Goal: Information Seeking & Learning: Check status

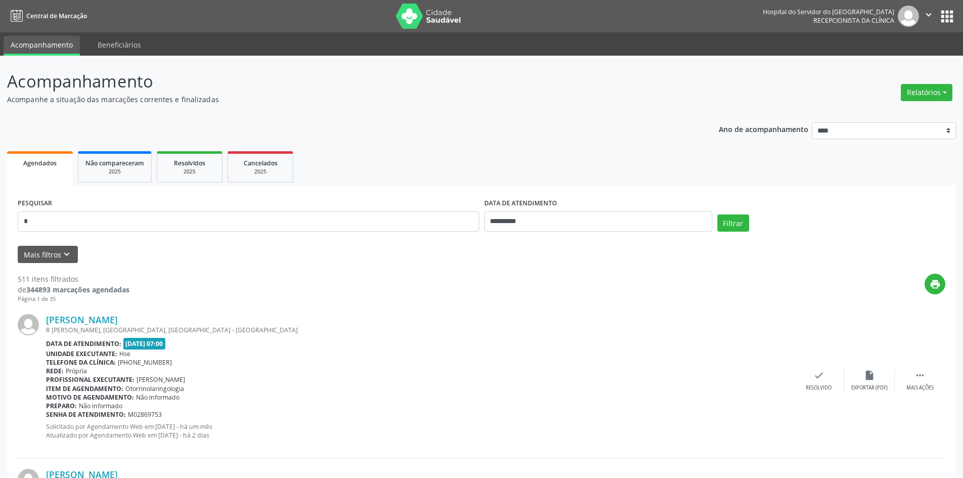
select select "*"
type input "**********"
click at [717, 214] on button "Filtrar" at bounding box center [733, 222] width 32 height 17
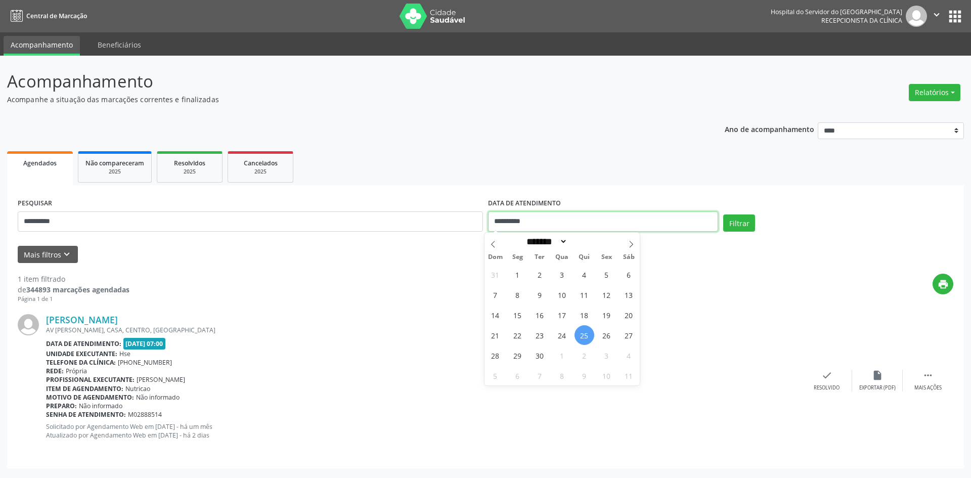
click at [560, 228] on input "**********" at bounding box center [603, 221] width 230 height 20
click at [735, 223] on button "Filtrar" at bounding box center [739, 222] width 32 height 17
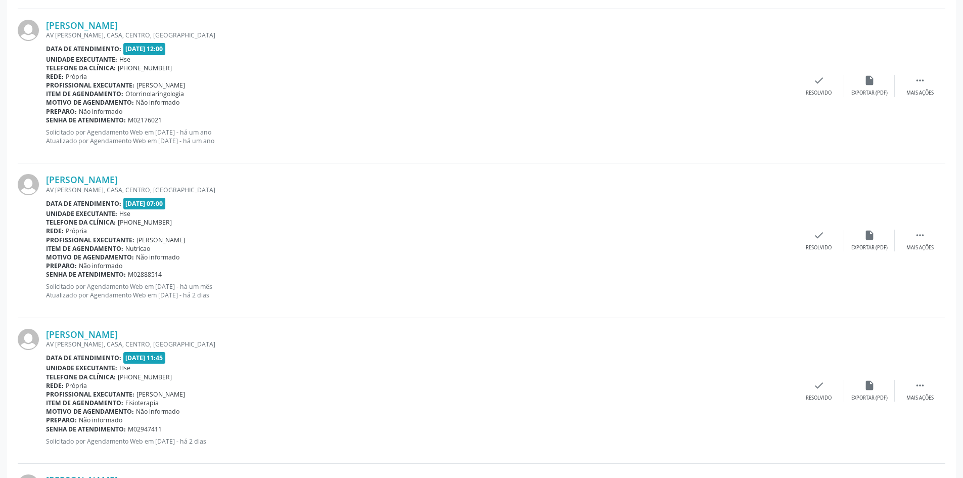
scroll to position [1681, 0]
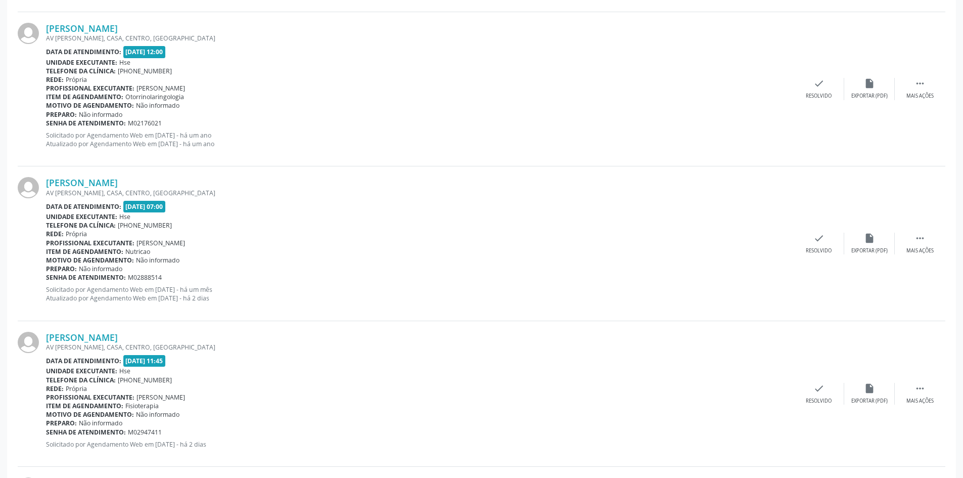
drag, startPoint x: 163, startPoint y: 177, endPoint x: 44, endPoint y: 184, distance: 119.0
click at [44, 184] on div "[PERSON_NAME] AV [PERSON_NAME], CASA, CENTRO, [GEOGRAPHIC_DATA] Data de atendim…" at bounding box center [482, 243] width 928 height 154
copy div "[PERSON_NAME]"
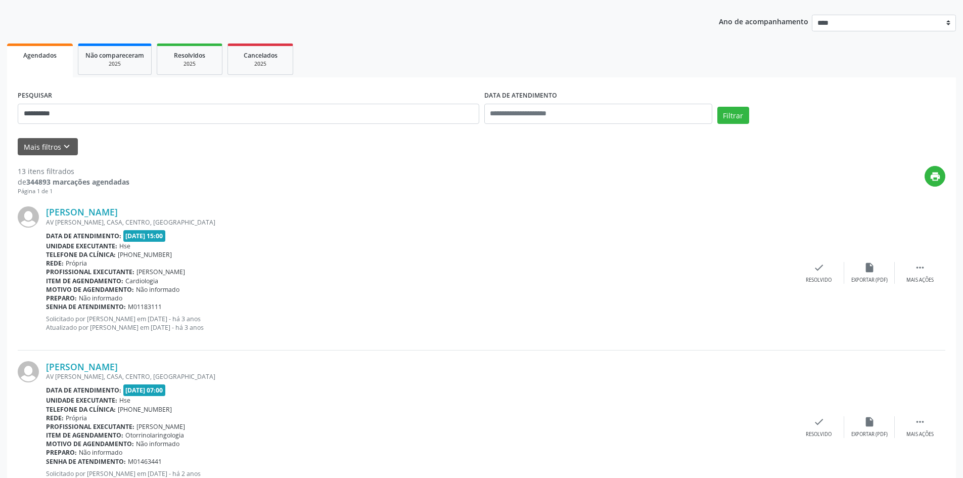
scroll to position [0, 0]
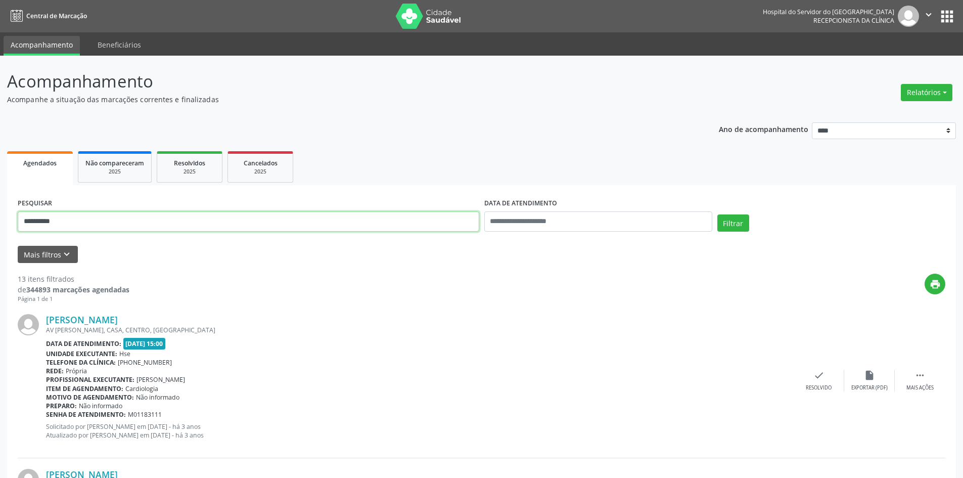
click at [121, 221] on input "**********" at bounding box center [249, 221] width 462 height 20
click at [717, 214] on button "Filtrar" at bounding box center [733, 222] width 32 height 17
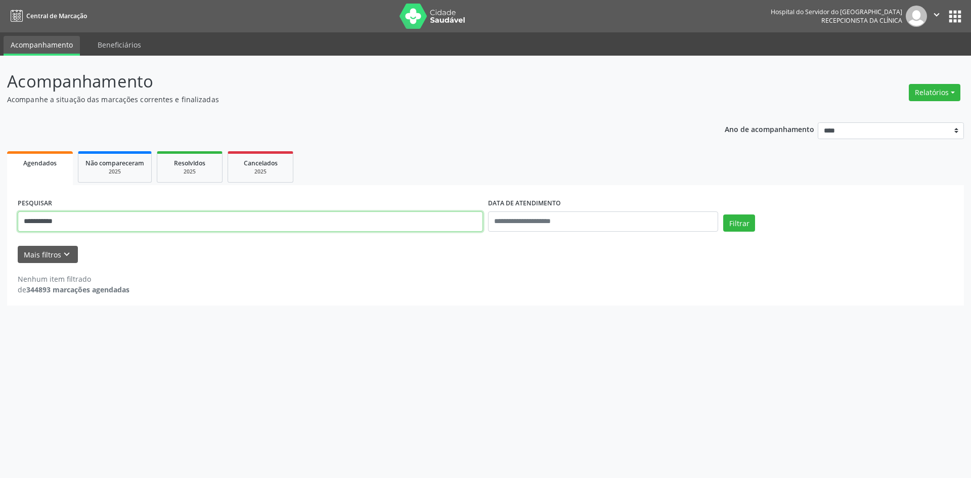
drag, startPoint x: 119, startPoint y: 220, endPoint x: 0, endPoint y: 182, distance: 125.2
click at [0, 182] on div "**********" at bounding box center [485, 267] width 971 height 422
type input "**********"
click at [723, 214] on button "Filtrar" at bounding box center [739, 222] width 32 height 17
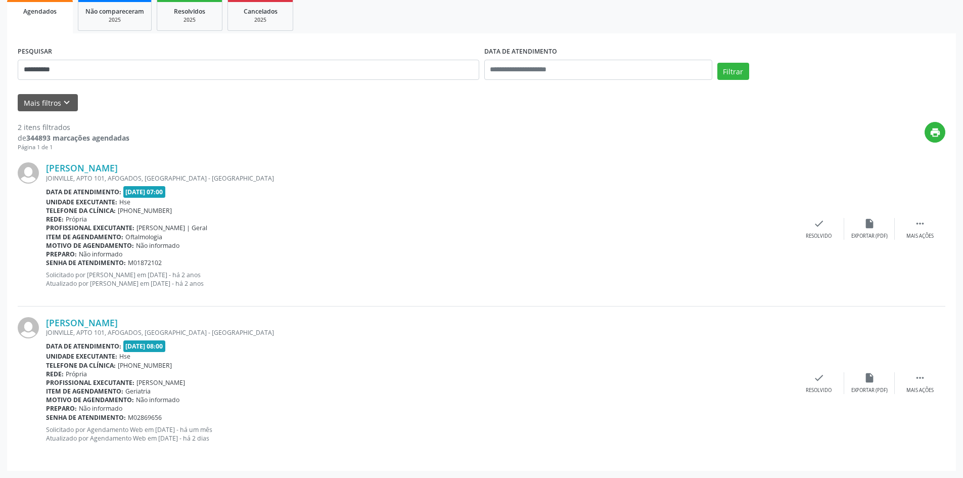
scroll to position [152, 0]
drag, startPoint x: 213, startPoint y: 311, endPoint x: 43, endPoint y: 325, distance: 170.4
click at [43, 325] on div "Maria Jose Santos de Andrade Lima JOINVILLE, APTO 101, AFOGADOS, RECIFE - PE Da…" at bounding box center [482, 383] width 928 height 154
copy div "Maria Jose Santos de Andrade Lima"
drag, startPoint x: 106, startPoint y: 68, endPoint x: 0, endPoint y: 25, distance: 114.5
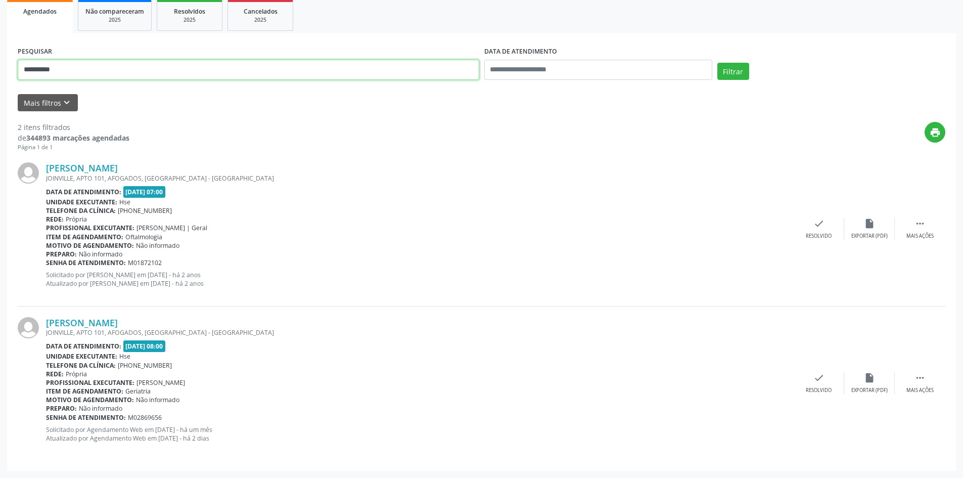
click at [0, 25] on div "**********" at bounding box center [481, 191] width 963 height 574
type input "**********"
click at [717, 63] on button "Filtrar" at bounding box center [733, 71] width 32 height 17
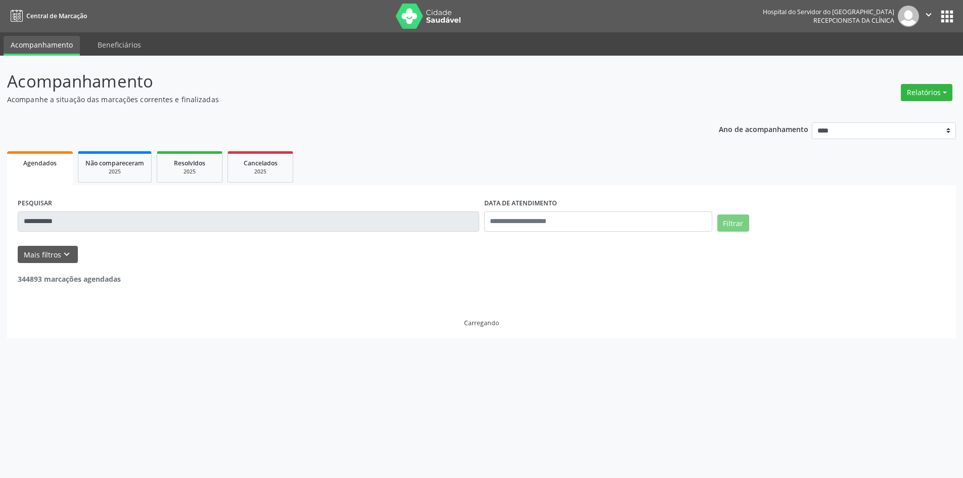
scroll to position [0, 0]
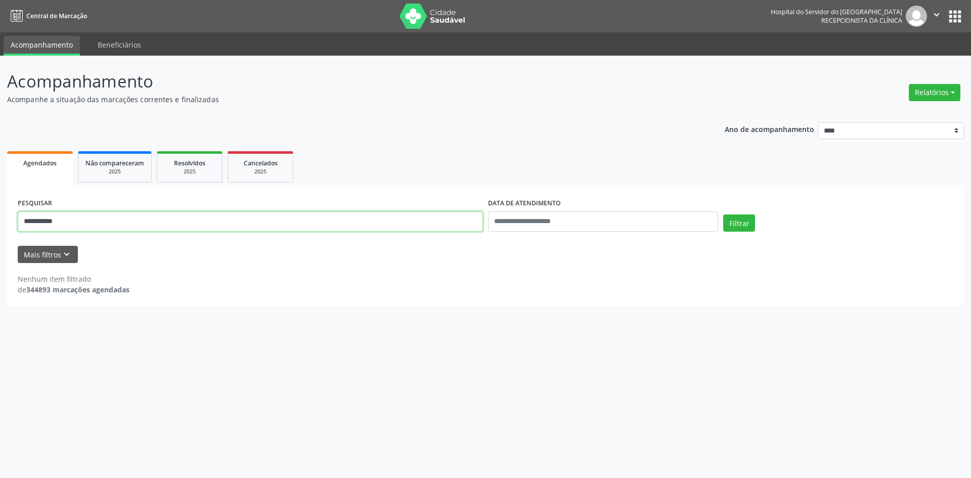
drag, startPoint x: 97, startPoint y: 216, endPoint x: 0, endPoint y: 228, distance: 97.8
click at [0, 228] on div "**********" at bounding box center [485, 267] width 971 height 422
click at [177, 165] on span "Resolvidos" at bounding box center [189, 163] width 31 height 9
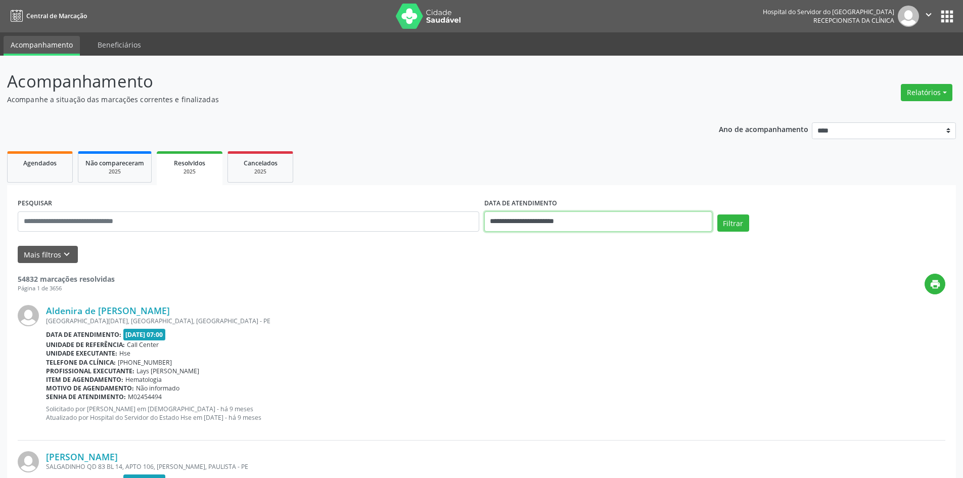
click at [509, 228] on input "**********" at bounding box center [598, 221] width 228 height 20
drag, startPoint x: 496, startPoint y: 195, endPoint x: 348, endPoint y: 194, distance: 147.6
click at [182, 231] on input "text" at bounding box center [249, 221] width 462 height 20
paste input "**********"
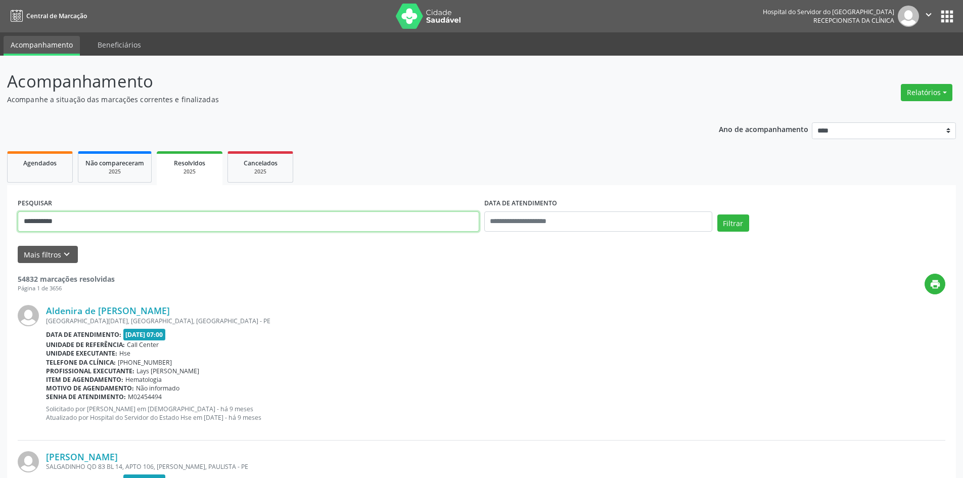
type input "**********"
click at [717, 214] on button "Filtrar" at bounding box center [733, 222] width 32 height 17
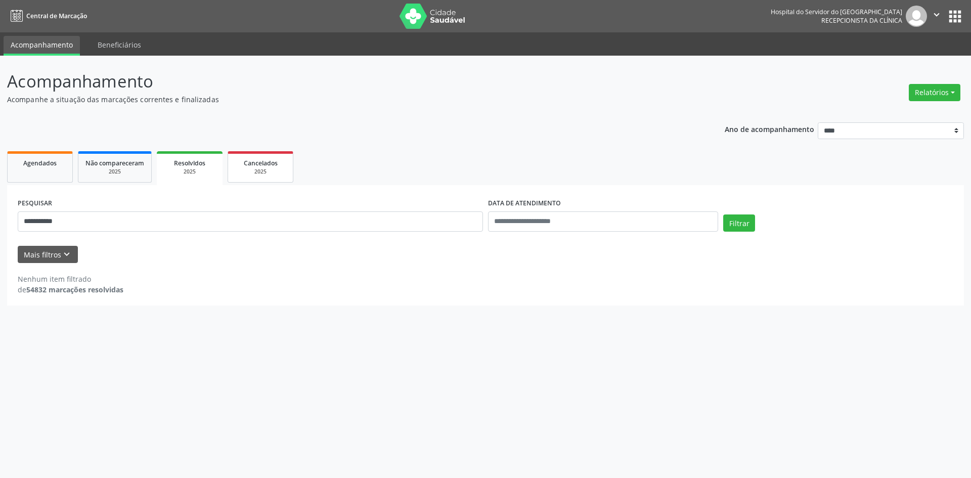
click at [262, 160] on span "Cancelados" at bounding box center [261, 163] width 34 height 9
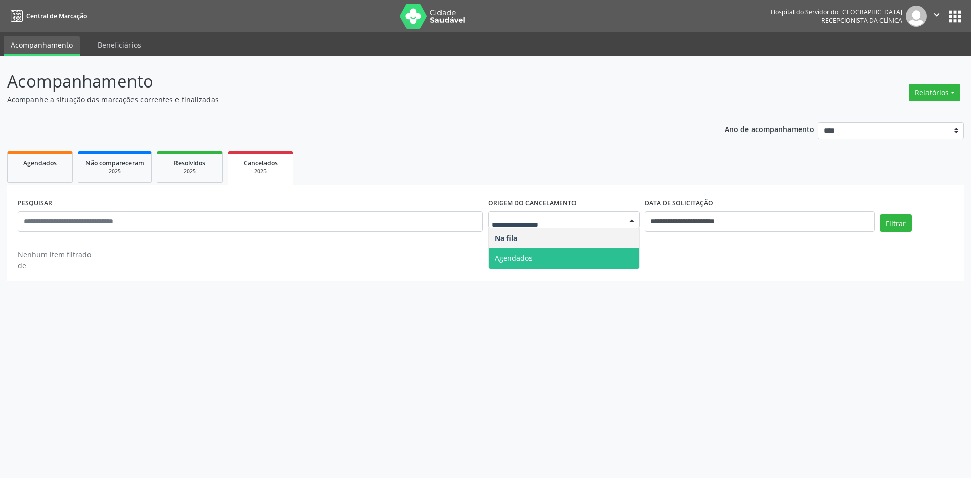
drag, startPoint x: 514, startPoint y: 259, endPoint x: 540, endPoint y: 257, distance: 25.9
click at [515, 260] on span "Agendados" at bounding box center [513, 258] width 38 height 10
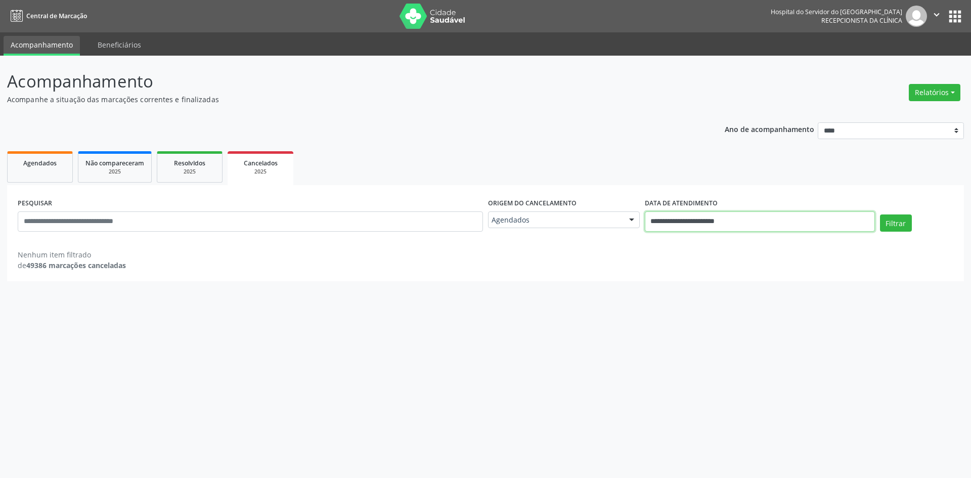
click at [658, 225] on input "**********" at bounding box center [760, 221] width 230 height 20
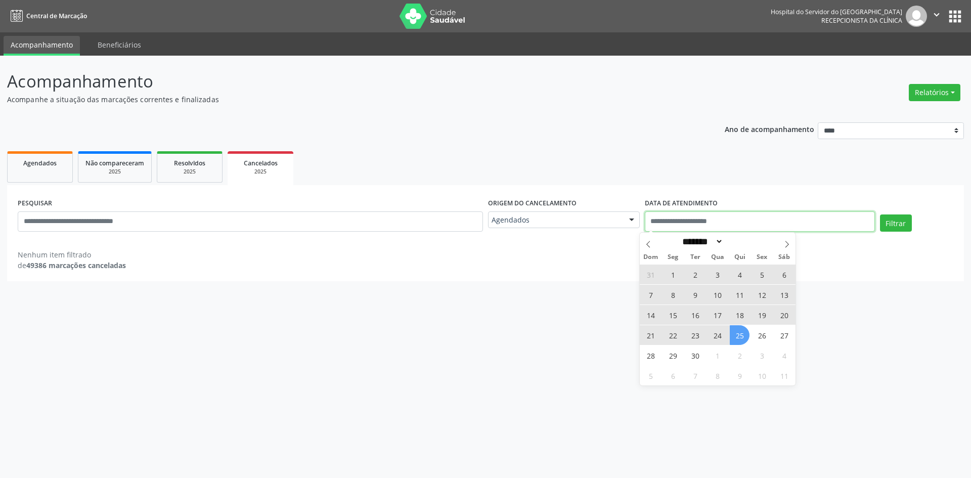
select select "*"
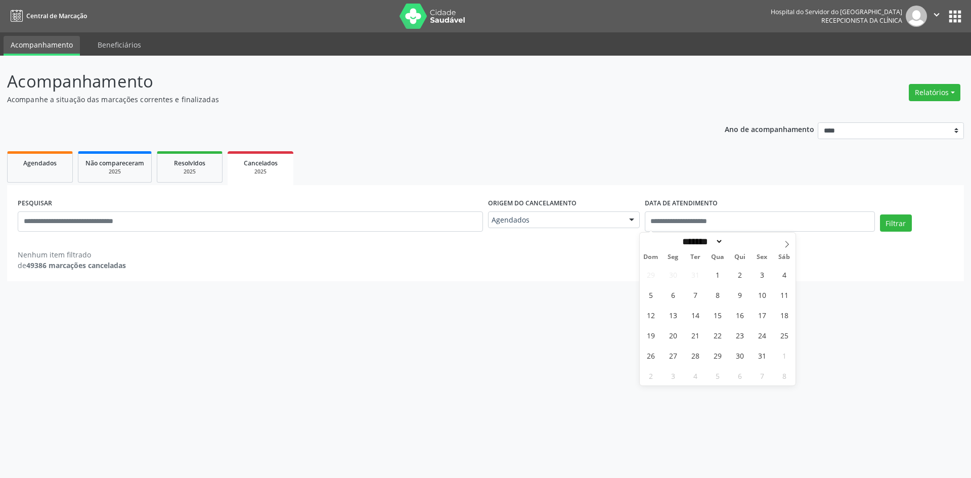
drag, startPoint x: 578, startPoint y: 154, endPoint x: 444, endPoint y: 176, distance: 136.3
click at [578, 154] on ul "Agendados Não compareceram 2025 Resolvidos 2025 Cancelados 2025" at bounding box center [485, 167] width 956 height 36
click at [218, 235] on div "PESQUISAR" at bounding box center [250, 217] width 470 height 43
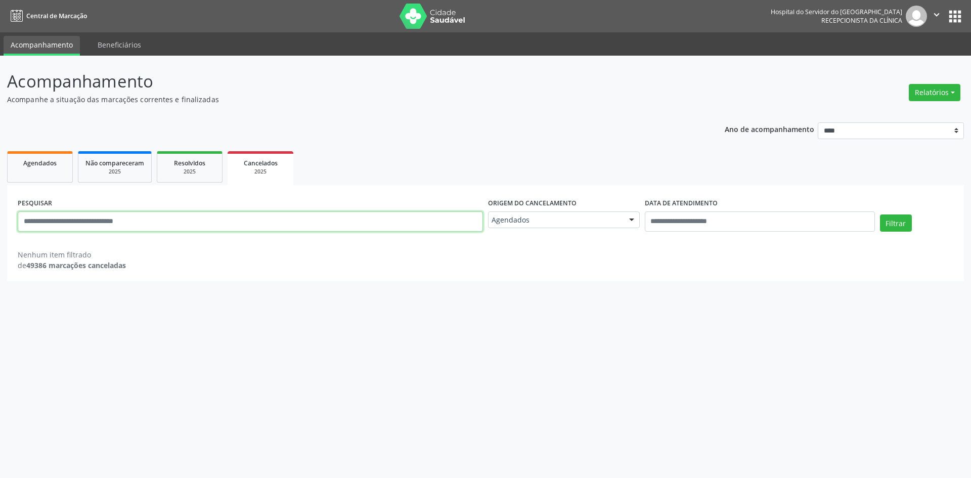
click at [219, 223] on input "text" at bounding box center [250, 221] width 465 height 20
paste input "**********"
type input "**********"
click at [880, 214] on button "Filtrar" at bounding box center [896, 222] width 32 height 17
click at [120, 155] on link "Não compareceram 2025" at bounding box center [115, 166] width 74 height 31
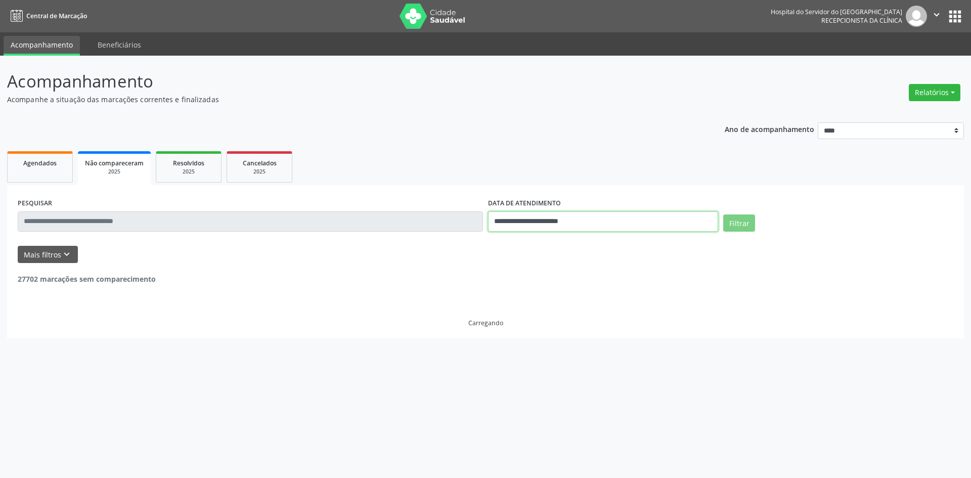
click at [511, 216] on input "**********" at bounding box center [603, 221] width 230 height 20
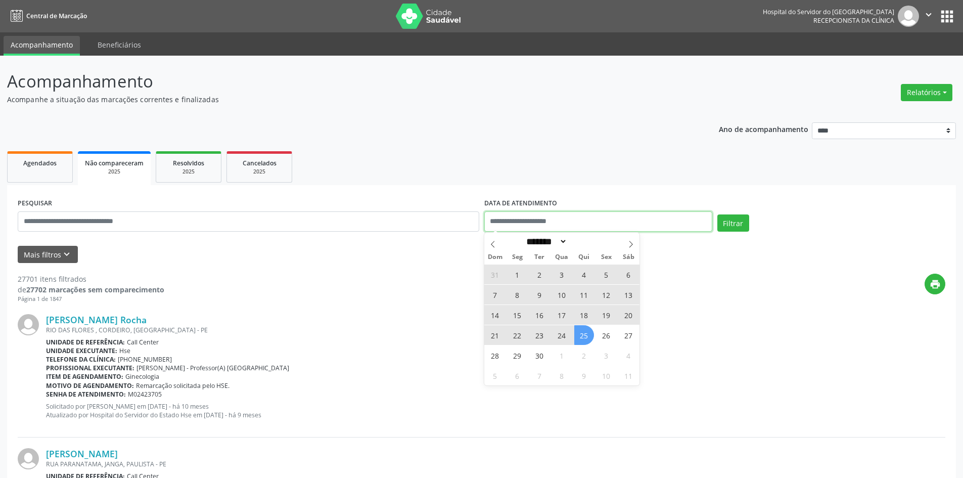
select select "*"
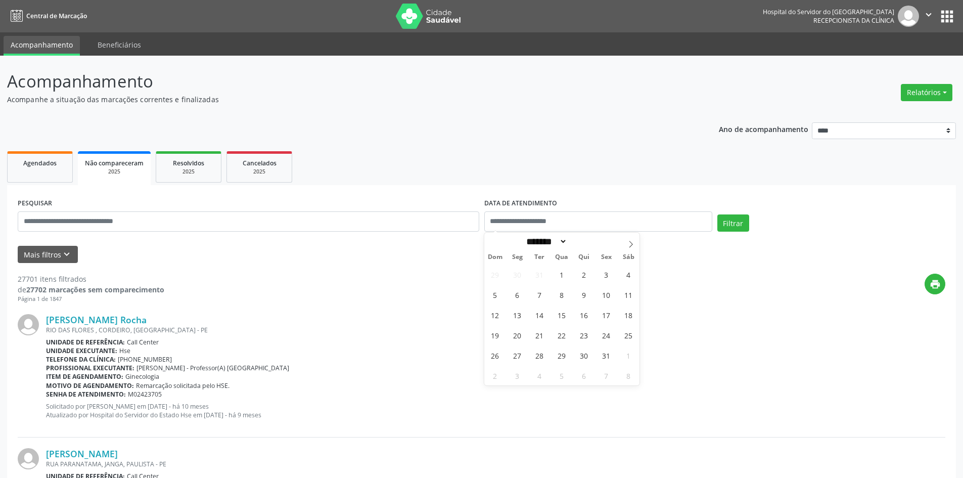
drag, startPoint x: 485, startPoint y: 163, endPoint x: 301, endPoint y: 214, distance: 191.0
click at [485, 163] on ul "Agendados Não compareceram 2025 Resolvidos 2025 Cancelados 2025" at bounding box center [481, 167] width 949 height 36
click at [259, 222] on input "text" at bounding box center [249, 221] width 462 height 20
paste input "**********"
type input "**********"
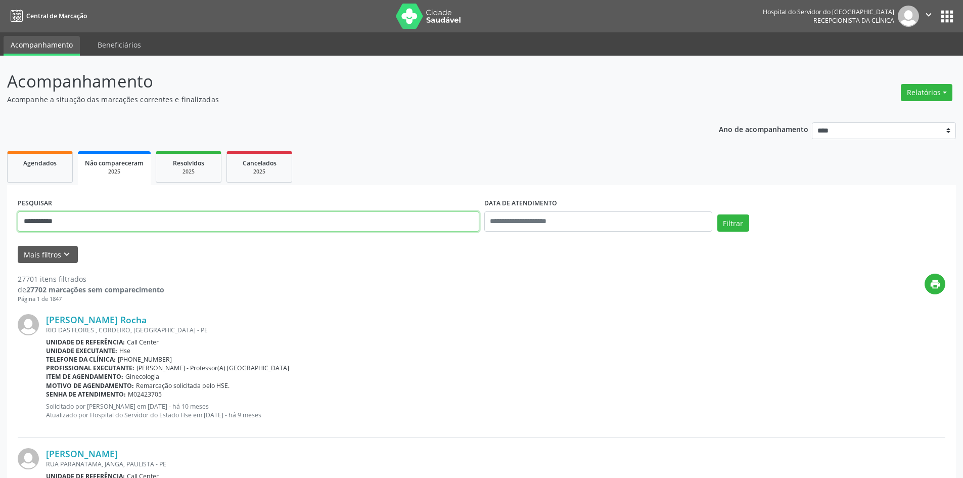
click at [717, 214] on button "Filtrar" at bounding box center [733, 222] width 32 height 17
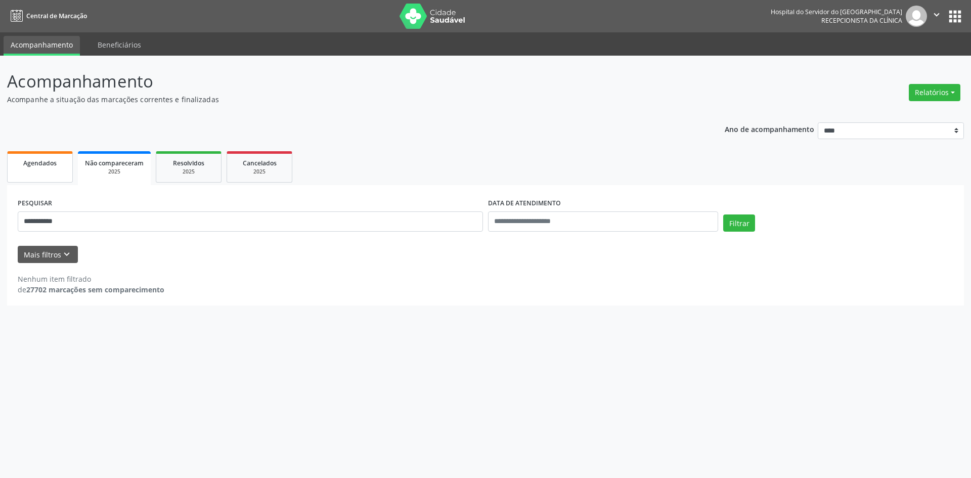
click at [51, 166] on span "Agendados" at bounding box center [39, 163] width 33 height 9
click at [533, 243] on form "**********" at bounding box center [485, 229] width 935 height 67
click at [510, 220] on input "**********" at bounding box center [603, 221] width 230 height 20
click at [504, 184] on ul "Agendados Não compareceram 2025 Resolvidos 2025 Cancelados 2025" at bounding box center [485, 167] width 956 height 36
click at [748, 226] on button "Filtrar" at bounding box center [739, 222] width 32 height 17
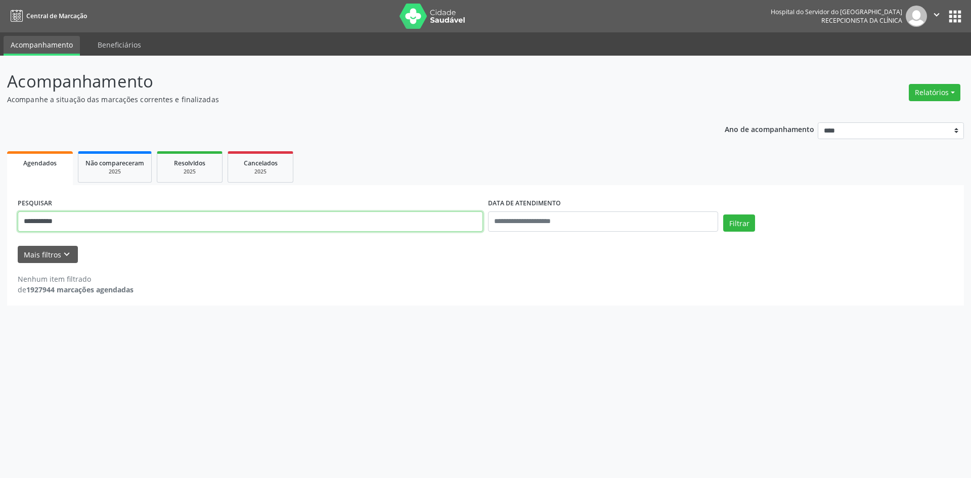
click at [0, 192] on div "**********" at bounding box center [485, 267] width 971 height 422
click at [723, 214] on button "Filtrar" at bounding box center [739, 222] width 32 height 17
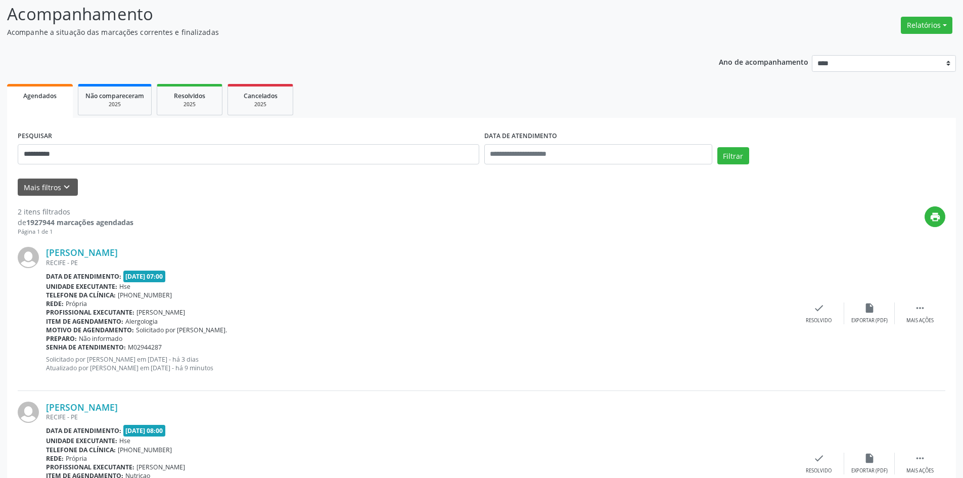
scroll to position [143, 0]
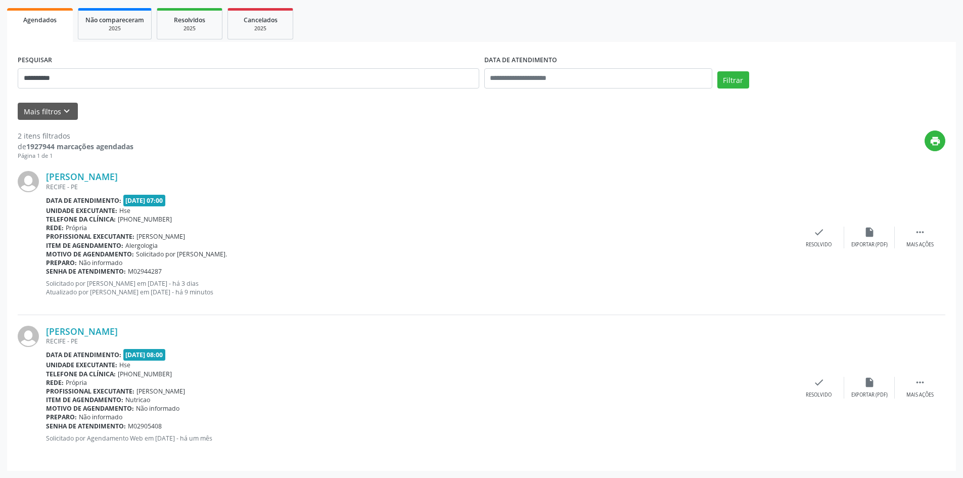
drag, startPoint x: 189, startPoint y: 179, endPoint x: 29, endPoint y: 179, distance: 160.3
click at [29, 179] on div "Ana Kalyne Alencar Vieira RECIFE - PE Data de atendimento: 27/09/2025 - 07:00 U…" at bounding box center [482, 237] width 928 height 154
copy div "Ana Kalyne Alencar Vieira"
click at [118, 175] on link "Ana Kalyne Alencar Vieira" at bounding box center [82, 176] width 72 height 11
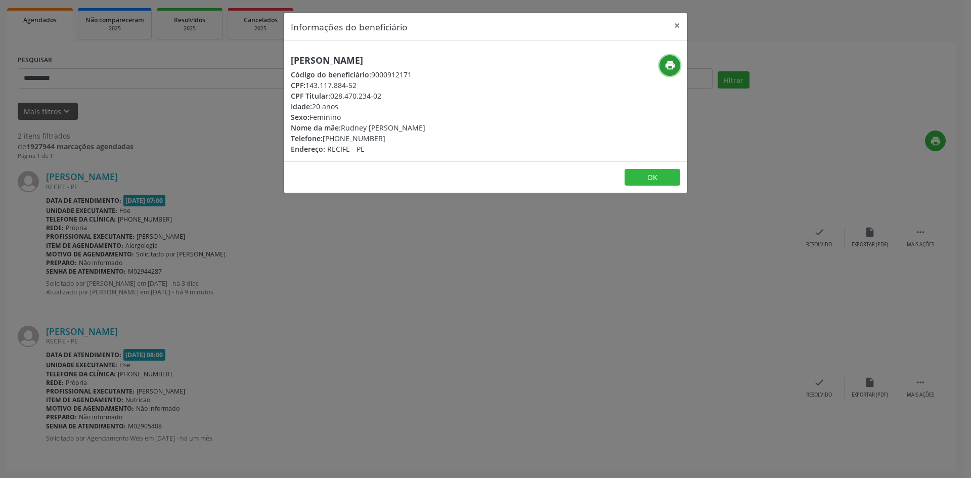
click at [669, 67] on icon "print" at bounding box center [669, 65] width 11 height 11
click at [678, 25] on button "×" at bounding box center [677, 25] width 20 height 25
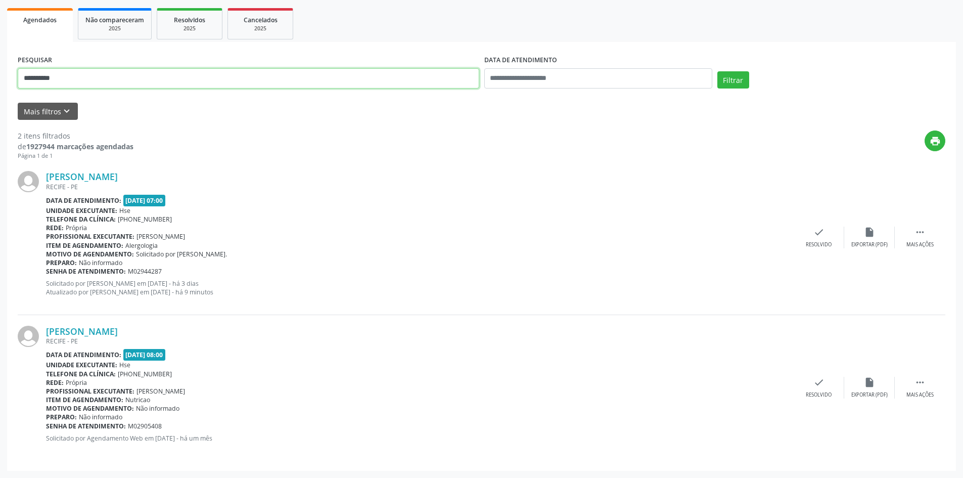
drag, startPoint x: 117, startPoint y: 81, endPoint x: 0, endPoint y: 83, distance: 116.8
click at [0, 83] on div "**********" at bounding box center [481, 195] width 963 height 565
click at [717, 71] on button "Filtrar" at bounding box center [733, 79] width 32 height 17
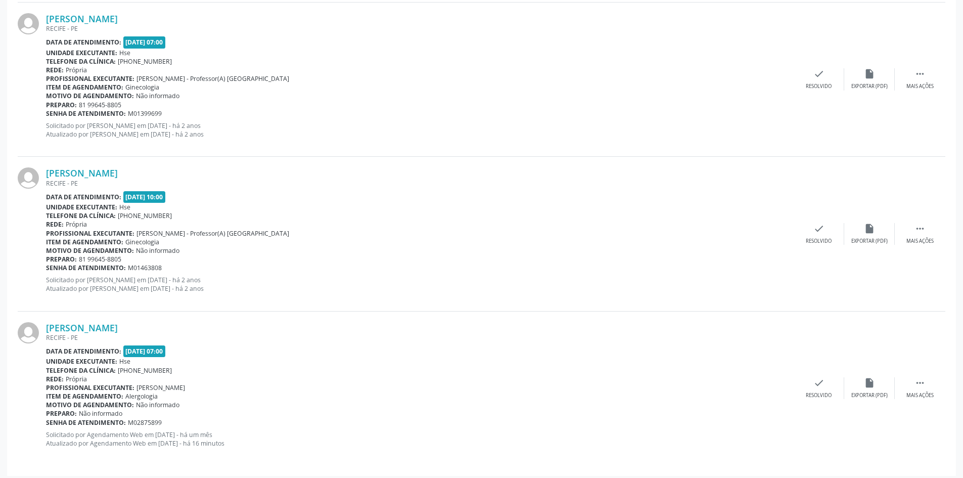
scroll to position [924, 0]
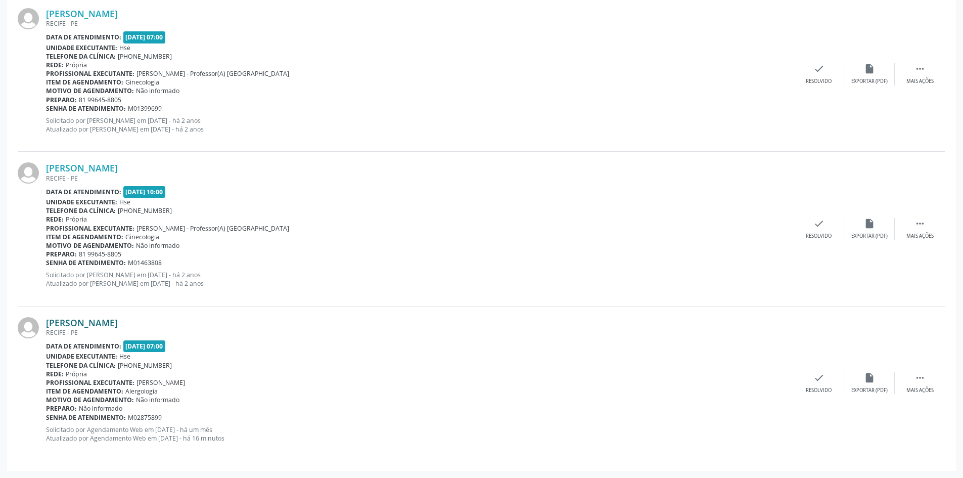
drag, startPoint x: 155, startPoint y: 322, endPoint x: 47, endPoint y: 322, distance: 108.7
click at [47, 322] on div "Kassia Cristina Uchoa Soares Barbosa" at bounding box center [420, 322] width 748 height 11
copy link "Kassia Cristina Uchoa Soares Barbosa"
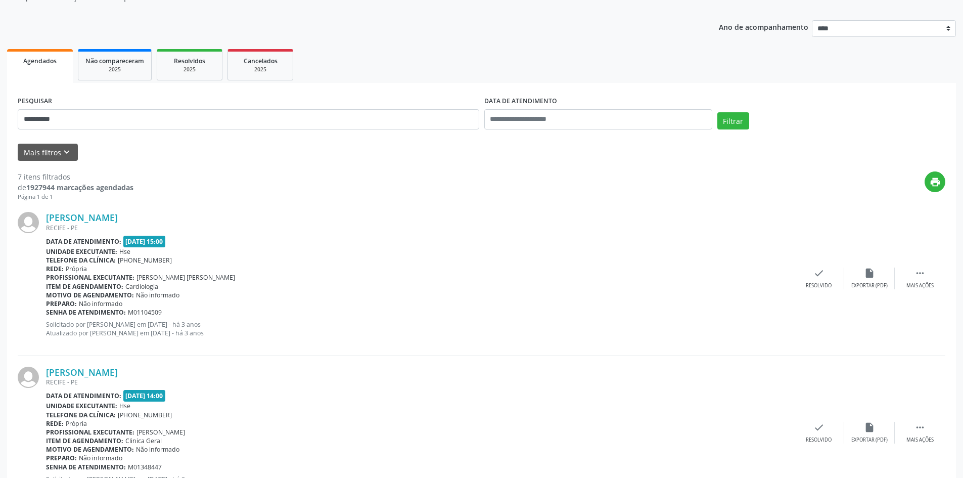
scroll to position [14, 0]
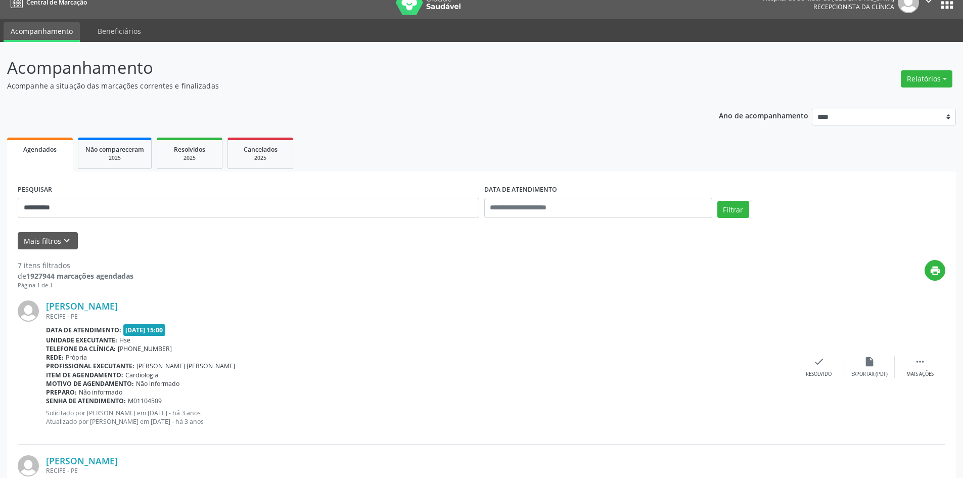
drag, startPoint x: 84, startPoint y: 201, endPoint x: 0, endPoint y: 207, distance: 84.2
drag, startPoint x: 9, startPoint y: 212, endPoint x: 0, endPoint y: 212, distance: 9.1
click at [717, 201] on button "Filtrar" at bounding box center [733, 209] width 32 height 17
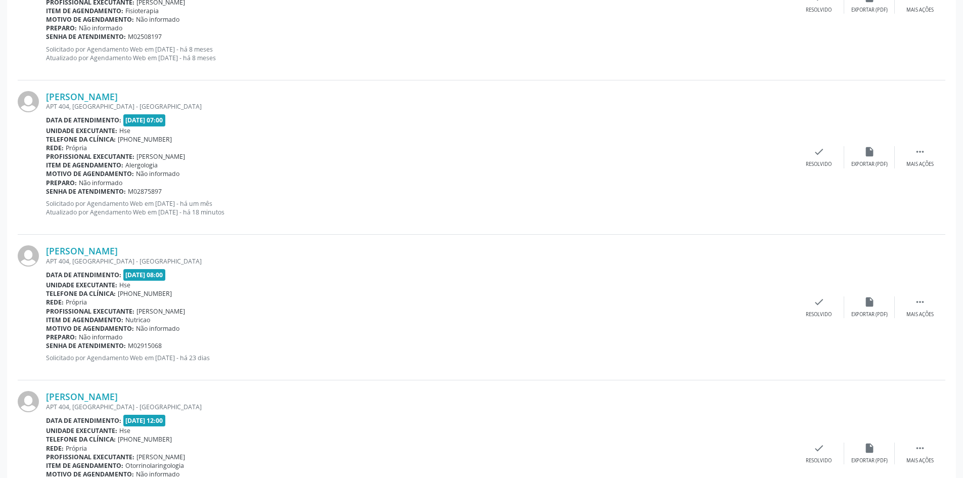
scroll to position [1527, 0]
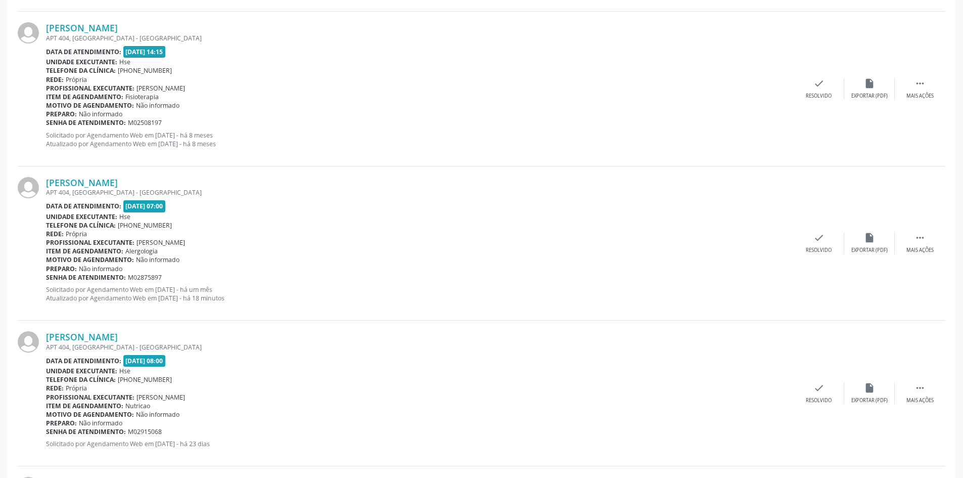
drag, startPoint x: 153, startPoint y: 184, endPoint x: 38, endPoint y: 184, distance: 114.3
click at [38, 184] on div "Maria Helena da Silva APT 404, RECIFE - PE Data de atendimento: 27/09/2025 - 07…" at bounding box center [482, 243] width 928 height 154
copy div "Maria Helena da Silva"
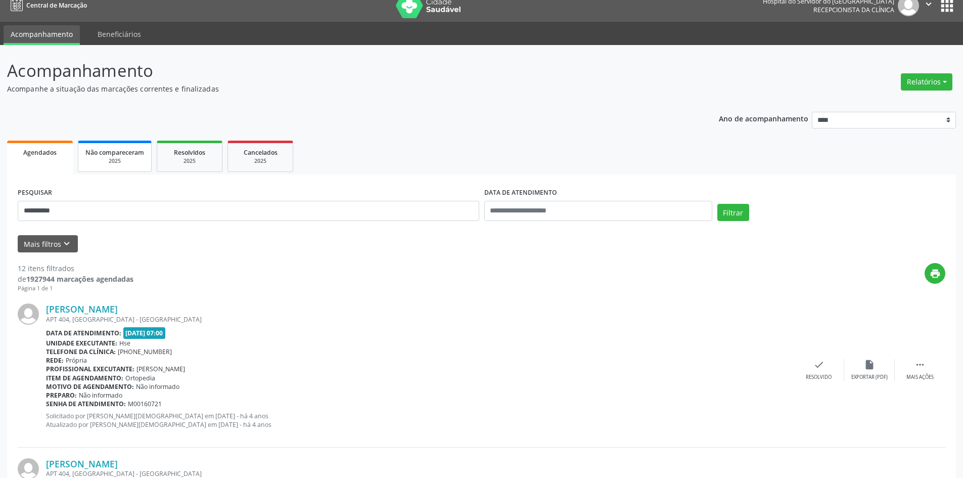
scroll to position [10, 0]
drag, startPoint x: 43, startPoint y: 221, endPoint x: 0, endPoint y: 224, distance: 43.5
click at [717, 204] on button "Filtrar" at bounding box center [733, 212] width 32 height 17
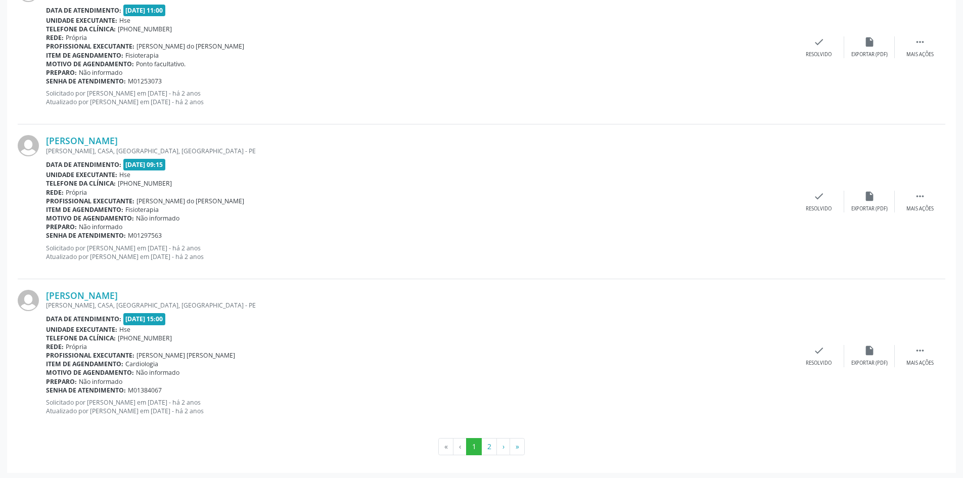
scroll to position [2188, 0]
click at [485, 446] on button "2" at bounding box center [489, 444] width 16 height 17
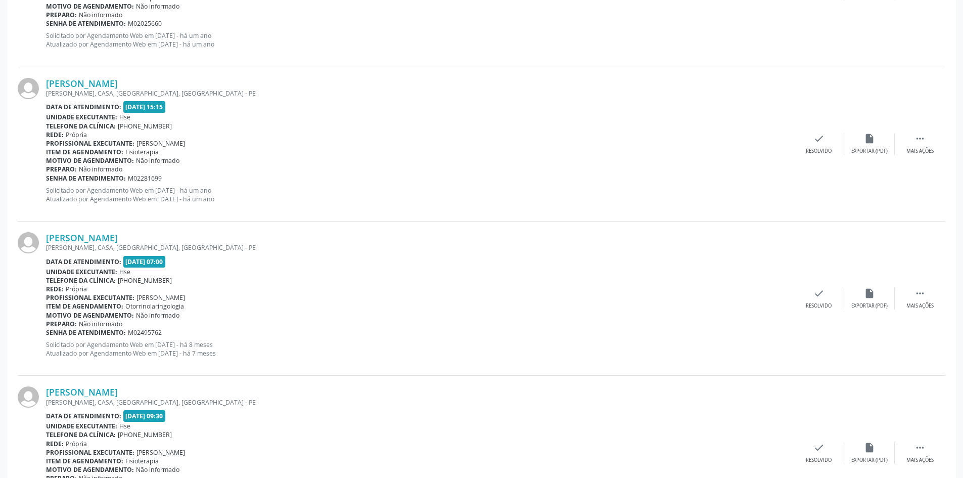
scroll to position [1407, 0]
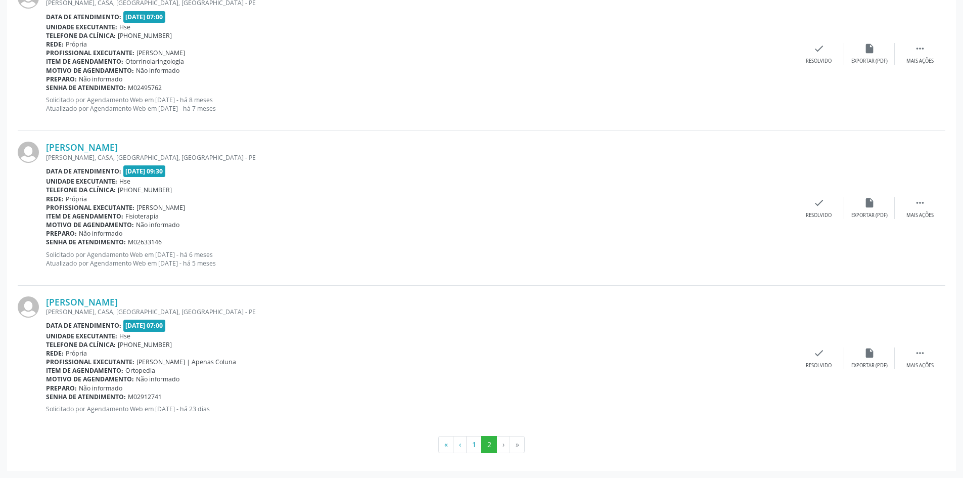
drag, startPoint x: 181, startPoint y: 299, endPoint x: 45, endPoint y: 302, distance: 136.0
click at [45, 302] on div "Elaine Rodrigues de Lima Silva BELIRO DOURADO, CASA, JARDIM ATLANTICO, OLINDA -…" at bounding box center [482, 358] width 928 height 145
copy div "Elaine Rodrigues de Lima Silva"
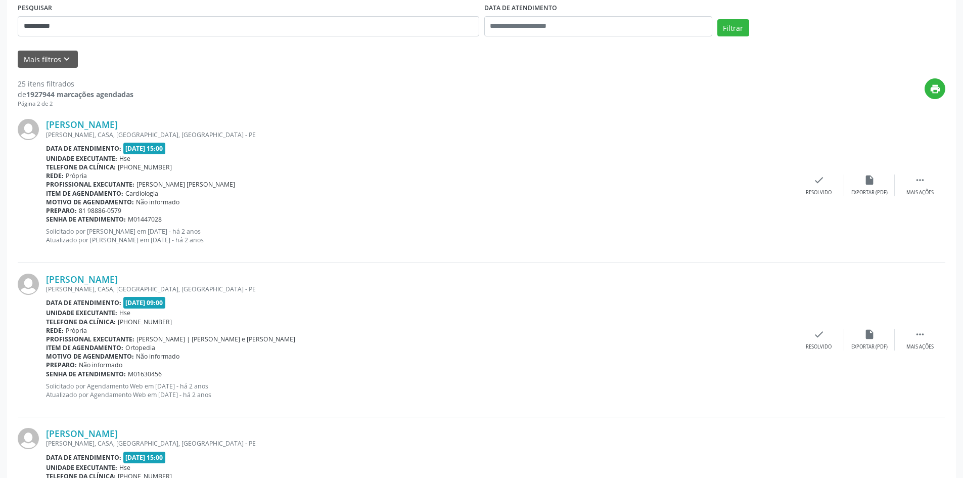
scroll to position [194, 0]
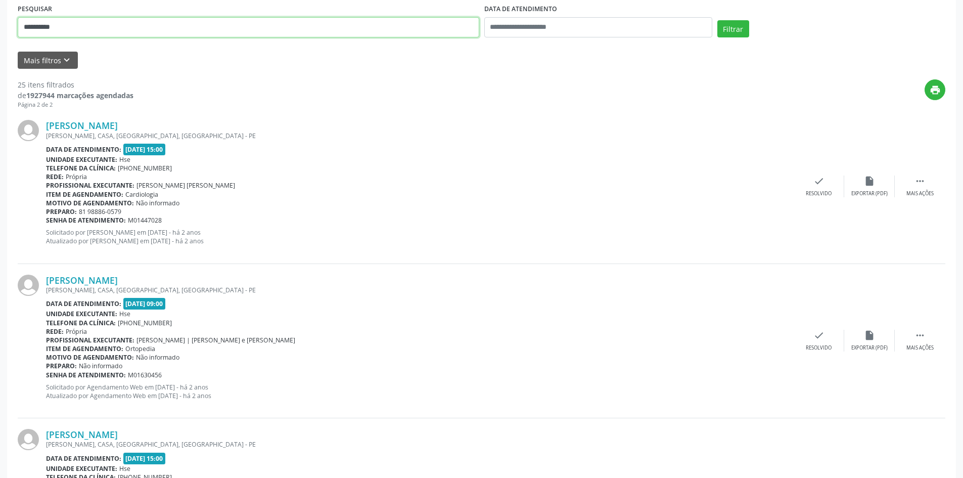
drag, startPoint x: 97, startPoint y: 33, endPoint x: 0, endPoint y: 26, distance: 97.3
click at [717, 20] on button "Filtrar" at bounding box center [733, 28] width 32 height 17
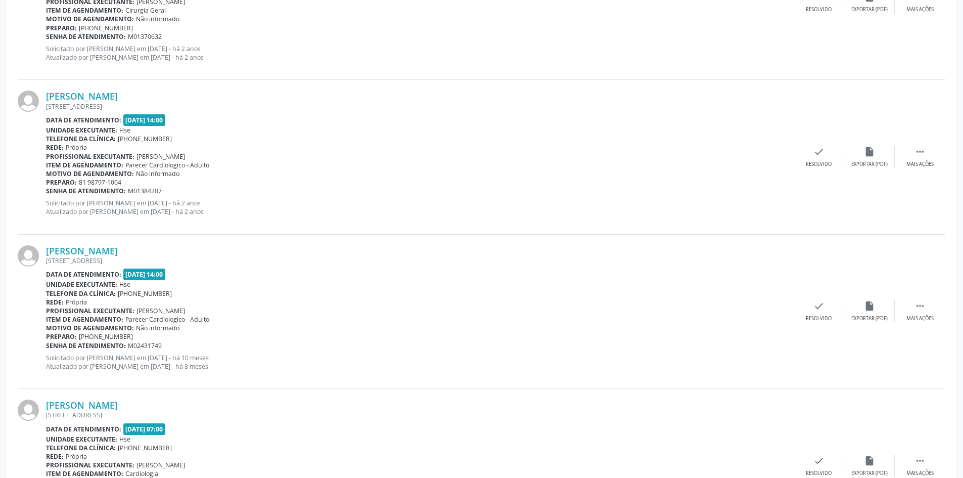
scroll to position [1078, 0]
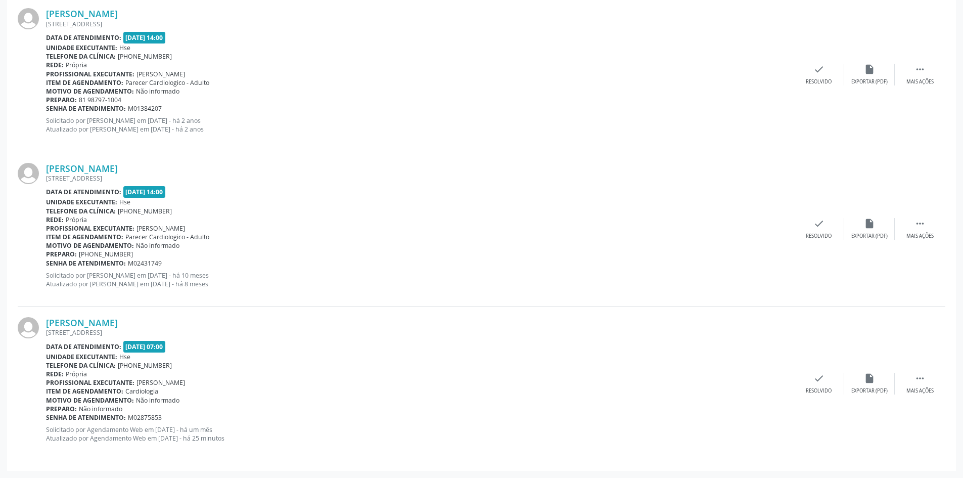
drag, startPoint x: 197, startPoint y: 166, endPoint x: 40, endPoint y: 173, distance: 156.4
click at [40, 173] on div "Leidjane Lira do Nascimento Silva RUA IPOJUCA, AP 11, AREAIS, RECIFE - PE Data …" at bounding box center [482, 229] width 928 height 154
copy div "Leidjane Lira do Nascimento Silva"
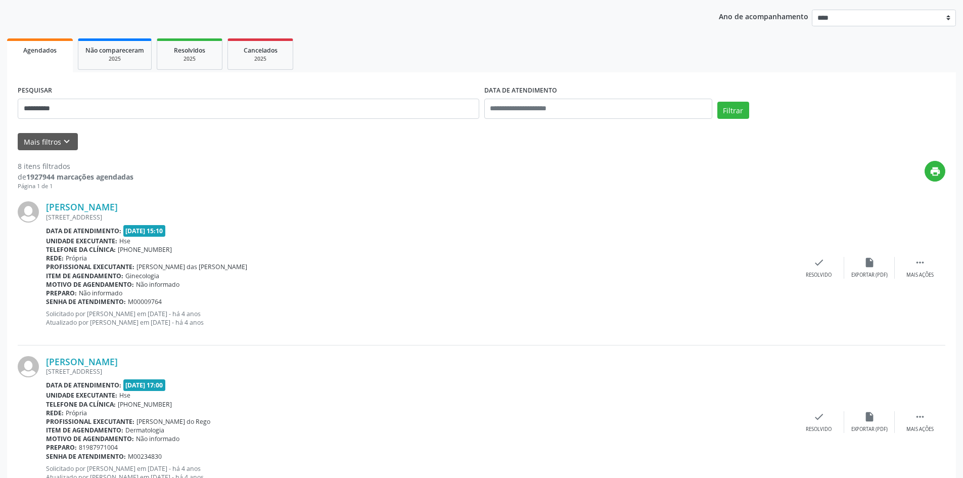
scroll to position [16, 0]
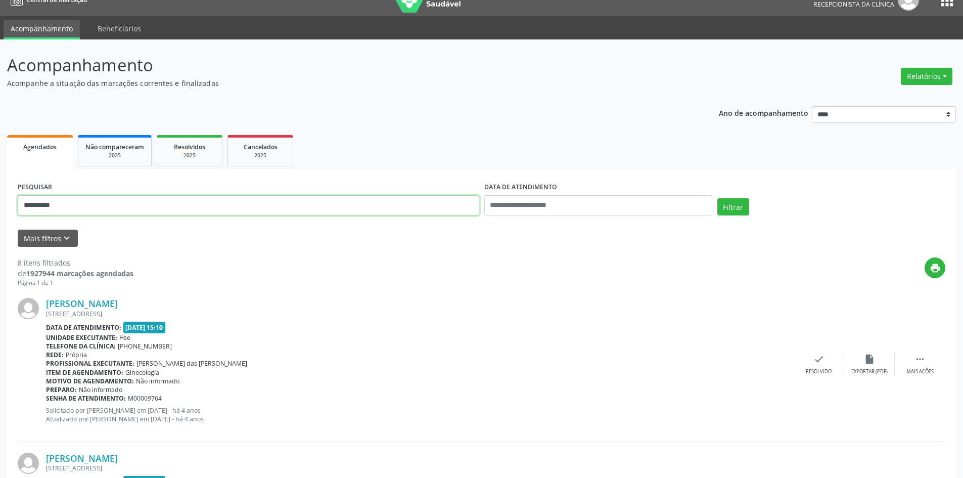
drag, startPoint x: 104, startPoint y: 203, endPoint x: 0, endPoint y: 204, distance: 103.6
click at [717, 198] on button "Filtrar" at bounding box center [733, 206] width 32 height 17
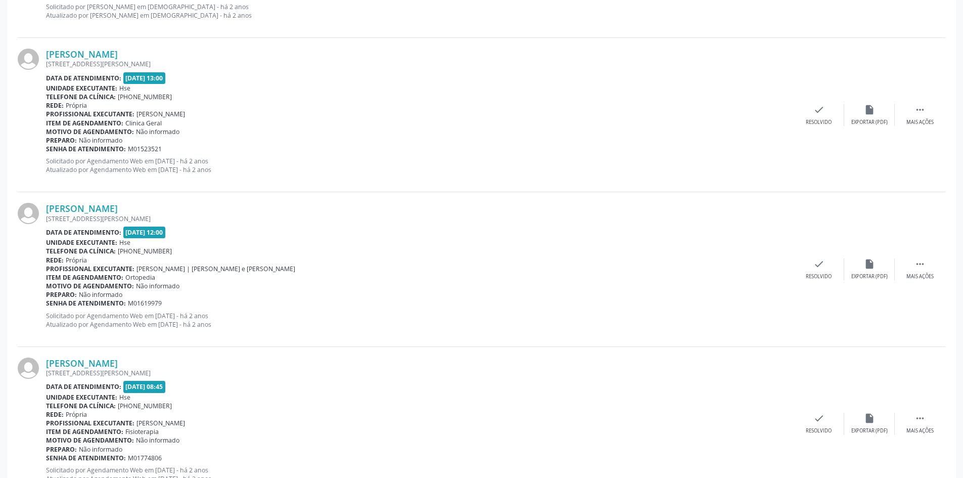
scroll to position [2188, 0]
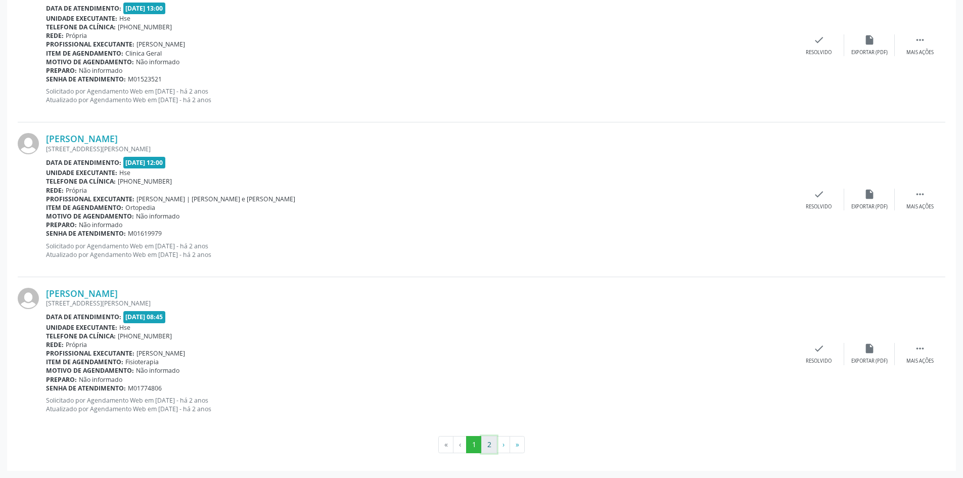
click at [490, 448] on button "2" at bounding box center [489, 444] width 16 height 17
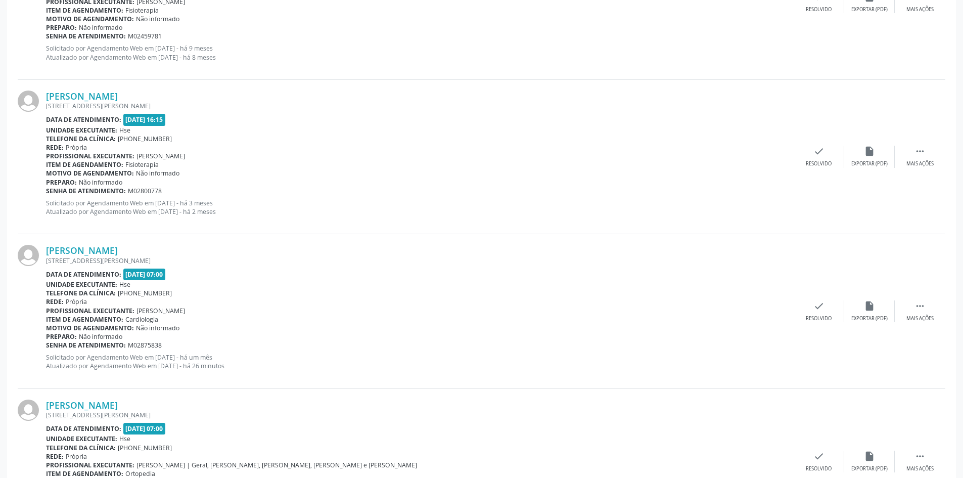
scroll to position [742, 0]
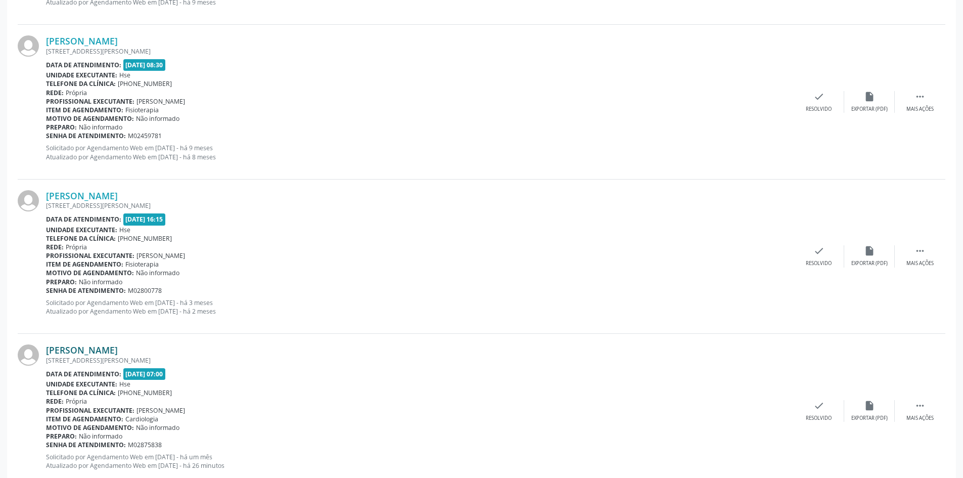
drag, startPoint x: 196, startPoint y: 347, endPoint x: 48, endPoint y: 352, distance: 147.7
click at [48, 352] on div "Maria de Fatima da Cruz Santos" at bounding box center [420, 349] width 748 height 11
copy link "Maria de Fatima da Cruz Santos"
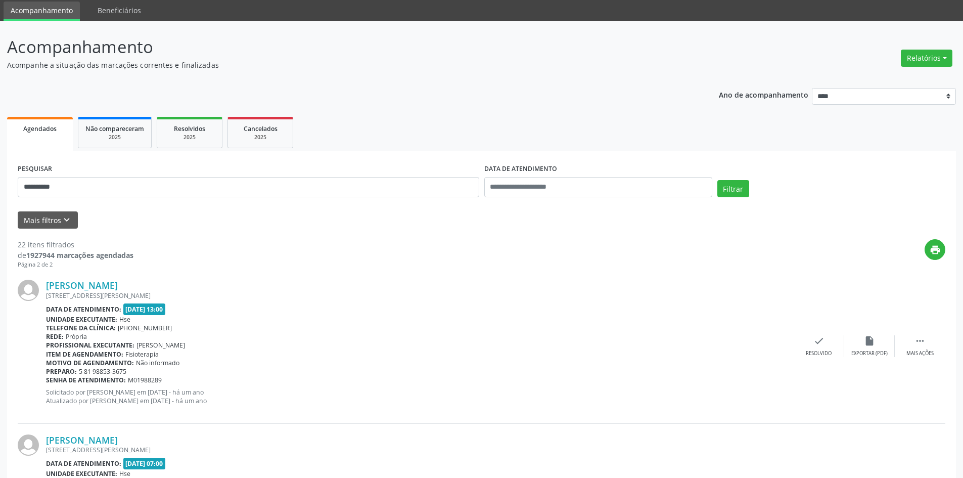
scroll to position [0, 0]
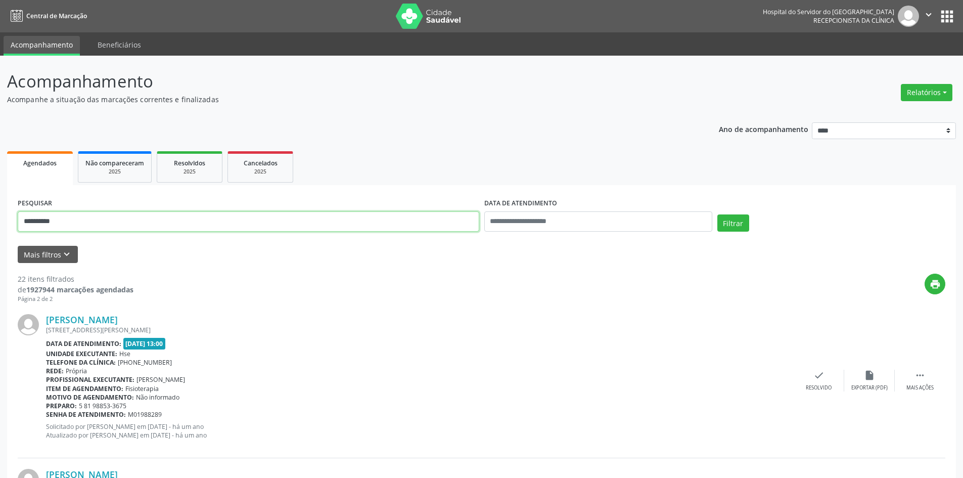
drag, startPoint x: 87, startPoint y: 212, endPoint x: 0, endPoint y: 196, distance: 88.9
click at [717, 214] on button "Filtrar" at bounding box center [733, 222] width 32 height 17
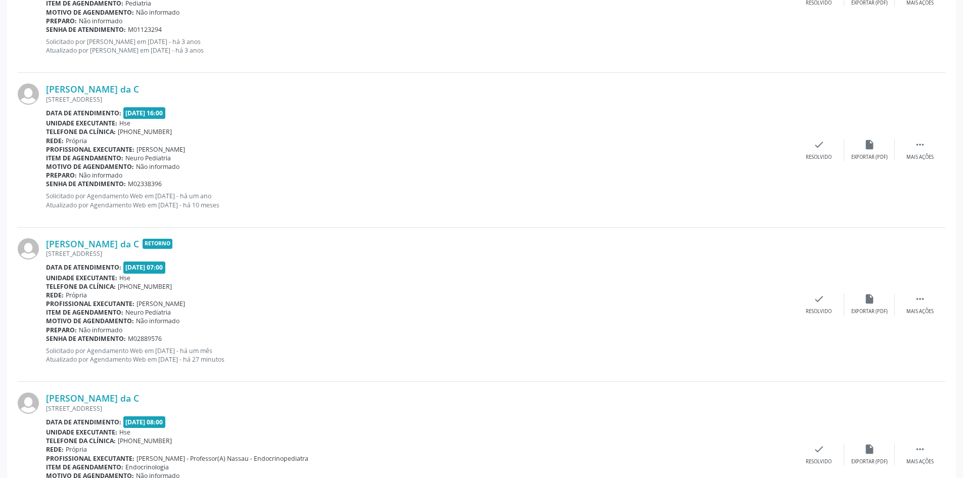
scroll to position [758, 0]
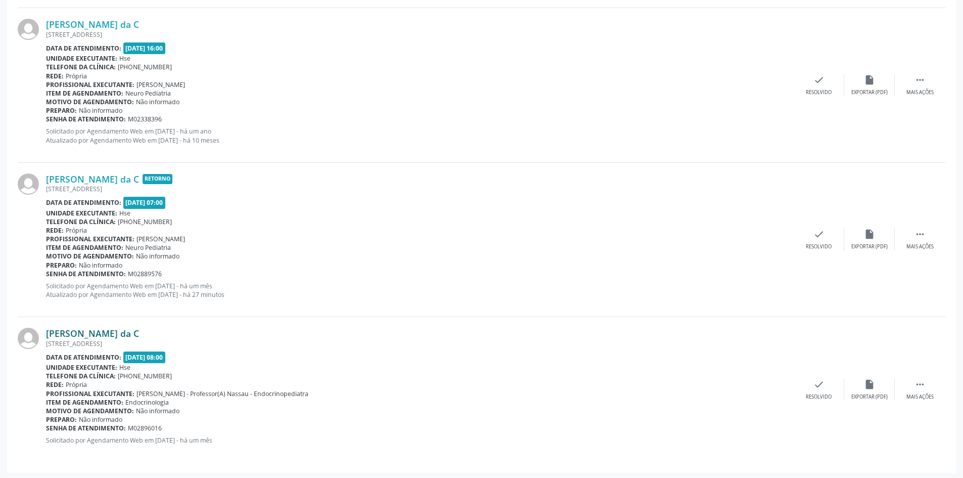
drag, startPoint x: 248, startPoint y: 332, endPoint x: 47, endPoint y: 336, distance: 201.7
click at [47, 336] on div "Benjamim Lucas Messias de Souza Ferreira da C" at bounding box center [420, 333] width 748 height 11
copy link "Benjamim Lucas Messias de Souza Ferreira da C"
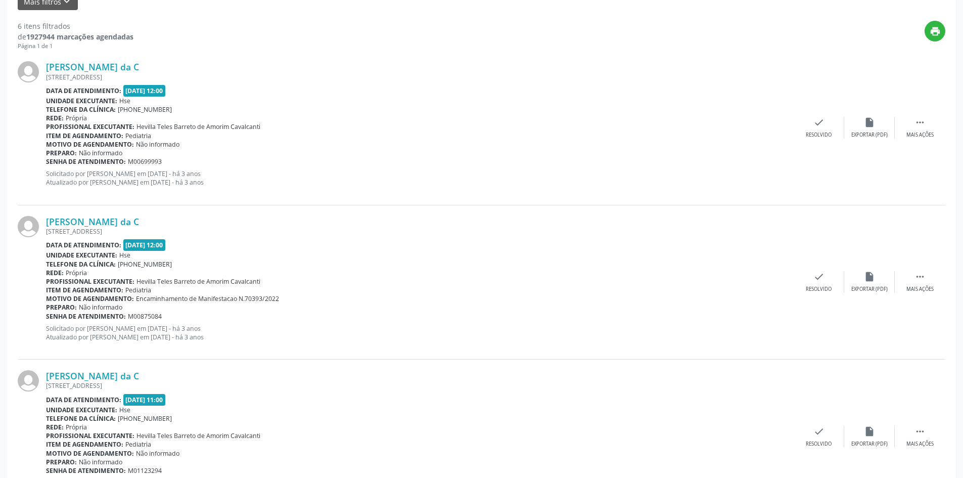
scroll to position [51, 0]
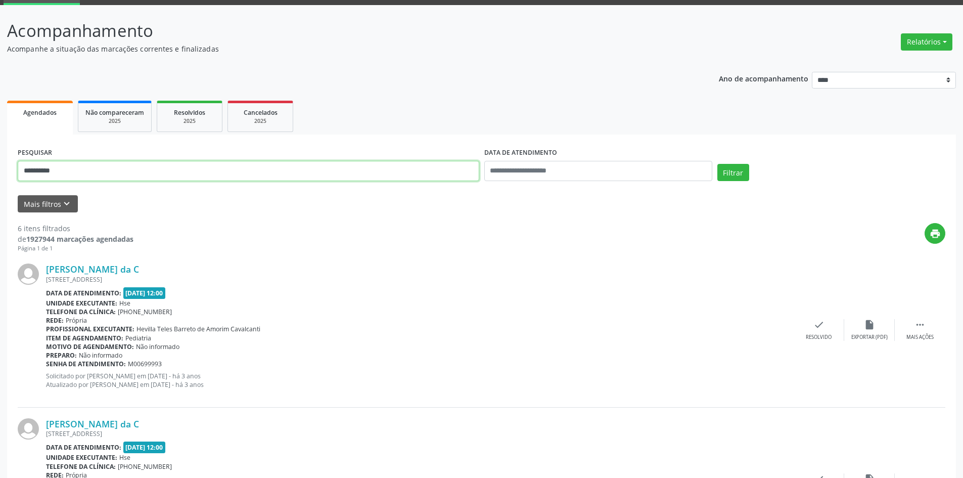
drag, startPoint x: 104, startPoint y: 166, endPoint x: 0, endPoint y: 151, distance: 104.7
type input "**********"
click at [717, 164] on button "Filtrar" at bounding box center [733, 172] width 32 height 17
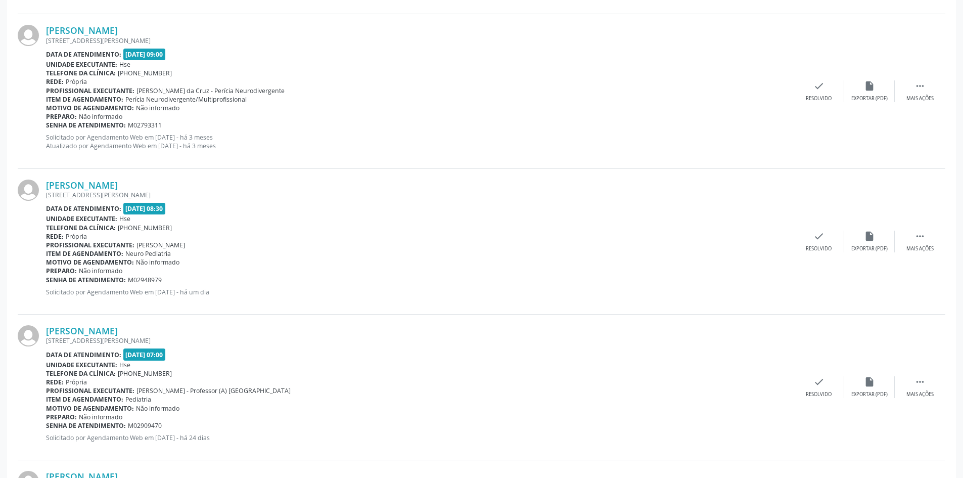
scroll to position [1827, 0]
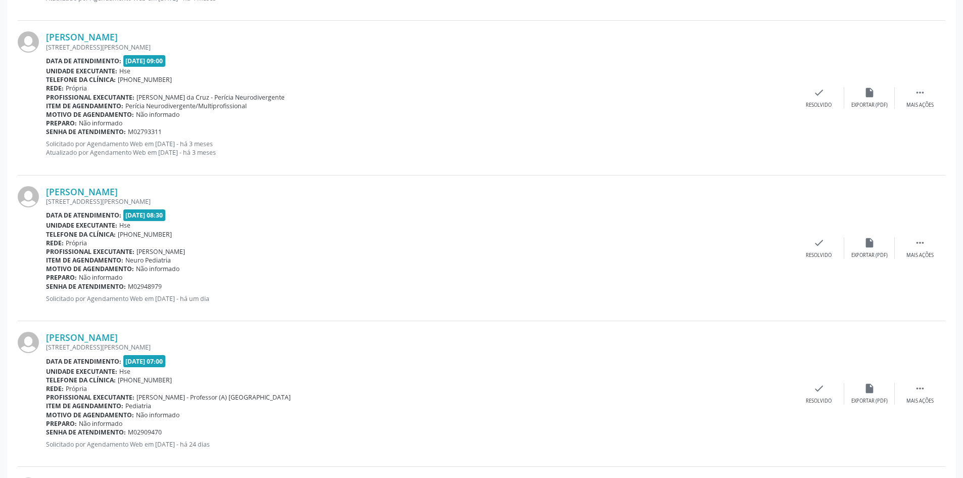
drag, startPoint x: 175, startPoint y: 337, endPoint x: 44, endPoint y: 338, distance: 130.4
click at [44, 338] on div "Isaac Honorato da Costa Silva RUA CANDIUVA 100, TIMBI BORRIONE, CAMARAGIBE - PE…" at bounding box center [482, 394] width 928 height 146
copy div "Isaac Honorato da Costa Silva"
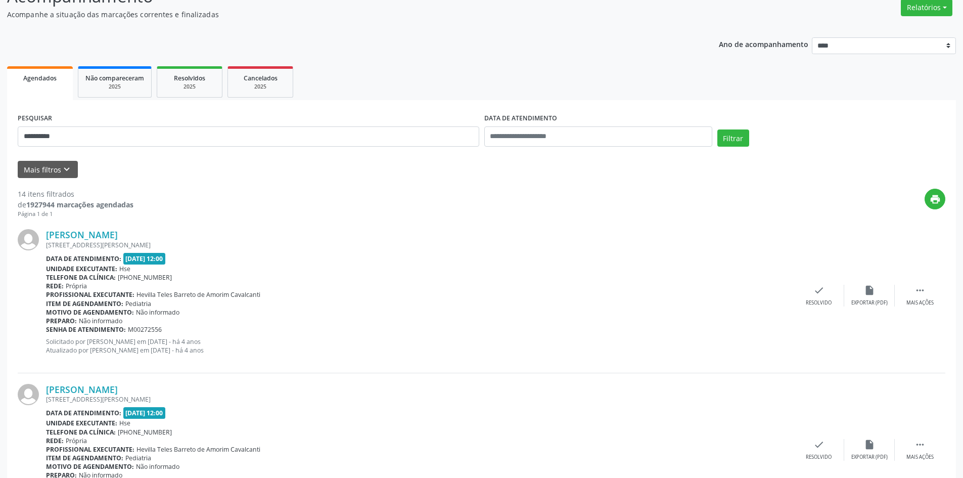
scroll to position [57, 0]
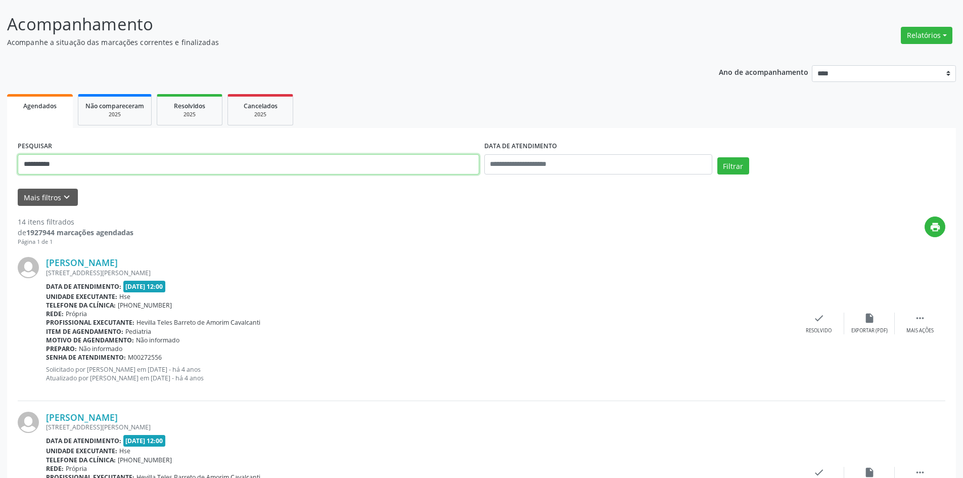
drag, startPoint x: 76, startPoint y: 167, endPoint x: 0, endPoint y: 148, distance: 78.1
click at [717, 157] on button "Filtrar" at bounding box center [733, 165] width 32 height 17
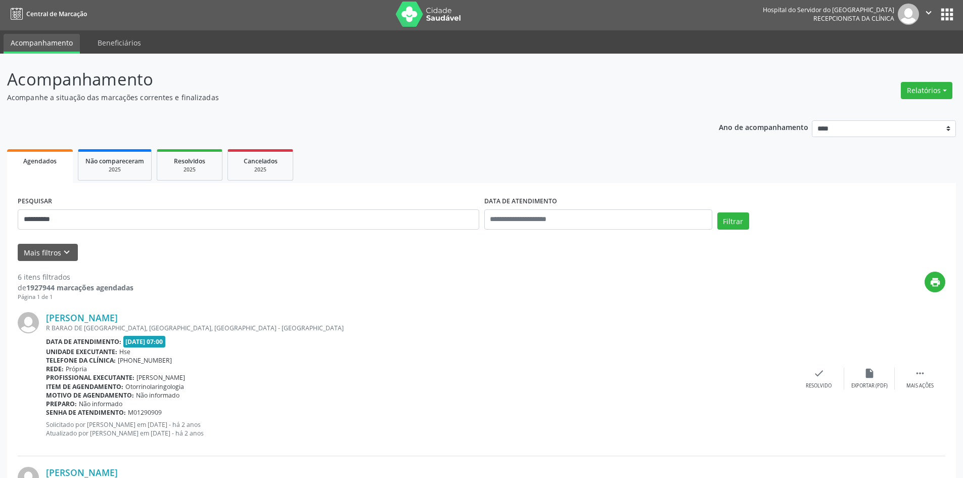
scroll to position [0, 0]
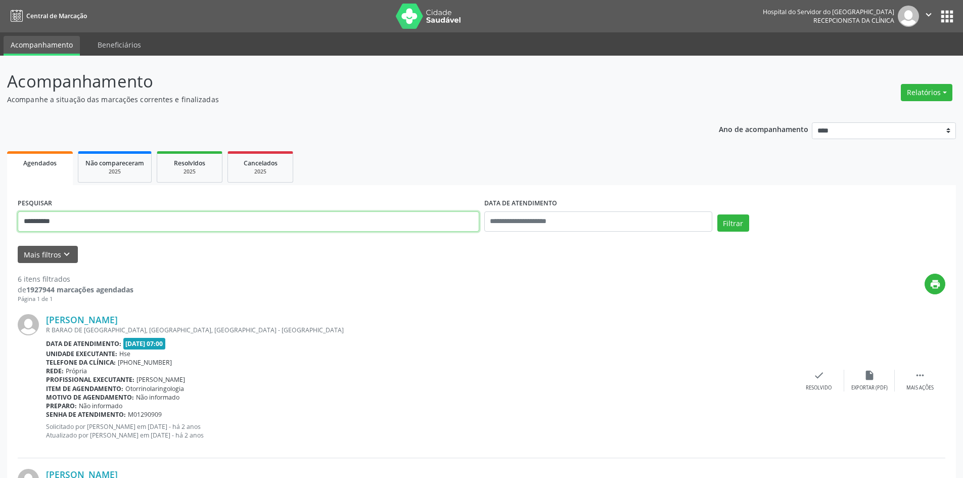
drag, startPoint x: 78, startPoint y: 220, endPoint x: 0, endPoint y: 181, distance: 87.7
click at [717, 214] on button "Filtrar" at bounding box center [733, 222] width 32 height 17
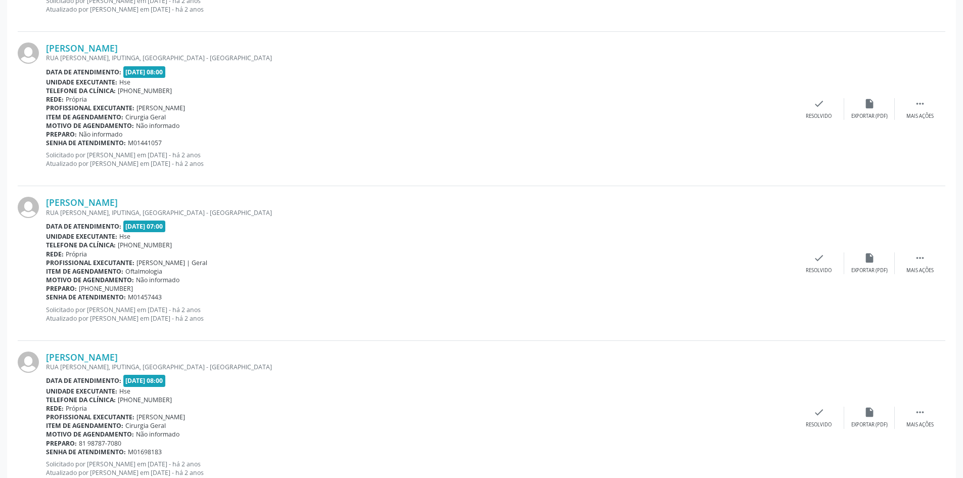
scroll to position [2174, 0]
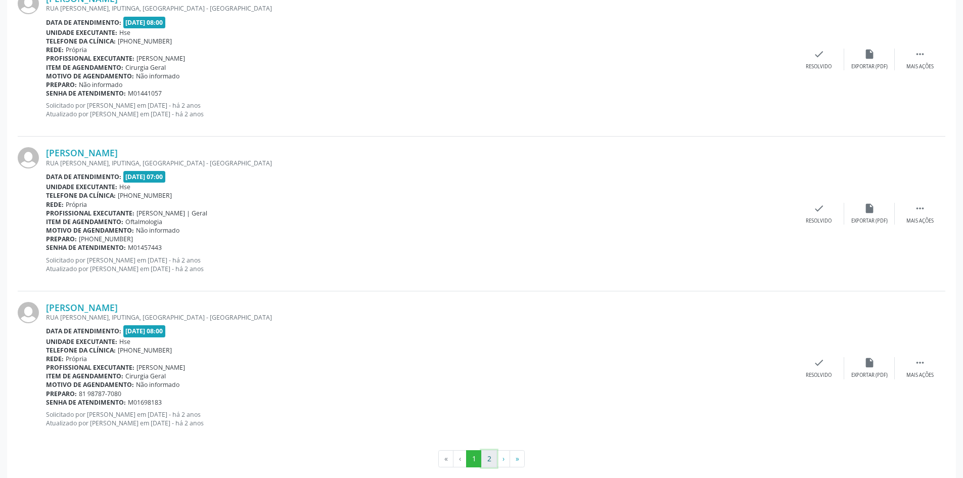
click at [486, 455] on button "2" at bounding box center [489, 458] width 16 height 17
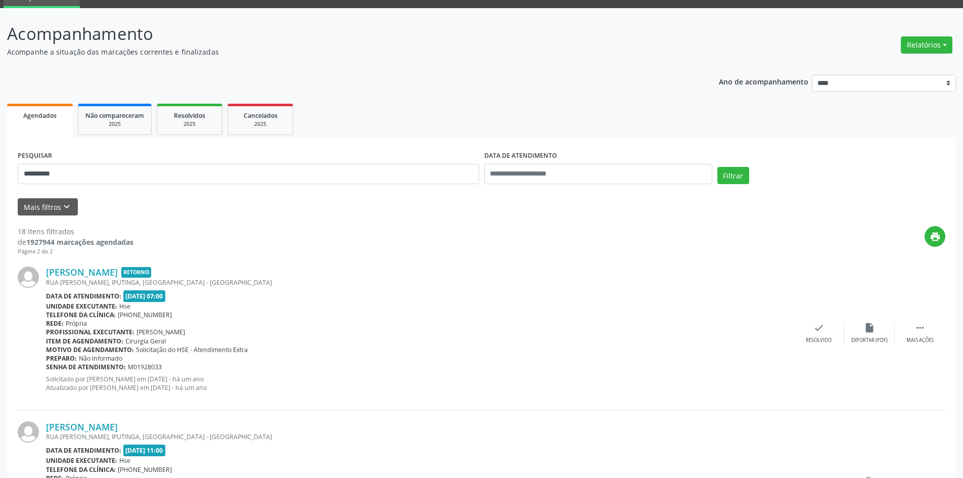
scroll to position [0, 0]
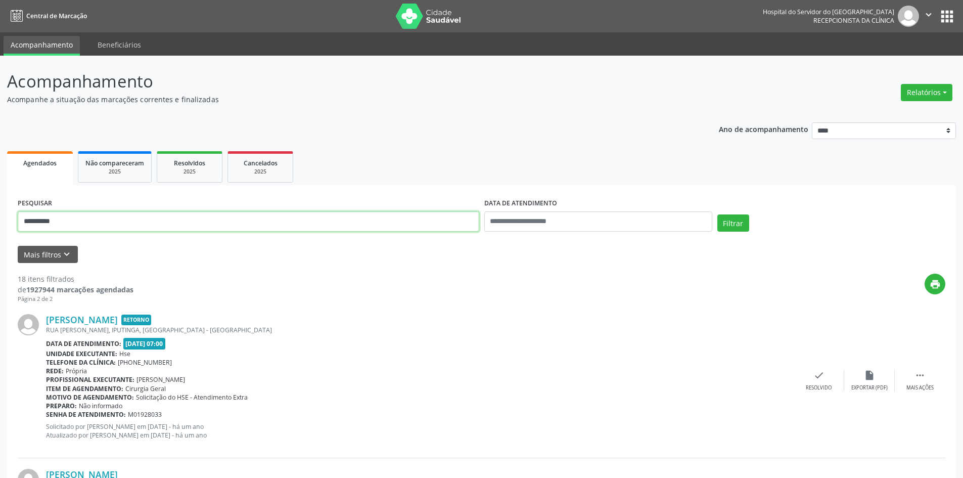
drag, startPoint x: 67, startPoint y: 218, endPoint x: 0, endPoint y: 196, distance: 70.5
click at [0, 196] on div "**********" at bounding box center [481, 434] width 963 height 757
click at [717, 214] on button "Filtrar" at bounding box center [733, 222] width 32 height 17
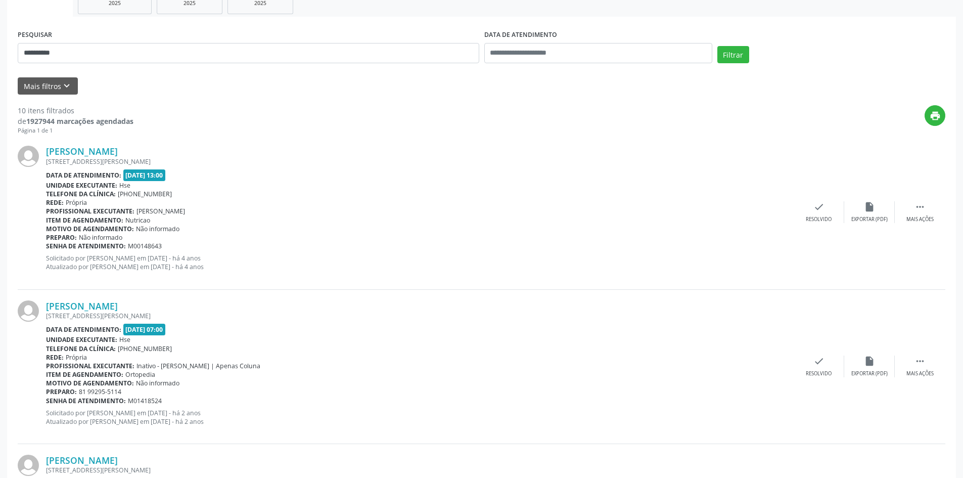
scroll to position [55, 0]
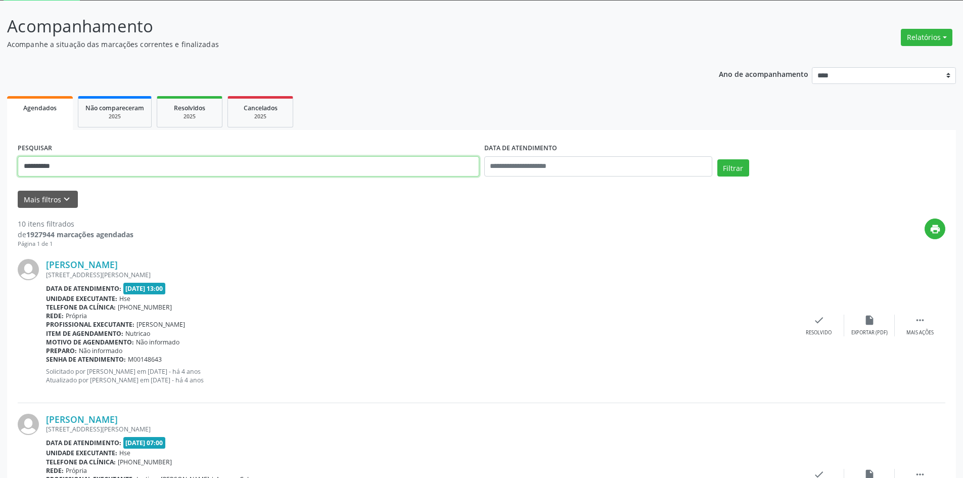
click at [717, 159] on button "Filtrar" at bounding box center [733, 167] width 32 height 17
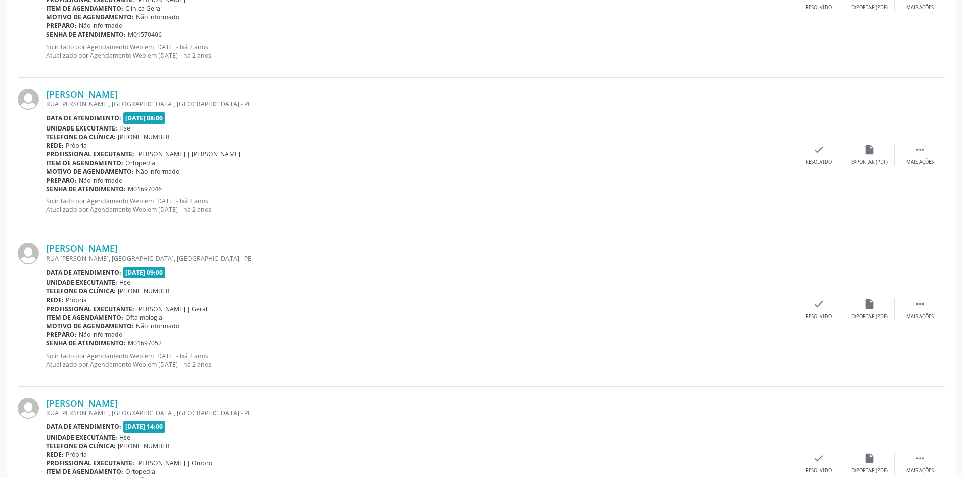
scroll to position [2188, 0]
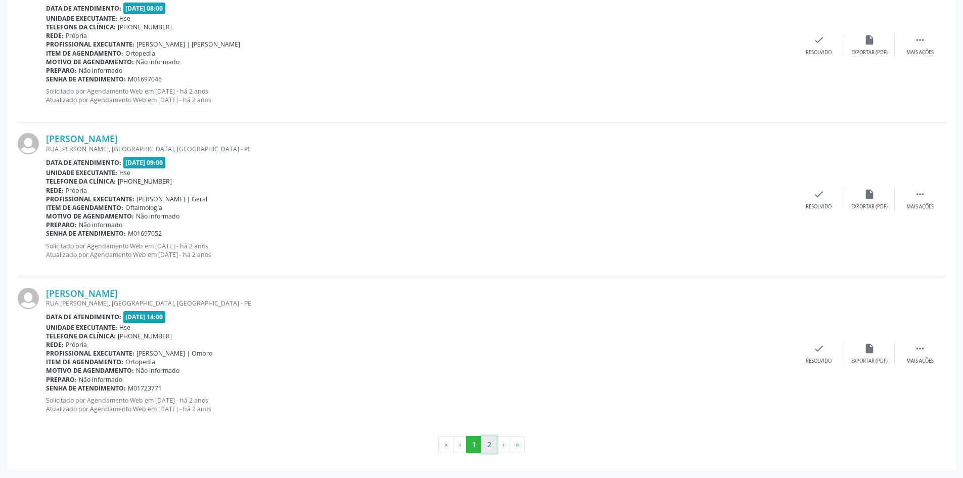
click at [489, 442] on button "2" at bounding box center [489, 444] width 16 height 17
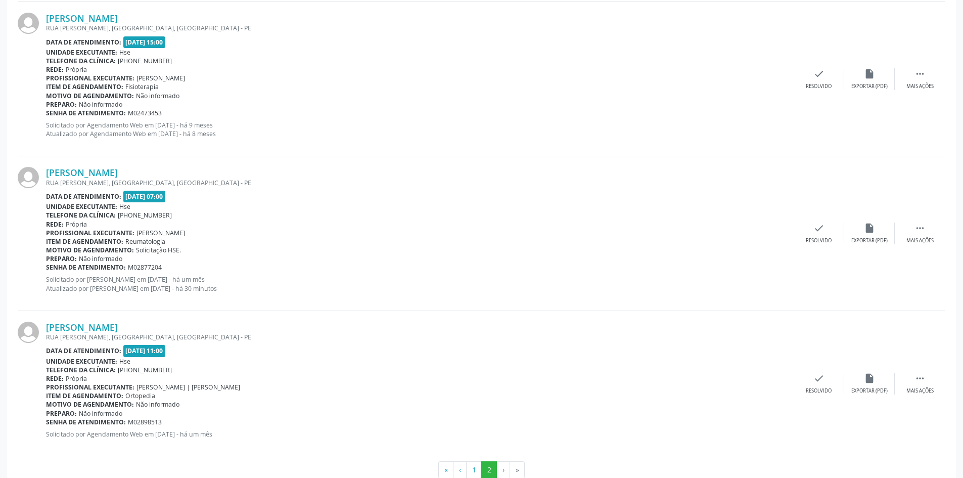
scroll to position [585, 0]
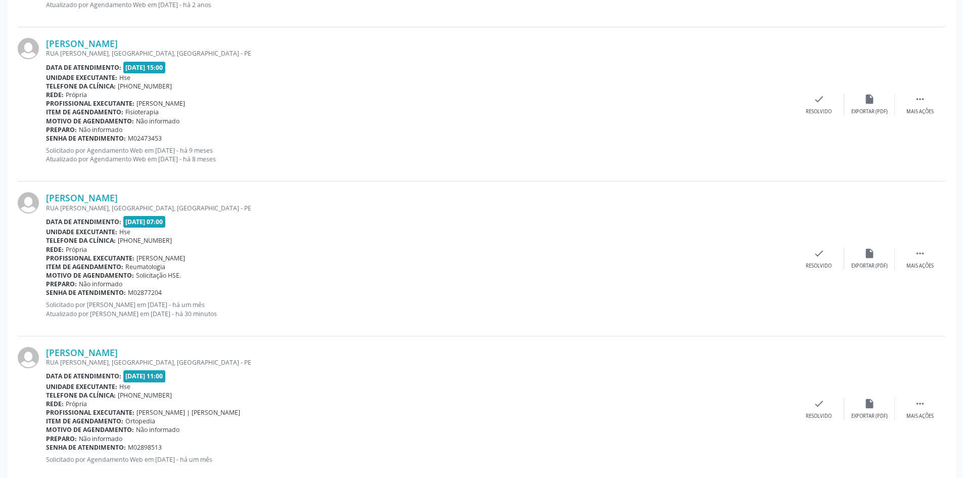
drag, startPoint x: 182, startPoint y: 198, endPoint x: 44, endPoint y: 198, distance: 137.5
click at [44, 198] on div "Simone Maria da Silva Menezes RUA BERILO DOURADO, JARDIM ATLANTICO, OLINDA - PE…" at bounding box center [482, 258] width 928 height 154
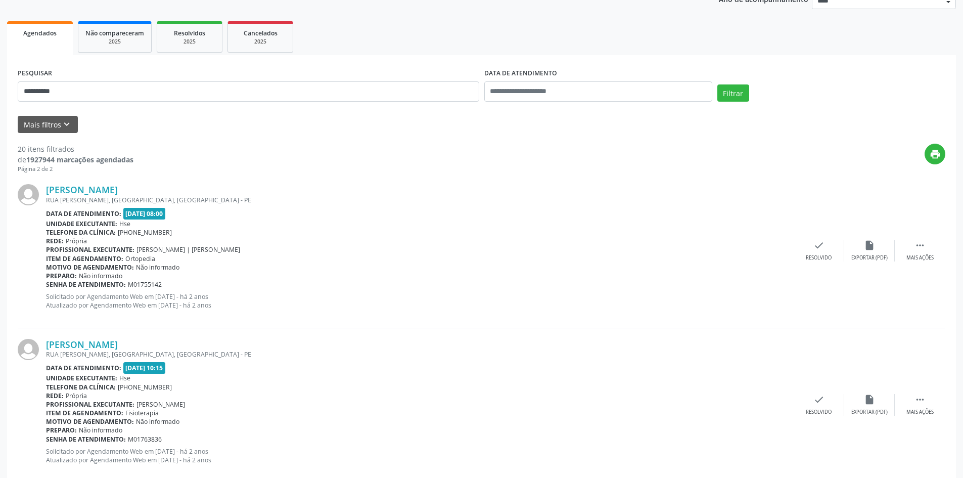
scroll to position [79, 0]
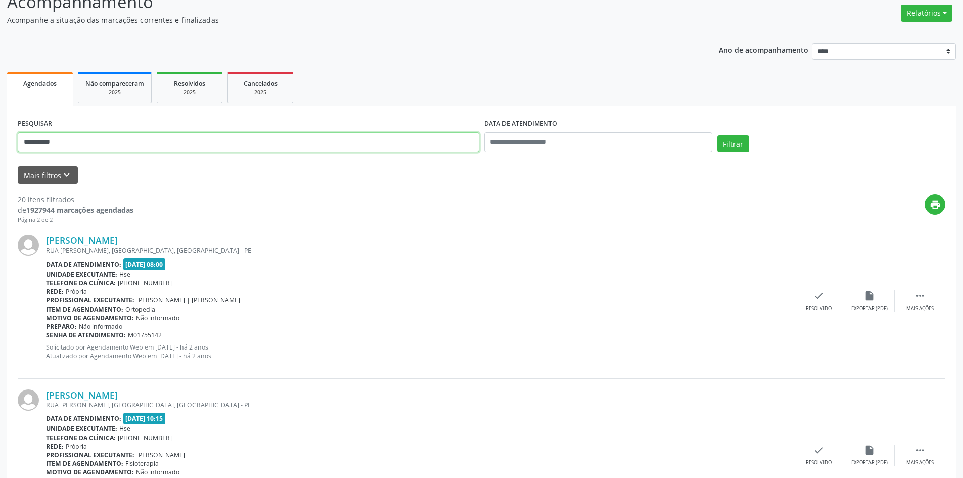
drag, startPoint x: 140, startPoint y: 142, endPoint x: 0, endPoint y: 151, distance: 139.9
click at [717, 135] on button "Filtrar" at bounding box center [733, 143] width 32 height 17
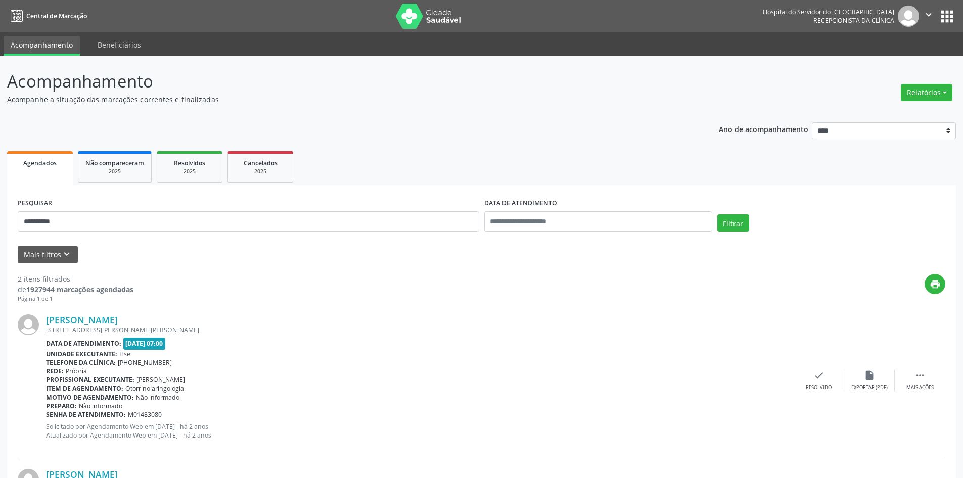
scroll to position [152, 0]
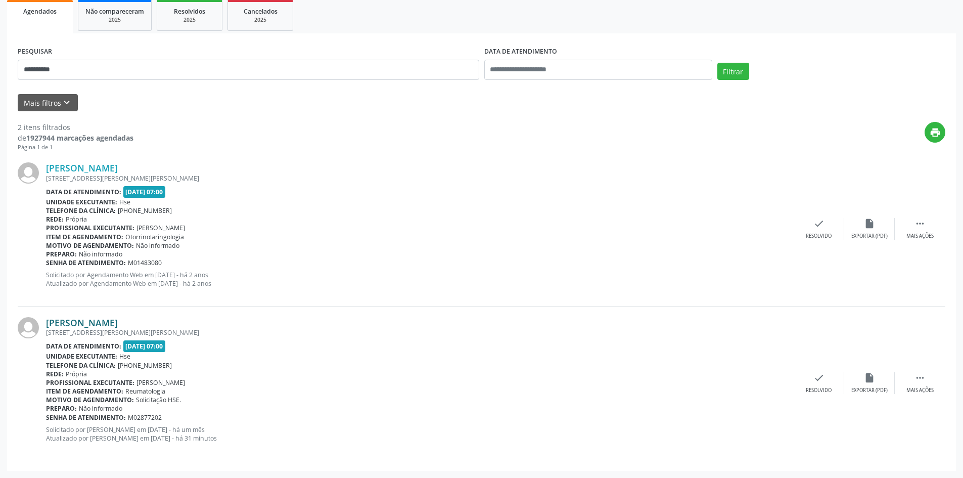
drag, startPoint x: 96, startPoint y: 321, endPoint x: 46, endPoint y: 323, distance: 50.1
click at [46, 323] on div "Helio Gomes" at bounding box center [420, 322] width 748 height 11
drag, startPoint x: 93, startPoint y: 65, endPoint x: 0, endPoint y: 69, distance: 93.1
click at [0, 72] on div "**********" at bounding box center [481, 191] width 963 height 574
click at [717, 63] on button "Filtrar" at bounding box center [733, 71] width 32 height 17
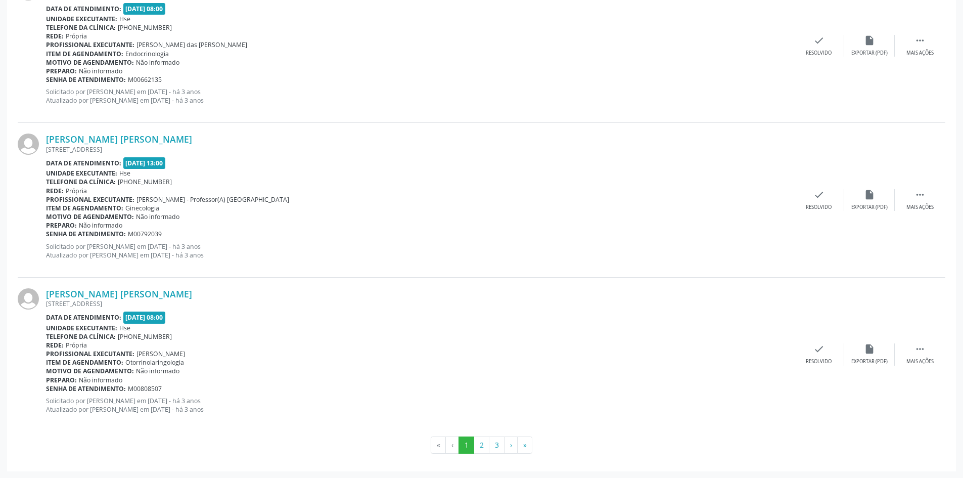
scroll to position [2188, 0]
click at [499, 444] on button "3" at bounding box center [497, 444] width 16 height 17
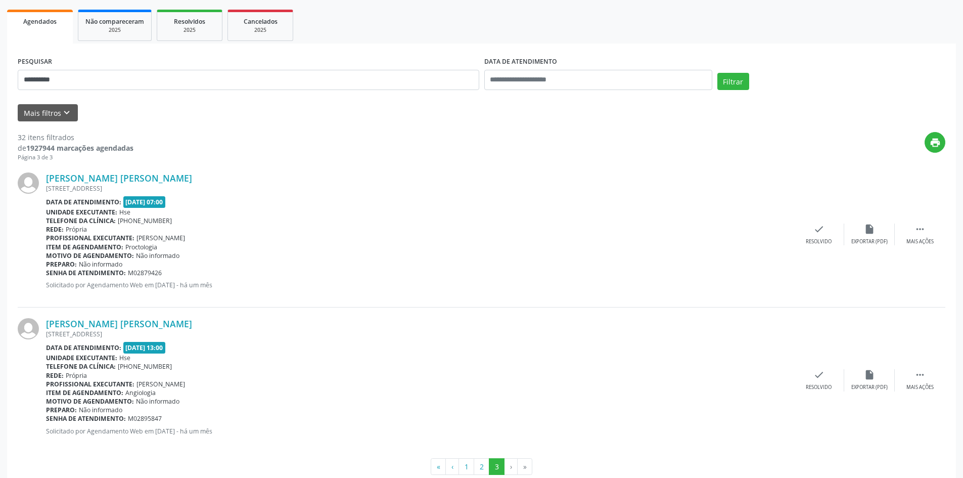
scroll to position [163, 0]
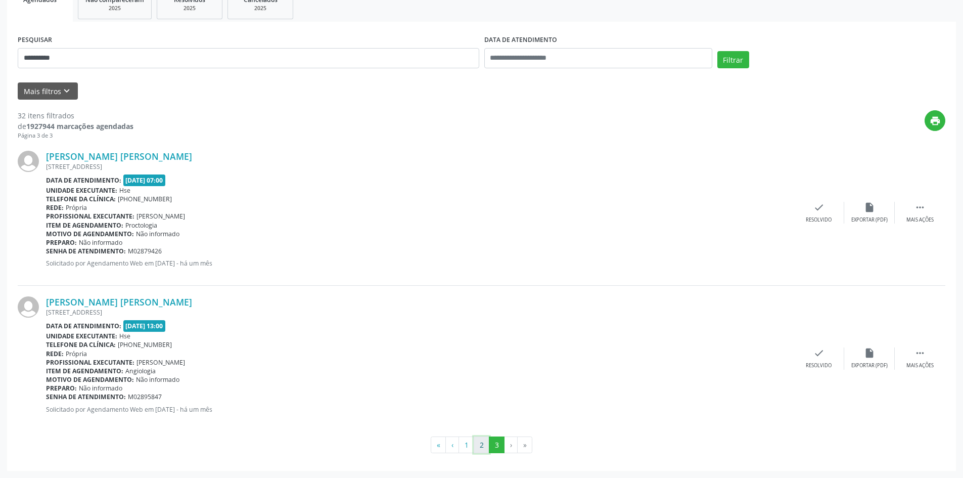
click at [484, 444] on button "2" at bounding box center [482, 444] width 16 height 17
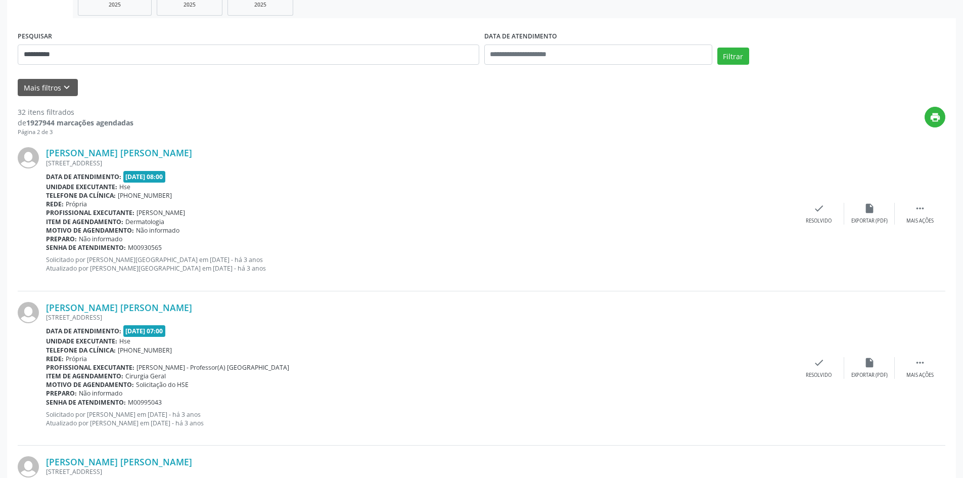
scroll to position [166, 0]
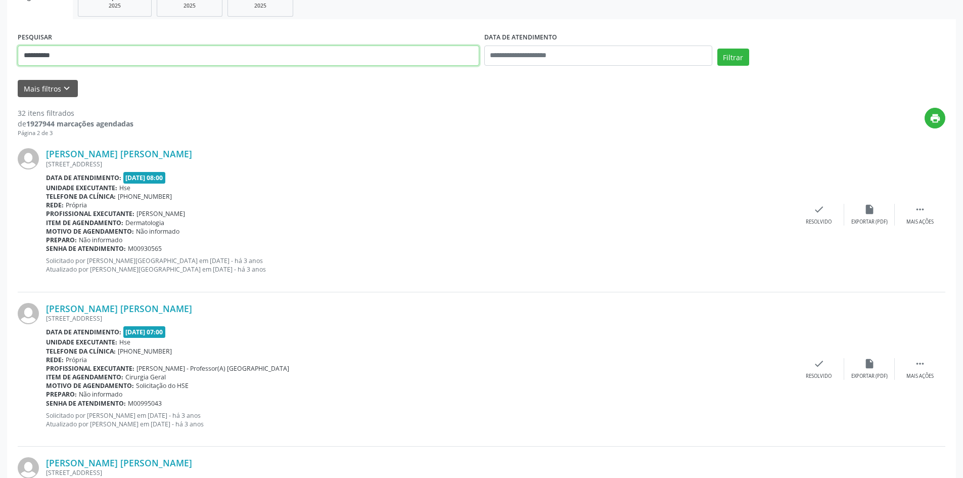
drag, startPoint x: 94, startPoint y: 52, endPoint x: 0, endPoint y: 54, distance: 93.5
paste input "**********"
type input "**********"
click at [729, 56] on button "Filtrar" at bounding box center [733, 57] width 32 height 17
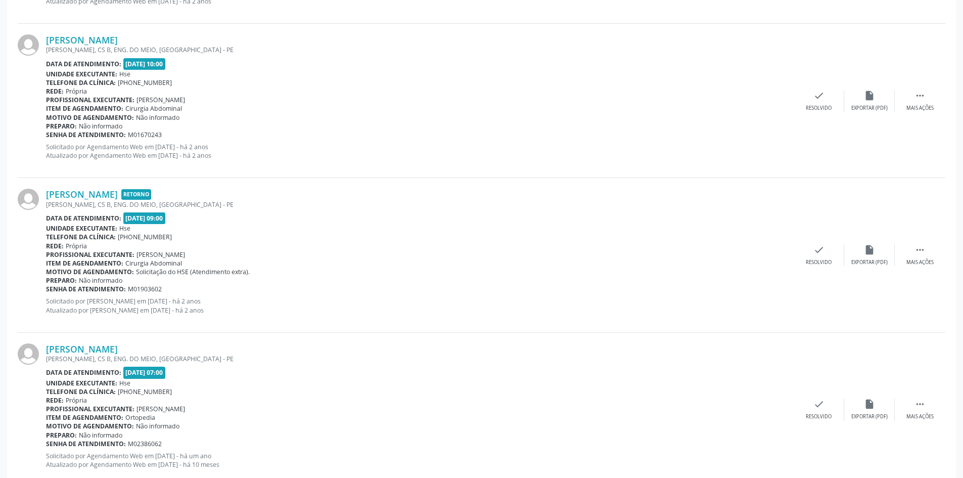
scroll to position [615, 0]
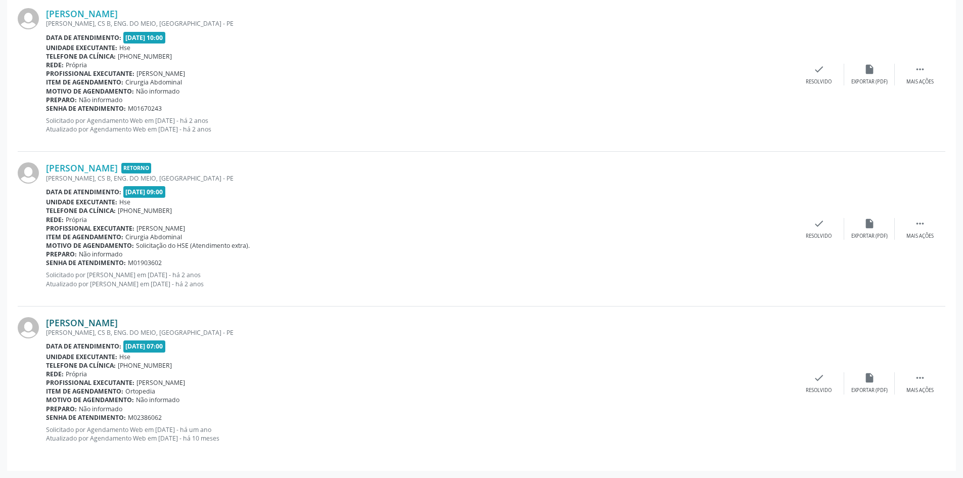
drag, startPoint x: 172, startPoint y: 321, endPoint x: 49, endPoint y: 319, distance: 123.9
click at [49, 319] on div "Monica Leonel de Carvalho" at bounding box center [420, 322] width 748 height 11
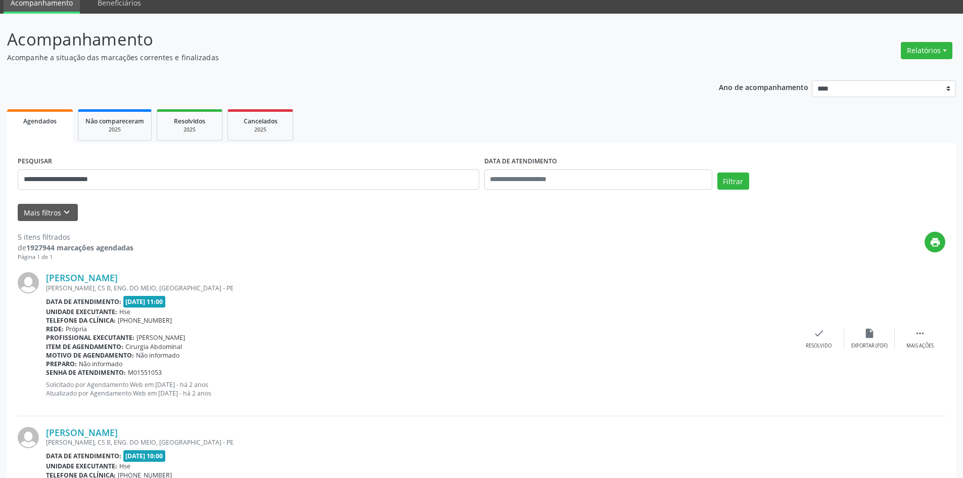
scroll to position [0, 0]
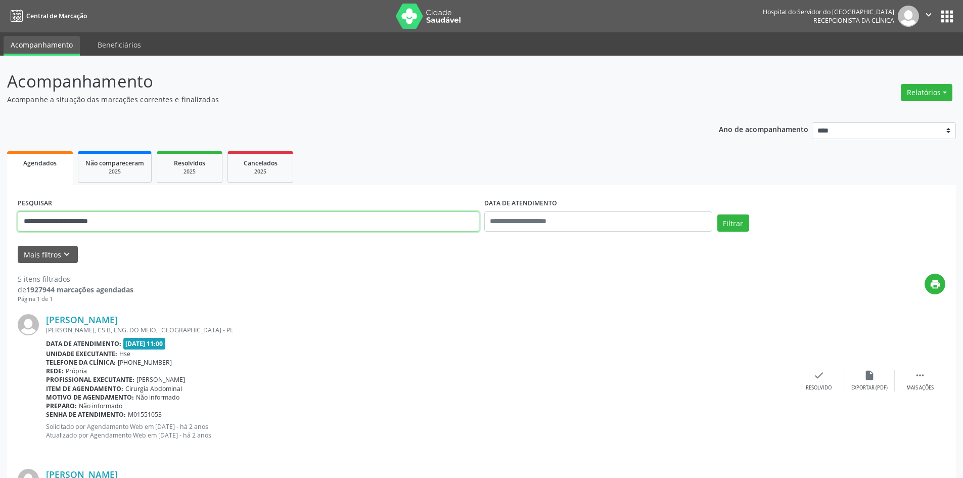
drag, startPoint x: 171, startPoint y: 217, endPoint x: 0, endPoint y: 183, distance: 174.7
click at [717, 214] on button "Filtrar" at bounding box center [733, 222] width 32 height 17
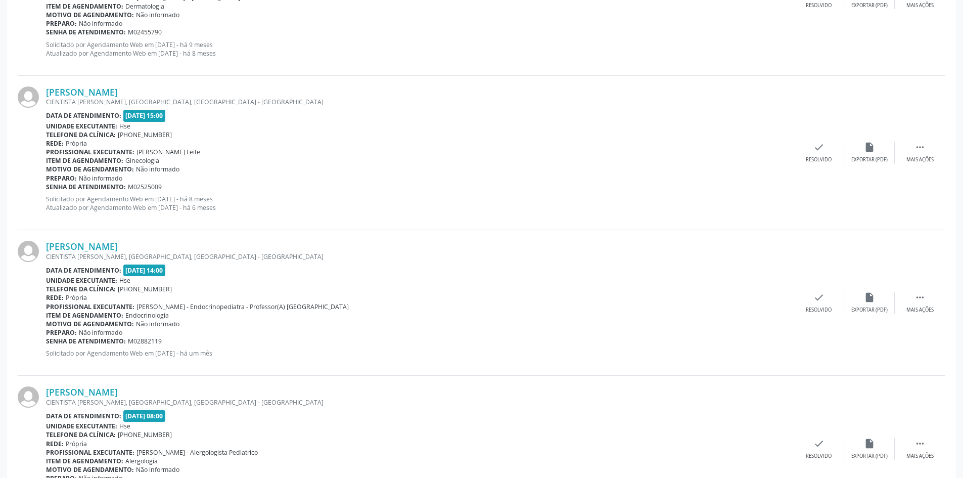
scroll to position [1610, 0]
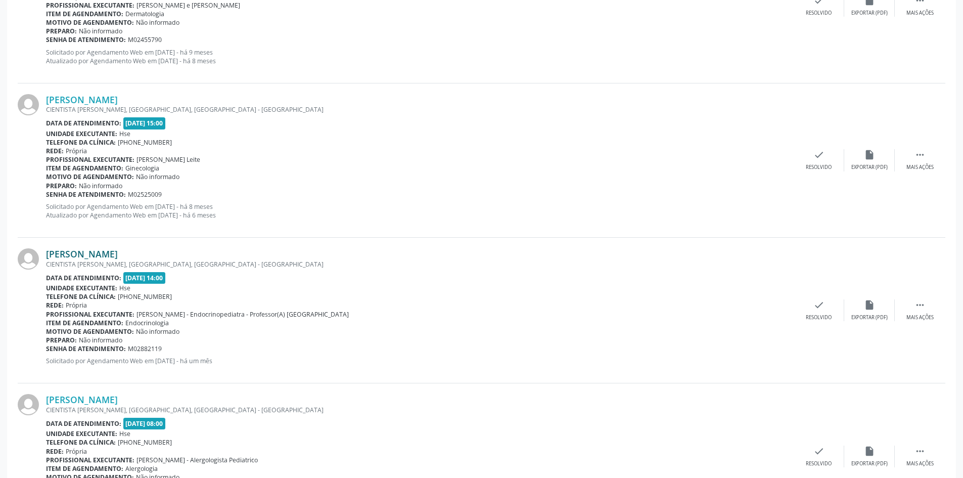
drag, startPoint x: 191, startPoint y: 254, endPoint x: 49, endPoint y: 249, distance: 142.2
click at [49, 249] on div "[PERSON_NAME]" at bounding box center [420, 253] width 748 height 11
click at [152, 232] on div "Beatriz Marques da Silva Araujo CIENTISTA NELSON CHAVES, COHAB, RECIFE - PE Dat…" at bounding box center [482, 160] width 928 height 154
drag, startPoint x: 190, startPoint y: 251, endPoint x: 41, endPoint y: 259, distance: 148.4
click at [41, 259] on div "Beatriz Marques da Silva Araujo CIENTISTA NELSON CHAVES, COHAB, RECIFE - PE Dat…" at bounding box center [482, 311] width 928 height 146
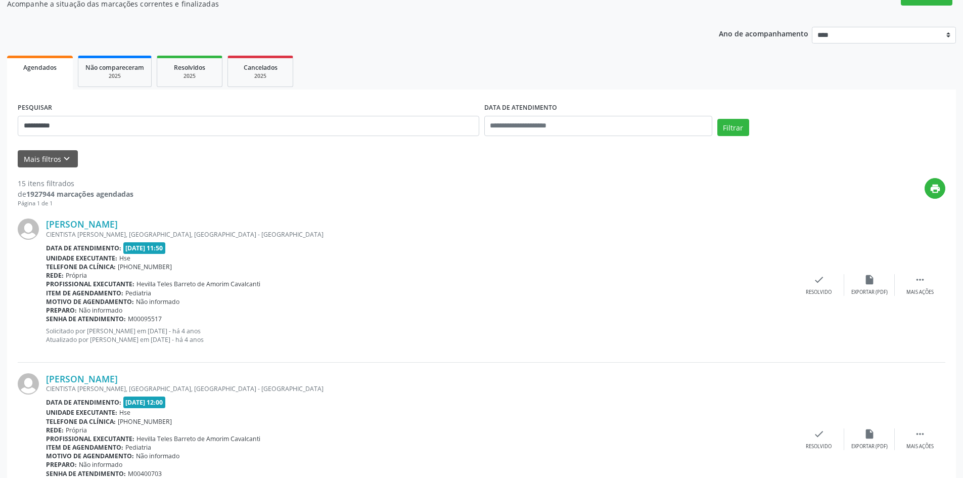
scroll to position [0, 0]
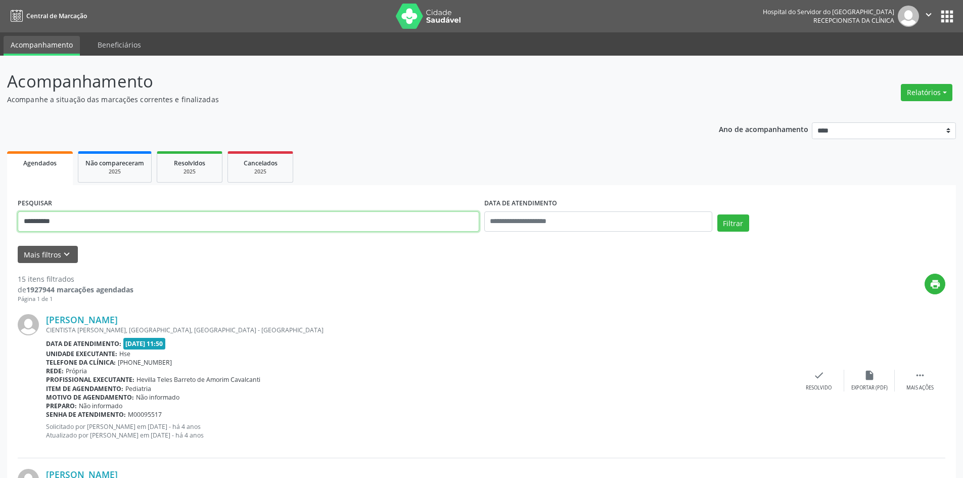
drag, startPoint x: 111, startPoint y: 227, endPoint x: 0, endPoint y: 233, distance: 111.4
click at [717, 214] on button "Filtrar" at bounding box center [733, 222] width 32 height 17
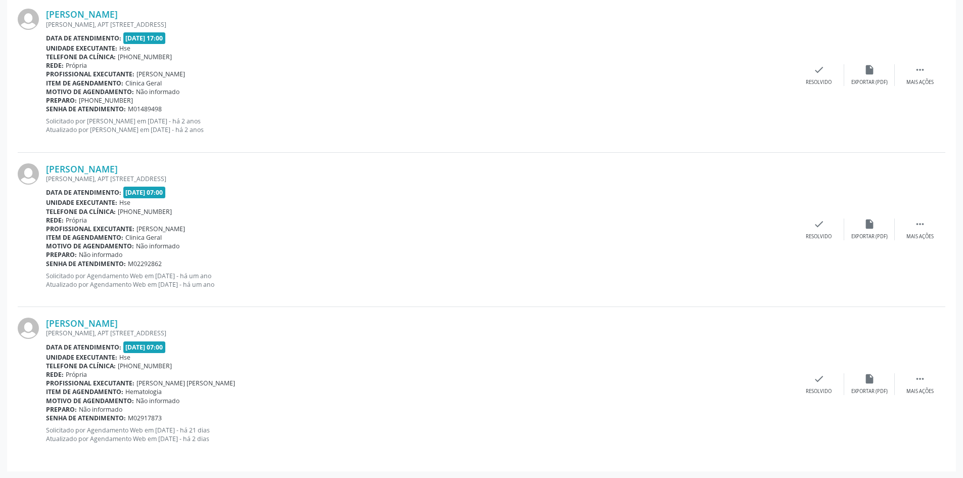
scroll to position [306, 0]
drag, startPoint x: 160, startPoint y: 324, endPoint x: 38, endPoint y: 324, distance: 121.3
click at [38, 324] on div "Lucas Barbosa Almeida ISABEL MAGALHAES, APT 501, BOA VIAGEM, RECIFE - PE Data d…" at bounding box center [482, 383] width 928 height 154
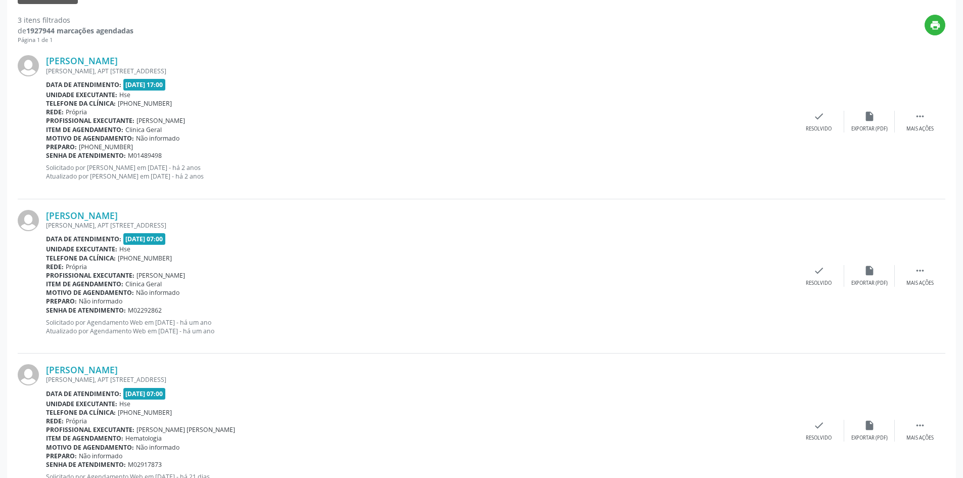
scroll to position [154, 0]
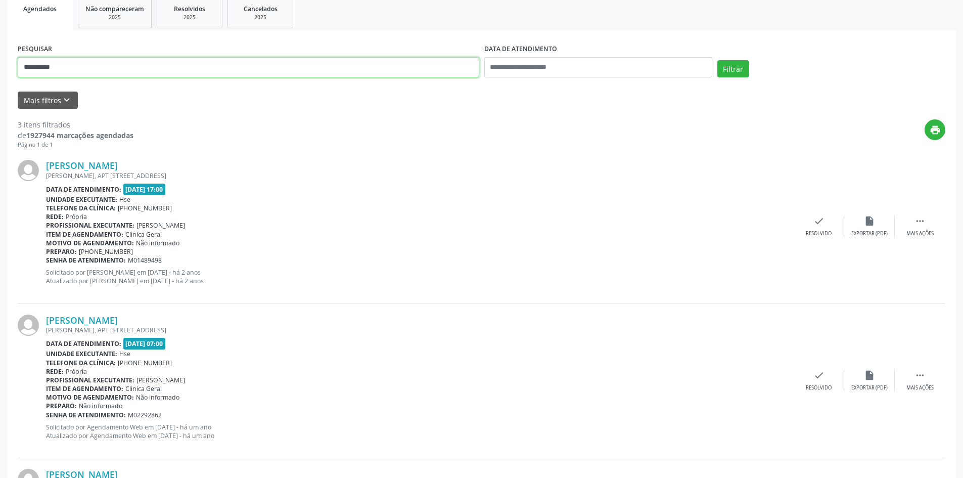
drag, startPoint x: 79, startPoint y: 65, endPoint x: 0, endPoint y: 56, distance: 79.4
click at [0, 57] on div "**********" at bounding box center [481, 265] width 963 height 728
type input "**********"
click at [717, 60] on button "Filtrar" at bounding box center [733, 68] width 32 height 17
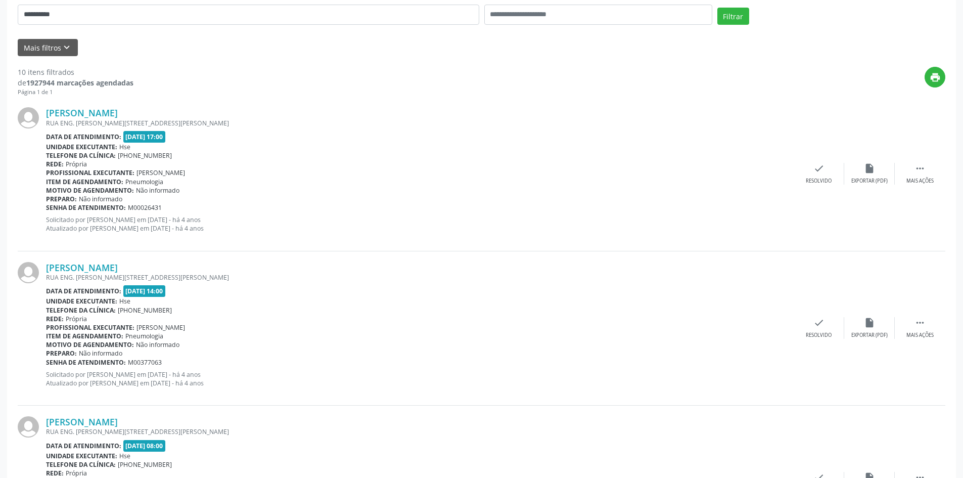
scroll to position [5, 0]
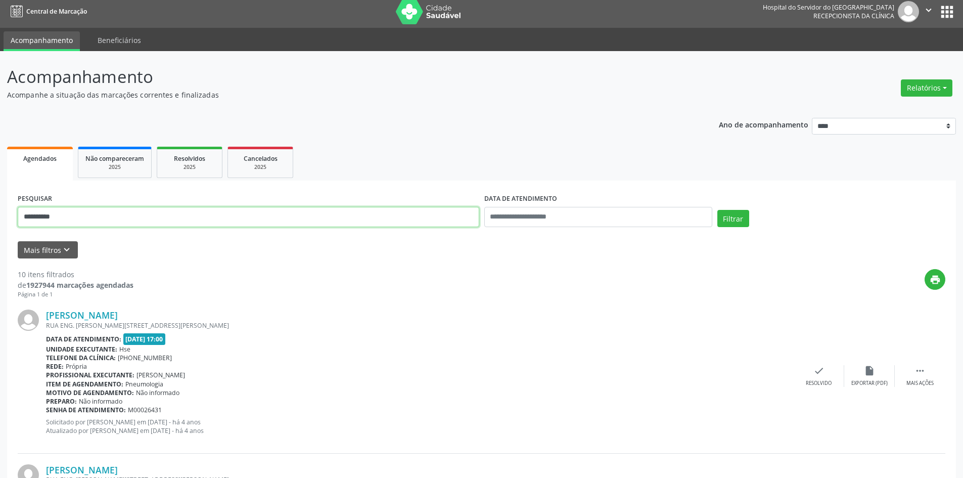
drag, startPoint x: 81, startPoint y: 216, endPoint x: 0, endPoint y: 227, distance: 82.1
click at [717, 210] on button "Filtrar" at bounding box center [733, 218] width 32 height 17
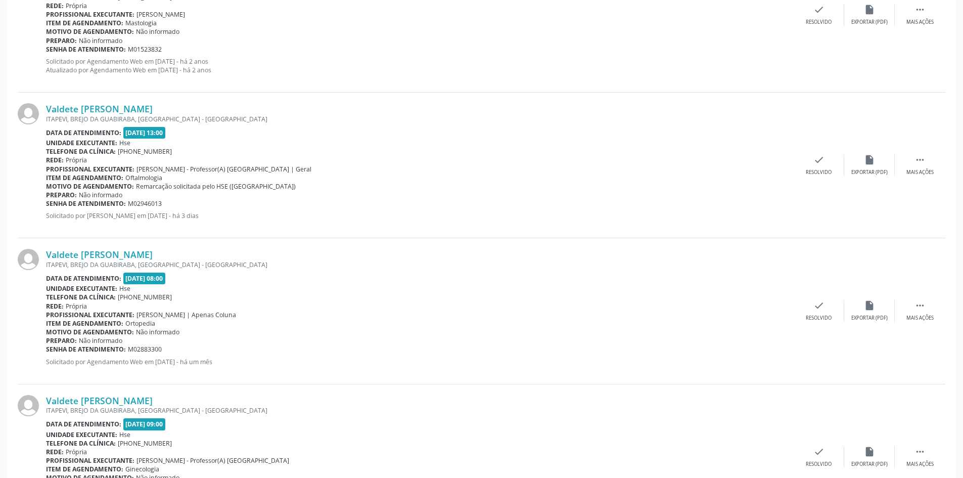
scroll to position [1011, 0]
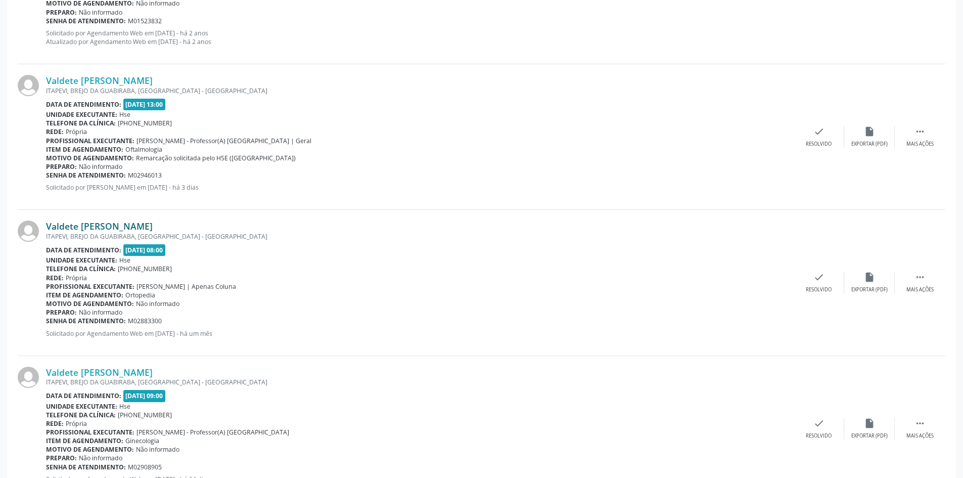
drag, startPoint x: 174, startPoint y: 224, endPoint x: 47, endPoint y: 226, distance: 127.4
click at [47, 226] on div "Valdete Barbosa Nascimento" at bounding box center [420, 225] width 748 height 11
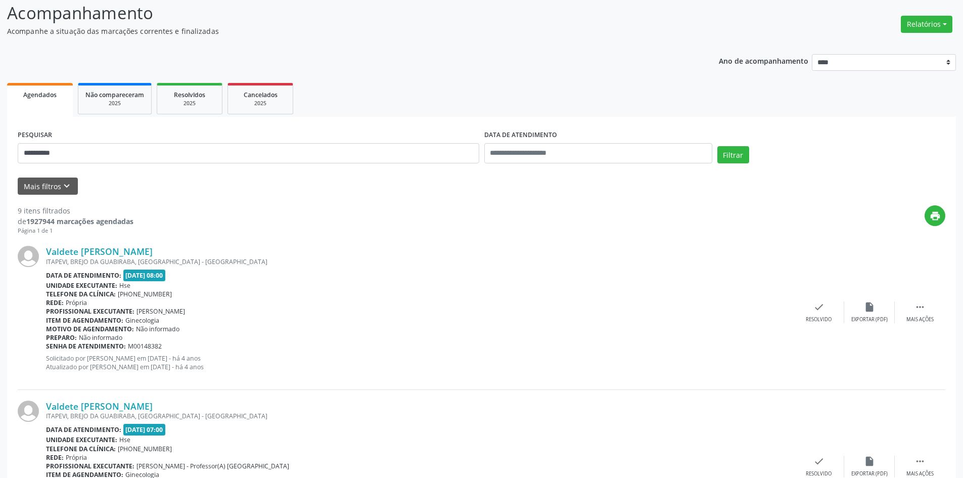
scroll to position [51, 0]
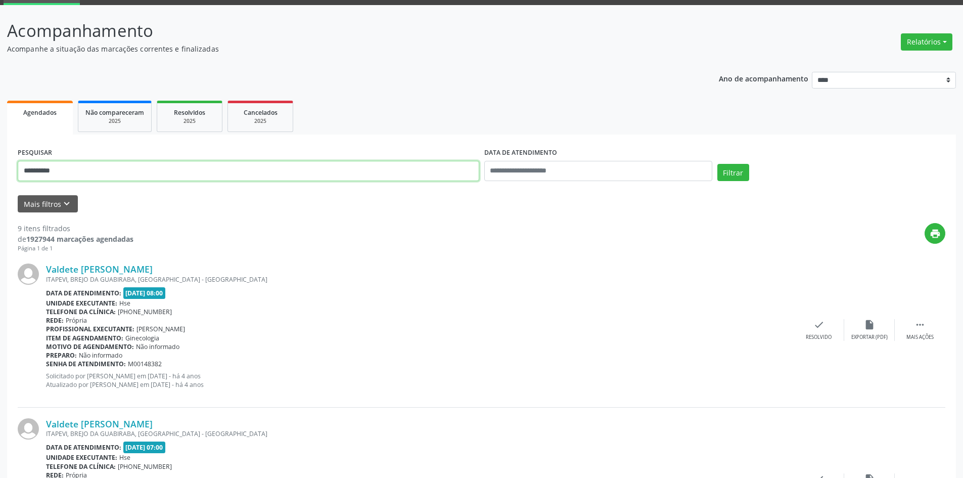
drag, startPoint x: 66, startPoint y: 169, endPoint x: 0, endPoint y: 169, distance: 66.2
type input "**********"
click at [717, 164] on button "Filtrar" at bounding box center [733, 172] width 32 height 17
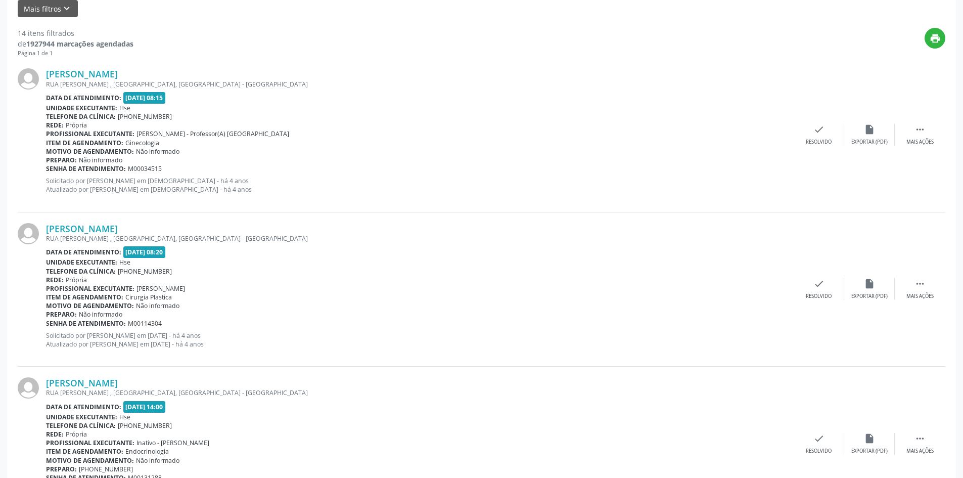
scroll to position [101, 0]
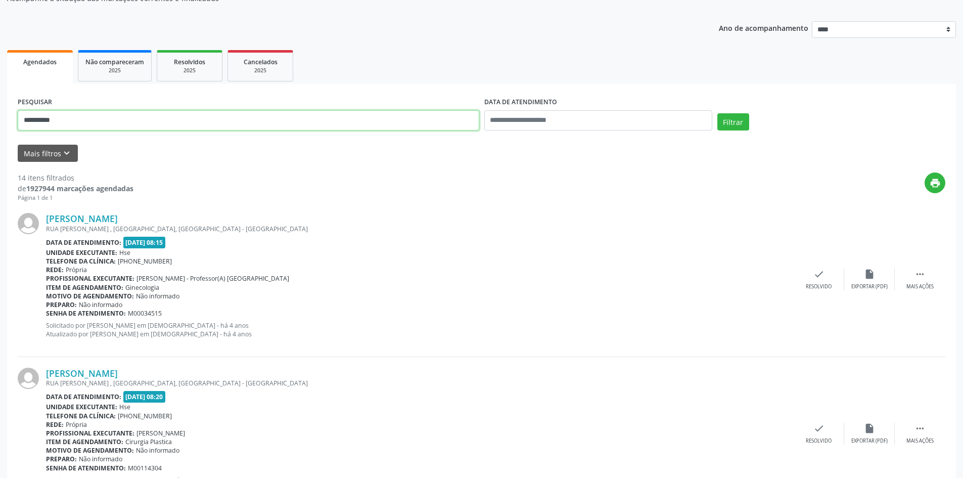
drag, startPoint x: 78, startPoint y: 118, endPoint x: 0, endPoint y: 106, distance: 78.7
type input "**********"
click at [717, 113] on button "Filtrar" at bounding box center [733, 121] width 32 height 17
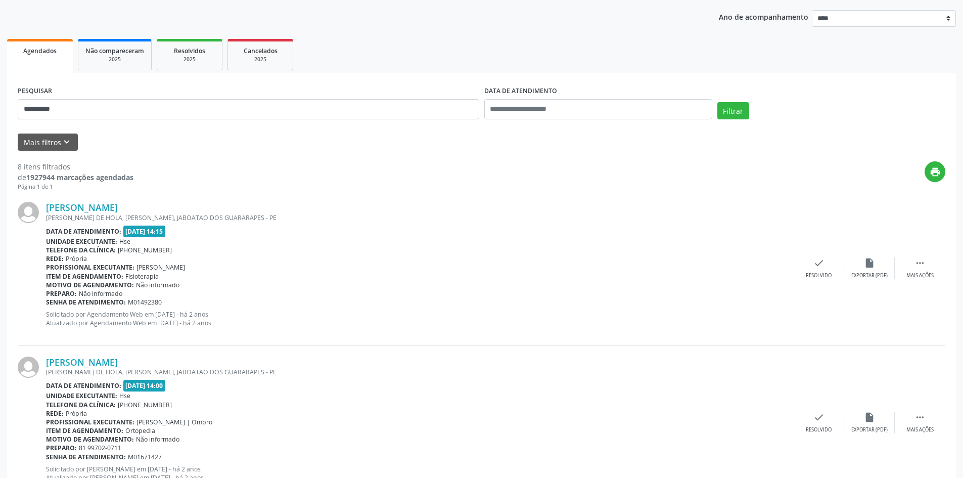
scroll to position [0, 0]
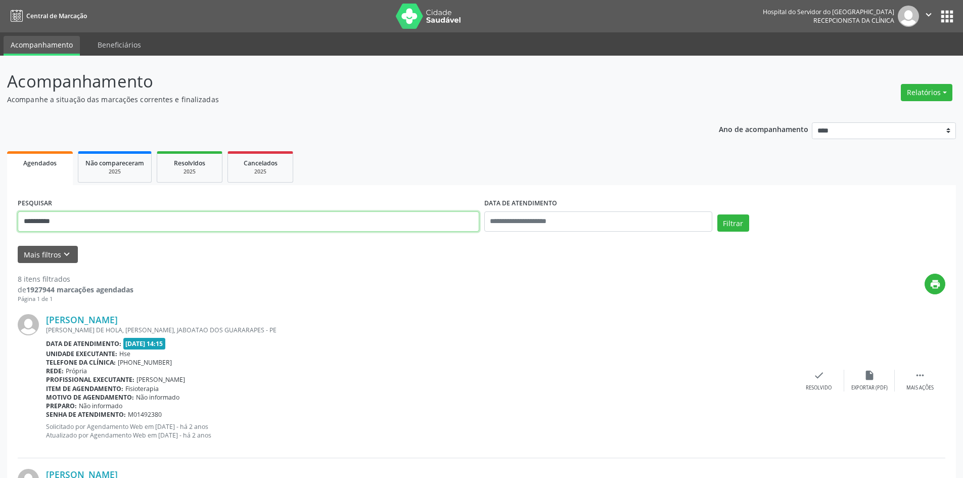
click at [717, 214] on button "Filtrar" at bounding box center [733, 222] width 32 height 17
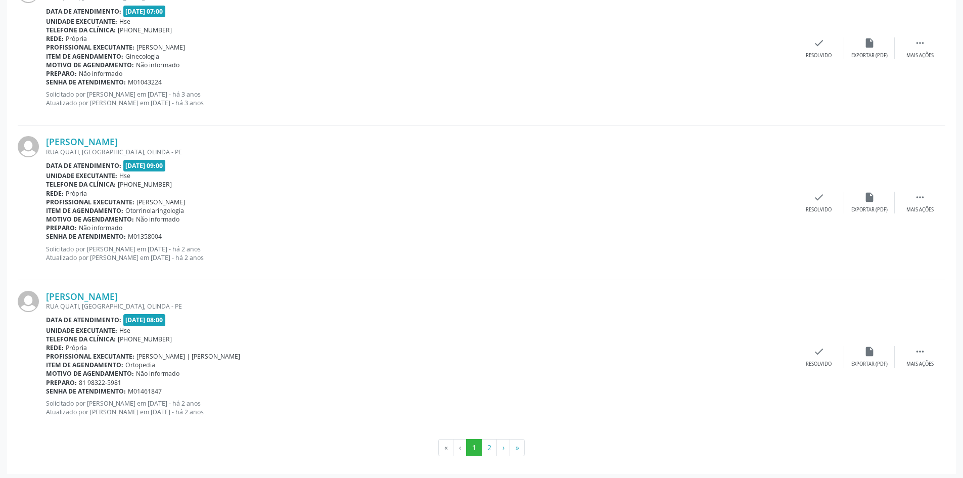
scroll to position [2188, 0]
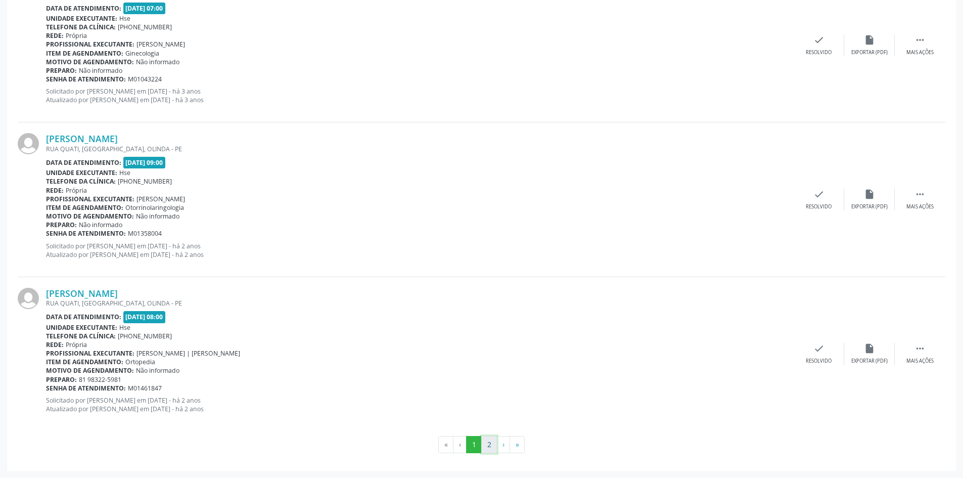
click at [485, 445] on button "2" at bounding box center [489, 444] width 16 height 17
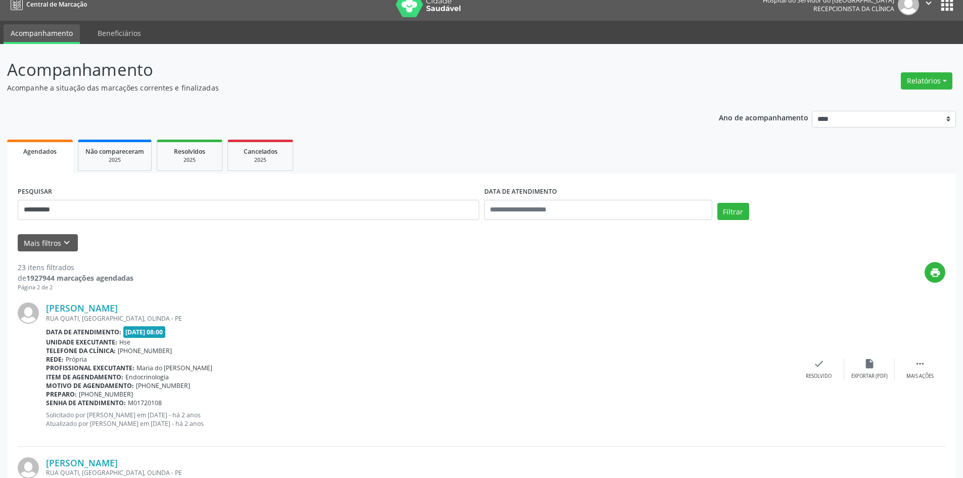
scroll to position [0, 0]
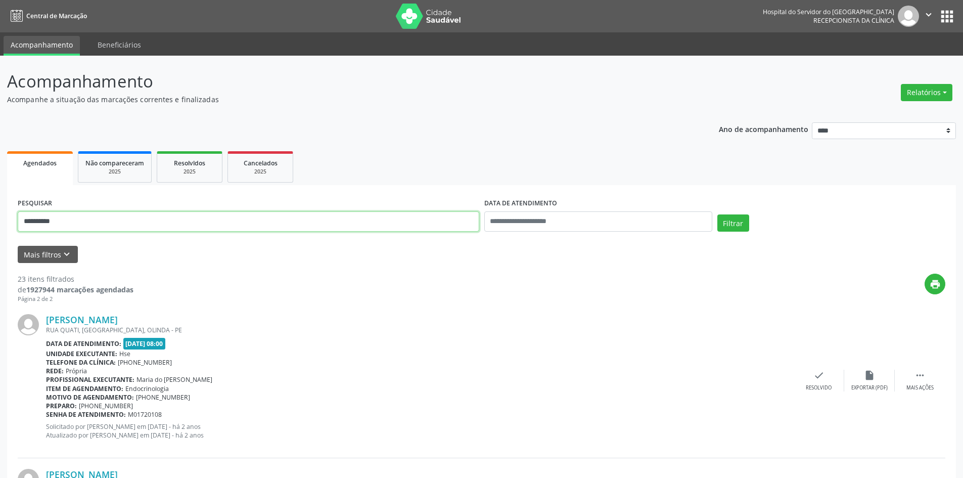
click at [717, 214] on button "Filtrar" at bounding box center [733, 222] width 32 height 17
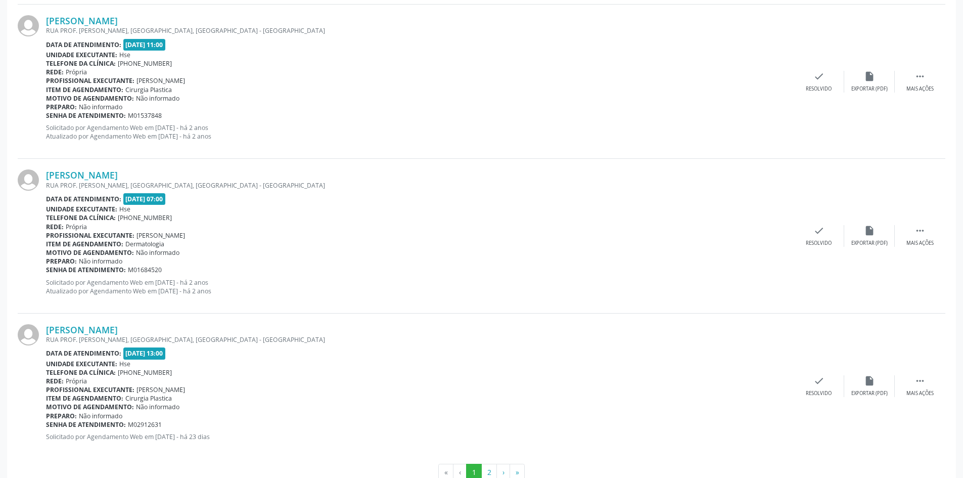
scroll to position [2179, 0]
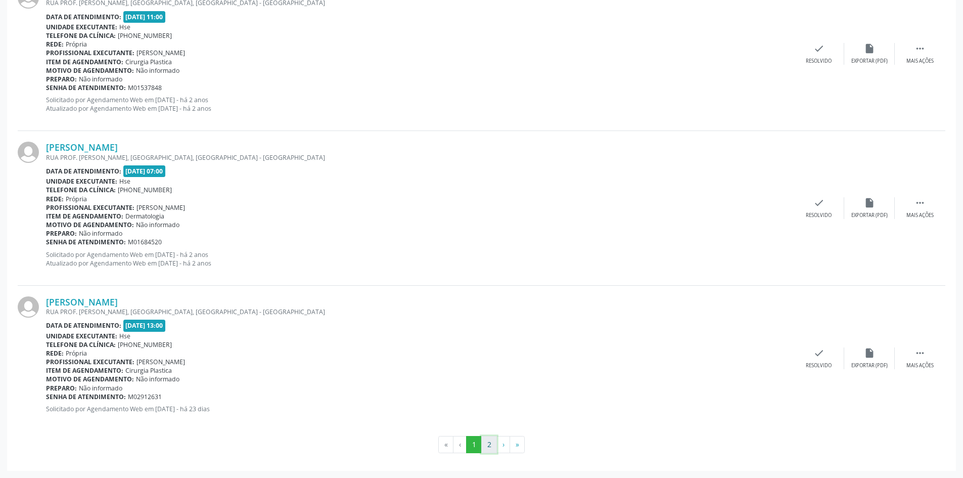
click at [491, 441] on button "2" at bounding box center [489, 444] width 16 height 17
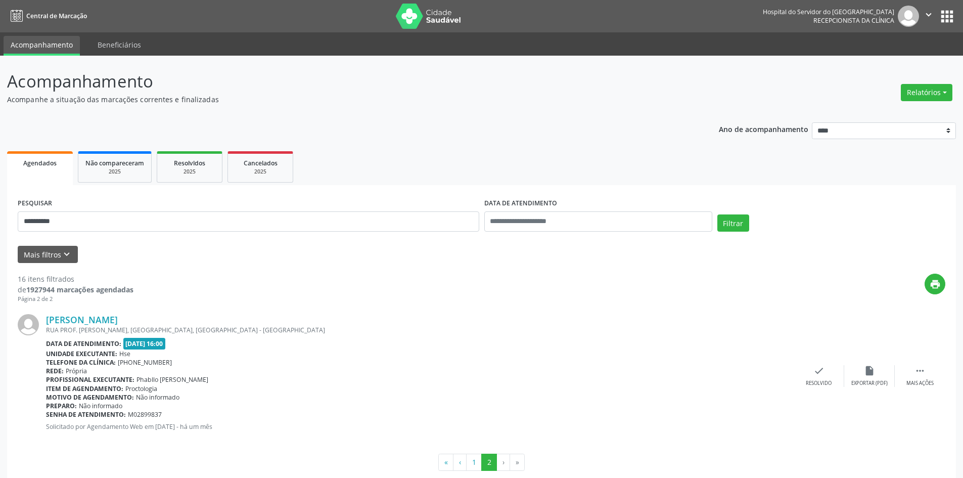
drag, startPoint x: 137, startPoint y: 318, endPoint x: 41, endPoint y: 317, distance: 96.1
click at [41, 317] on div "Maria Eunice da Silva RUA PROF. LUIZ GONZAGA PORTO, SAN MARTIN, RECIFE - PE Dat…" at bounding box center [482, 375] width 928 height 145
click at [0, 217] on div "**********" at bounding box center [481, 276] width 963 height 440
click at [717, 214] on button "Filtrar" at bounding box center [733, 222] width 32 height 17
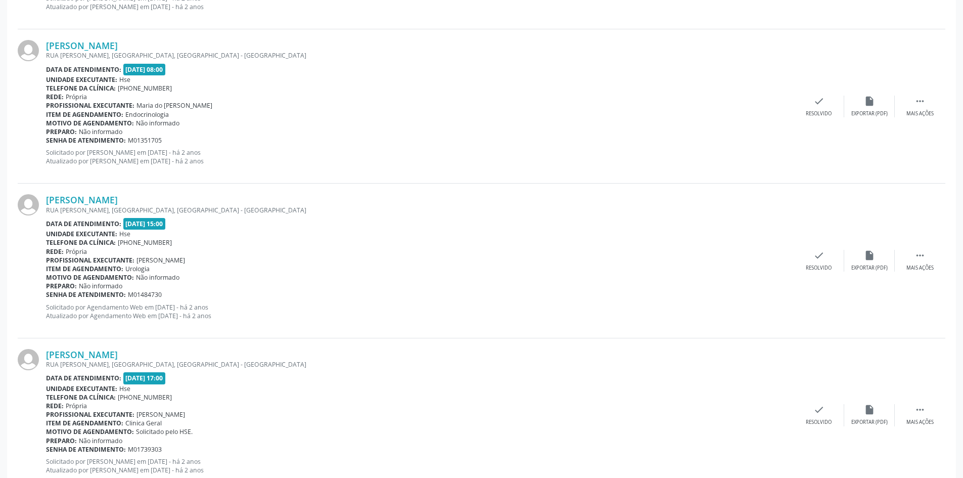
scroll to position [2188, 0]
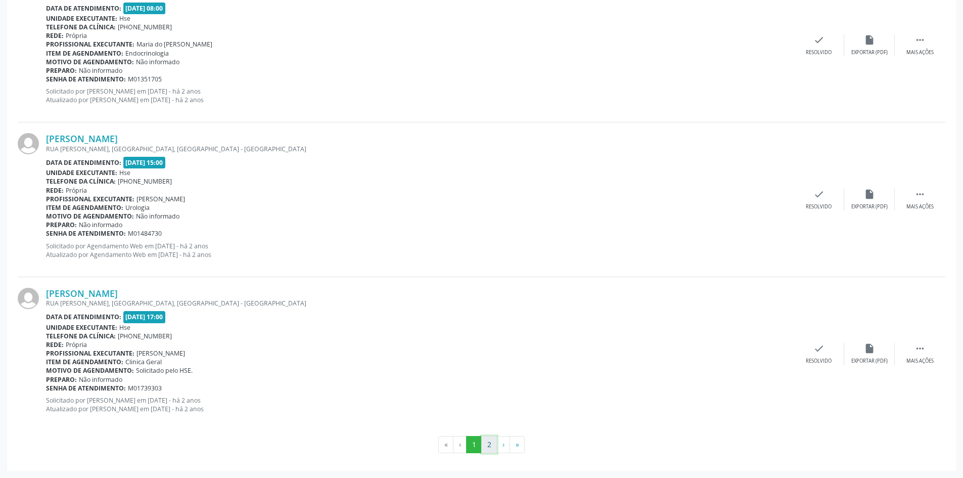
click at [489, 442] on button "2" at bounding box center [489, 444] width 16 height 17
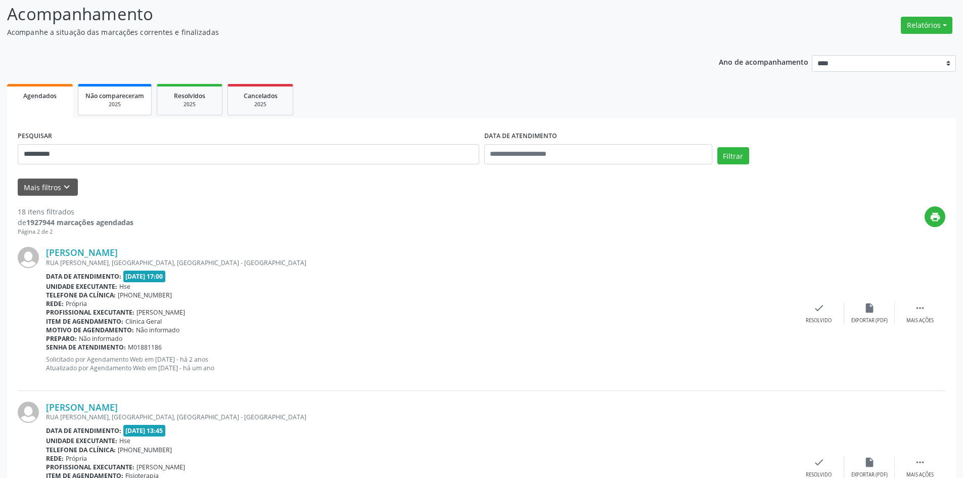
scroll to position [0, 0]
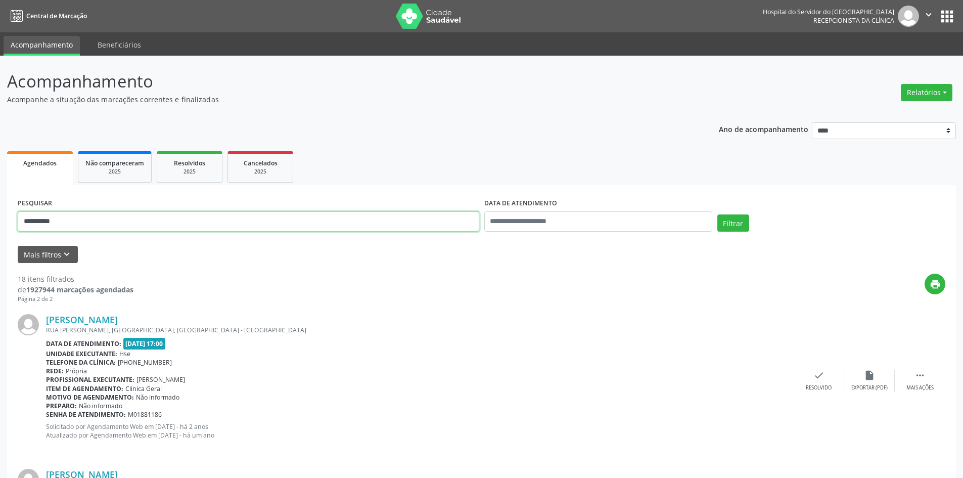
drag, startPoint x: 95, startPoint y: 219, endPoint x: 0, endPoint y: 221, distance: 95.1
click at [0, 221] on div "**********" at bounding box center [481, 430] width 963 height 749
paste input "**********"
click at [740, 221] on button "Filtrar" at bounding box center [733, 222] width 32 height 17
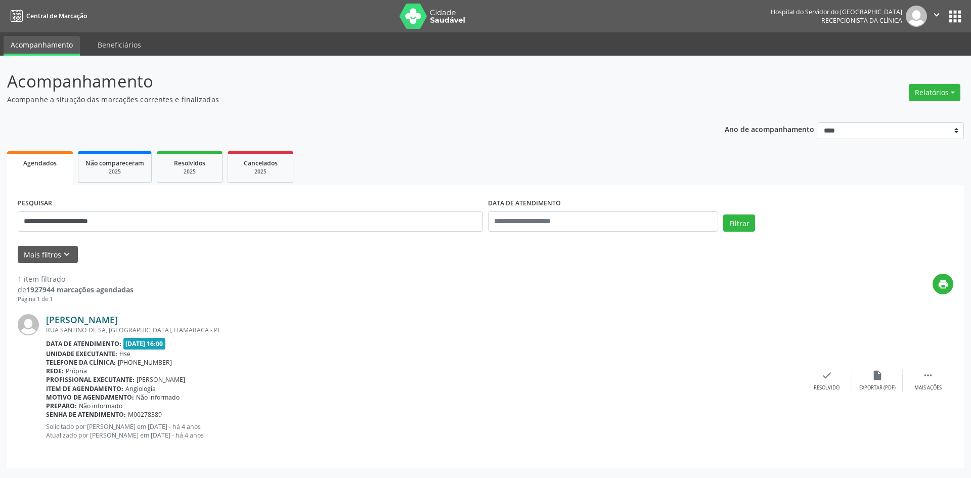
click at [118, 318] on link "Ana Elizabete de Assis Sa" at bounding box center [82, 319] width 72 height 11
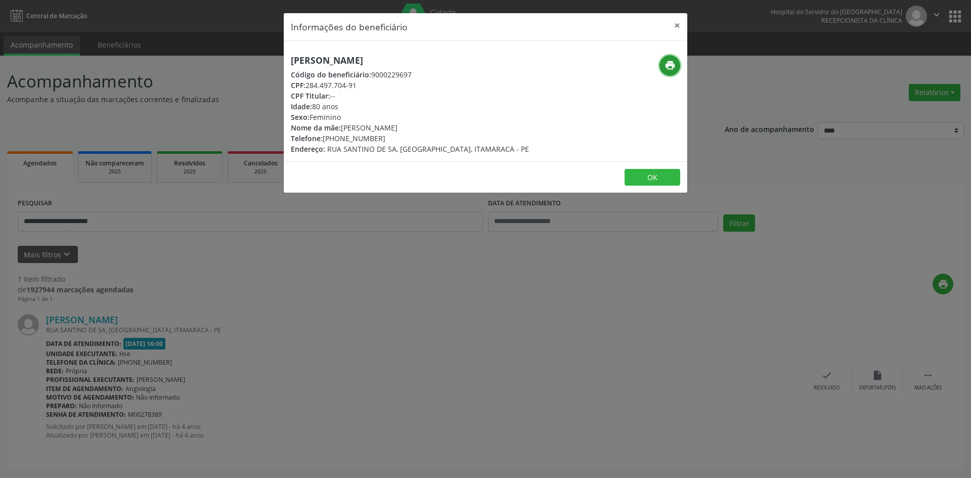
click at [668, 68] on icon "print" at bounding box center [669, 65] width 11 height 11
drag, startPoint x: 425, startPoint y: 57, endPoint x: 253, endPoint y: 59, distance: 171.4
click at [253, 59] on div "Informações do beneficiário × Ana Elizabete de Assis Sa Código do beneficiário:…" at bounding box center [485, 239] width 971 height 478
click at [678, 22] on button "×" at bounding box center [677, 25] width 20 height 25
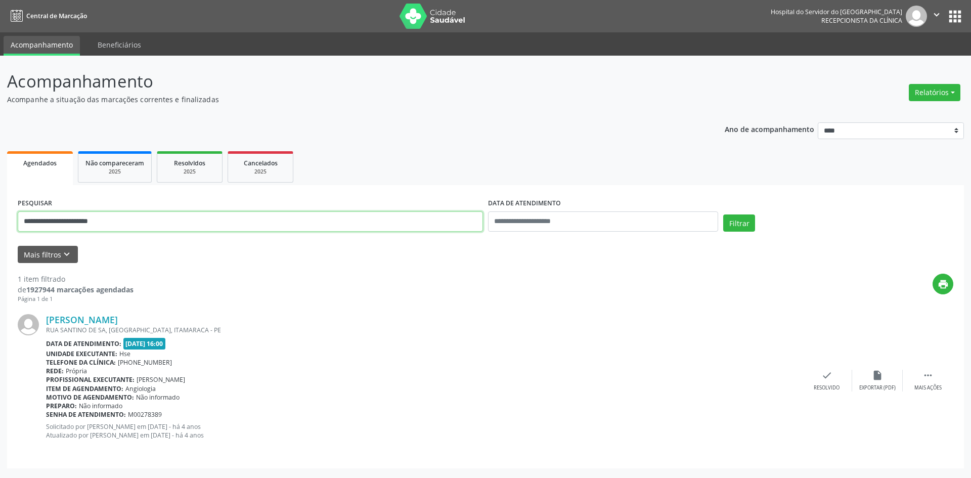
click at [0, 206] on div "**********" at bounding box center [485, 267] width 971 height 422
click at [723, 214] on button "Filtrar" at bounding box center [739, 222] width 32 height 17
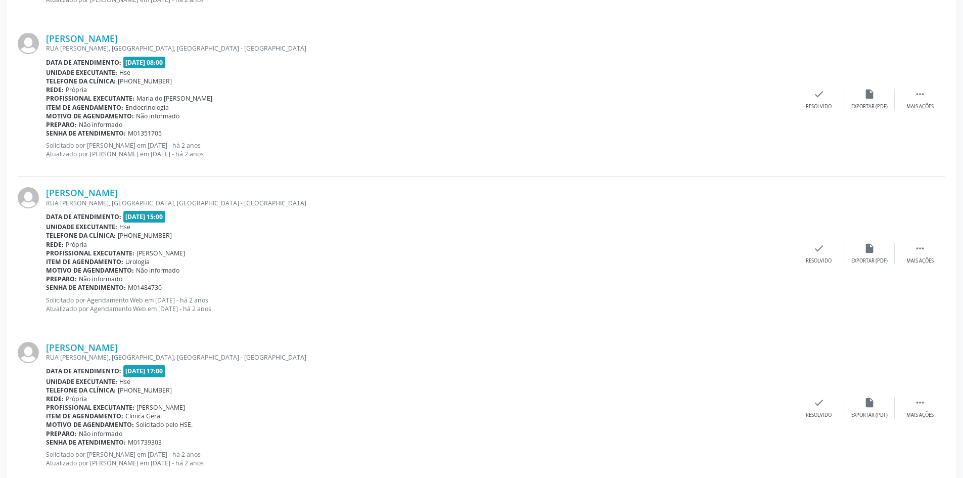
scroll to position [2174, 0]
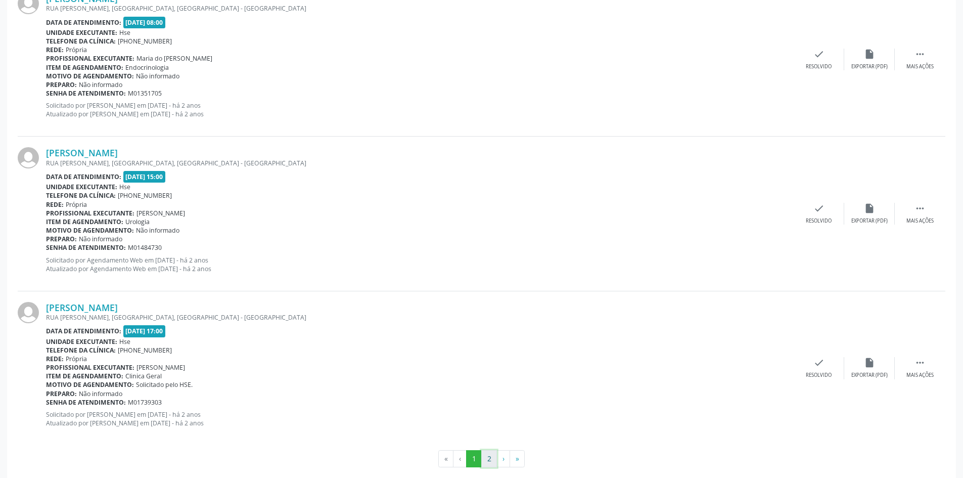
click at [488, 459] on button "2" at bounding box center [489, 458] width 16 height 17
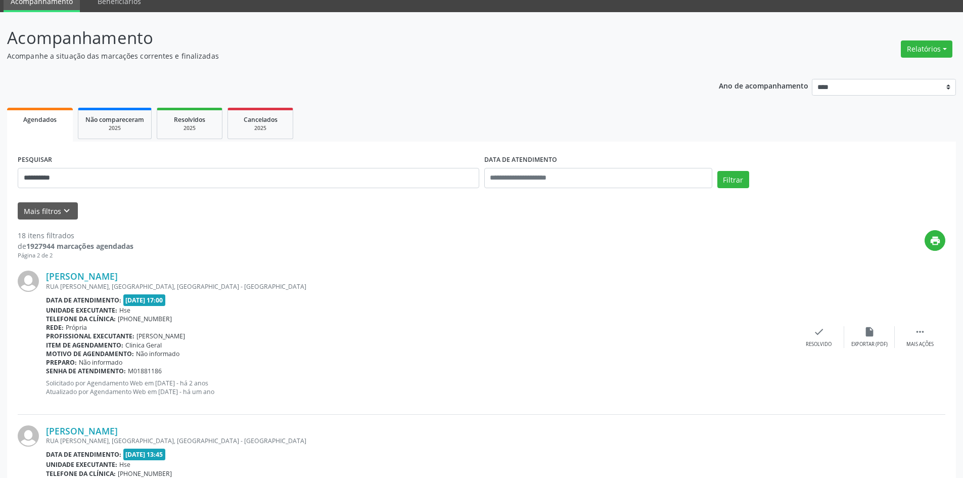
scroll to position [0, 0]
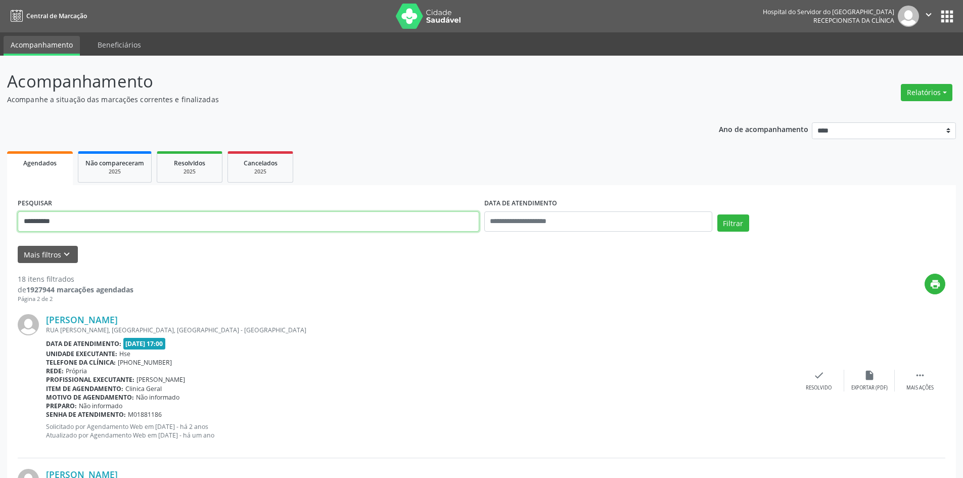
drag, startPoint x: 84, startPoint y: 213, endPoint x: 0, endPoint y: 181, distance: 90.4
click at [0, 180] on div "**********" at bounding box center [481, 430] width 963 height 749
type input "**********"
click at [717, 214] on button "Filtrar" at bounding box center [733, 222] width 32 height 17
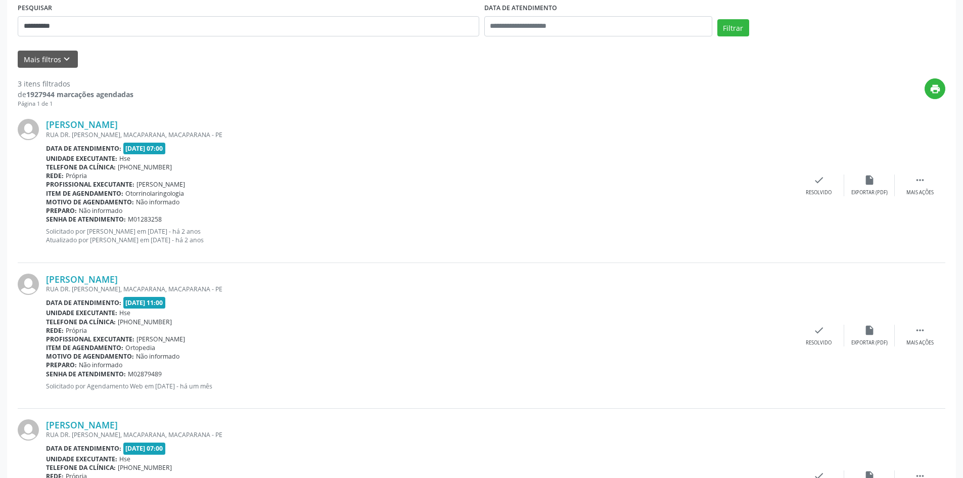
scroll to position [289, 0]
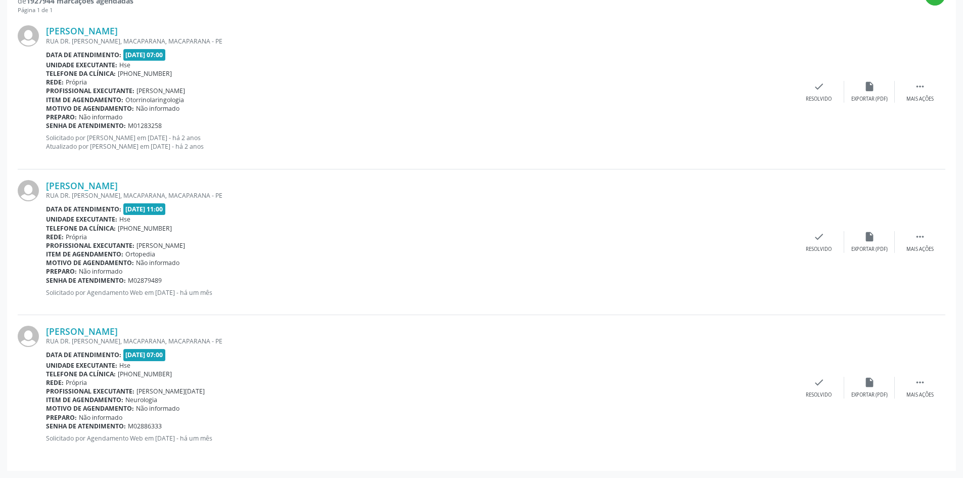
drag, startPoint x: 219, startPoint y: 185, endPoint x: 40, endPoint y: 185, distance: 179.5
click at [40, 185] on div "Jose Nemezio Duarte de Figueiredo Filho RUA DR. MILTON QUEIROZ, MACAPARANA, MAC…" at bounding box center [482, 242] width 928 height 146
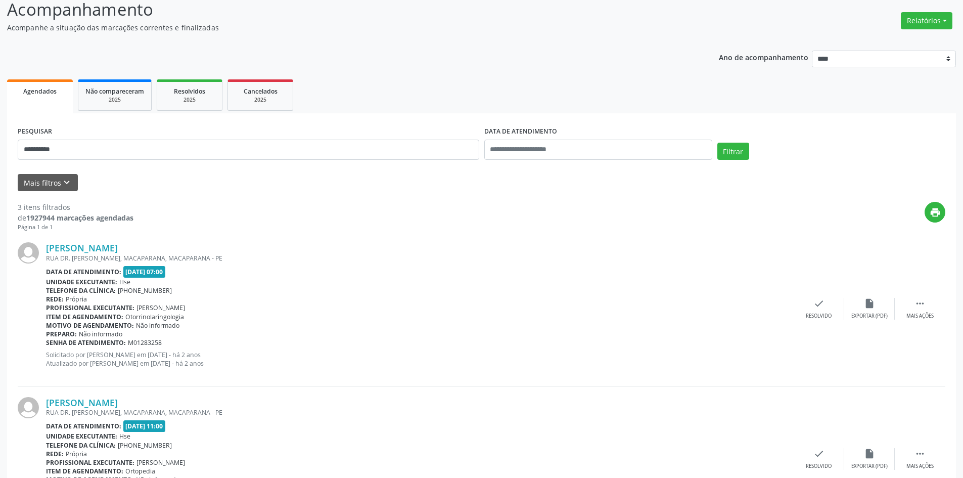
scroll to position [0, 0]
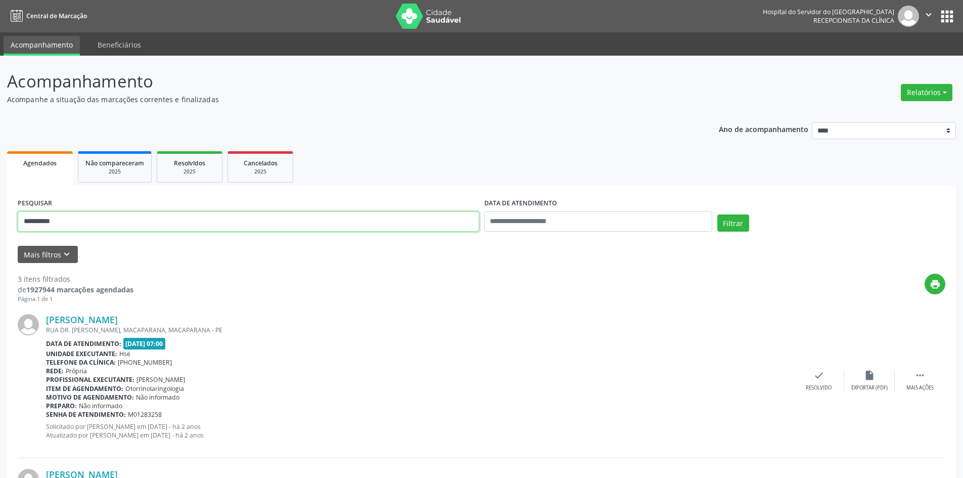
drag, startPoint x: 86, startPoint y: 221, endPoint x: 0, endPoint y: 200, distance: 88.5
click at [0, 200] on div "**********" at bounding box center [481, 411] width 963 height 711
click at [717, 214] on button "Filtrar" at bounding box center [733, 222] width 32 height 17
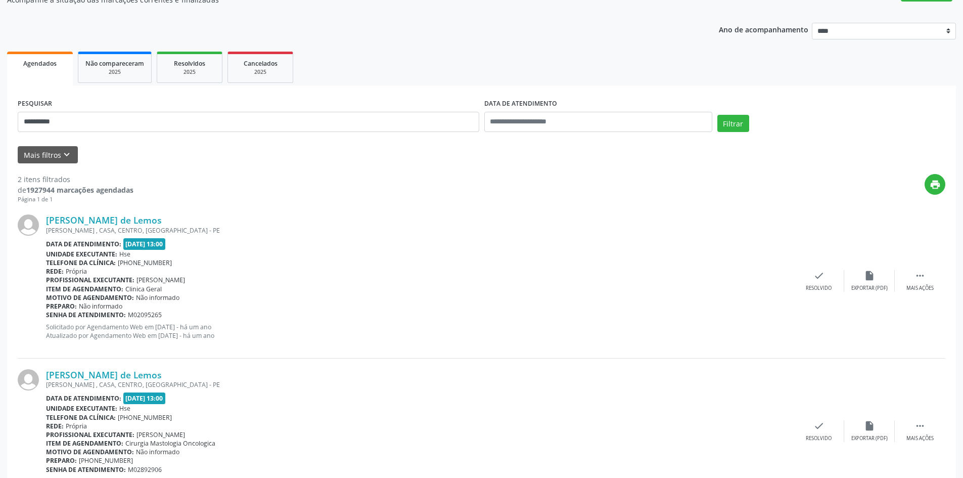
scroll to position [143, 0]
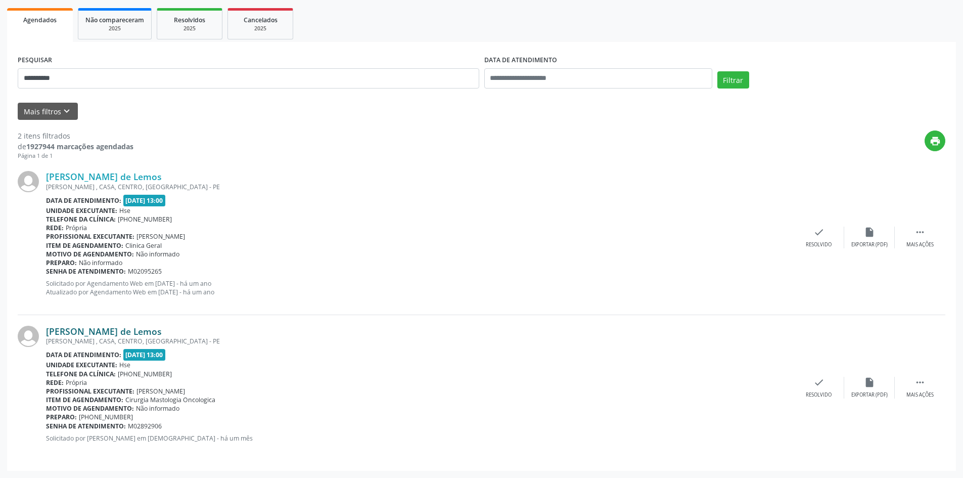
drag, startPoint x: 179, startPoint y: 329, endPoint x: 49, endPoint y: 329, distance: 130.4
click at [49, 329] on div "Regina Celia Ribeiro de Lemos" at bounding box center [420, 331] width 748 height 11
drag, startPoint x: 103, startPoint y: 80, endPoint x: 0, endPoint y: 64, distance: 103.9
click at [0, 66] on div "**********" at bounding box center [481, 195] width 963 height 565
type input "**********"
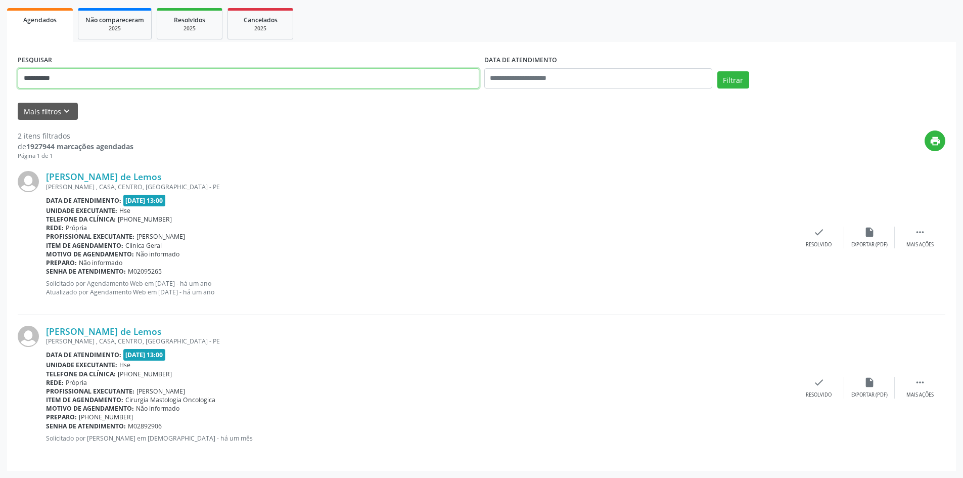
click at [717, 71] on button "Filtrar" at bounding box center [733, 79] width 32 height 17
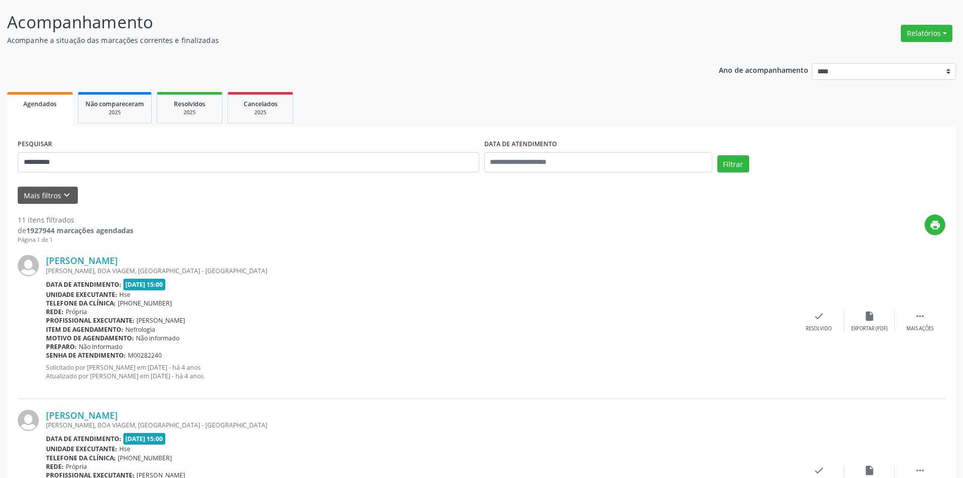
scroll to position [0, 0]
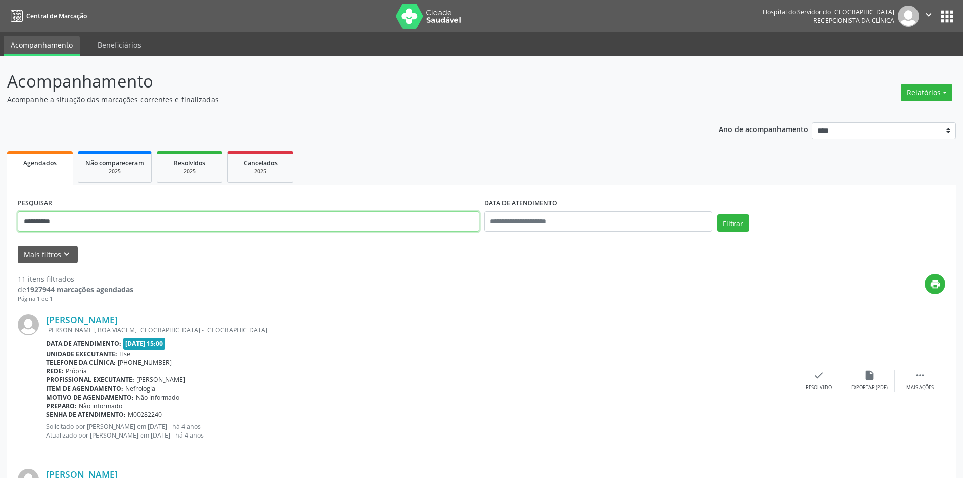
drag, startPoint x: 76, startPoint y: 225, endPoint x: 0, endPoint y: 225, distance: 75.8
type input "**********"
click at [717, 214] on button "Filtrar" at bounding box center [733, 222] width 32 height 17
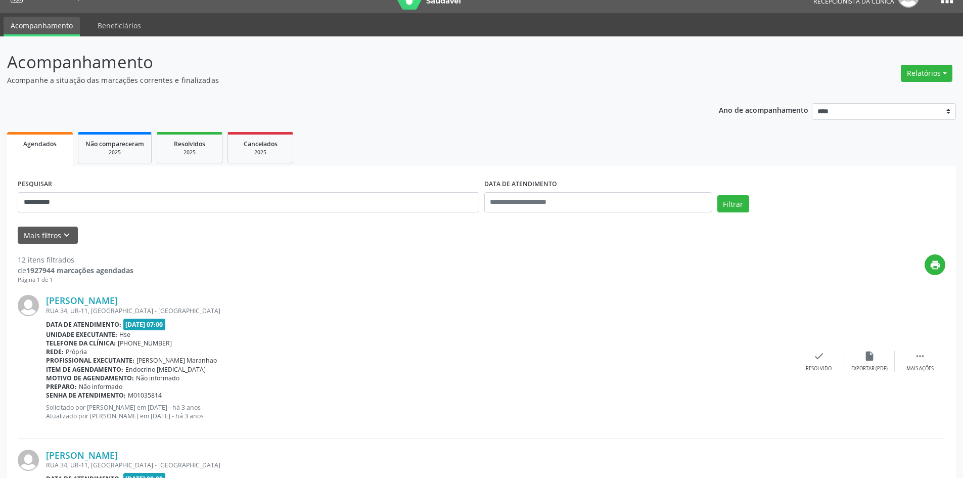
scroll to position [2, 0]
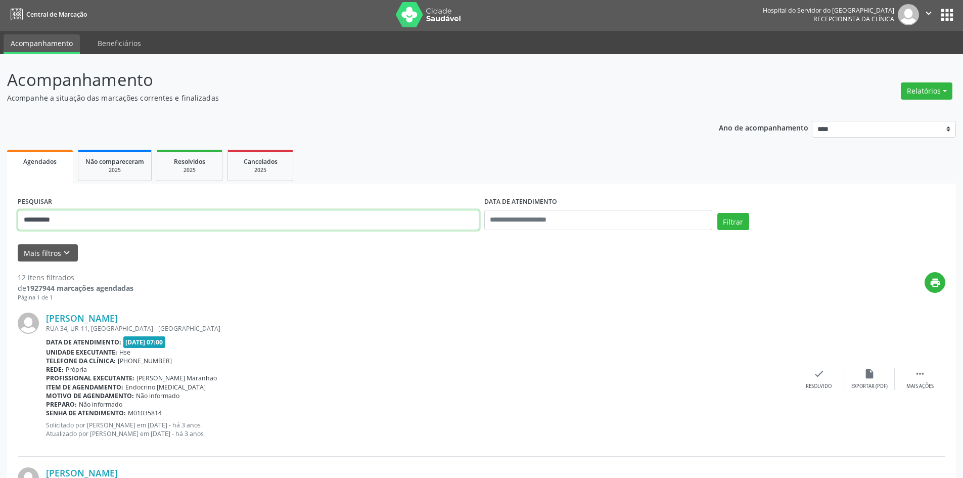
drag, startPoint x: 101, startPoint y: 216, endPoint x: 0, endPoint y: 213, distance: 101.2
click at [717, 213] on button "Filtrar" at bounding box center [733, 221] width 32 height 17
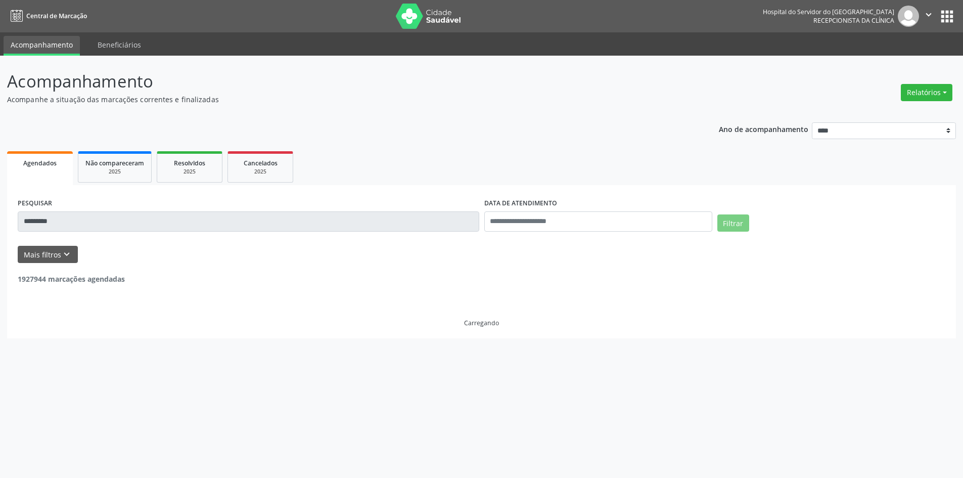
scroll to position [0, 0]
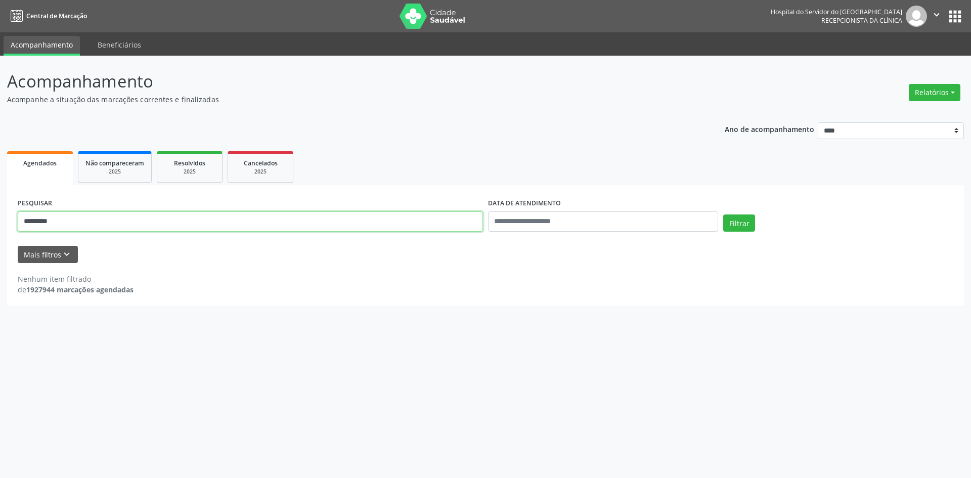
click at [0, 207] on div "Acompanhamento Acompanhe a situação das marcações correntes e finalizadas Relat…" at bounding box center [485, 267] width 971 height 422
click at [723, 214] on button "Filtrar" at bounding box center [739, 222] width 32 height 17
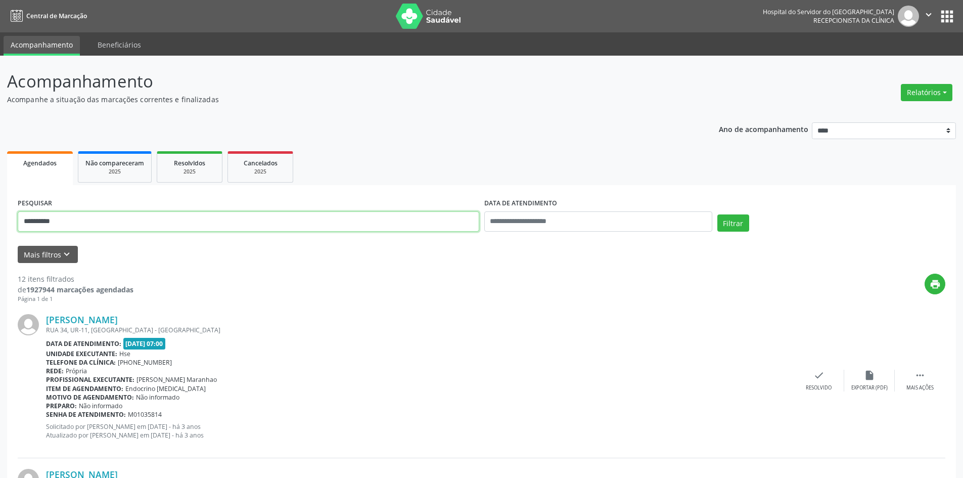
drag, startPoint x: 53, startPoint y: 220, endPoint x: 0, endPoint y: 220, distance: 52.6
type input "**********"
click at [717, 214] on button "Filtrar" at bounding box center [733, 222] width 32 height 17
drag, startPoint x: 111, startPoint y: 217, endPoint x: 6, endPoint y: 217, distance: 105.2
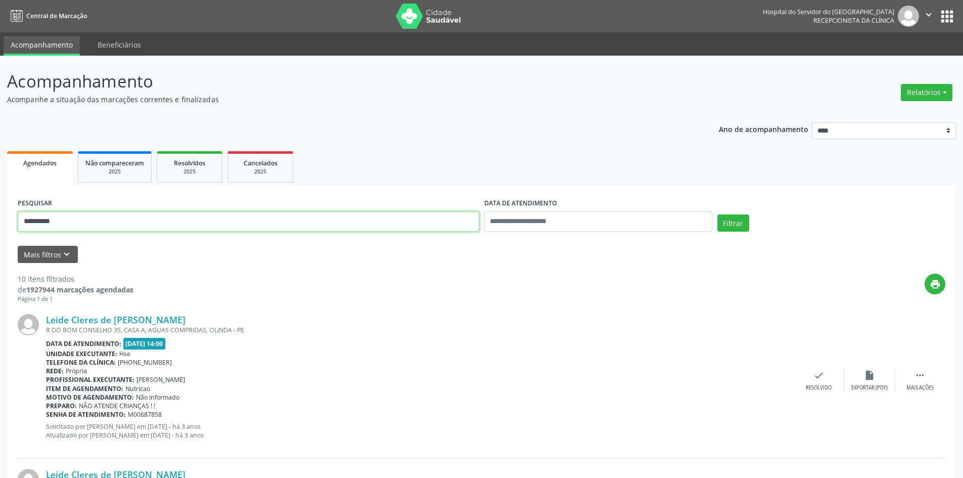
click at [717, 214] on button "Filtrar" at bounding box center [733, 222] width 32 height 17
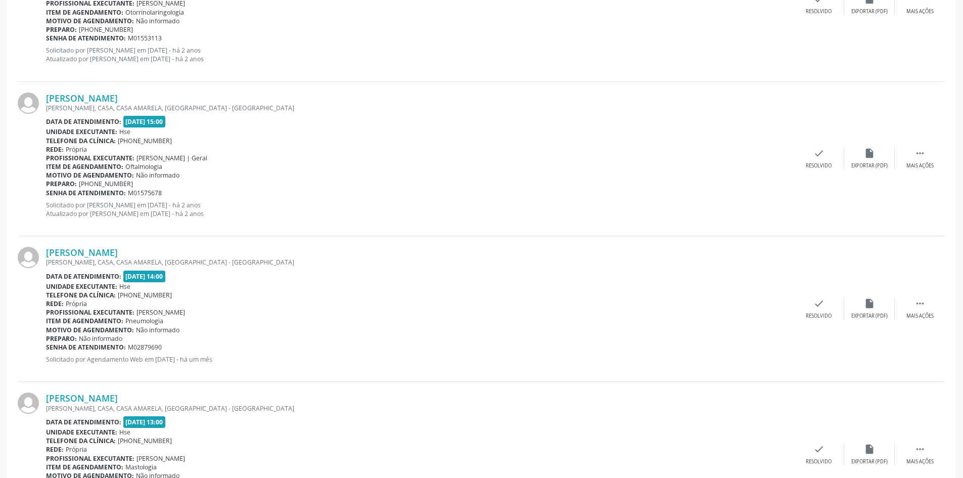
scroll to position [443, 0]
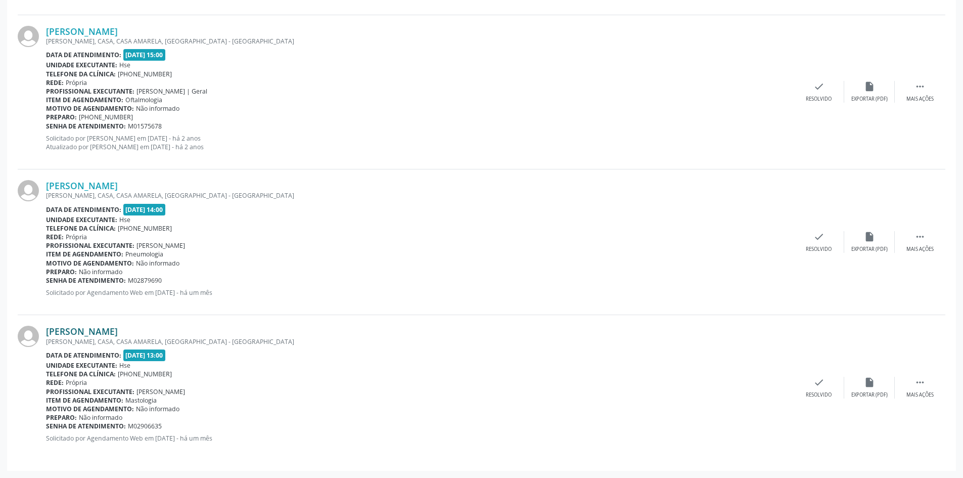
drag, startPoint x: 191, startPoint y: 332, endPoint x: 46, endPoint y: 332, distance: 145.1
click at [46, 332] on div "Luiza Maria Affonso Ferreira" at bounding box center [420, 331] width 748 height 11
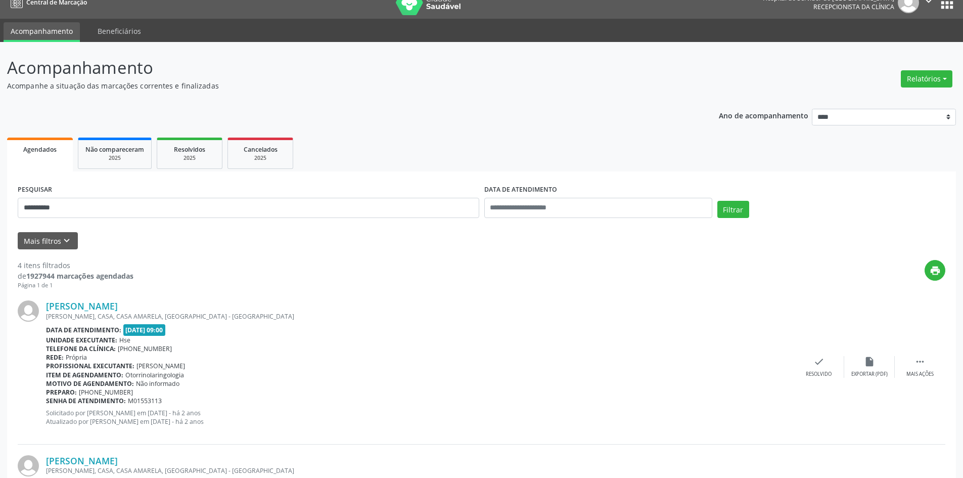
scroll to position [0, 0]
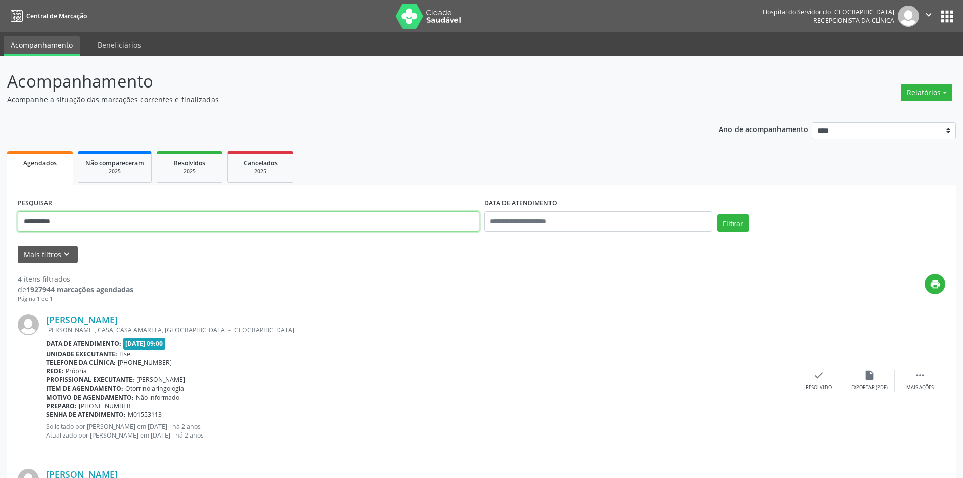
drag, startPoint x: 79, startPoint y: 222, endPoint x: 0, endPoint y: 214, distance: 79.3
paste input "*********"
type input "**********"
click at [730, 226] on button "Filtrar" at bounding box center [733, 222] width 32 height 17
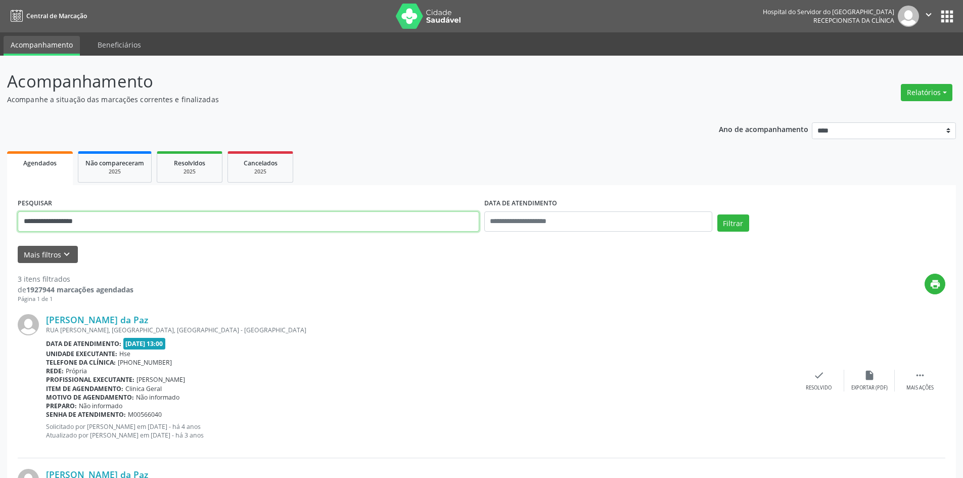
drag, startPoint x: 90, startPoint y: 221, endPoint x: 0, endPoint y: 221, distance: 90.5
click at [0, 221] on div "**********" at bounding box center [481, 420] width 963 height 728
click at [717, 214] on button "Filtrar" at bounding box center [733, 222] width 32 height 17
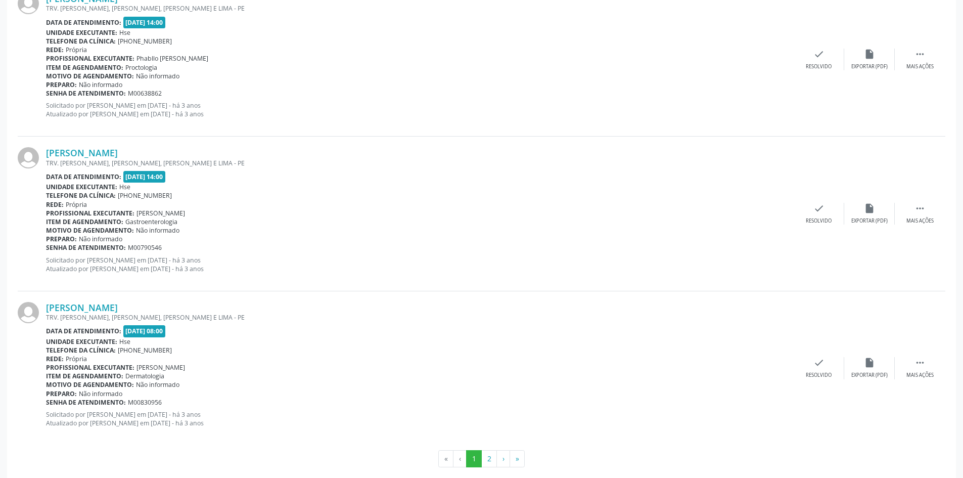
scroll to position [2188, 0]
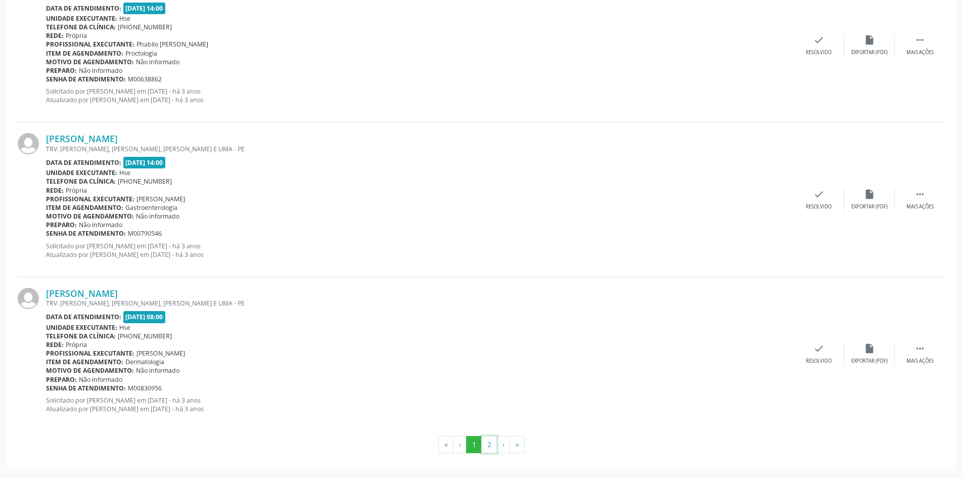
click at [488, 443] on button "2" at bounding box center [489, 444] width 16 height 17
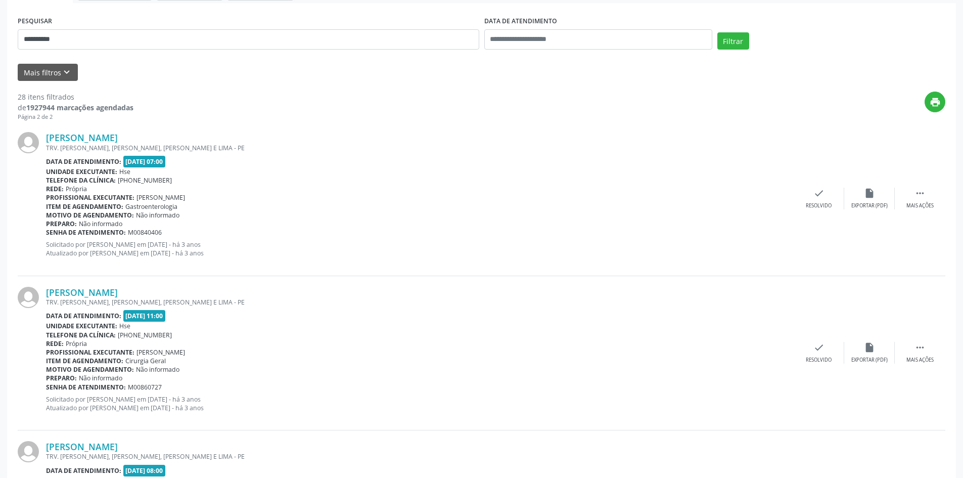
scroll to position [152, 0]
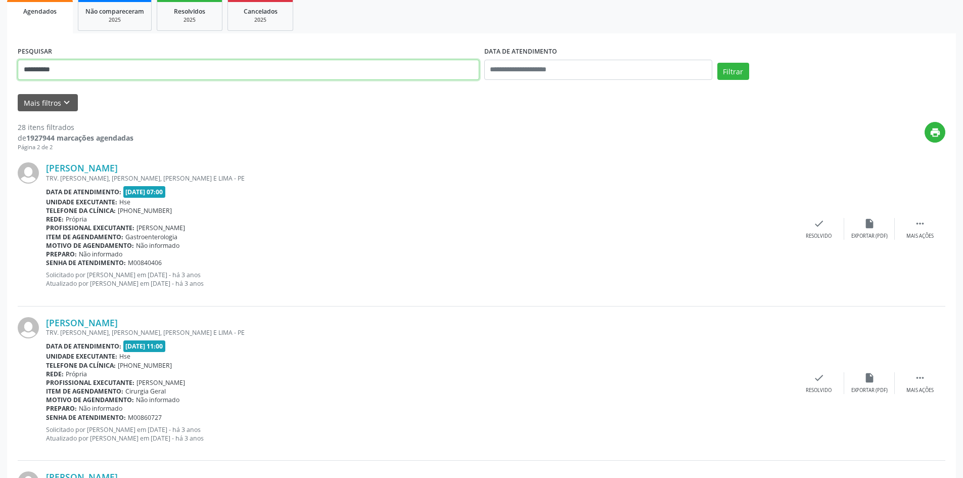
click at [34, 65] on input "**********" at bounding box center [249, 70] width 462 height 20
type input "*"
type input "**********"
click at [717, 63] on button "Filtrar" at bounding box center [733, 71] width 32 height 17
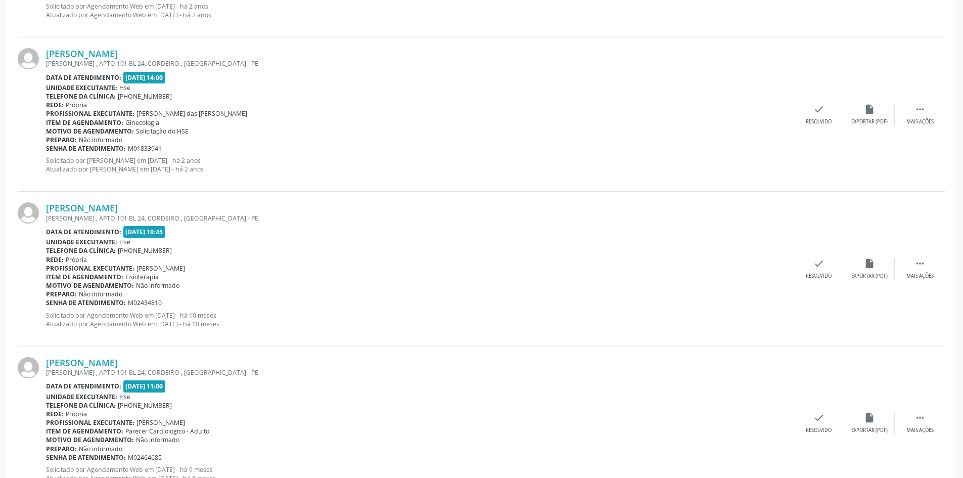
scroll to position [2188, 0]
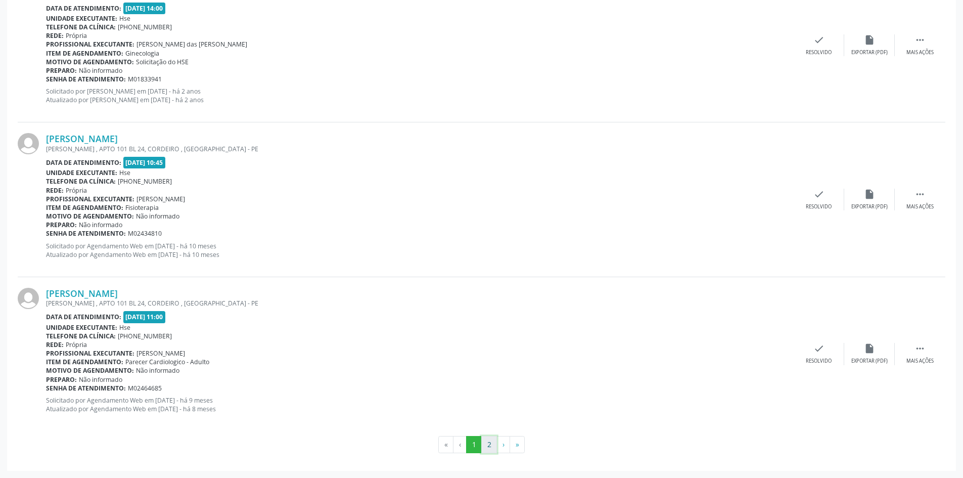
click at [488, 445] on button "2" at bounding box center [489, 444] width 16 height 17
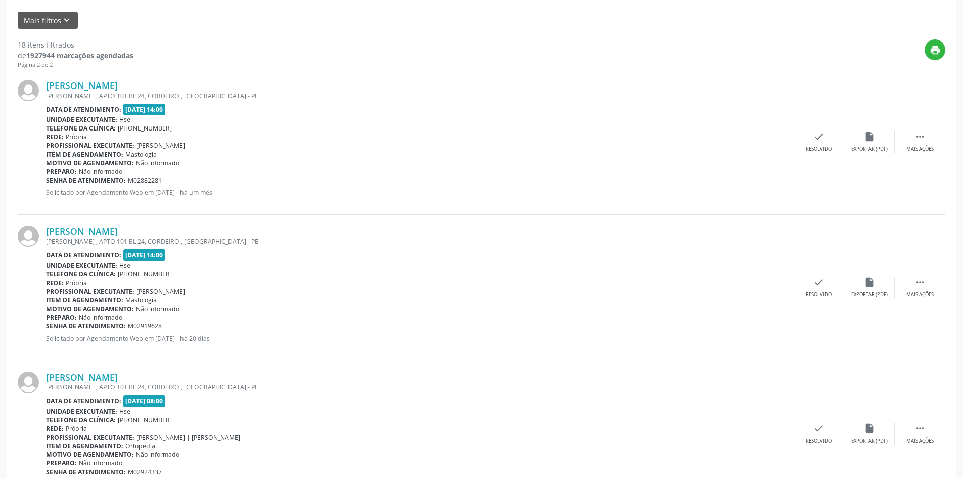
scroll to position [309, 0]
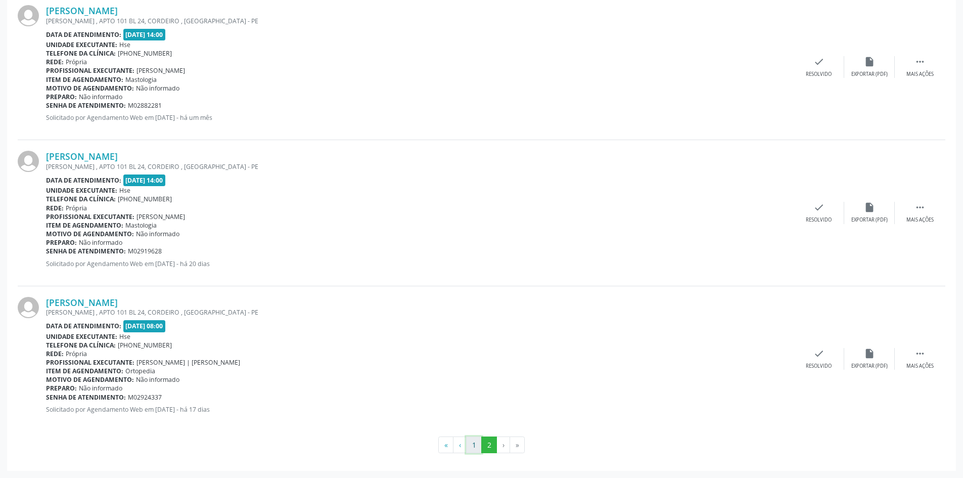
click at [477, 447] on button "1" at bounding box center [474, 444] width 16 height 17
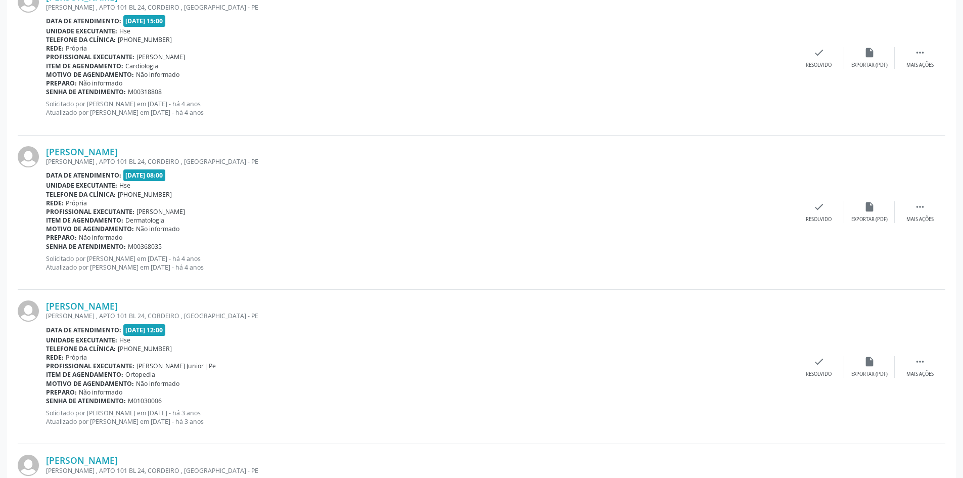
scroll to position [2188, 0]
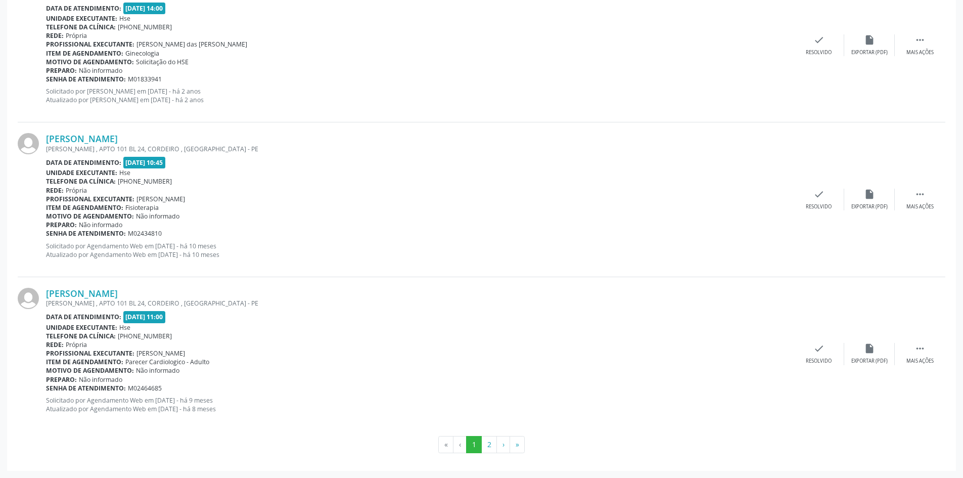
drag, startPoint x: 168, startPoint y: 292, endPoint x: 45, endPoint y: 296, distance: 122.9
click at [45, 296] on div "Ana Maria Torres Arantes ANTONIO VALDEVINO DA COSTA , APTO 101 BL 24, CORDEIRO …" at bounding box center [482, 354] width 928 height 154
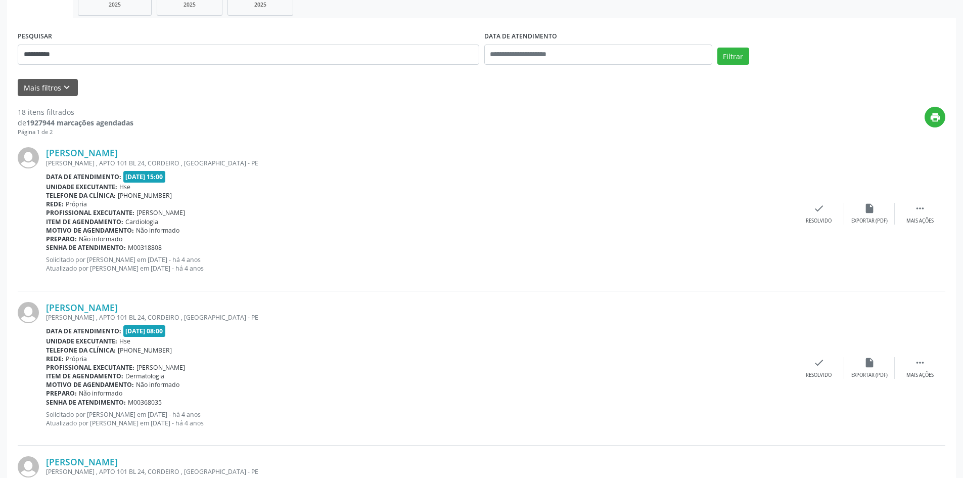
scroll to position [14, 0]
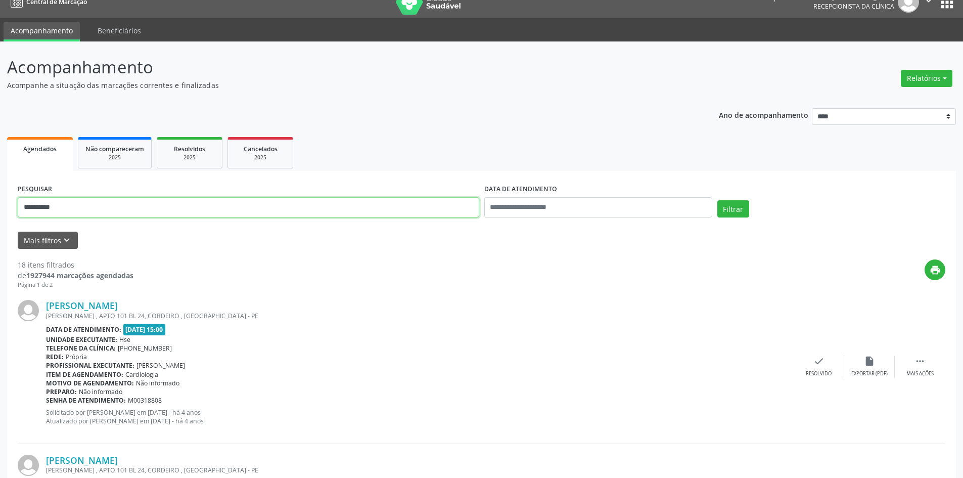
drag, startPoint x: 100, startPoint y: 209, endPoint x: 0, endPoint y: 173, distance: 106.3
click at [190, 206] on input "text" at bounding box center [249, 207] width 462 height 20
click at [158, 206] on input "text" at bounding box center [249, 207] width 462 height 20
paste input "**********"
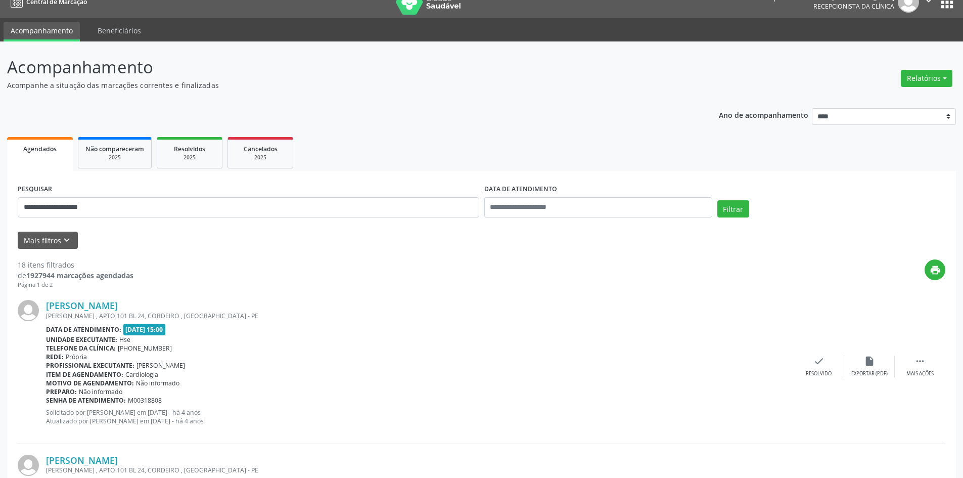
click at [751, 211] on div "Filtrar" at bounding box center [831, 212] width 233 height 24
click at [741, 212] on button "Filtrar" at bounding box center [733, 208] width 32 height 17
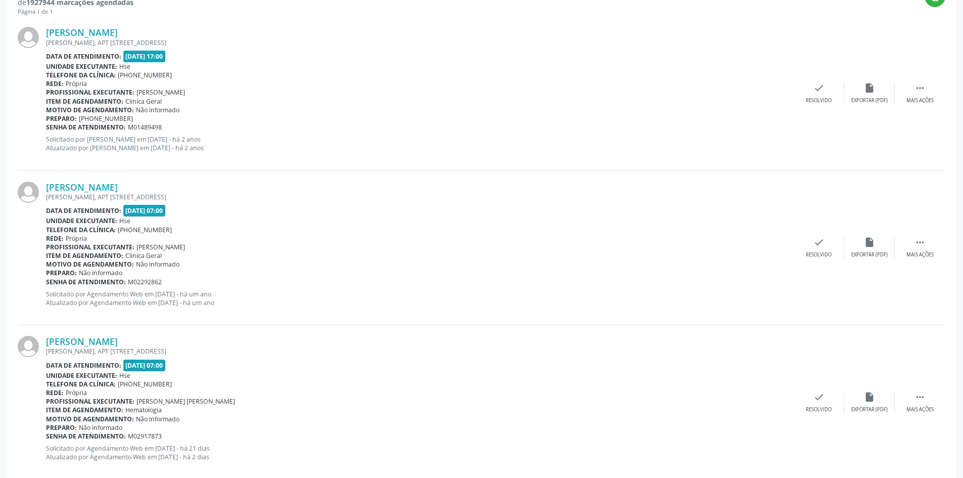
scroll to position [306, 0]
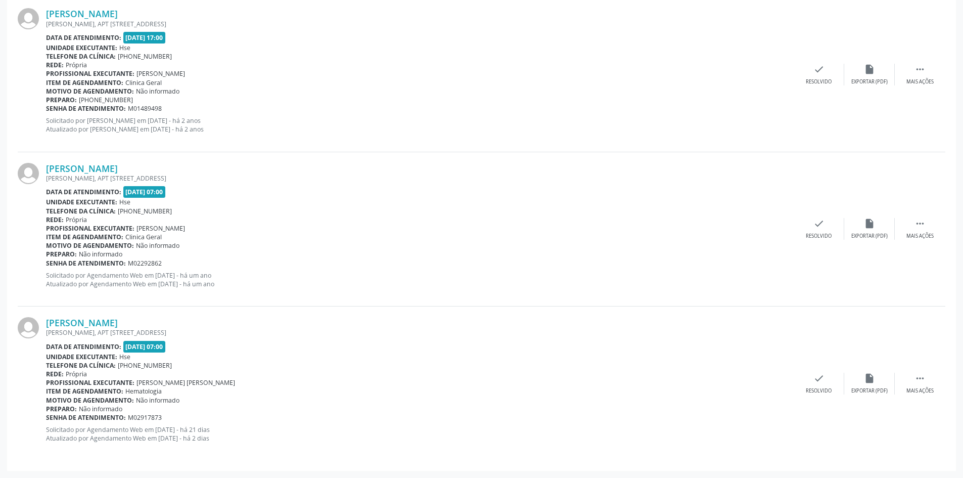
drag, startPoint x: 164, startPoint y: 315, endPoint x: 42, endPoint y: 321, distance: 122.5
click at [42, 321] on div "Lucas Barbosa Almeida ISABEL MAGALHAES, APT 501, BOA VIAGEM, RECIFE - PE Data d…" at bounding box center [482, 383] width 928 height 154
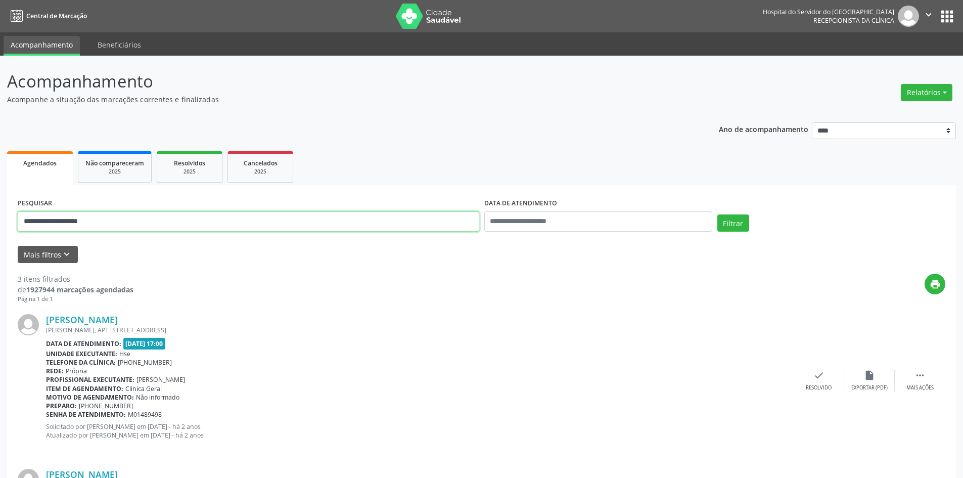
drag, startPoint x: 122, startPoint y: 218, endPoint x: 0, endPoint y: 165, distance: 133.4
click at [0, 165] on div "**********" at bounding box center [481, 420] width 963 height 728
click at [717, 214] on button "Filtrar" at bounding box center [733, 222] width 32 height 17
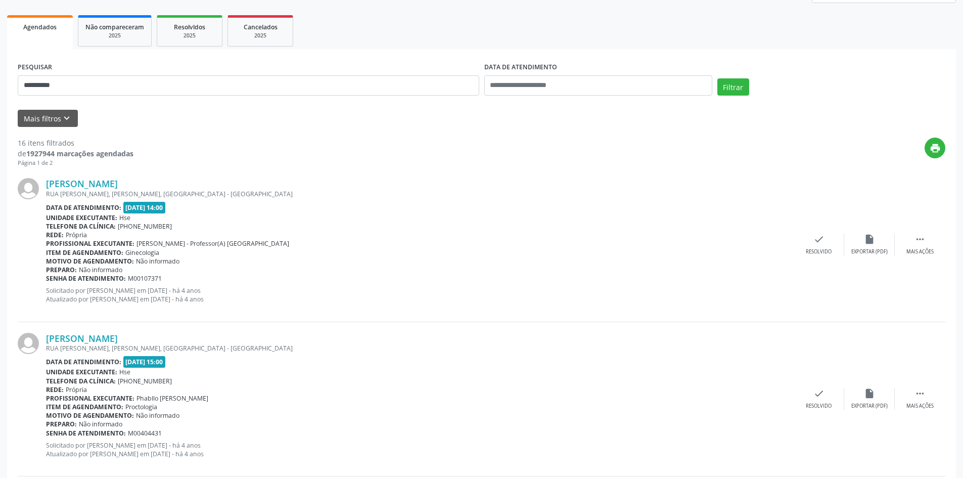
scroll to position [51, 0]
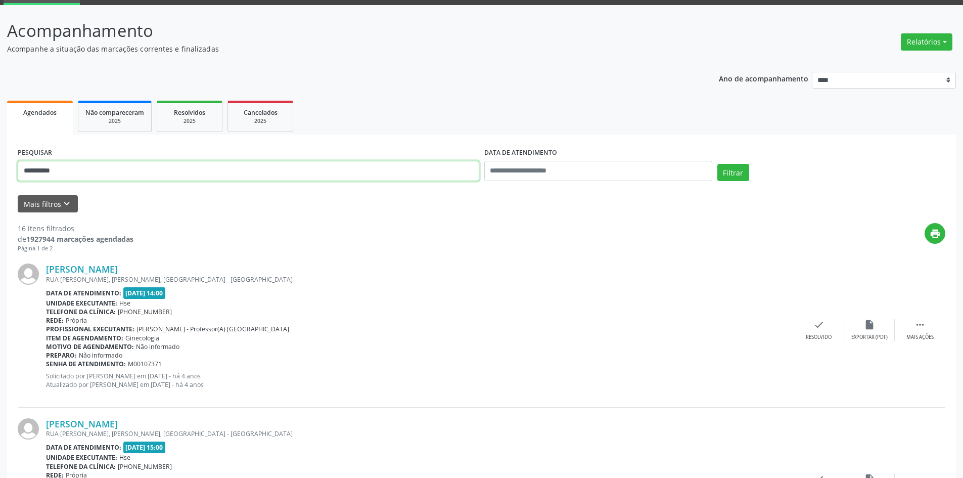
type input "**********"
click at [717, 164] on button "Filtrar" at bounding box center [733, 172] width 32 height 17
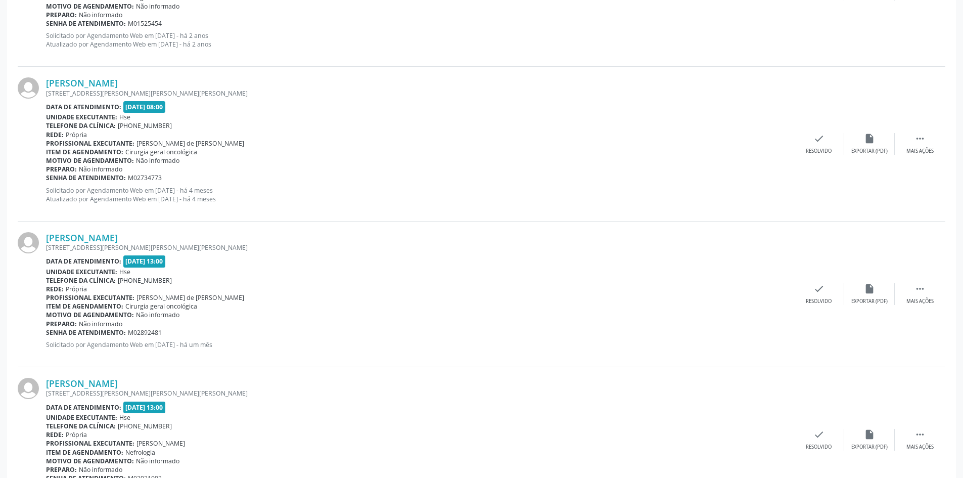
scroll to position [1468, 0]
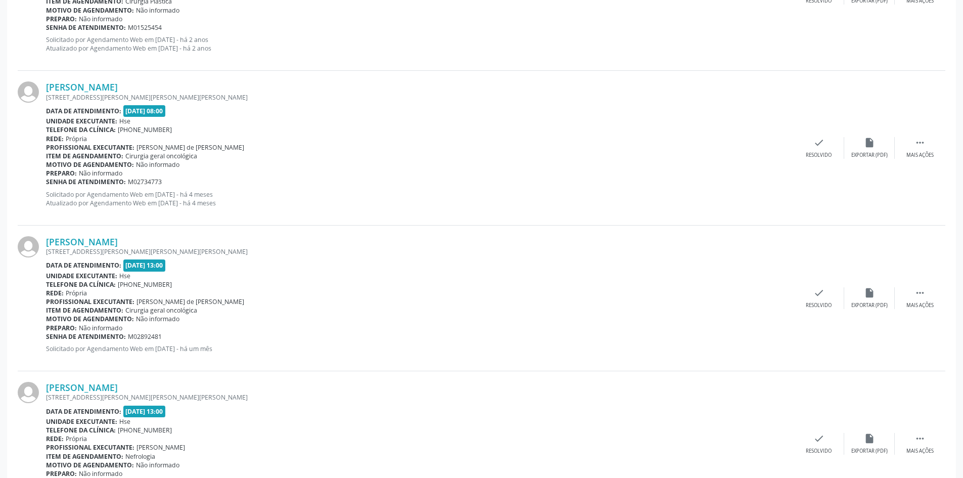
drag, startPoint x: 189, startPoint y: 239, endPoint x: 42, endPoint y: 243, distance: 146.7
click at [42, 243] on div "Jose Deodoro da Silva Bahe RUA ANALIA ANDRADE DE LIMA 14, OTACIO DE LEMOS, LIMO…" at bounding box center [482, 298] width 928 height 146
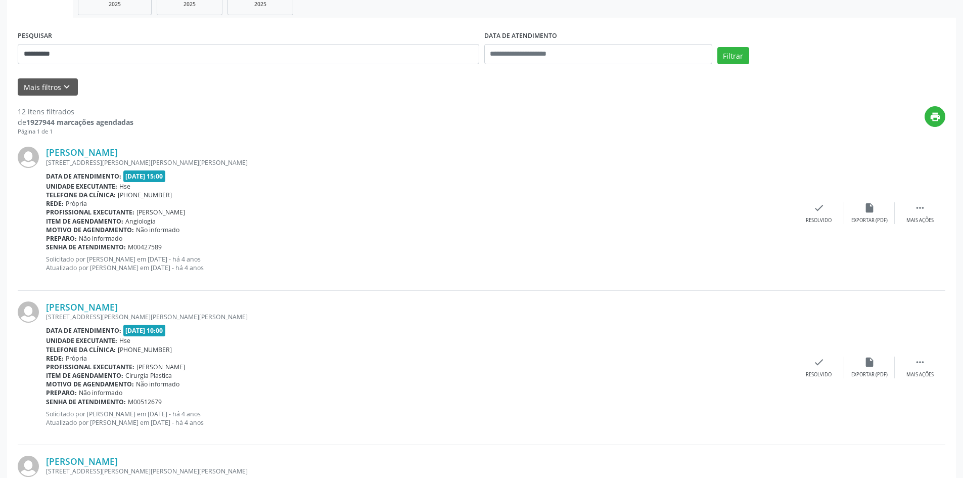
scroll to position [153, 0]
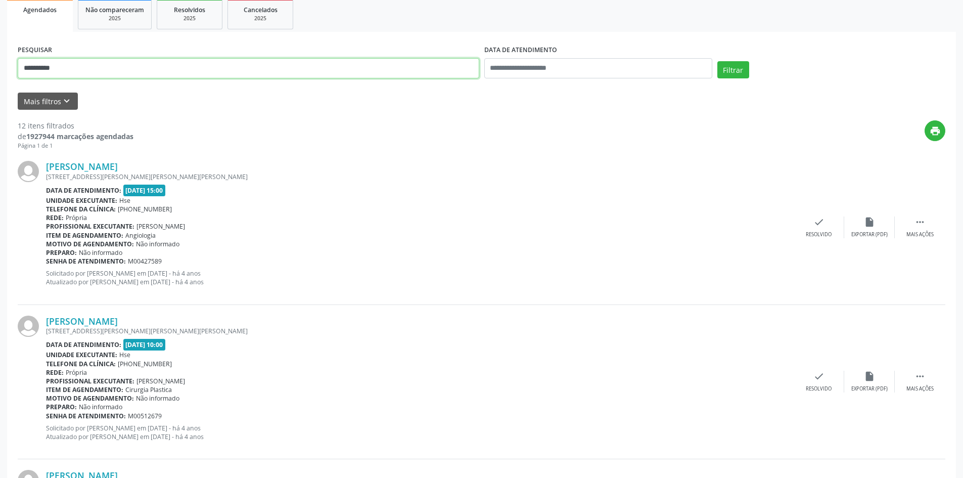
click at [717, 61] on button "Filtrar" at bounding box center [733, 69] width 32 height 17
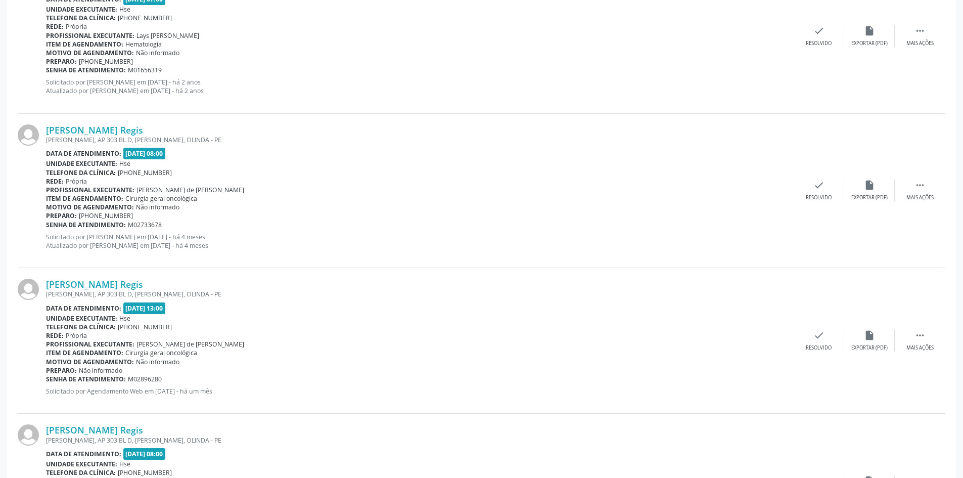
scroll to position [1112, 0]
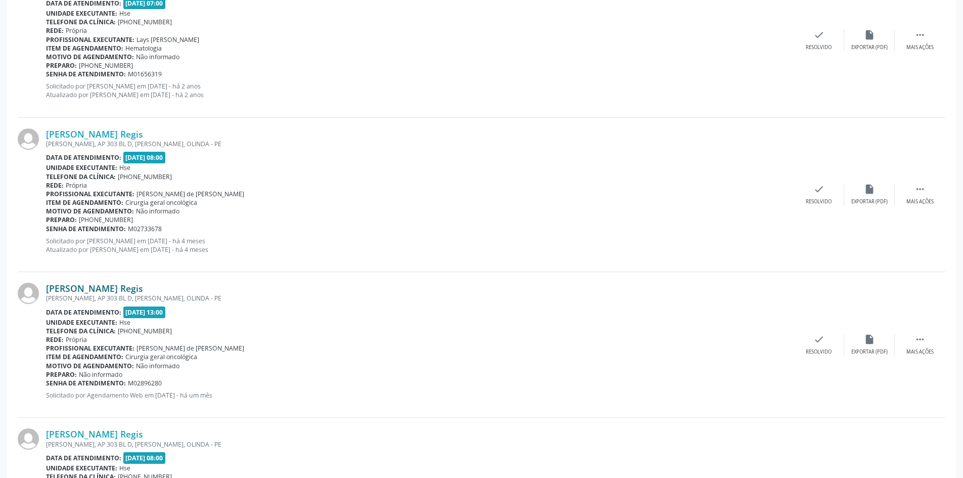
drag, startPoint x: 190, startPoint y: 290, endPoint x: 47, endPoint y: 286, distance: 143.1
click at [47, 286] on div "Lucineia Tavares de Araujo Regis" at bounding box center [420, 288] width 748 height 11
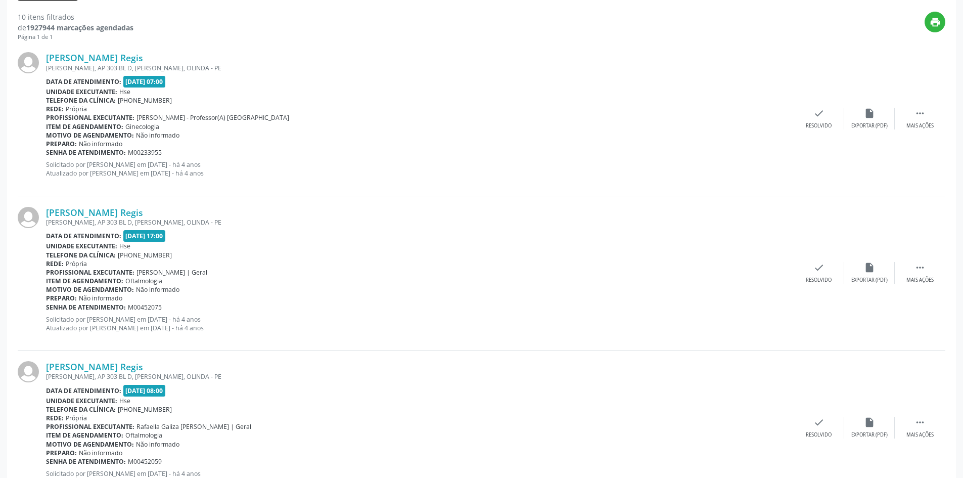
scroll to position [152, 0]
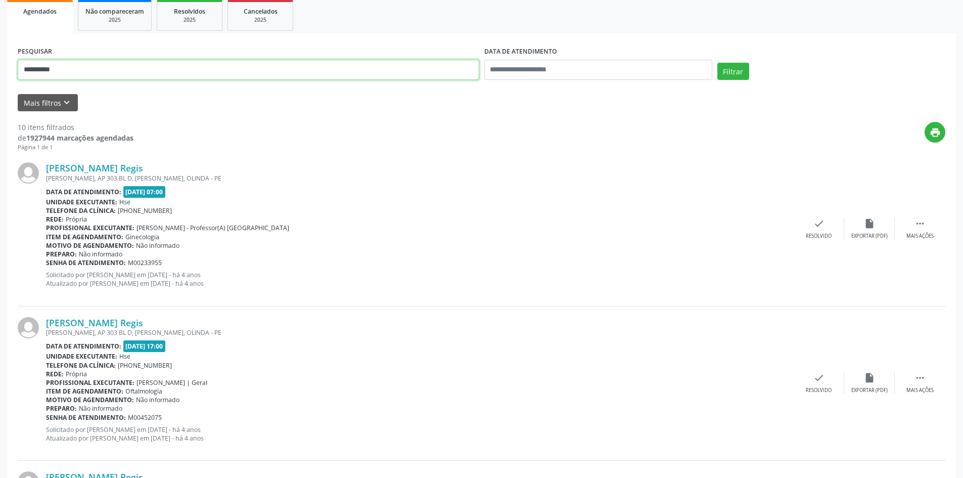
drag, startPoint x: 0, startPoint y: 48, endPoint x: 0, endPoint y: 34, distance: 14.2
click at [717, 63] on button "Filtrar" at bounding box center [733, 71] width 32 height 17
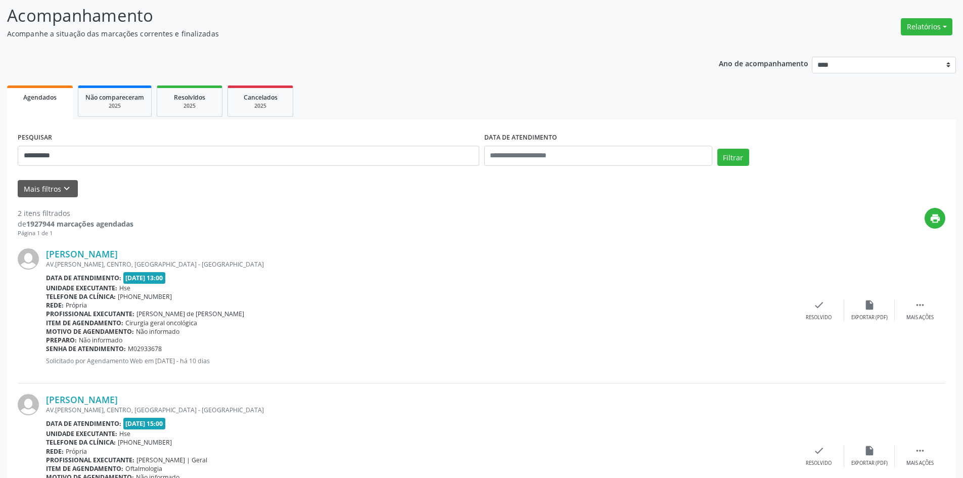
scroll to position [134, 0]
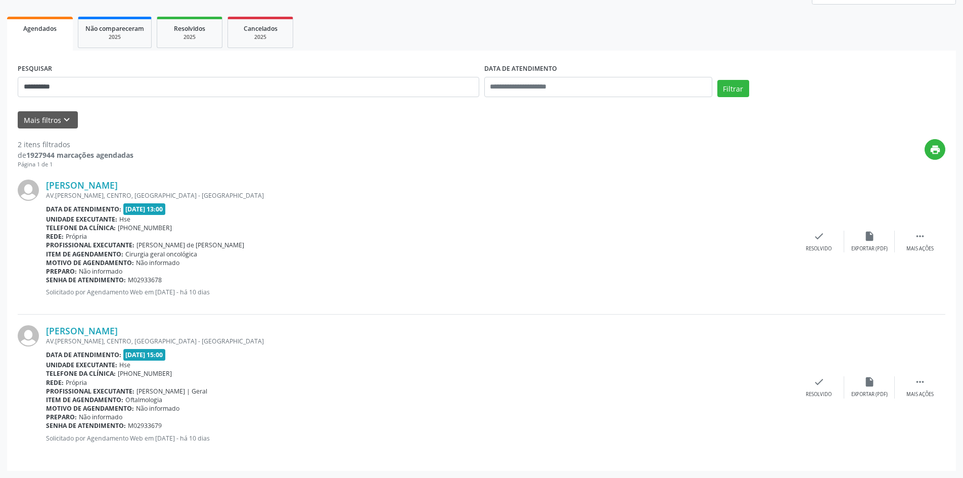
drag, startPoint x: 182, startPoint y: 182, endPoint x: 46, endPoint y: 178, distance: 136.6
click at [46, 178] on div "Joselita Cavalcante de Souza AV.MIGUEL BARROS, CENTRO, RECIFE - PE Data de aten…" at bounding box center [482, 242] width 928 height 146
click at [0, 90] on div "**********" at bounding box center [481, 199] width 963 height 557
click at [717, 80] on button "Filtrar" at bounding box center [733, 88] width 32 height 17
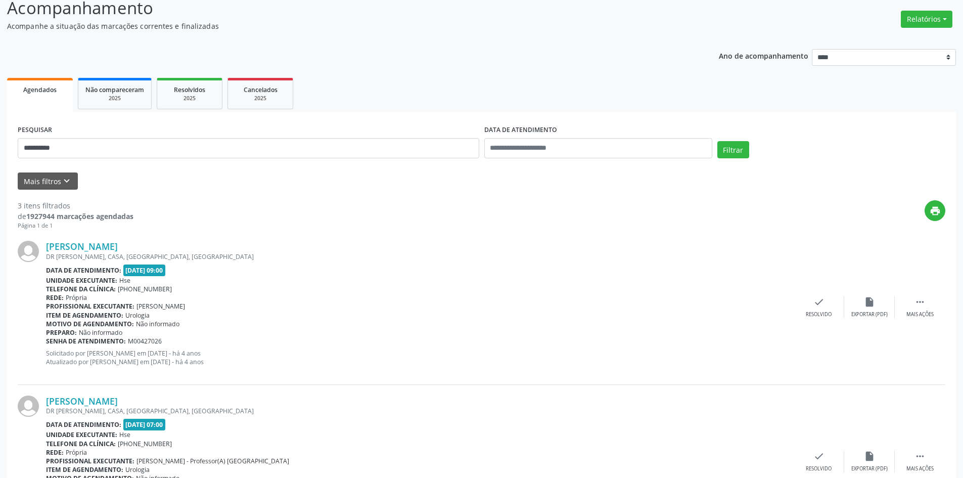
scroll to position [297, 0]
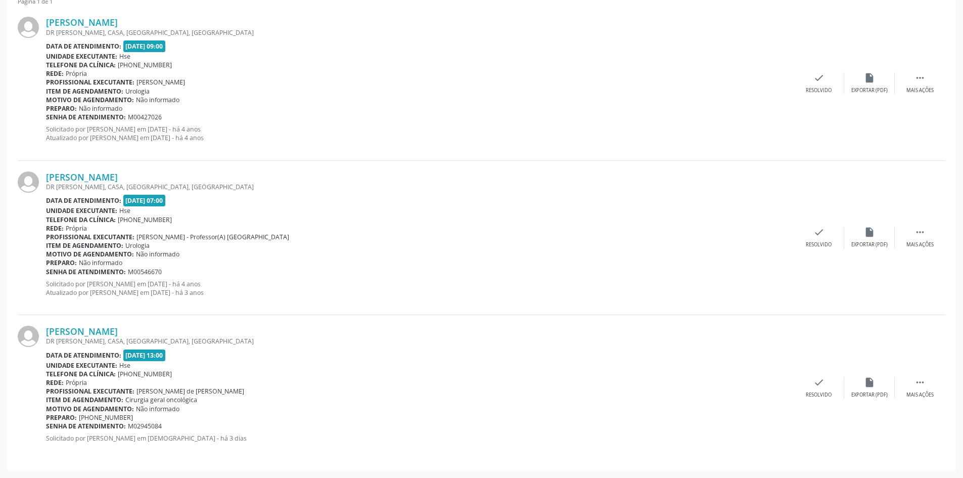
drag, startPoint x: 171, startPoint y: 329, endPoint x: 43, endPoint y: 336, distance: 128.6
click at [43, 336] on div "Manoel da Silva Rodrigues DR JULIO PIRES FERREIRA, CASA, CENTRO, SANTO AGOSTINH…" at bounding box center [482, 387] width 928 height 145
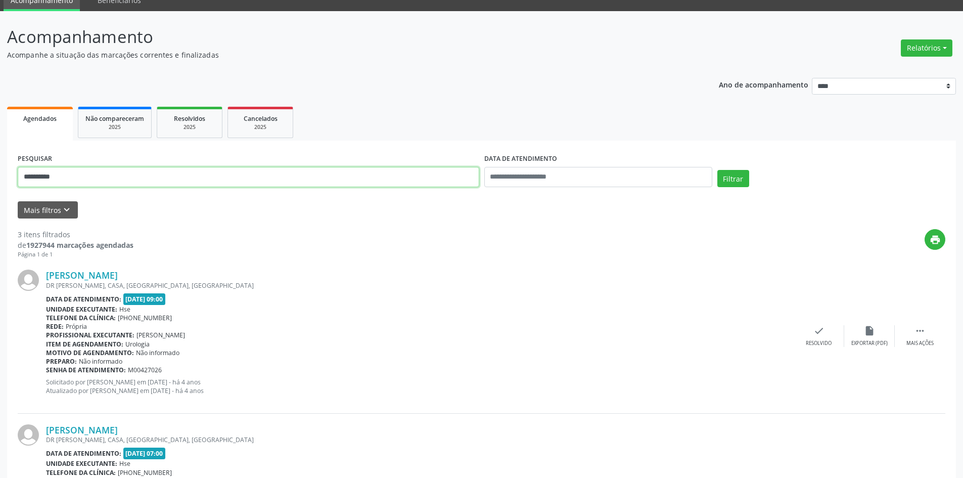
drag, startPoint x: 99, startPoint y: 171, endPoint x: 0, endPoint y: 176, distance: 99.2
click at [0, 176] on div "**********" at bounding box center [481, 370] width 963 height 719
click at [717, 170] on button "Filtrar" at bounding box center [733, 178] width 32 height 17
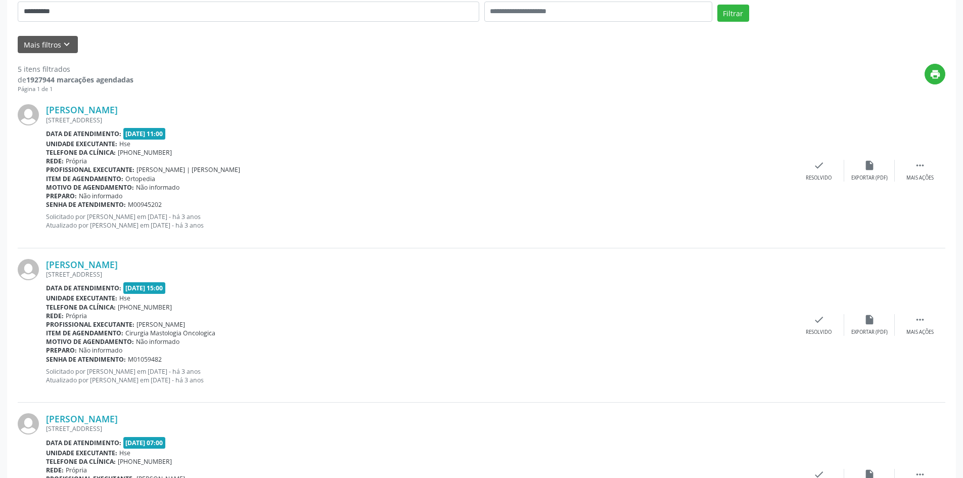
scroll to position [0, 0]
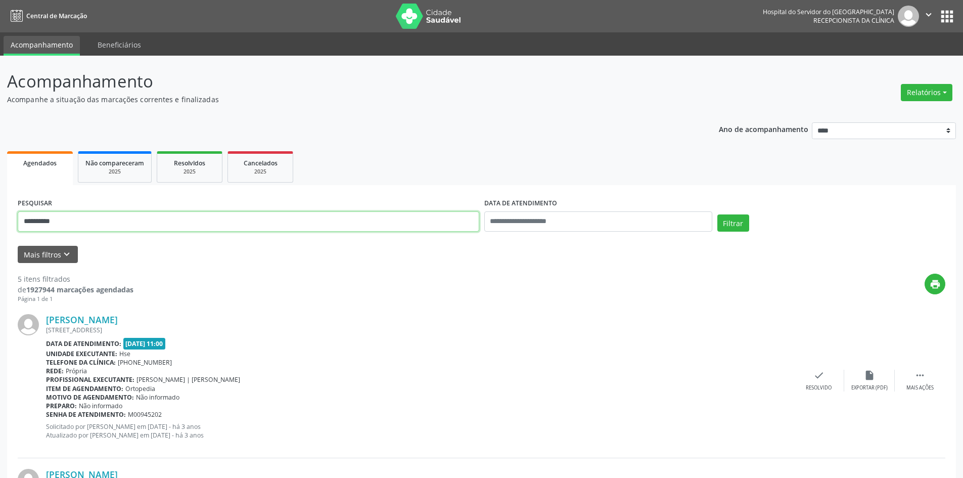
drag, startPoint x: 68, startPoint y: 224, endPoint x: 0, endPoint y: 212, distance: 69.4
click at [717, 214] on button "Filtrar" at bounding box center [733, 222] width 32 height 17
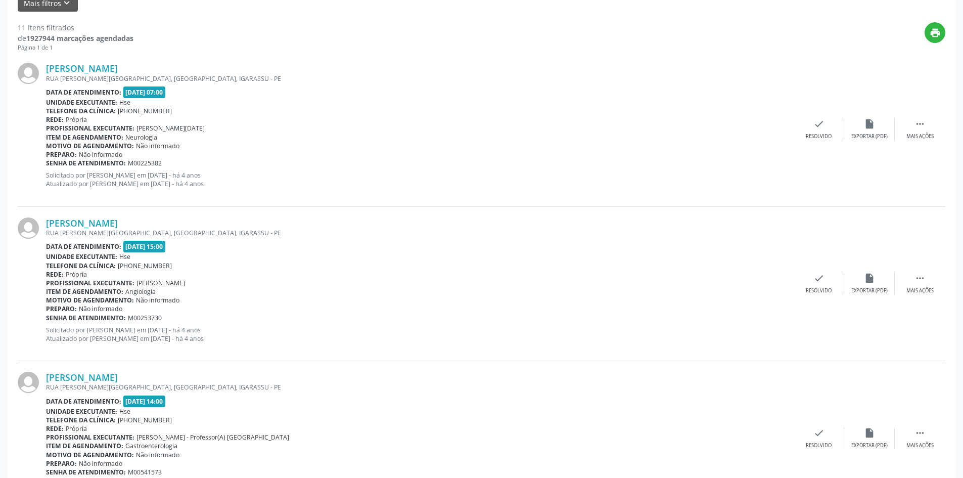
scroll to position [49, 0]
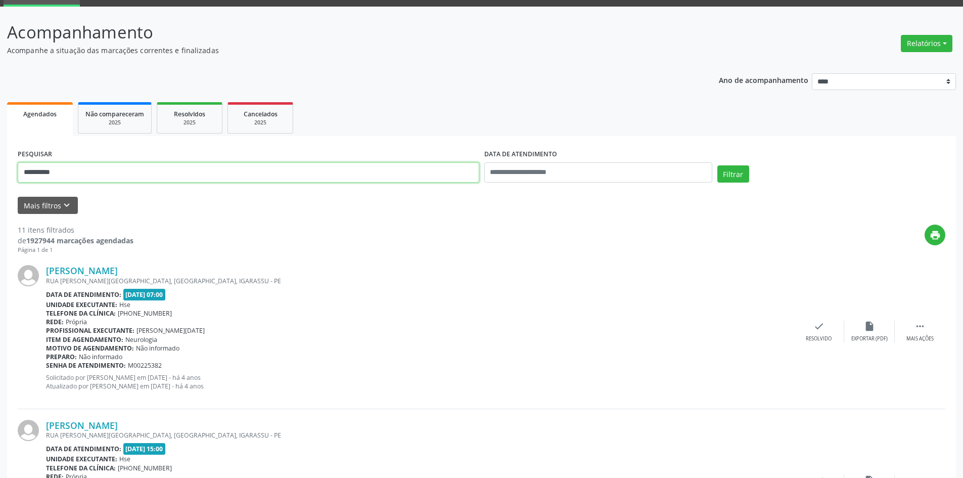
drag, startPoint x: 72, startPoint y: 173, endPoint x: 0, endPoint y: 163, distance: 73.0
type input "**********"
click at [717, 165] on button "Filtrar" at bounding box center [733, 173] width 32 height 17
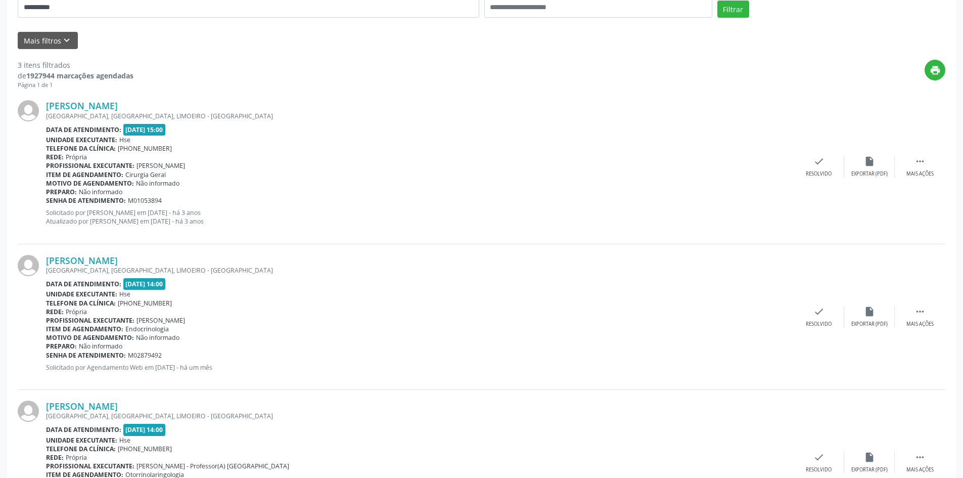
scroll to position [86, 0]
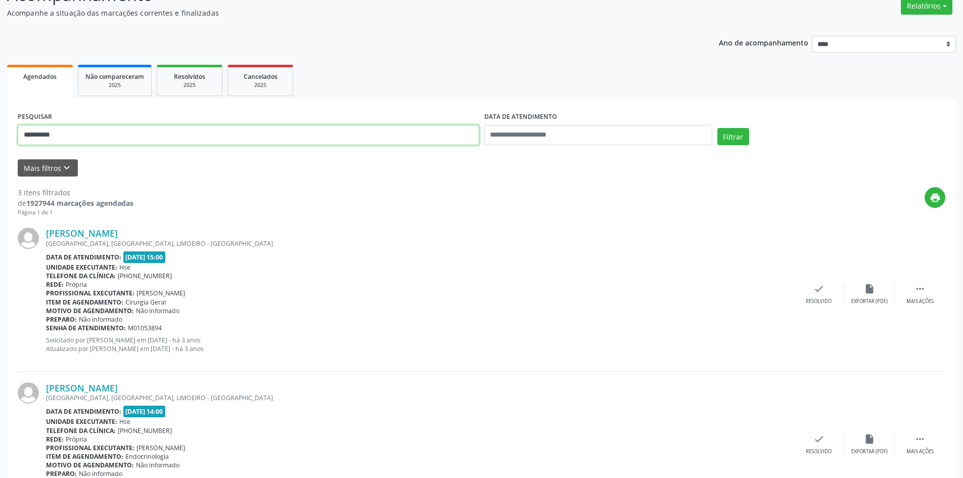
drag, startPoint x: 107, startPoint y: 132, endPoint x: 0, endPoint y: 136, distance: 107.3
click at [0, 135] on div "**********" at bounding box center [481, 324] width 963 height 711
click at [717, 128] on button "Filtrar" at bounding box center [733, 136] width 32 height 17
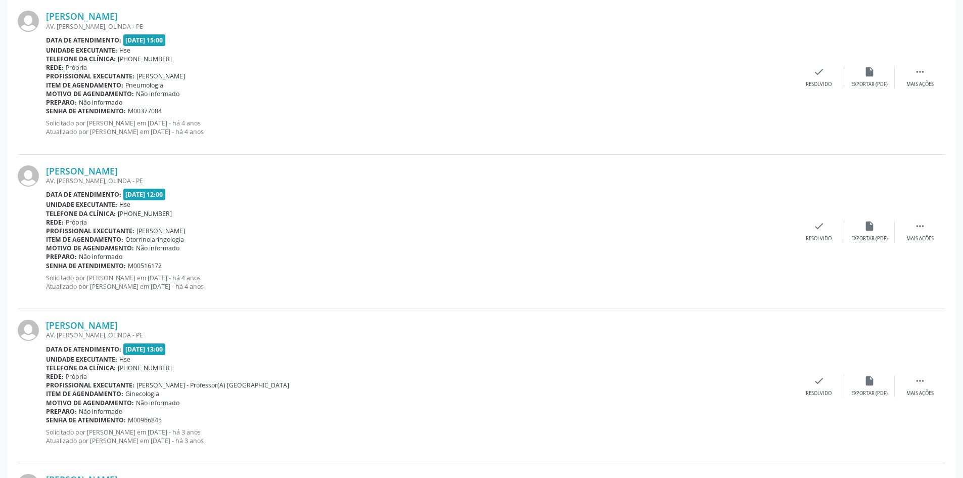
scroll to position [51, 0]
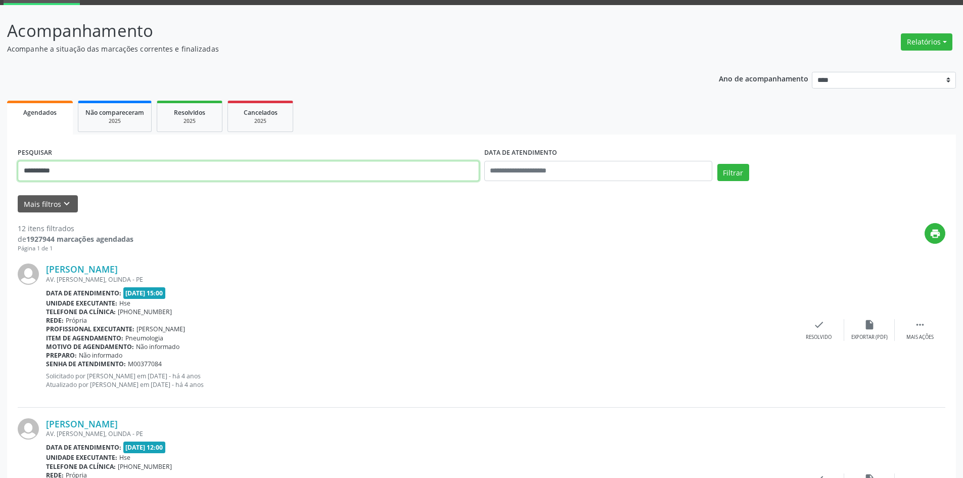
click at [717, 164] on button "Filtrar" at bounding box center [733, 172] width 32 height 17
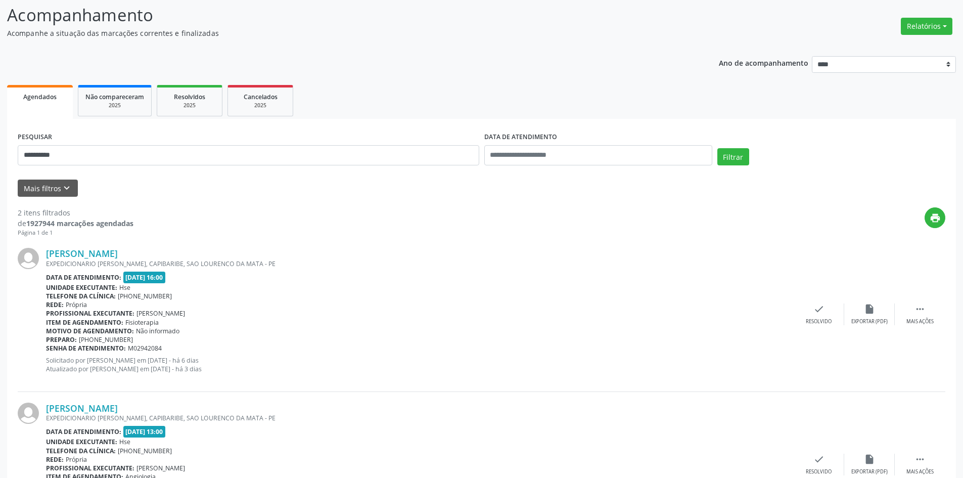
scroll to position [143, 0]
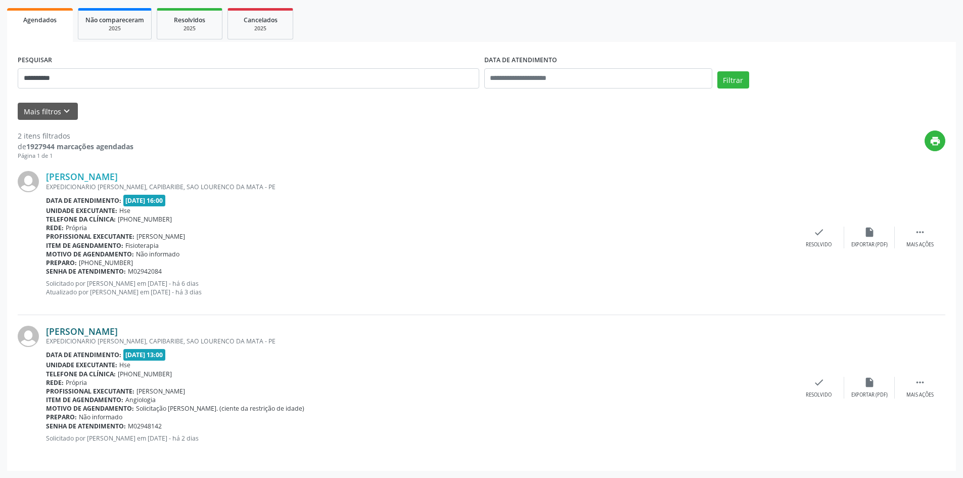
drag, startPoint x: 163, startPoint y: 328, endPoint x: 47, endPoint y: 332, distance: 116.4
click at [47, 332] on div "Eva Maria Mendes Barbosa" at bounding box center [420, 331] width 748 height 11
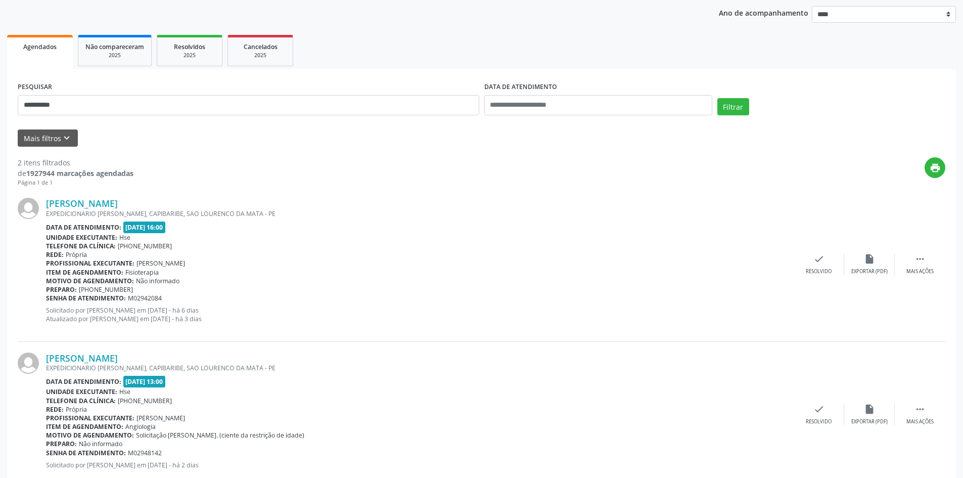
scroll to position [93, 0]
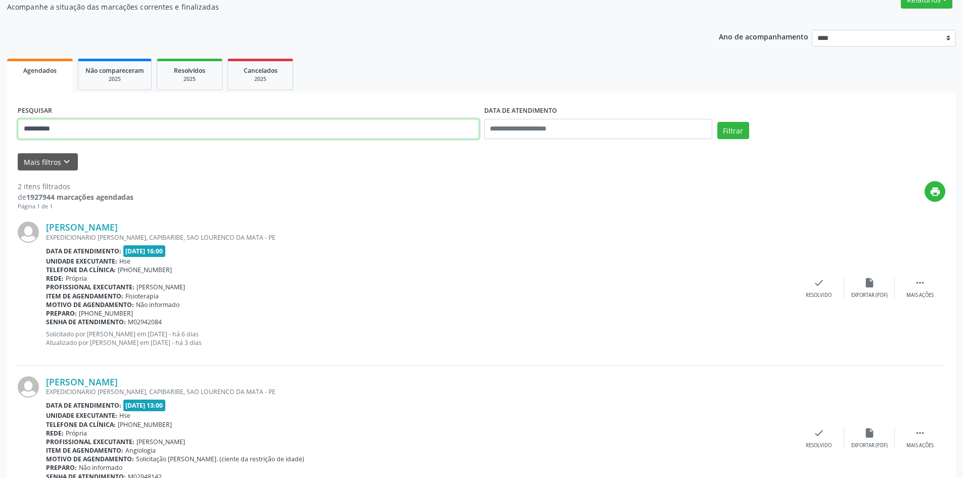
drag, startPoint x: 91, startPoint y: 127, endPoint x: 1, endPoint y: 115, distance: 91.3
click at [0, 115] on div "**********" at bounding box center [481, 245] width 963 height 565
click at [717, 122] on button "Filtrar" at bounding box center [733, 130] width 32 height 17
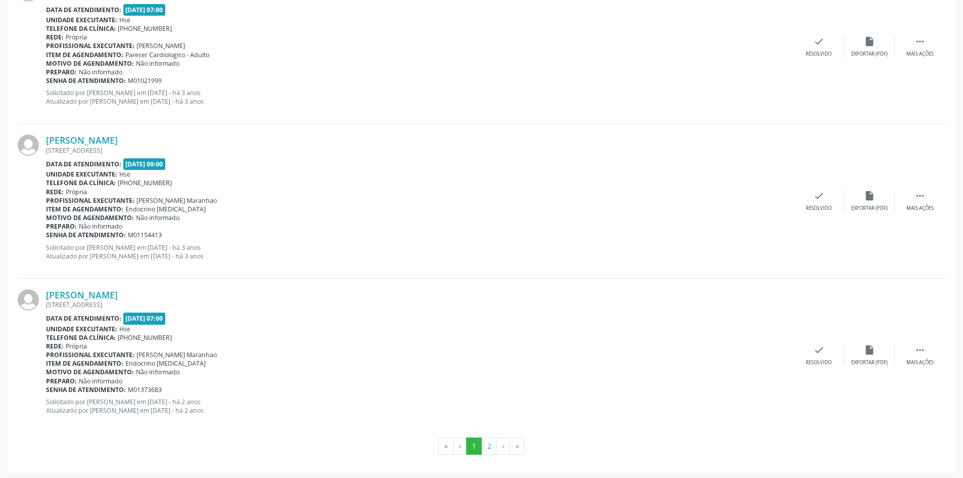
scroll to position [2188, 0]
click at [495, 440] on button "2" at bounding box center [489, 444] width 16 height 17
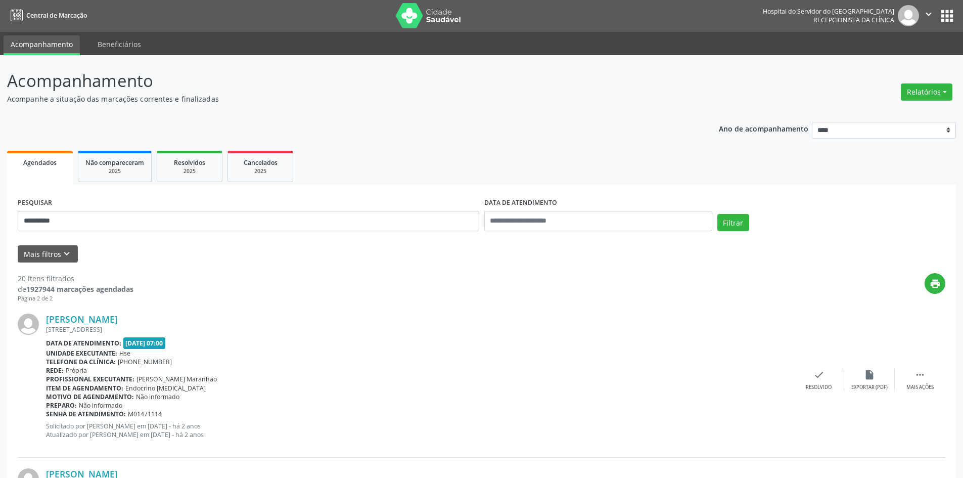
scroll to position [0, 0]
type input "**********"
click at [717, 214] on button "Filtrar" at bounding box center [733, 222] width 32 height 17
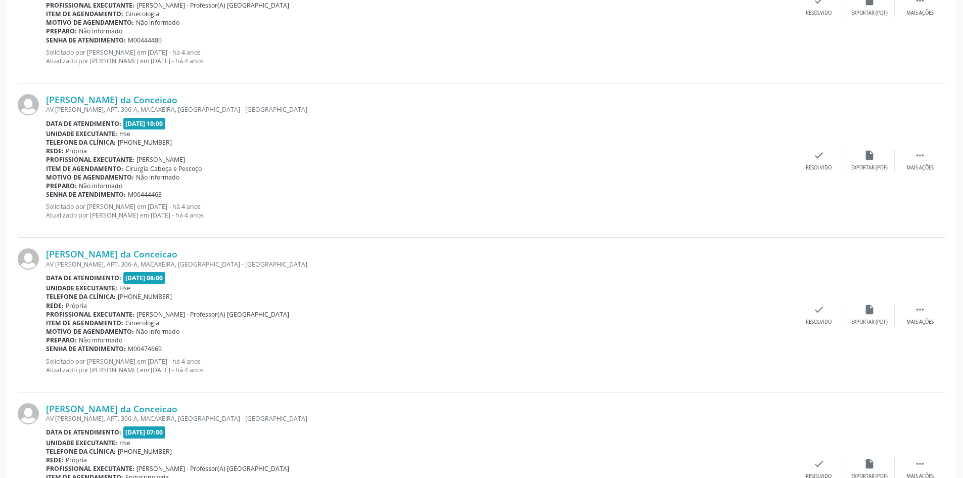
scroll to position [2188, 0]
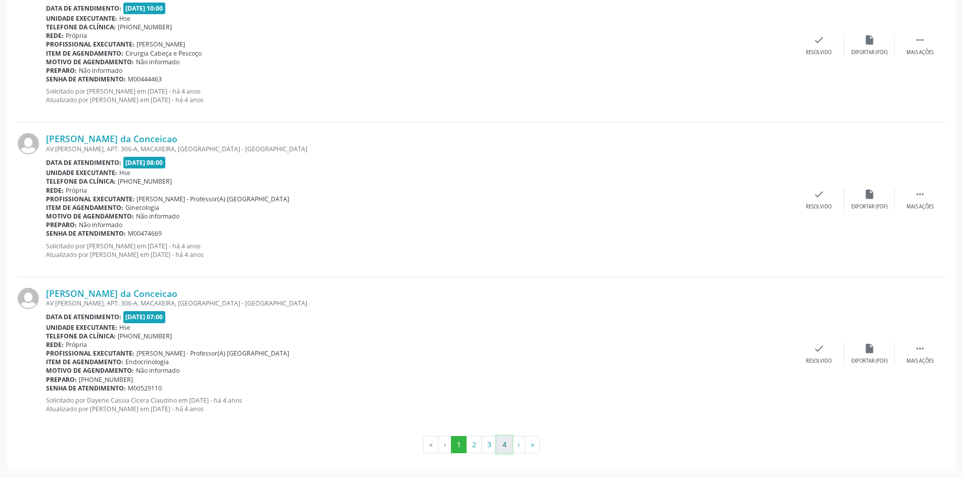
click at [505, 442] on button "4" at bounding box center [504, 444] width 16 height 17
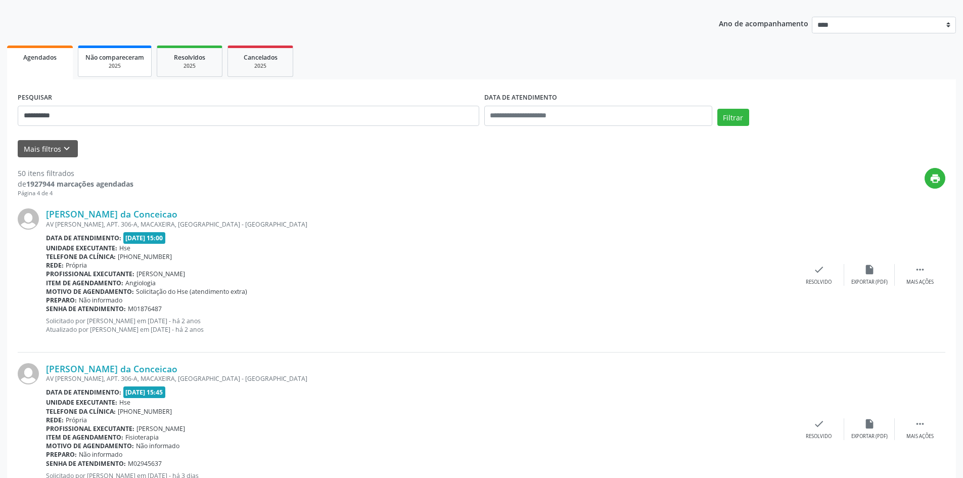
scroll to position [62, 0]
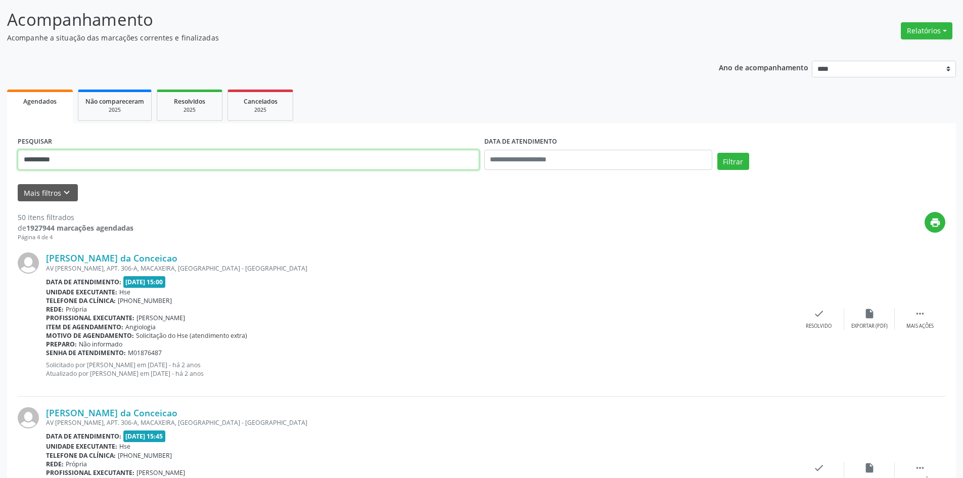
click at [717, 153] on button "Filtrar" at bounding box center [733, 161] width 32 height 17
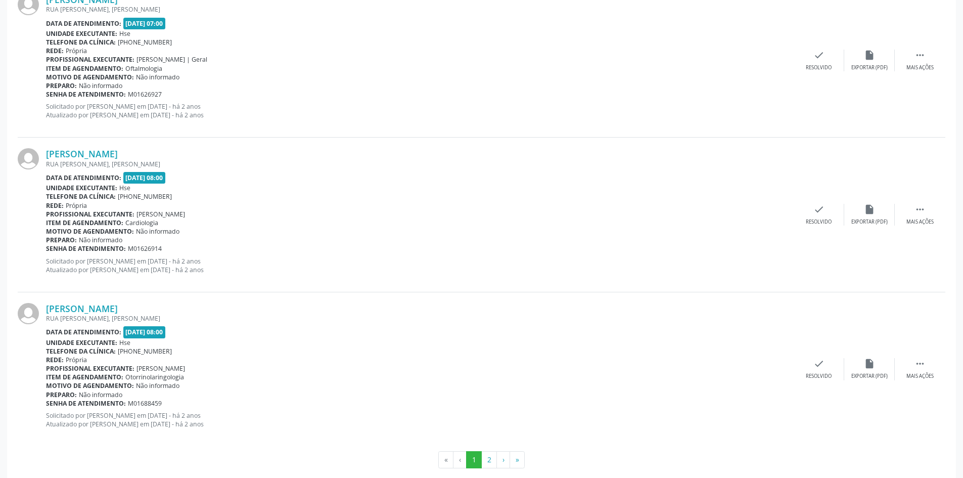
scroll to position [2188, 0]
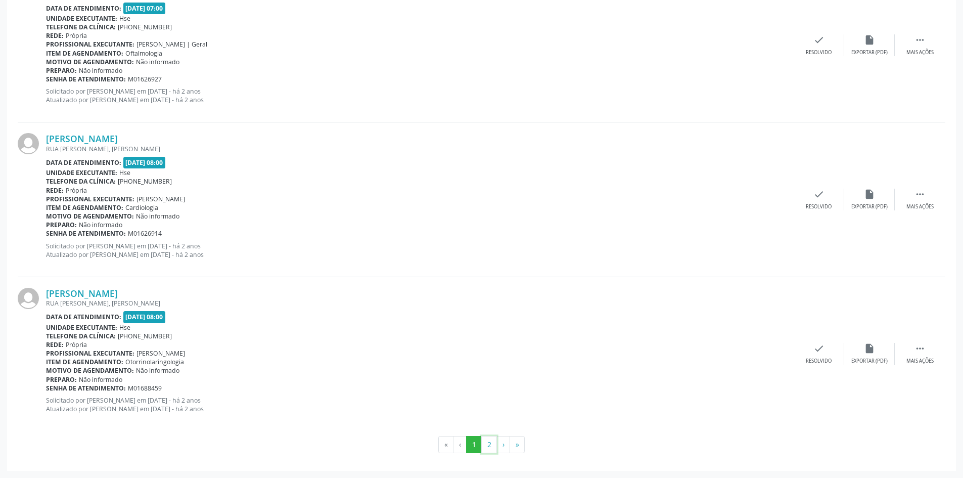
click at [494, 446] on button "2" at bounding box center [489, 444] width 16 height 17
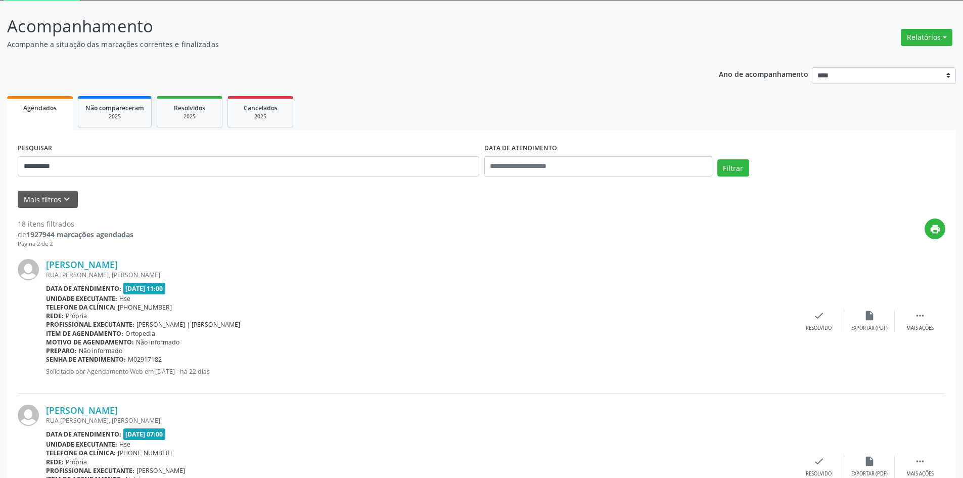
scroll to position [0, 0]
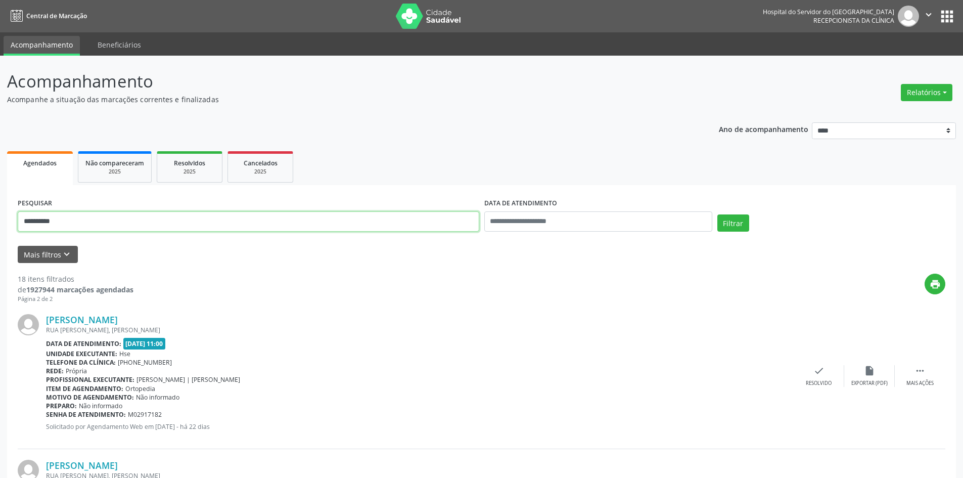
drag, startPoint x: 130, startPoint y: 229, endPoint x: 0, endPoint y: 223, distance: 130.0
click at [0, 220] on div "**********" at bounding box center [481, 421] width 963 height 731
click at [717, 214] on button "Filtrar" at bounding box center [733, 222] width 32 height 17
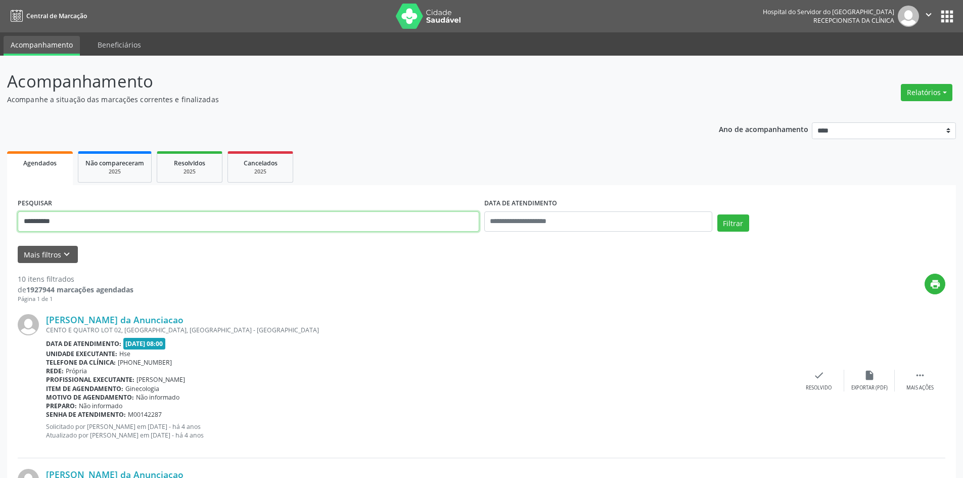
drag, startPoint x: 73, startPoint y: 226, endPoint x: 0, endPoint y: 223, distance: 73.4
click at [717, 214] on button "Filtrar" at bounding box center [733, 222] width 32 height 17
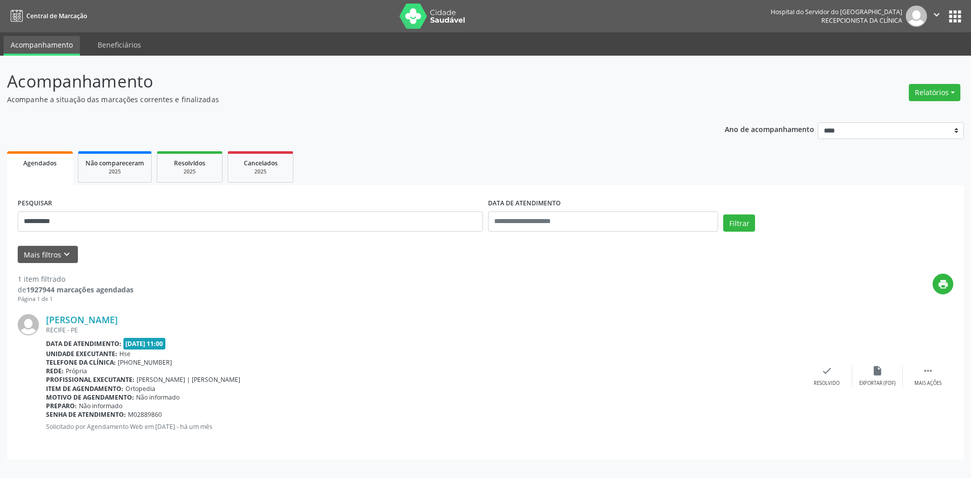
drag, startPoint x: 198, startPoint y: 321, endPoint x: 45, endPoint y: 323, distance: 152.7
click at [45, 323] on div "Pedro Henrique Andrade Silva RECIFE - PE Data de atendimento: 29/09/2025 - 11:0…" at bounding box center [485, 375] width 935 height 145
click at [0, 231] on div "**********" at bounding box center [485, 267] width 971 height 422
type input "*"
click at [723, 214] on button "Filtrar" at bounding box center [739, 222] width 32 height 17
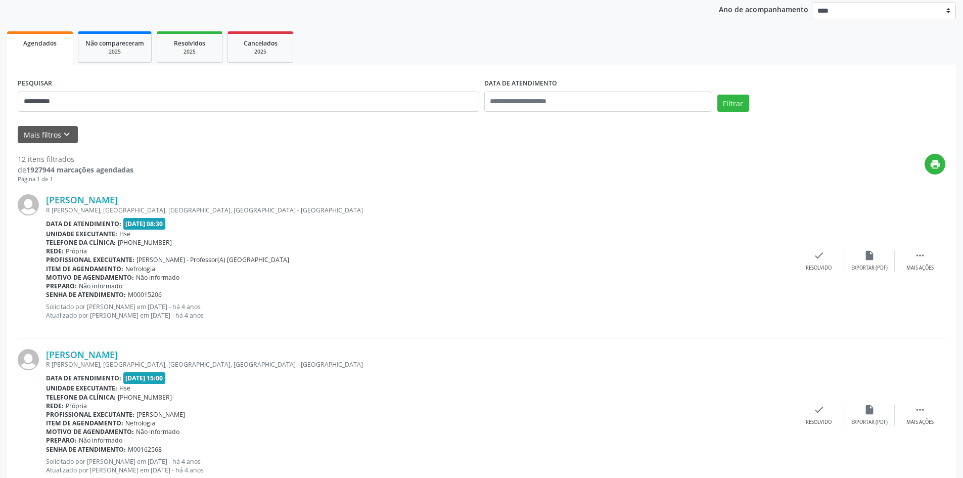
scroll to position [19, 0]
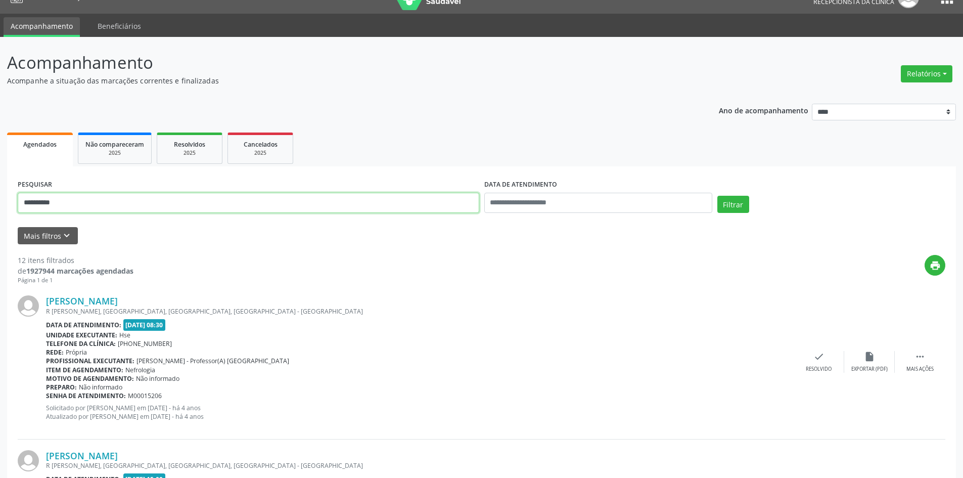
drag, startPoint x: 114, startPoint y: 198, endPoint x: 0, endPoint y: 201, distance: 114.3
type input "**********"
click at [717, 196] on button "Filtrar" at bounding box center [733, 204] width 32 height 17
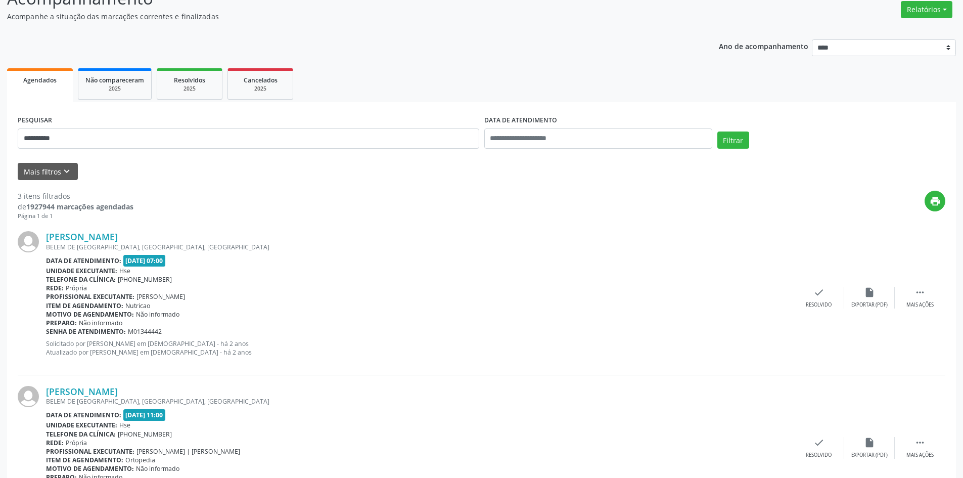
scroll to position [289, 0]
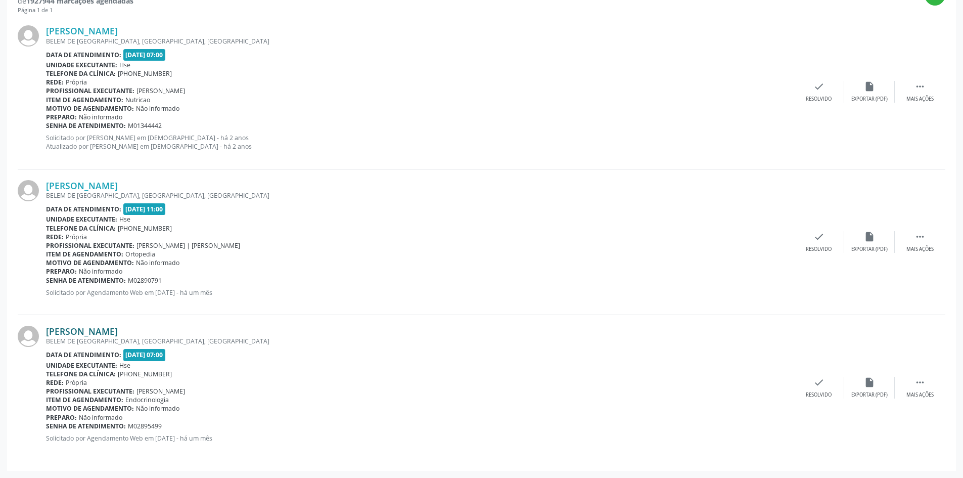
drag, startPoint x: 144, startPoint y: 328, endPoint x: 49, endPoint y: 330, distance: 95.1
click at [49, 330] on div "Micheli Maria da Silva" at bounding box center [420, 331] width 748 height 11
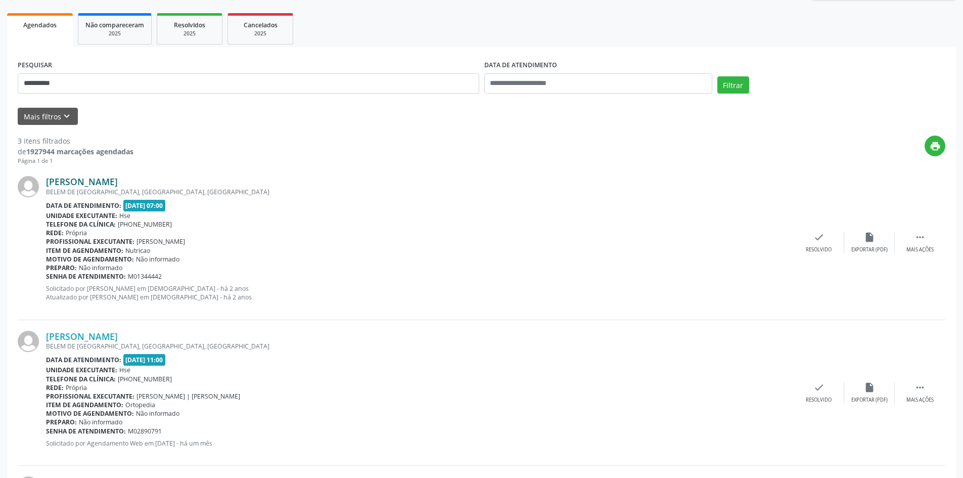
scroll to position [137, 0]
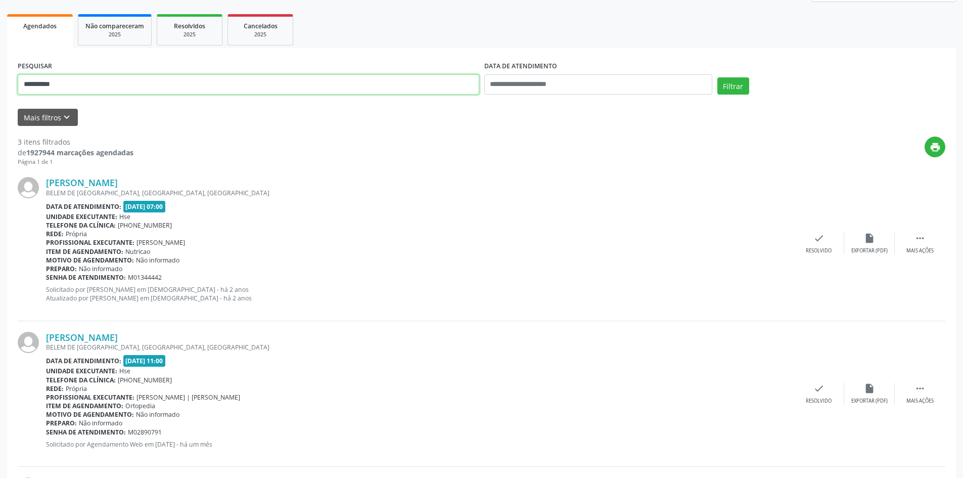
click at [0, 81] on div "**********" at bounding box center [481, 274] width 963 height 711
click at [717, 77] on button "Filtrar" at bounding box center [733, 85] width 32 height 17
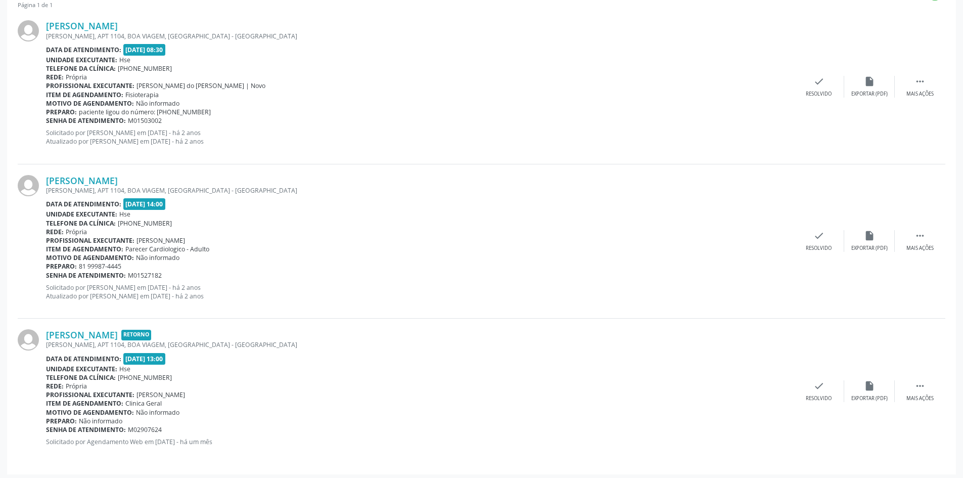
scroll to position [95, 0]
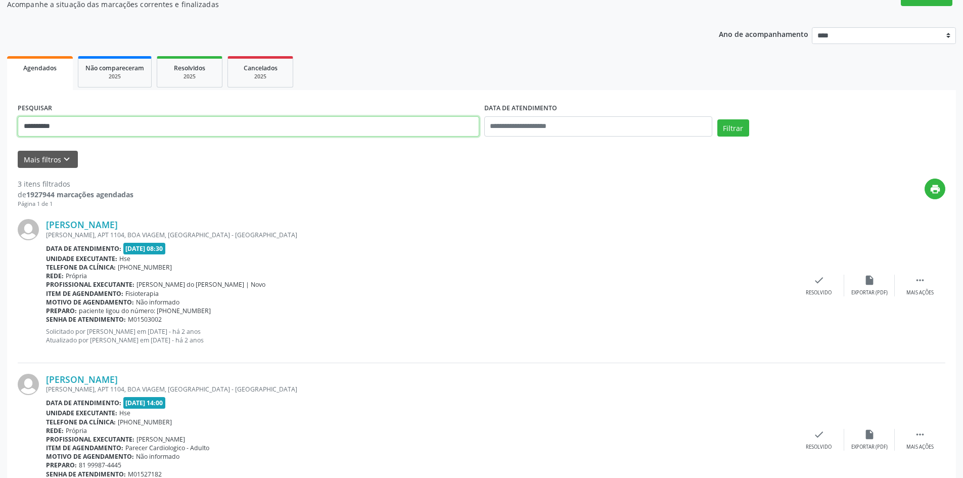
click at [0, 125] on div "**********" at bounding box center [481, 320] width 963 height 719
click at [717, 119] on button "Filtrar" at bounding box center [733, 127] width 32 height 17
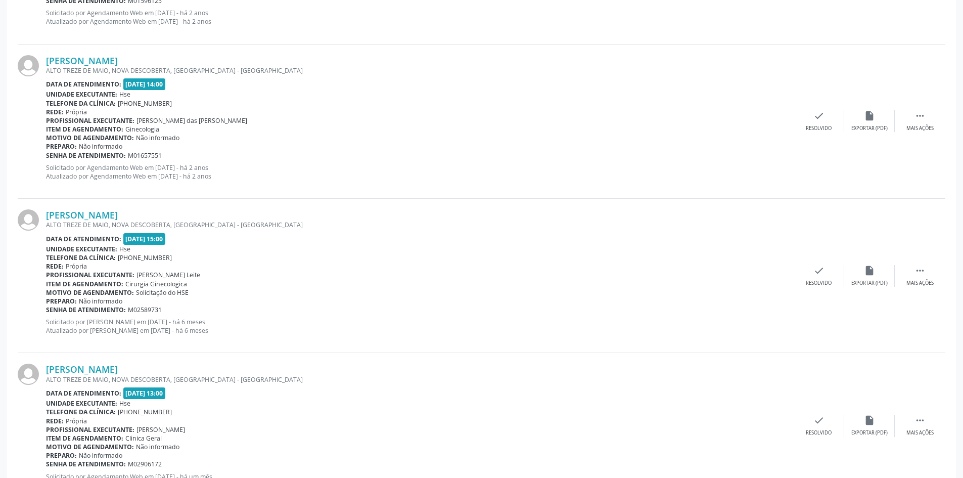
scroll to position [1996, 0]
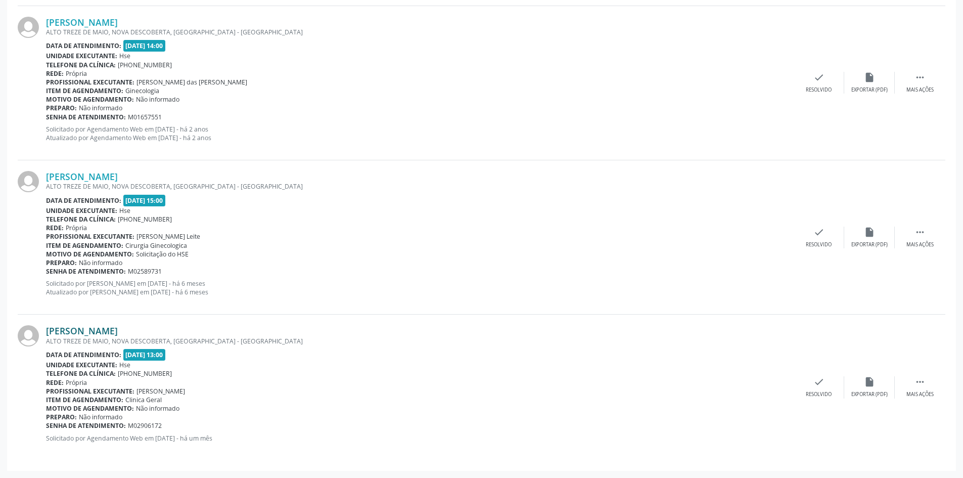
drag, startPoint x: 169, startPoint y: 329, endPoint x: 47, endPoint y: 332, distance: 121.9
click at [47, 332] on div "Cleonice Cabral Alves Costa" at bounding box center [420, 330] width 748 height 11
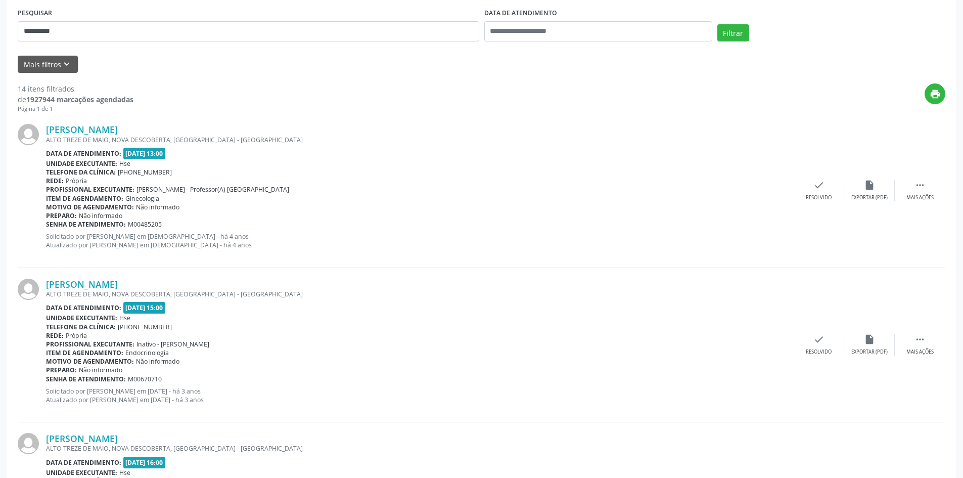
scroll to position [176, 0]
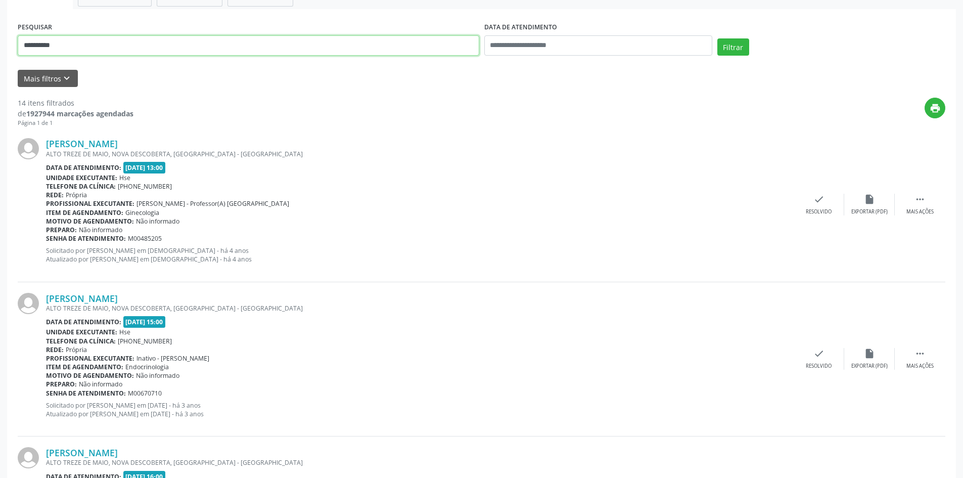
click at [717, 38] on button "Filtrar" at bounding box center [733, 46] width 32 height 17
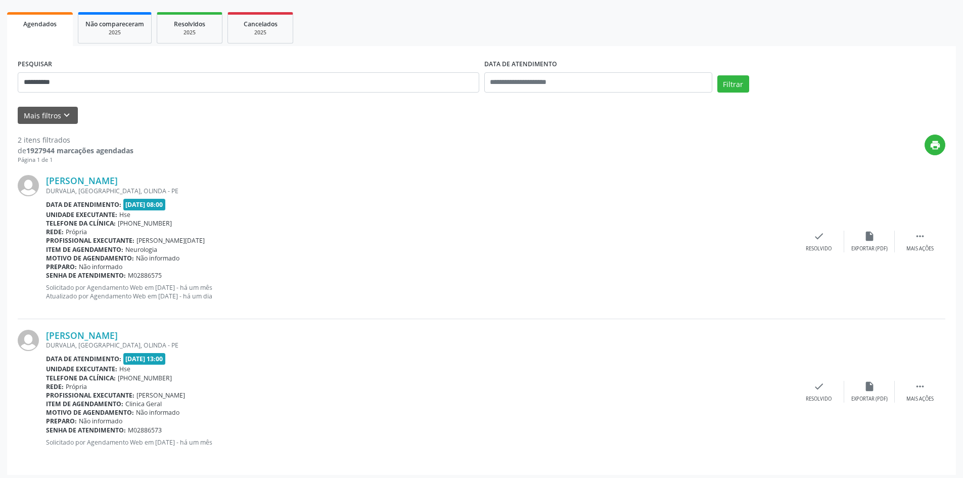
scroll to position [143, 0]
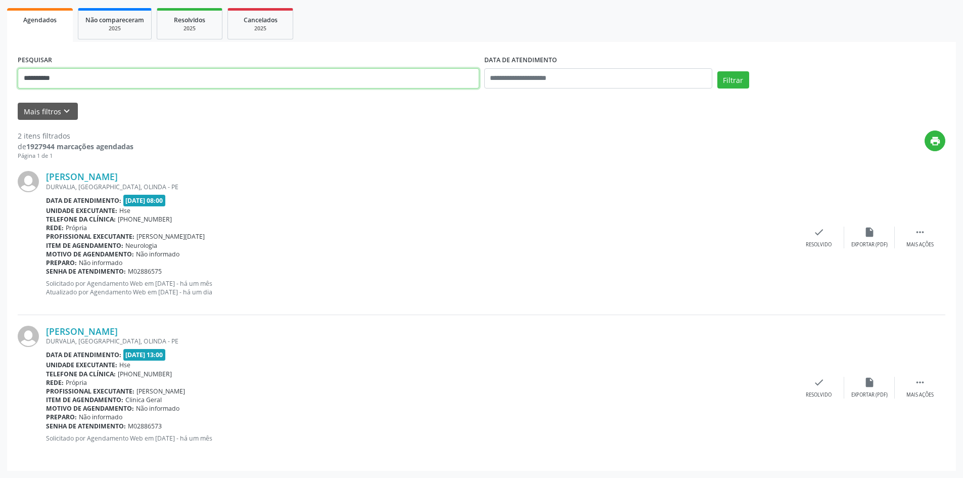
drag, startPoint x: 121, startPoint y: 80, endPoint x: 0, endPoint y: 71, distance: 121.6
click at [0, 76] on div "**********" at bounding box center [481, 195] width 963 height 565
click at [717, 71] on button "Filtrar" at bounding box center [733, 79] width 32 height 17
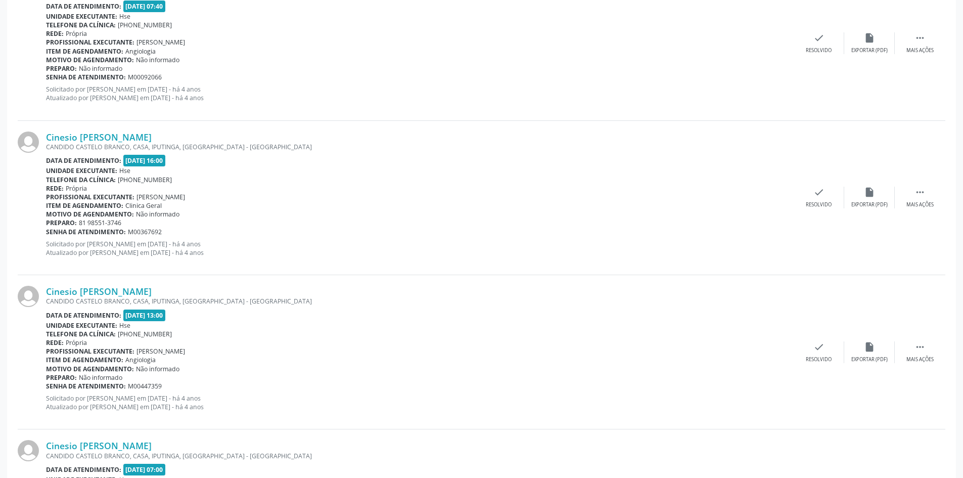
scroll to position [170, 0]
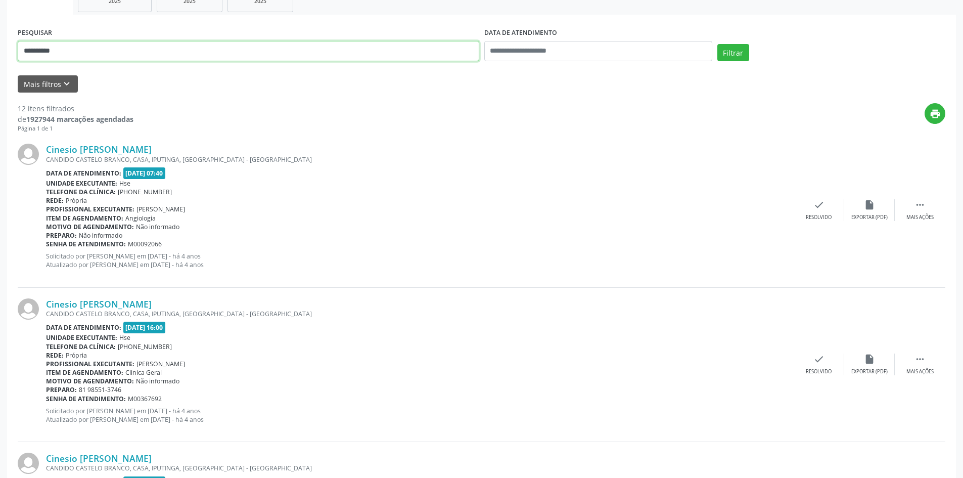
drag, startPoint x: 86, startPoint y: 53, endPoint x: 0, endPoint y: 52, distance: 86.5
type input "**********"
click at [717, 44] on button "Filtrar" at bounding box center [733, 52] width 32 height 17
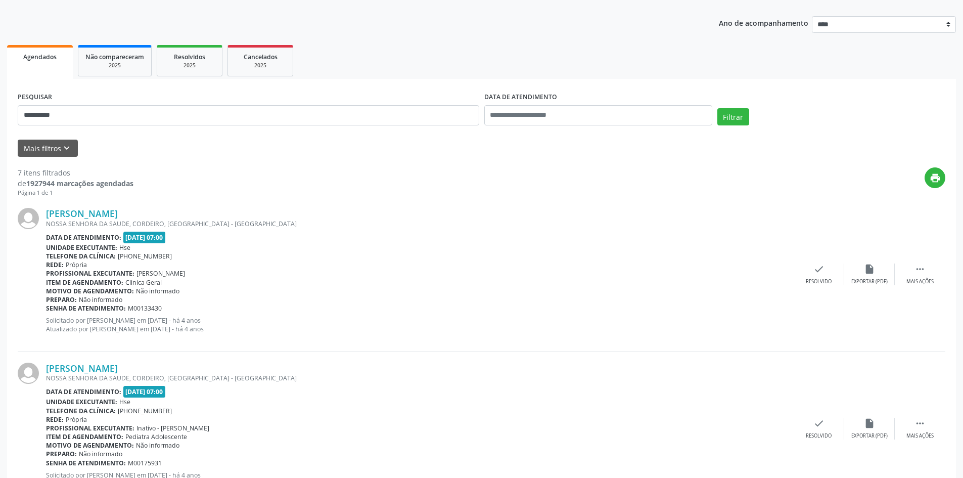
scroll to position [0, 0]
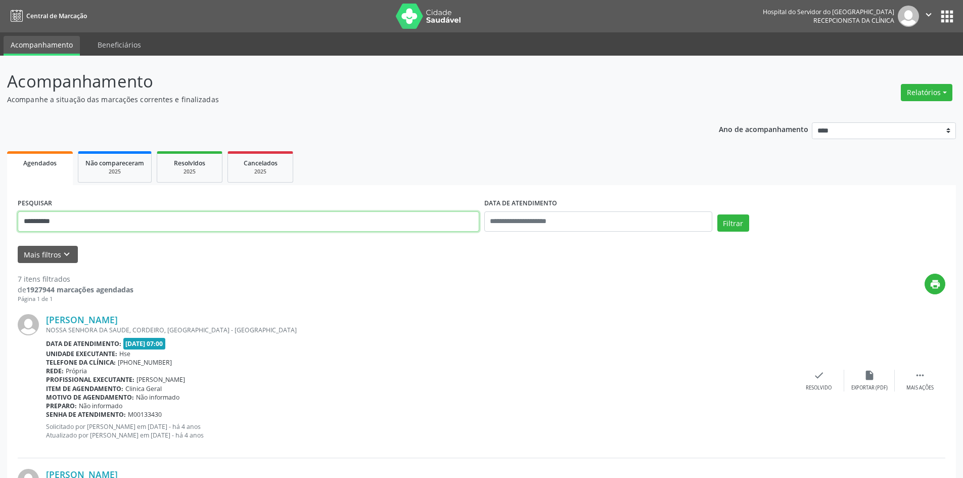
type input "****"
click at [717, 214] on button "Filtrar" at bounding box center [733, 222] width 32 height 17
click at [582, 217] on input "text" at bounding box center [598, 221] width 228 height 20
click at [582, 332] on span "25" at bounding box center [584, 335] width 20 height 20
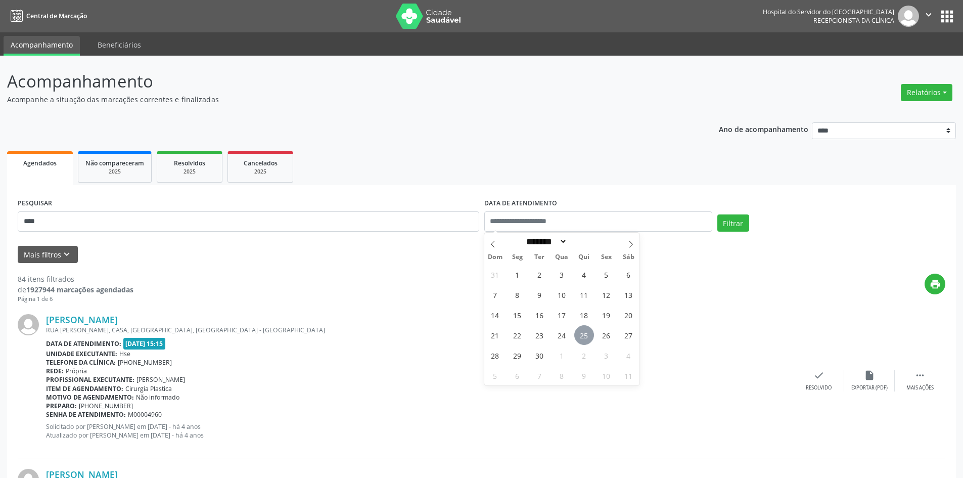
type input "**********"
click at [582, 332] on span "25" at bounding box center [584, 335] width 20 height 20
click at [729, 222] on button "Filtrar" at bounding box center [733, 222] width 32 height 17
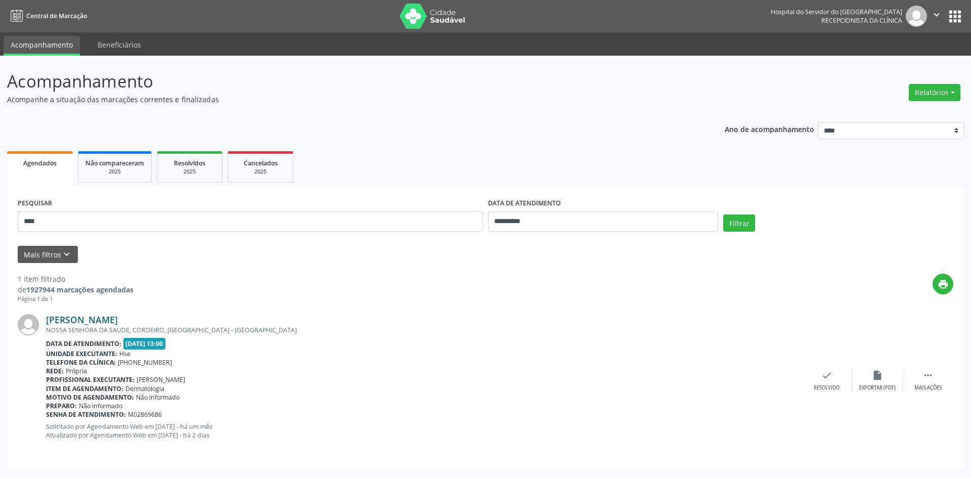
drag, startPoint x: 205, startPoint y: 321, endPoint x: 47, endPoint y: 320, distance: 158.2
click at [45, 321] on div "Anthony Estevao Oliveira Borges NOSSA SENHORA DA SAUDE, CORDEIRO, RECIFE - PE D…" at bounding box center [485, 380] width 935 height 154
drag, startPoint x: 61, startPoint y: 223, endPoint x: 0, endPoint y: 221, distance: 60.7
click at [0, 221] on div "**********" at bounding box center [485, 267] width 971 height 422
paste input "**********"
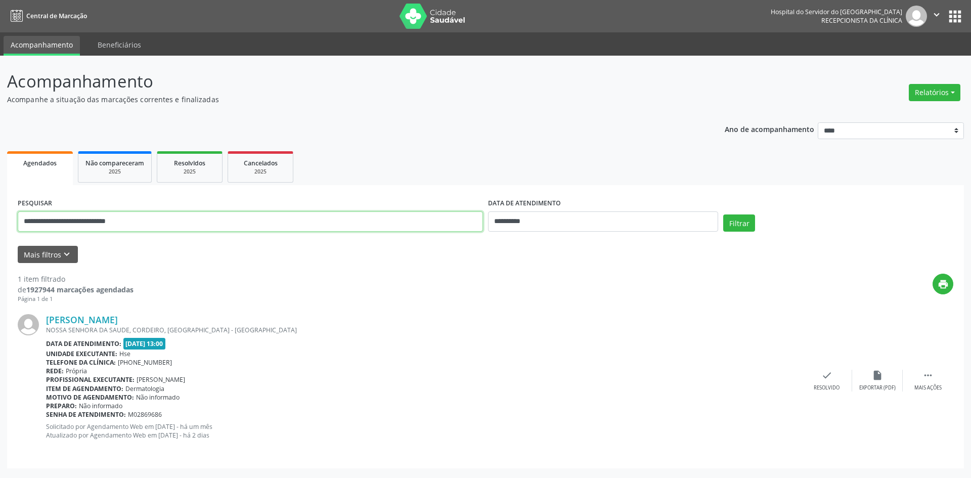
type input "**********"
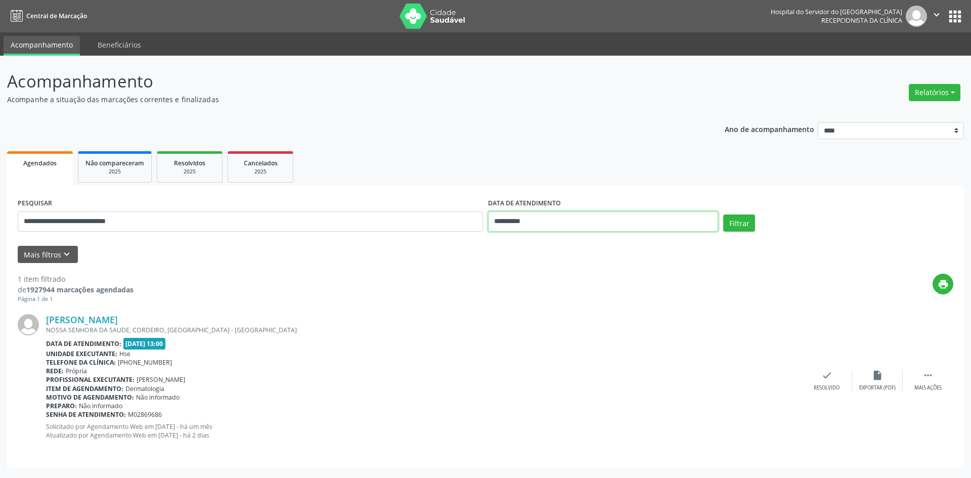
click at [618, 226] on input "**********" at bounding box center [603, 221] width 230 height 20
click at [735, 220] on button "Filtrar" at bounding box center [739, 222] width 32 height 17
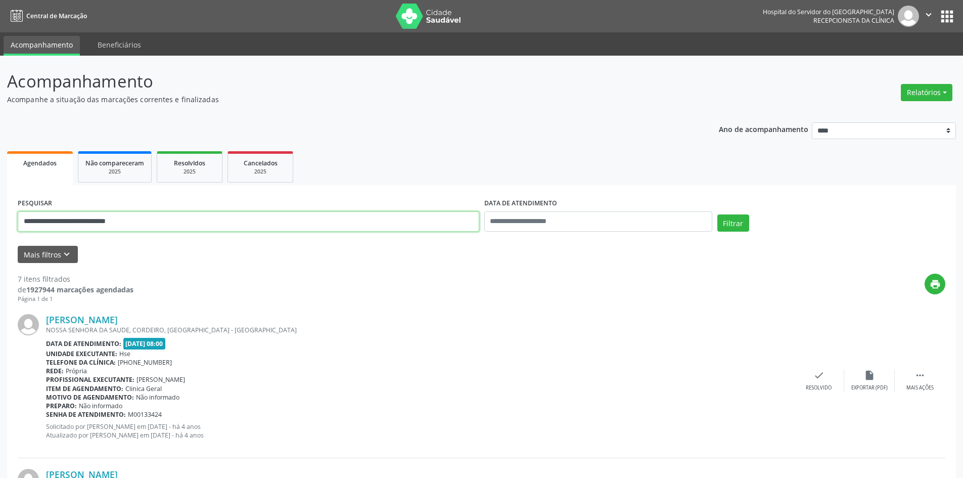
drag, startPoint x: 141, startPoint y: 221, endPoint x: 0, endPoint y: 214, distance: 140.7
type input "**********"
click at [597, 225] on input "text" at bounding box center [598, 221] width 228 height 20
click at [580, 332] on span "25" at bounding box center [584, 335] width 20 height 20
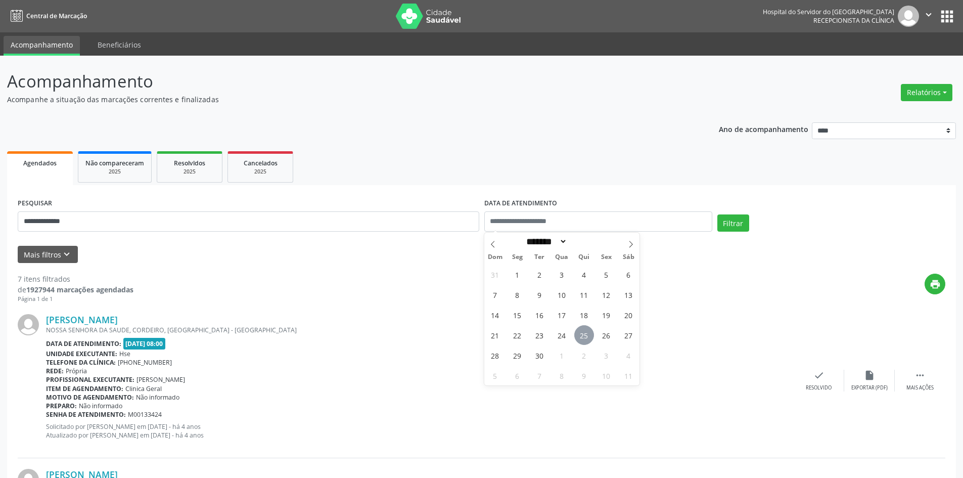
type input "**********"
click at [580, 332] on span "25" at bounding box center [584, 335] width 20 height 20
click at [731, 220] on button "Filtrar" at bounding box center [733, 222] width 32 height 17
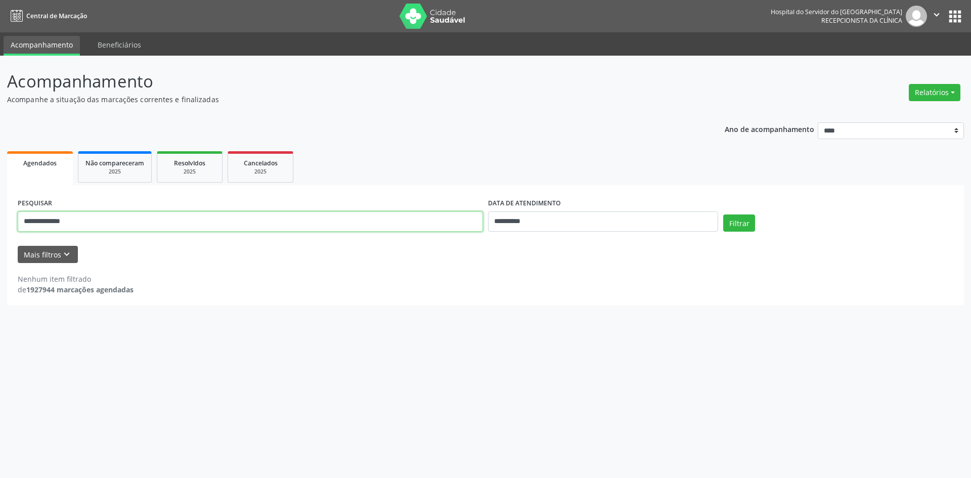
click at [0, 220] on div "**********" at bounding box center [485, 267] width 971 height 422
paste input "**********"
type input "**********"
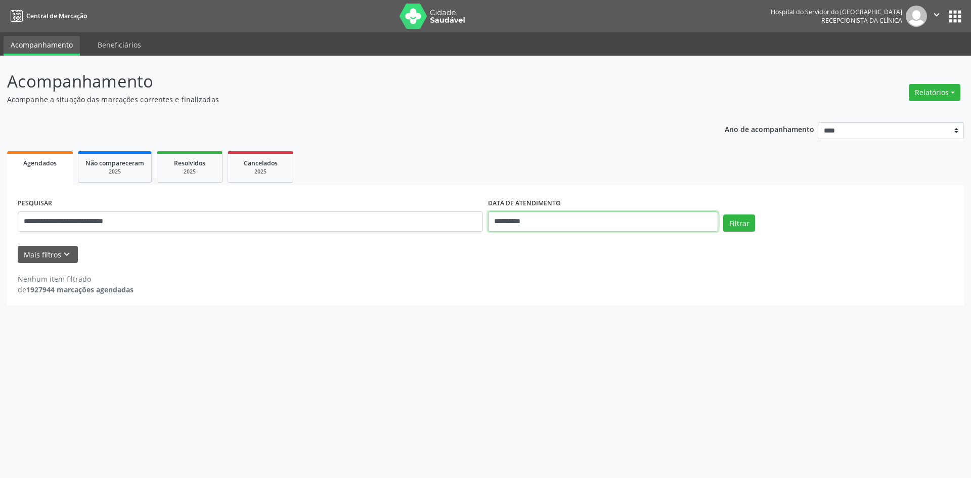
click at [553, 218] on input "**********" at bounding box center [603, 221] width 230 height 20
click at [730, 216] on button "Filtrar" at bounding box center [739, 222] width 32 height 17
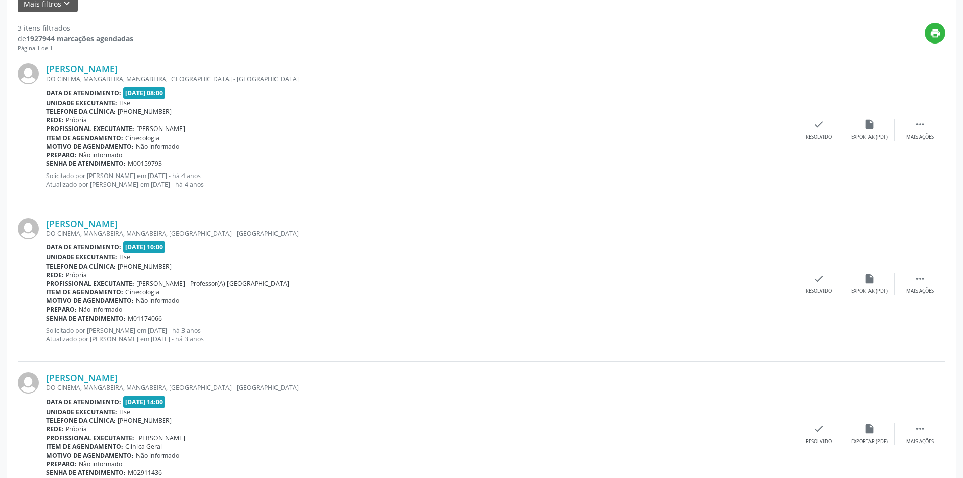
scroll to position [297, 0]
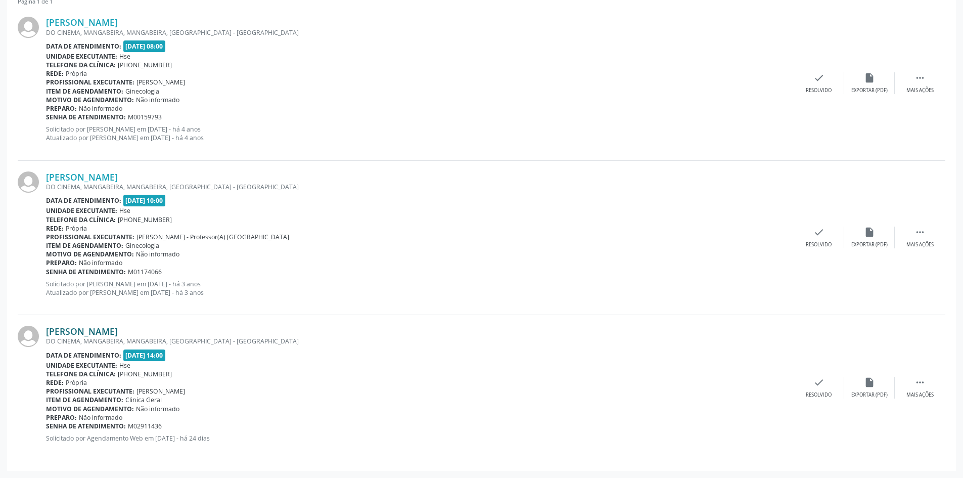
drag, startPoint x: 189, startPoint y: 329, endPoint x: 49, endPoint y: 332, distance: 140.1
click at [49, 332] on div "Maria Karolina Souza dos Santos" at bounding box center [420, 331] width 748 height 11
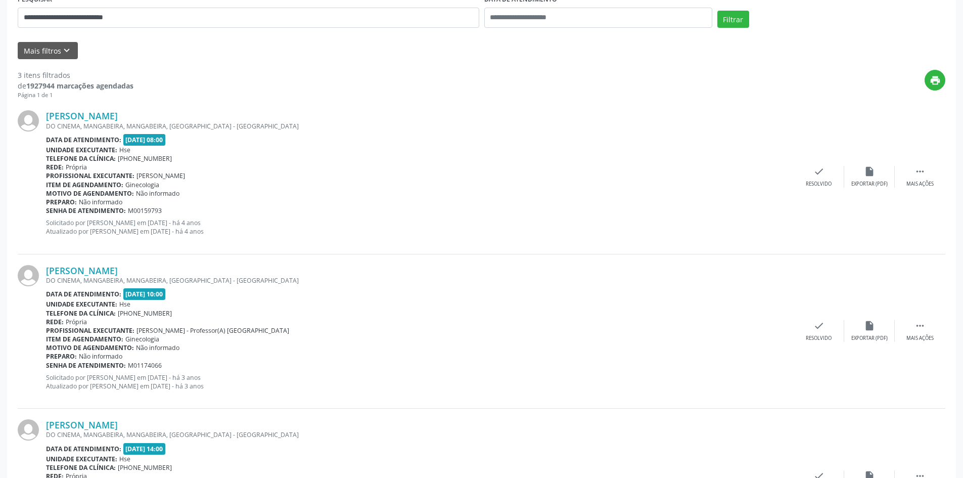
scroll to position [95, 0]
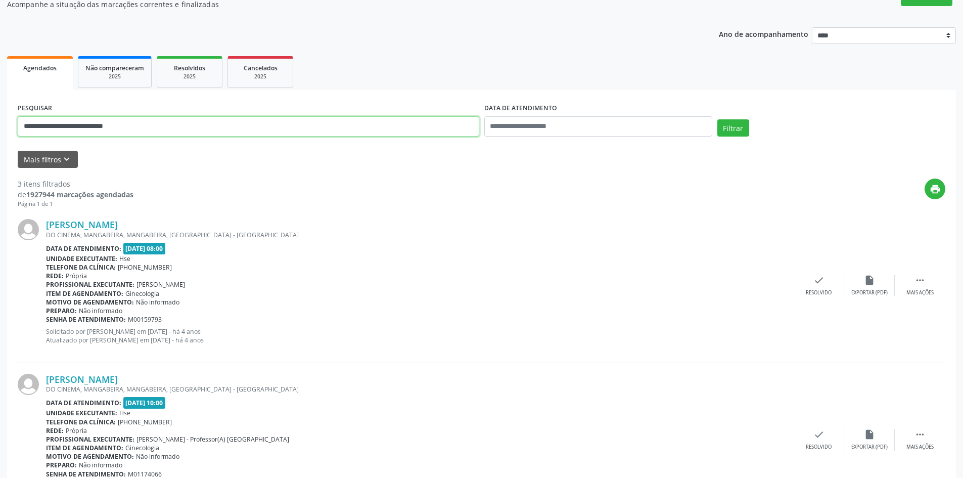
drag, startPoint x: 177, startPoint y: 122, endPoint x: 0, endPoint y: 113, distance: 177.7
click at [0, 113] on div "**********" at bounding box center [481, 320] width 963 height 719
click at [717, 119] on button "Filtrar" at bounding box center [733, 127] width 32 height 17
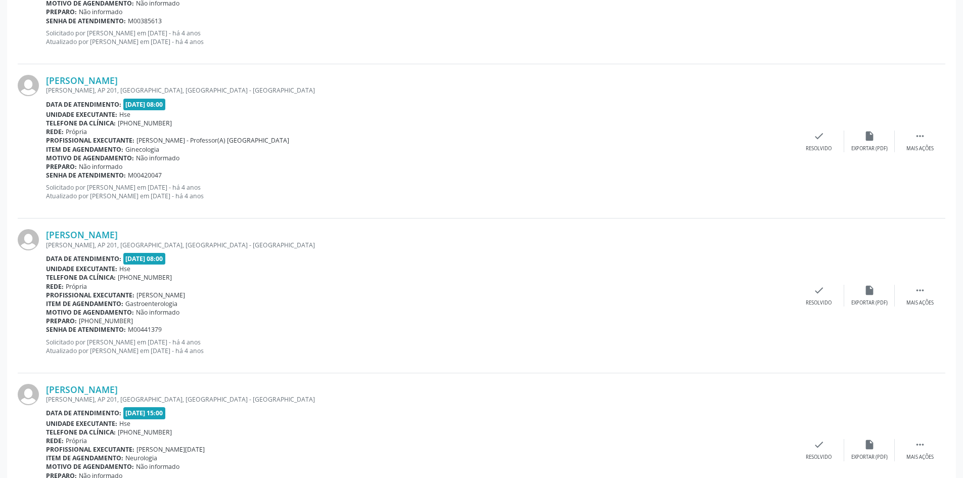
scroll to position [2188, 0]
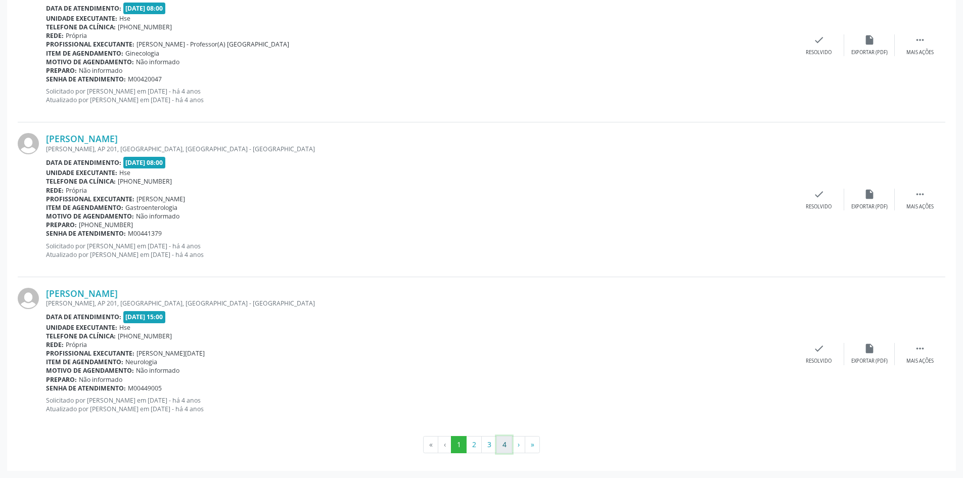
click at [502, 445] on button "4" at bounding box center [504, 444] width 16 height 17
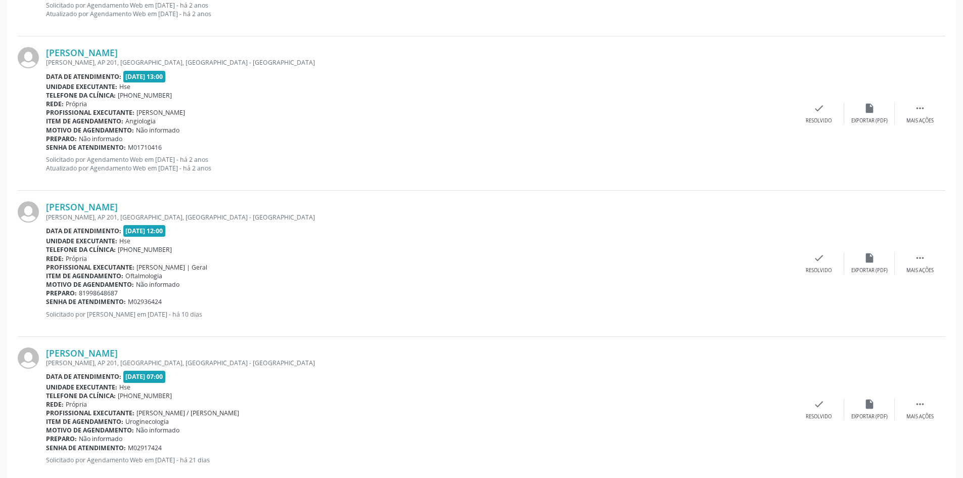
scroll to position [1330, 0]
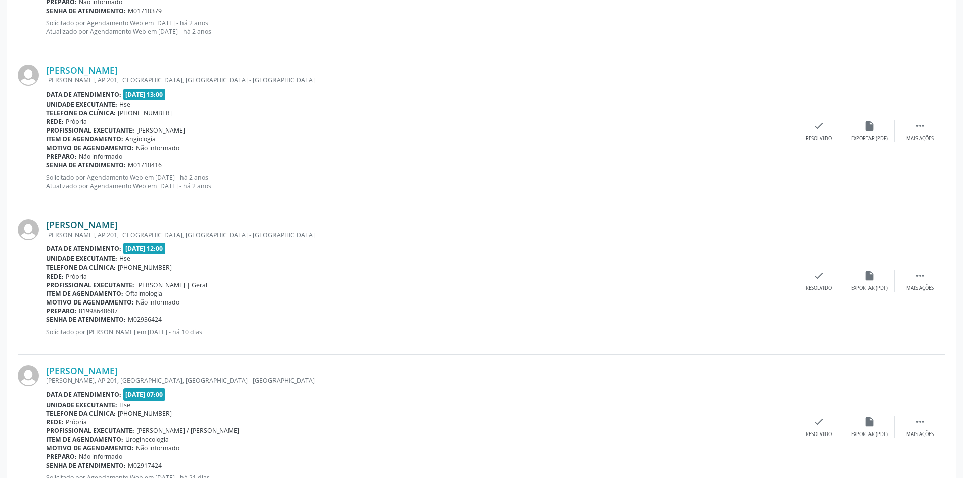
drag, startPoint x: 212, startPoint y: 224, endPoint x: 46, endPoint y: 225, distance: 166.3
click at [46, 225] on div "Maria Cristina de Almeida Melo Silva" at bounding box center [420, 224] width 748 height 11
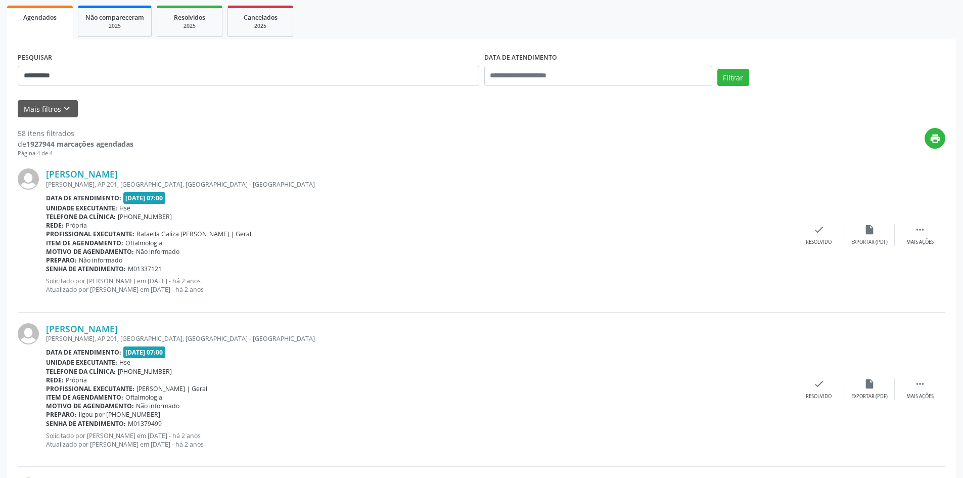
scroll to position [0, 0]
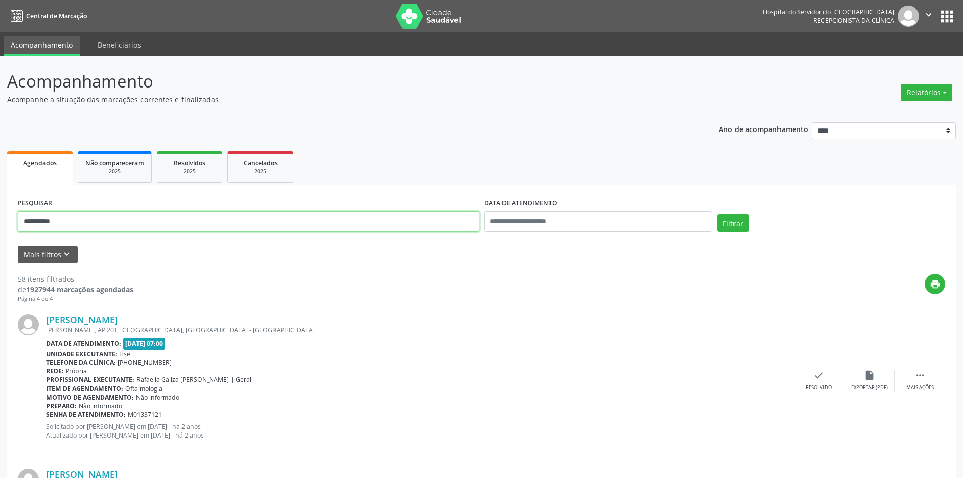
drag, startPoint x: 74, startPoint y: 218, endPoint x: 0, endPoint y: 201, distance: 76.3
type input "**********"
click at [717, 214] on button "Filtrar" at bounding box center [733, 222] width 32 height 17
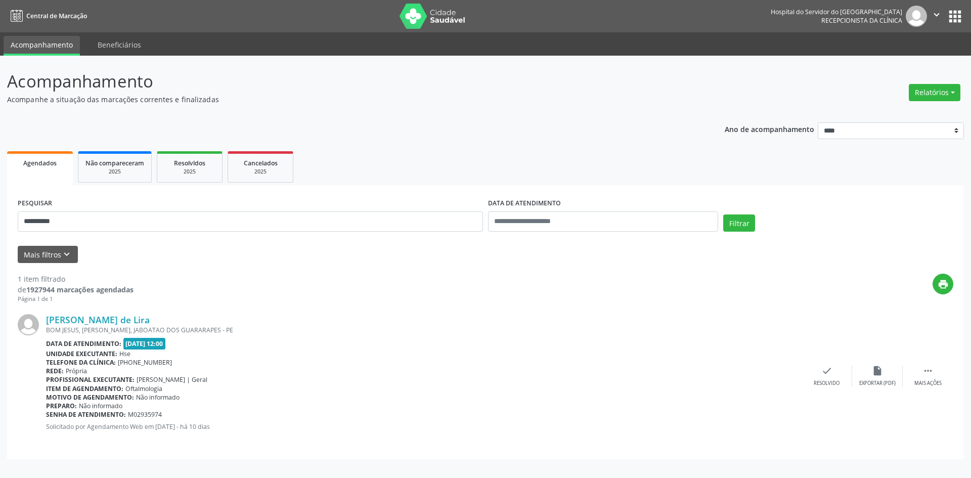
drag, startPoint x: 171, startPoint y: 318, endPoint x: 44, endPoint y: 324, distance: 126.5
click at [44, 324] on div "Hugo Davi Galdino de Lira BOM JESUS, ZUMBI, JABOATAO DOS GUARARAPES - PE Data d…" at bounding box center [485, 375] width 935 height 145
click at [131, 316] on link "Hugo Davi Galdino de Lira" at bounding box center [98, 319] width 104 height 11
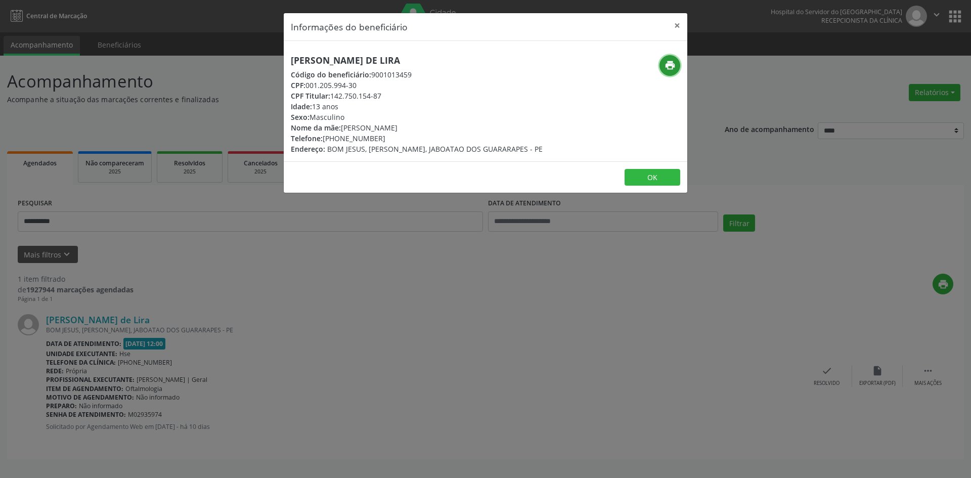
click at [666, 65] on icon "print" at bounding box center [669, 65] width 11 height 11
click at [675, 24] on button "×" at bounding box center [677, 25] width 20 height 25
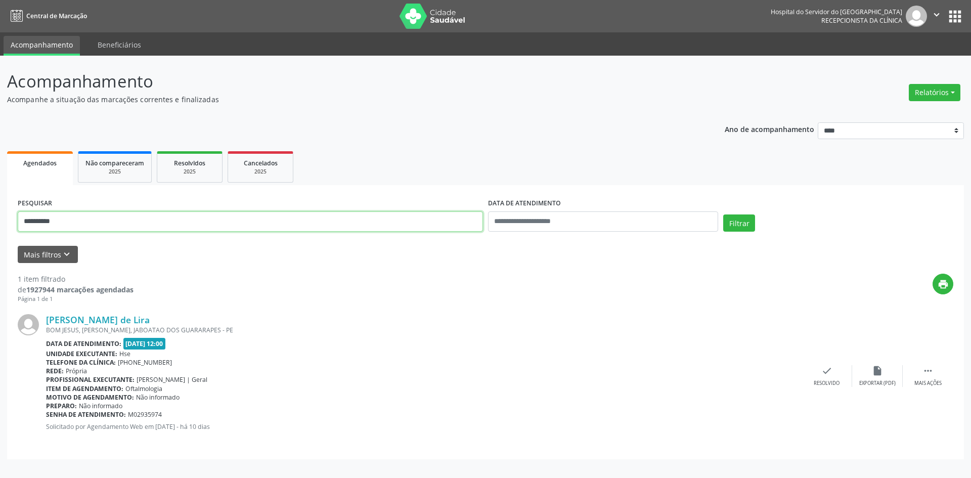
click at [66, 226] on input "**********" at bounding box center [250, 221] width 465 height 20
drag, startPoint x: 68, startPoint y: 221, endPoint x: 0, endPoint y: 224, distance: 67.8
click at [0, 224] on div "**********" at bounding box center [485, 267] width 971 height 422
type input "**********"
click at [723, 214] on button "Filtrar" at bounding box center [739, 222] width 32 height 17
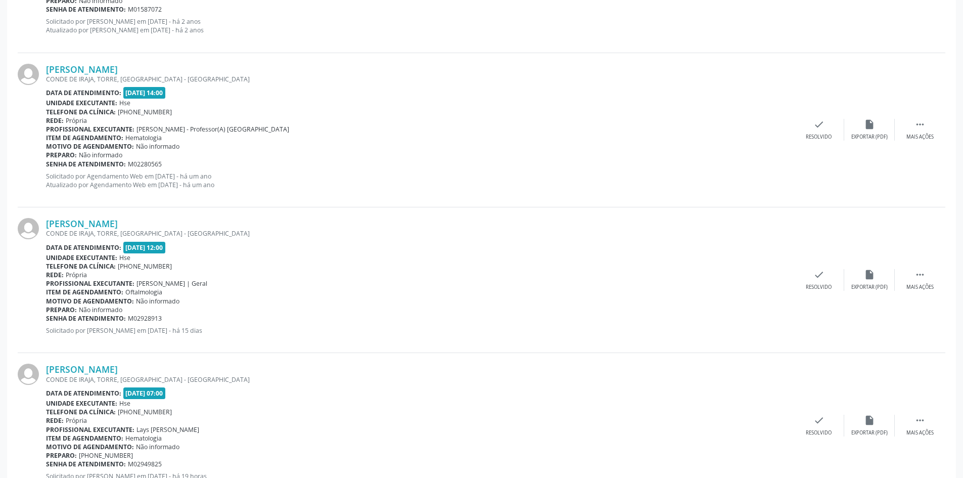
scroll to position [1215, 0]
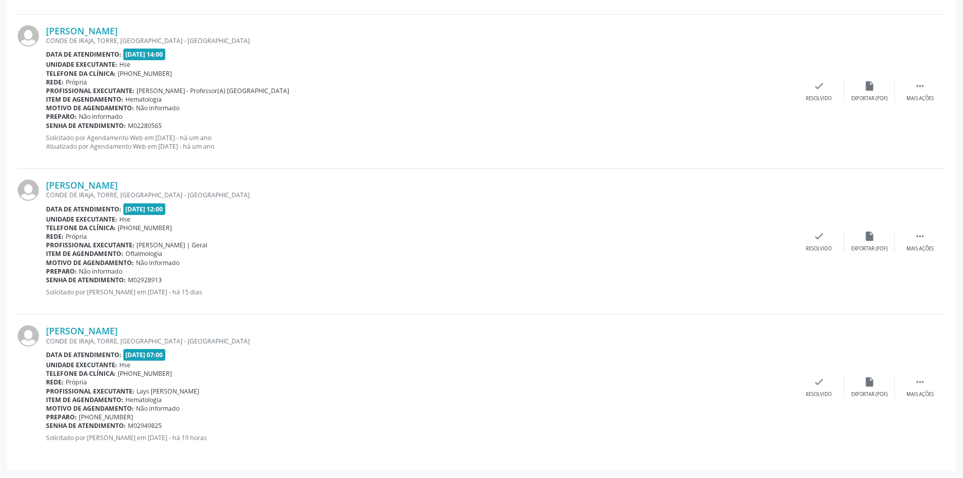
drag, startPoint x: 160, startPoint y: 332, endPoint x: 45, endPoint y: 334, distance: 114.8
click at [45, 334] on div "Norberta de Melo Silva CONDE DE IRAJA, TORRE, RECIFE - PE Data de atendimento: …" at bounding box center [482, 386] width 928 height 145
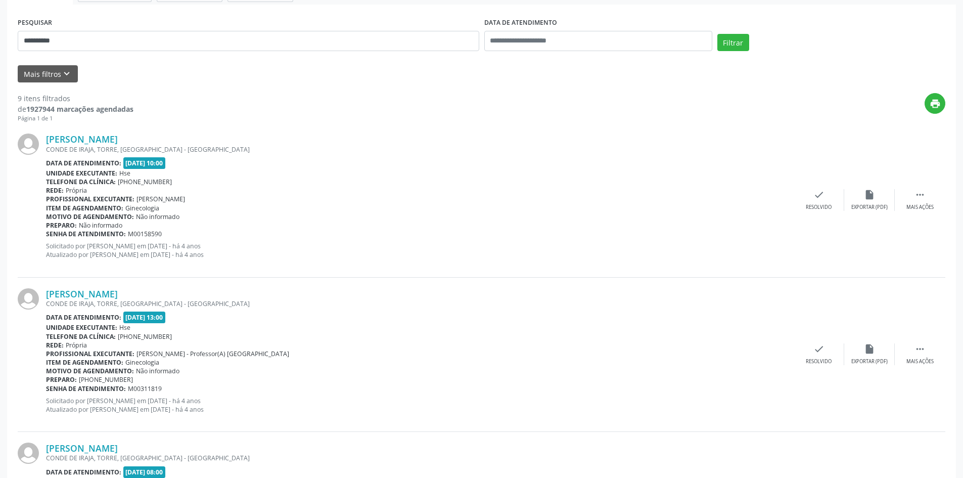
scroll to position [103, 0]
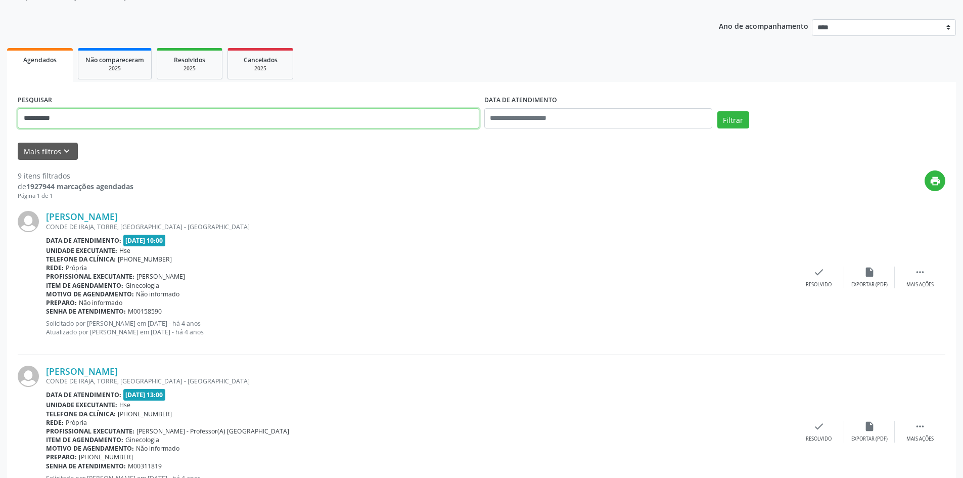
drag, startPoint x: 96, startPoint y: 120, endPoint x: 0, endPoint y: 124, distance: 96.1
click at [717, 111] on button "Filtrar" at bounding box center [733, 119] width 32 height 17
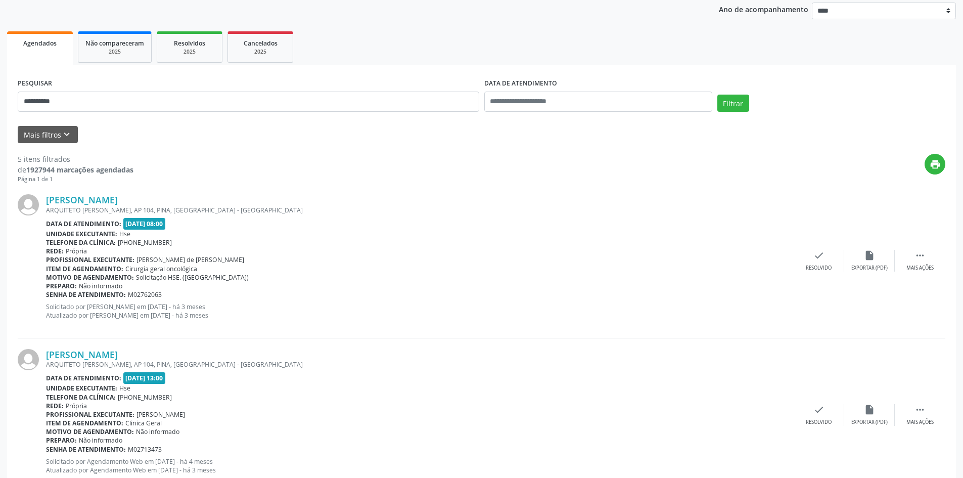
scroll to position [0, 0]
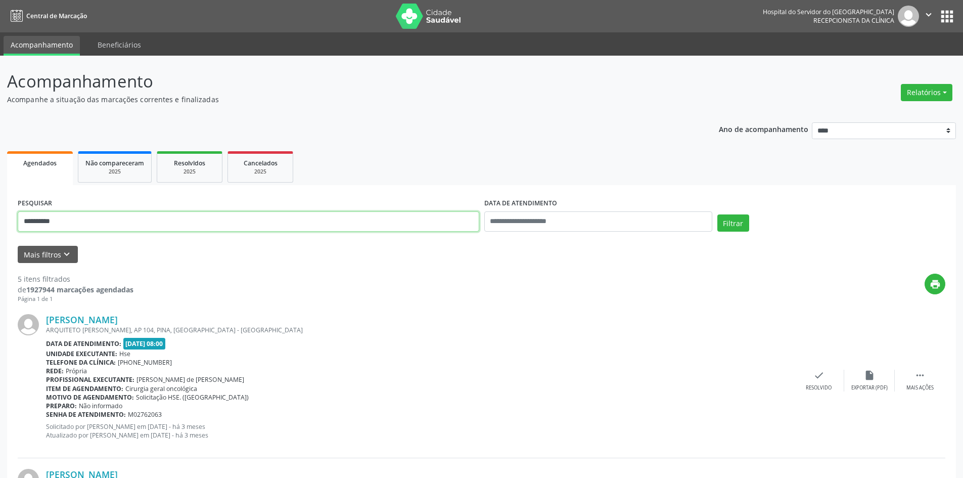
click at [717, 214] on button "Filtrar" at bounding box center [733, 222] width 32 height 17
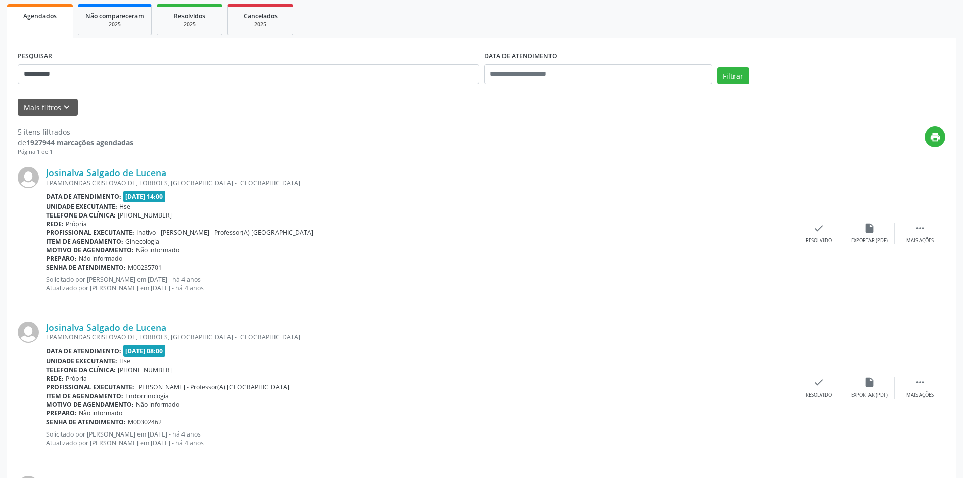
scroll to position [41, 0]
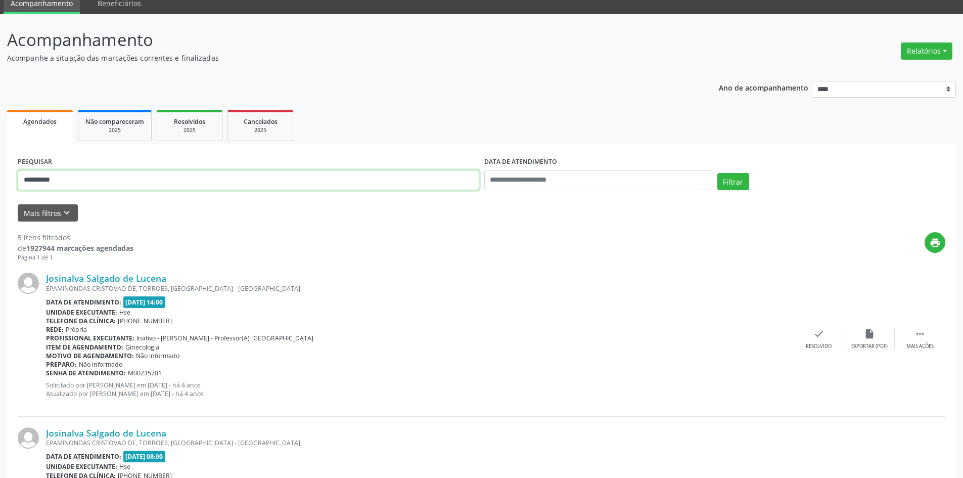
type input "**********"
click at [717, 173] on button "Filtrar" at bounding box center [733, 181] width 32 height 17
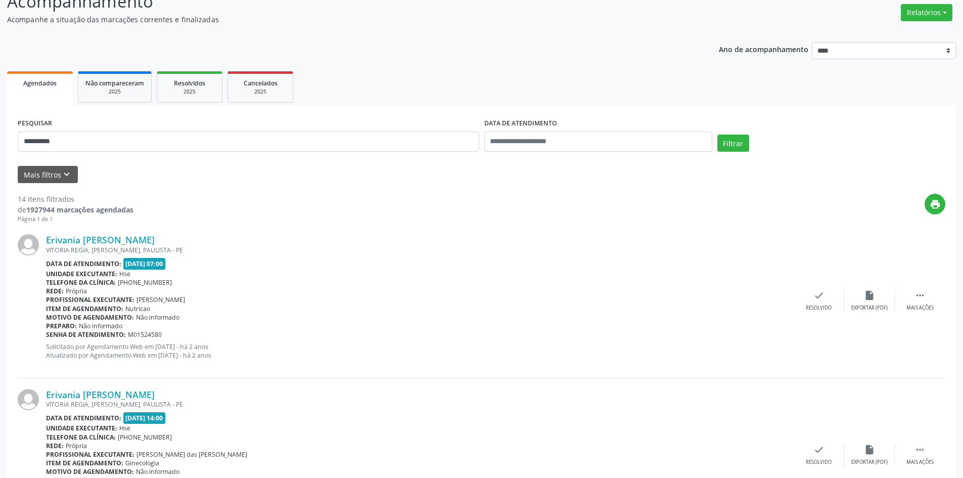
scroll to position [0, 0]
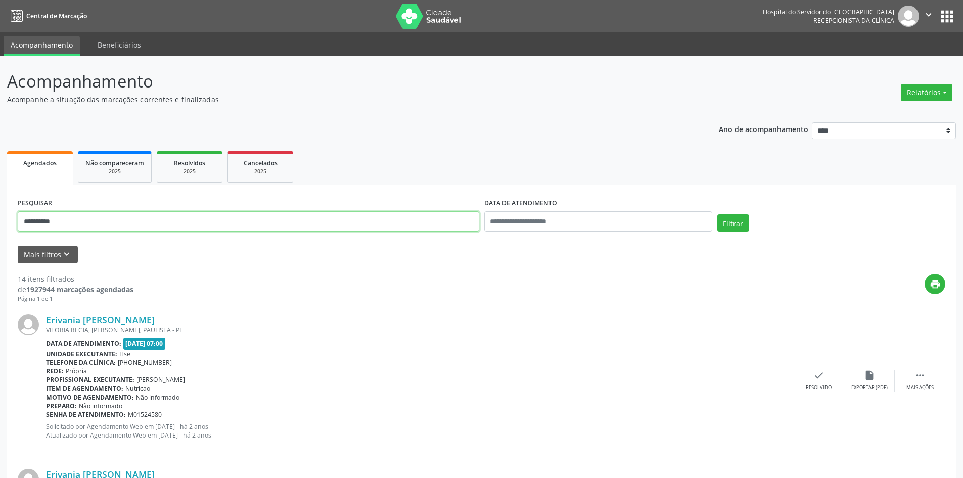
drag, startPoint x: 68, startPoint y: 216, endPoint x: 0, endPoint y: 196, distance: 71.3
type input "**********"
click at [717, 214] on button "Filtrar" at bounding box center [733, 222] width 32 height 17
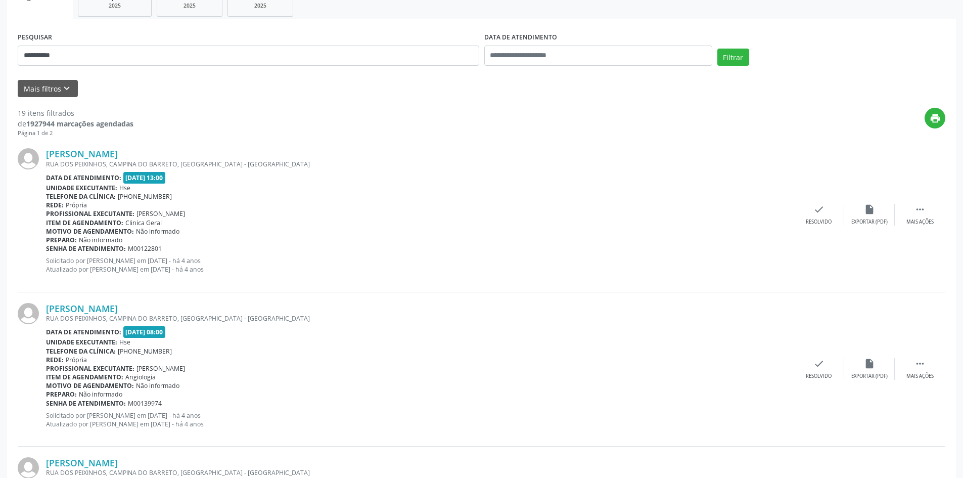
scroll to position [115, 0]
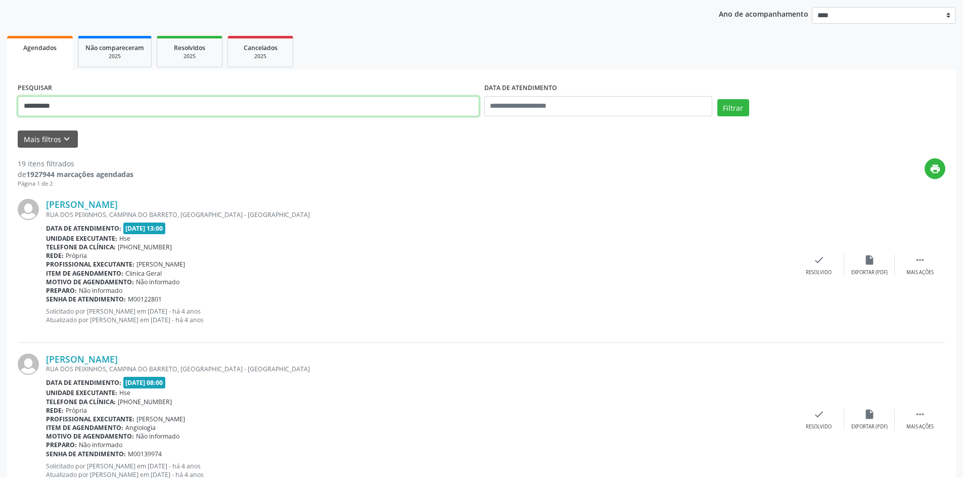
drag, startPoint x: 80, startPoint y: 106, endPoint x: 0, endPoint y: 132, distance: 84.6
click at [717, 99] on button "Filtrar" at bounding box center [733, 107] width 32 height 17
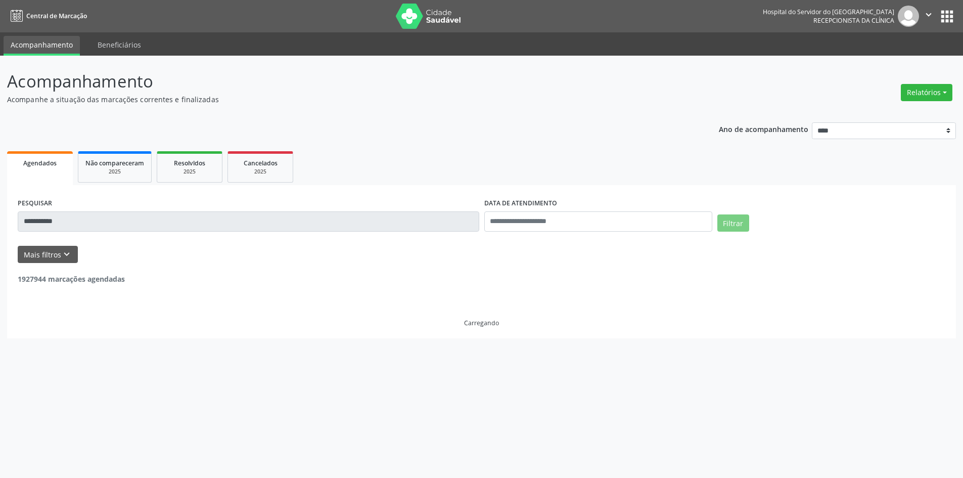
scroll to position [0, 0]
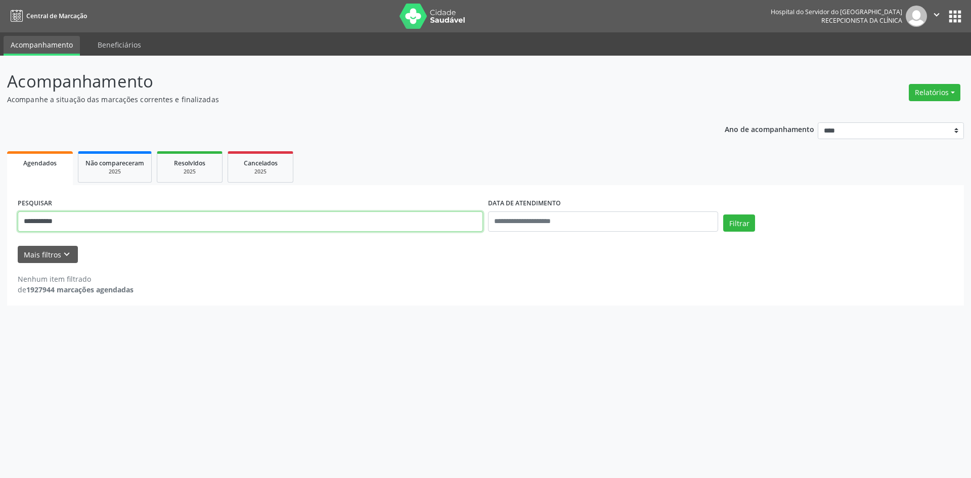
drag, startPoint x: 76, startPoint y: 219, endPoint x: 0, endPoint y: 227, distance: 76.8
click at [0, 227] on div "**********" at bounding box center [485, 267] width 971 height 422
type input "**********"
click at [723, 214] on button "Filtrar" at bounding box center [739, 222] width 32 height 17
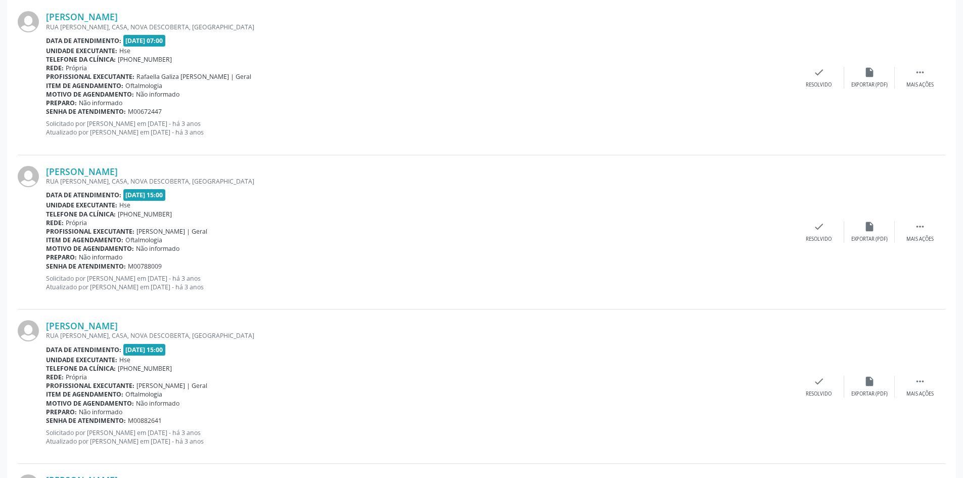
scroll to position [101, 0]
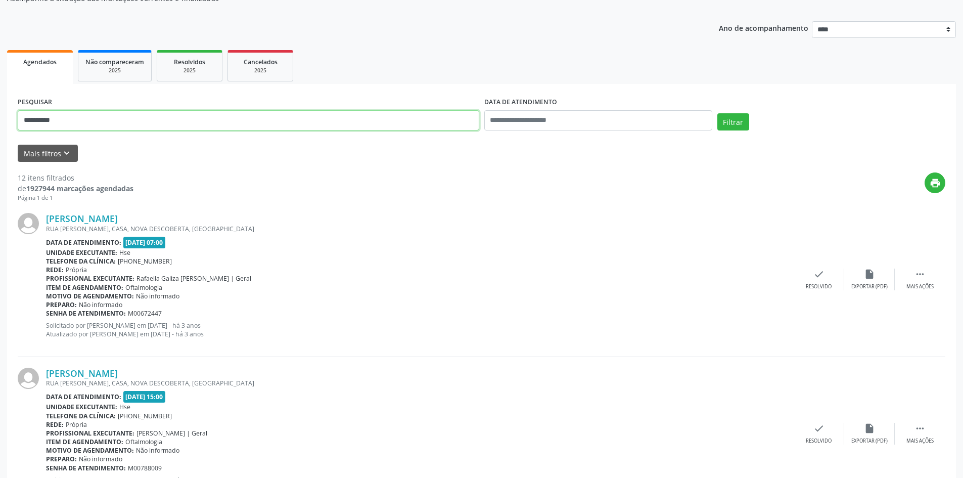
drag, startPoint x: 16, startPoint y: 114, endPoint x: 0, endPoint y: 110, distance: 16.3
type input "**********"
click at [717, 113] on button "Filtrar" at bounding box center [733, 121] width 32 height 17
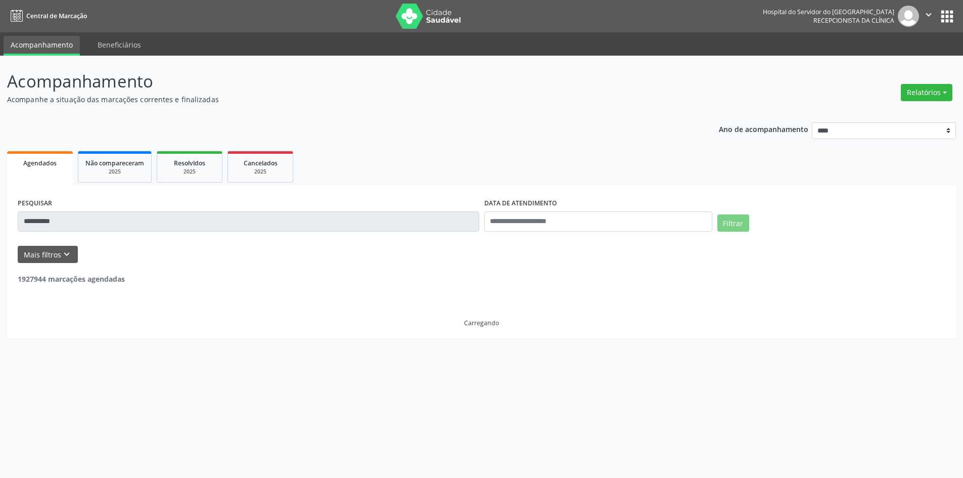
scroll to position [0, 0]
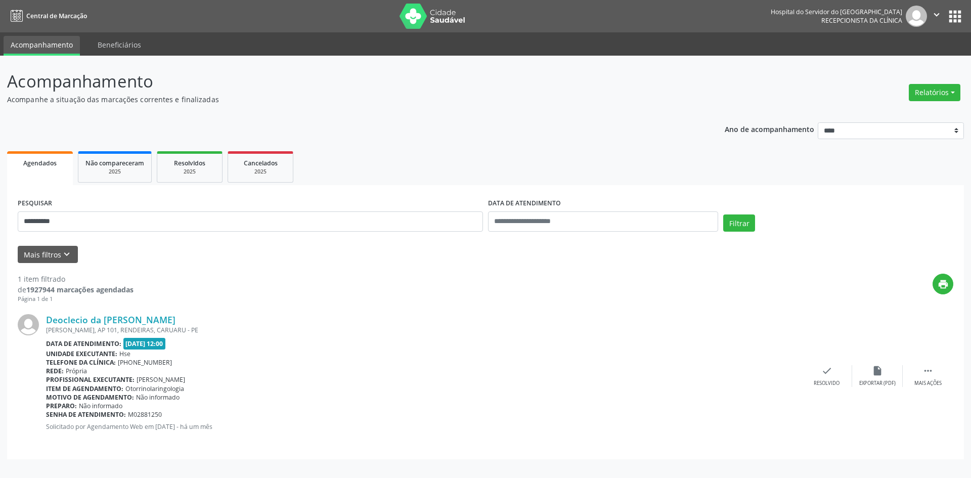
drag, startPoint x: 163, startPoint y: 318, endPoint x: 42, endPoint y: 325, distance: 120.5
click at [42, 325] on div "Deoclecio da Luz de Farias ADALGIZA FREIRE DA SILVA, AP 101, RENDEIRAS, CARUARU…" at bounding box center [485, 375] width 935 height 145
drag, startPoint x: 74, startPoint y: 218, endPoint x: 0, endPoint y: 212, distance: 74.6
click at [0, 213] on div "**********" at bounding box center [485, 267] width 971 height 422
click at [723, 214] on button "Filtrar" at bounding box center [739, 222] width 32 height 17
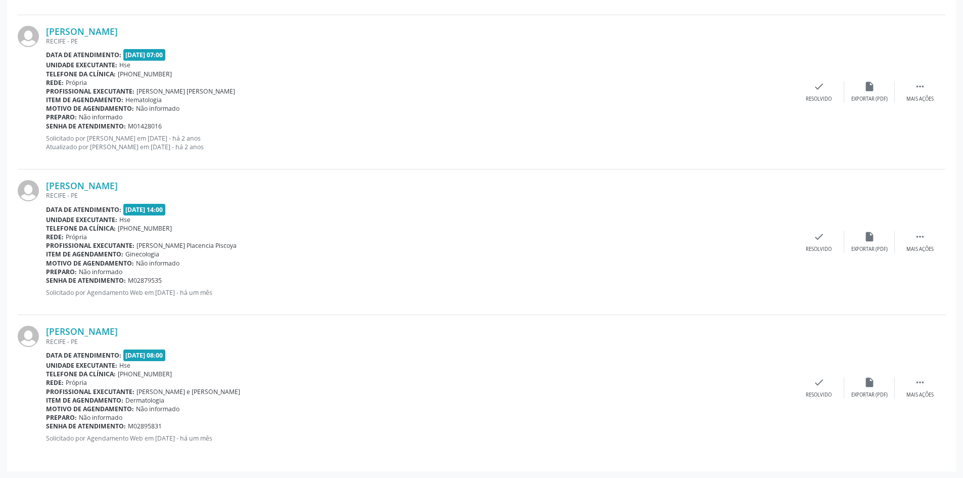
scroll to position [1215, 0]
drag, startPoint x: 175, startPoint y: 184, endPoint x: 47, endPoint y: 184, distance: 128.4
click at [47, 184] on div "Joseli Felix Borges de Santana" at bounding box center [420, 184] width 748 height 11
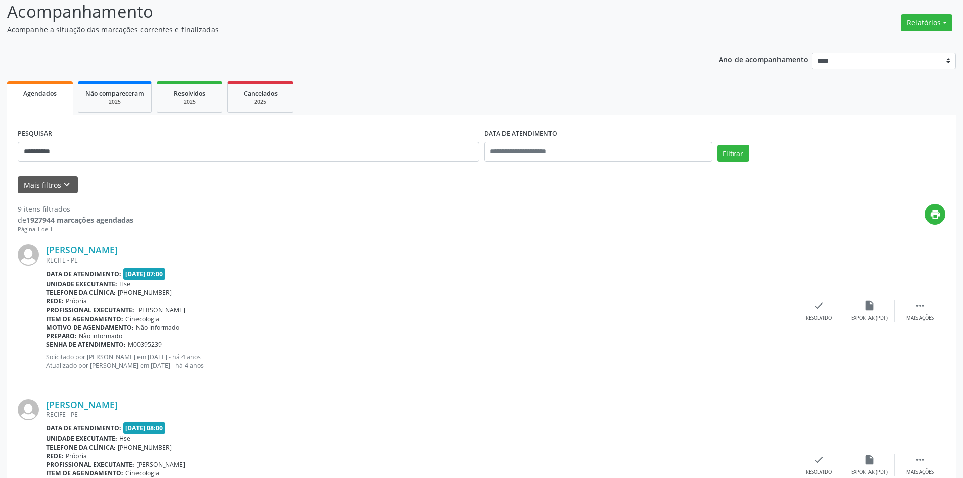
scroll to position [53, 0]
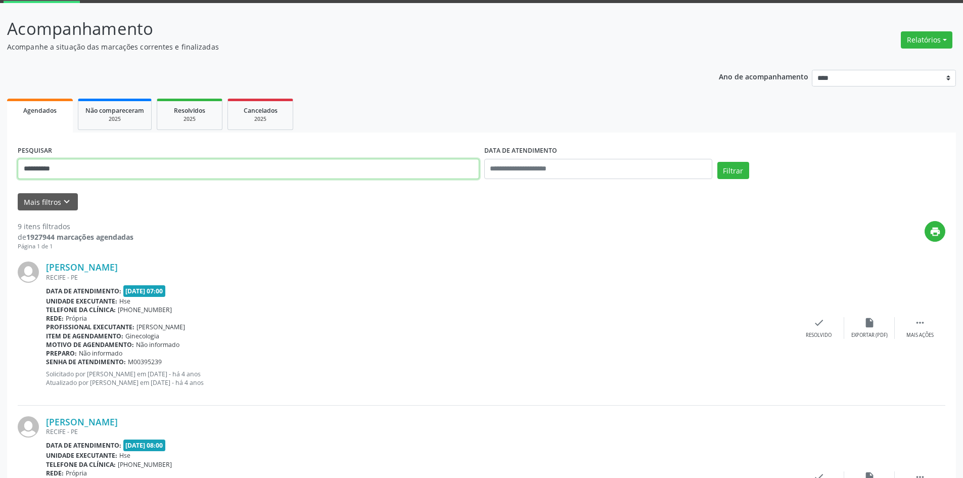
drag, startPoint x: 58, startPoint y: 169, endPoint x: 0, endPoint y: 169, distance: 58.1
click at [717, 162] on button "Filtrar" at bounding box center [733, 170] width 32 height 17
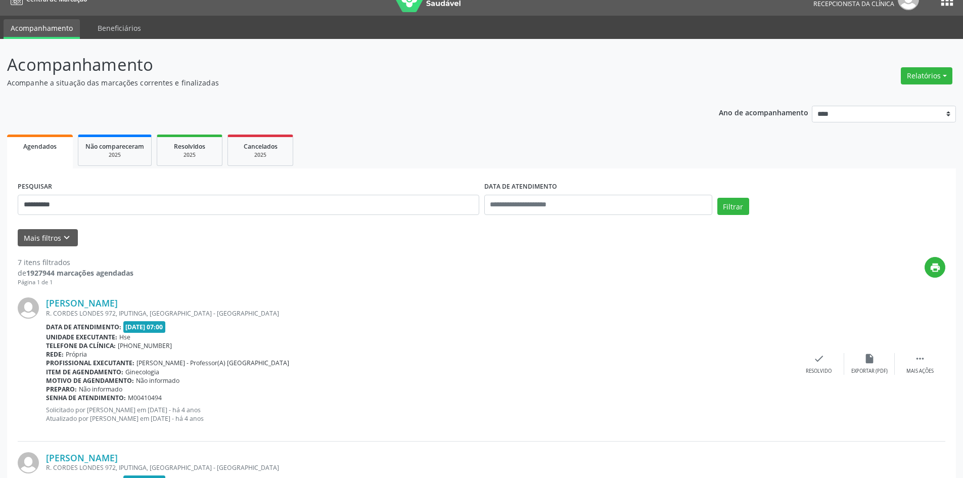
scroll to position [0, 0]
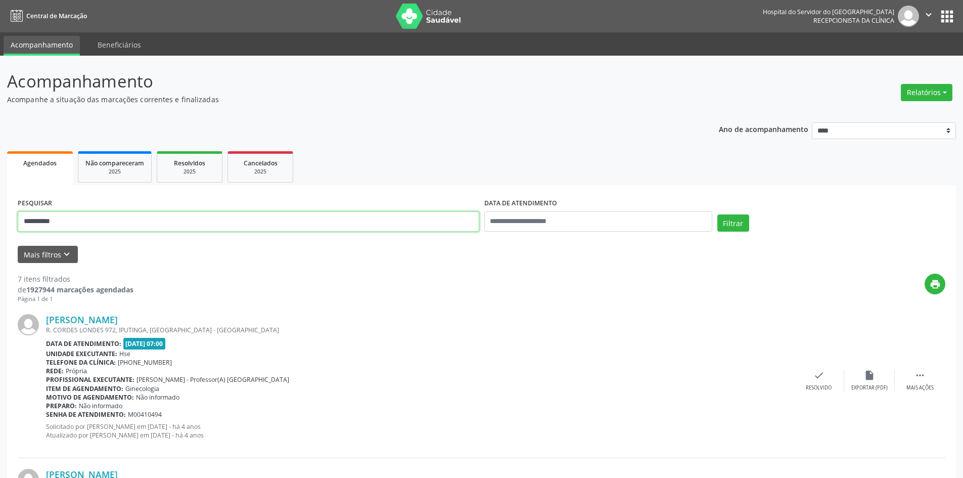
drag, startPoint x: 0, startPoint y: 198, endPoint x: 0, endPoint y: 187, distance: 11.1
type input "**********"
click at [717, 214] on button "Filtrar" at bounding box center [733, 222] width 32 height 17
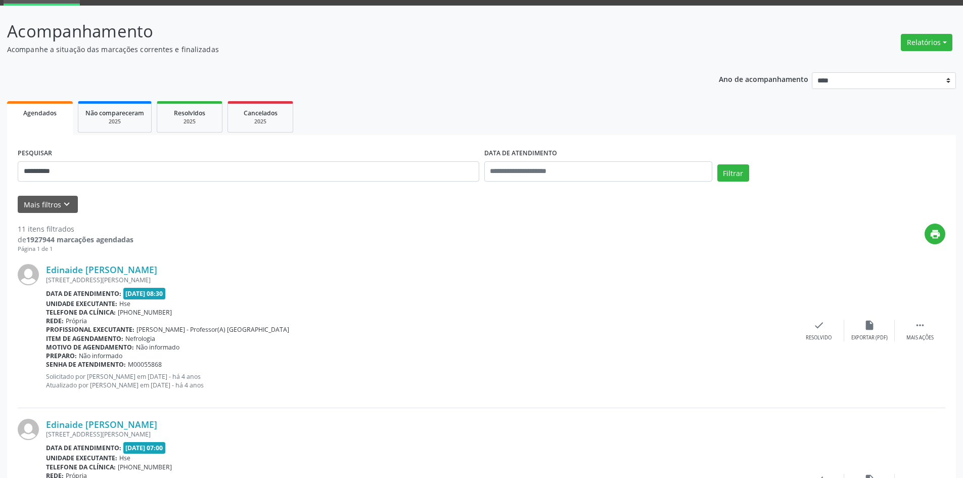
scroll to position [49, 0]
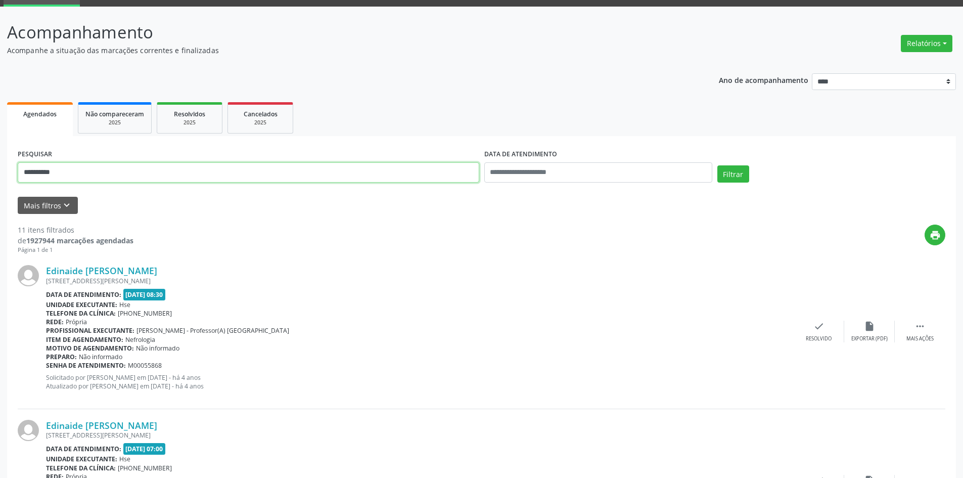
type input "**********"
click at [717, 165] on button "Filtrar" at bounding box center [733, 173] width 32 height 17
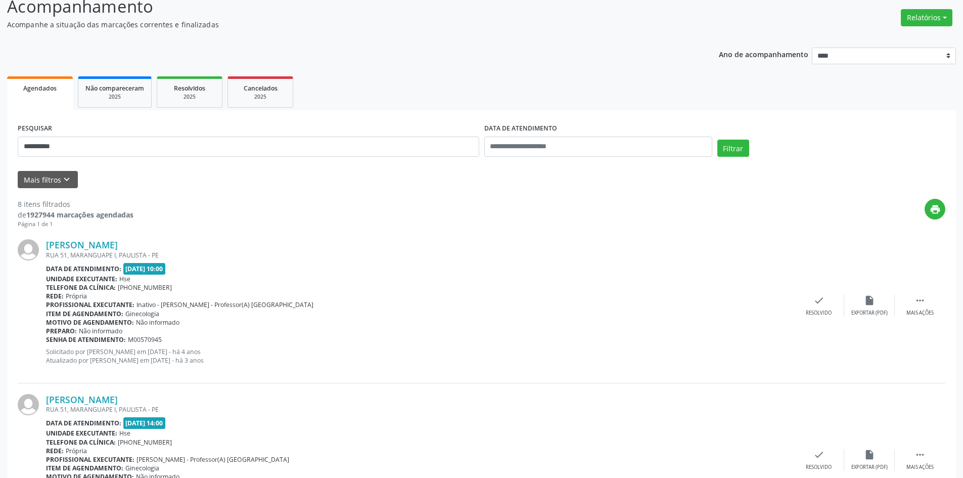
scroll to position [0, 0]
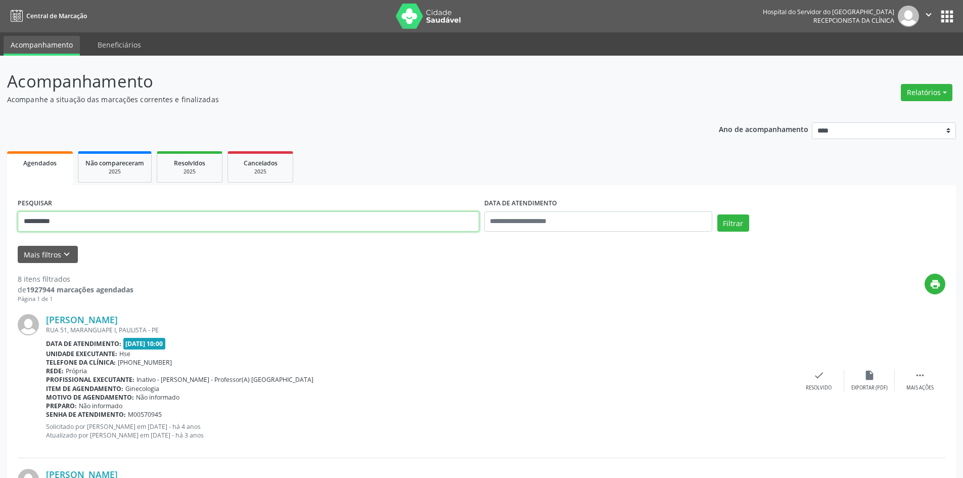
drag, startPoint x: 75, startPoint y: 220, endPoint x: 0, endPoint y: 198, distance: 77.9
type input "**********"
click at [717, 214] on button "Filtrar" at bounding box center [733, 222] width 32 height 17
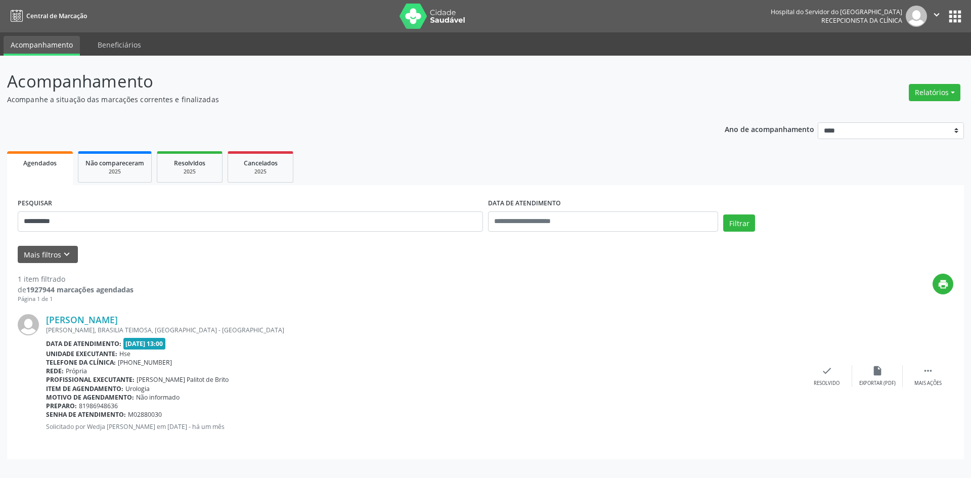
drag, startPoint x: 149, startPoint y: 323, endPoint x: 45, endPoint y: 322, distance: 103.6
click at [45, 322] on div "Leon Tavares Pedrosa DAGOBERTO PIRES, BRASILIA TEIMOSA, RECIFE - PE Data de ate…" at bounding box center [485, 375] width 935 height 145
drag, startPoint x: 81, startPoint y: 216, endPoint x: 0, endPoint y: 206, distance: 82.0
click at [0, 208] on div "**********" at bounding box center [485, 267] width 971 height 422
type input "**********"
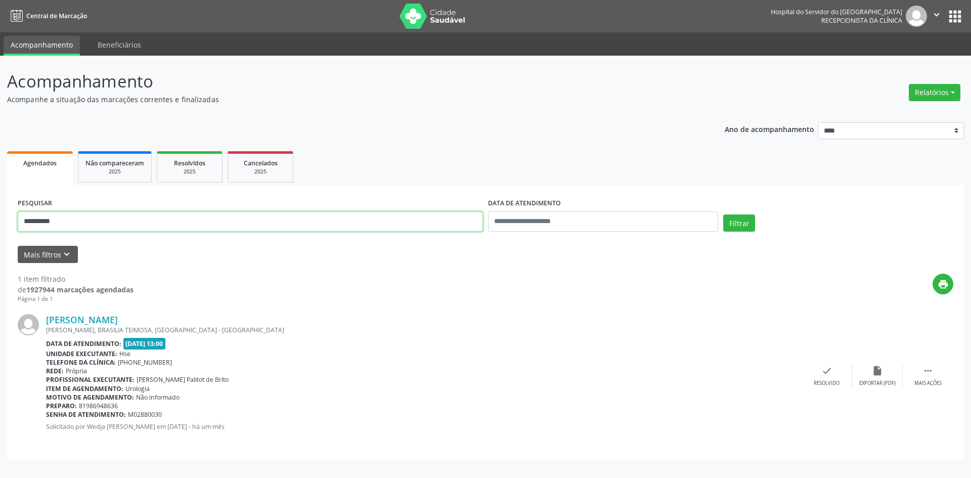
click at [723, 214] on button "Filtrar" at bounding box center [739, 222] width 32 height 17
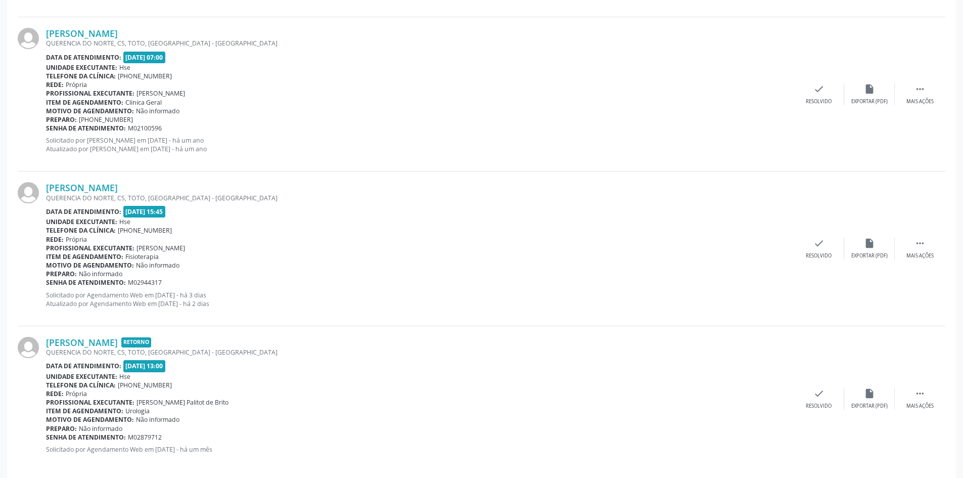
scroll to position [2150, 0]
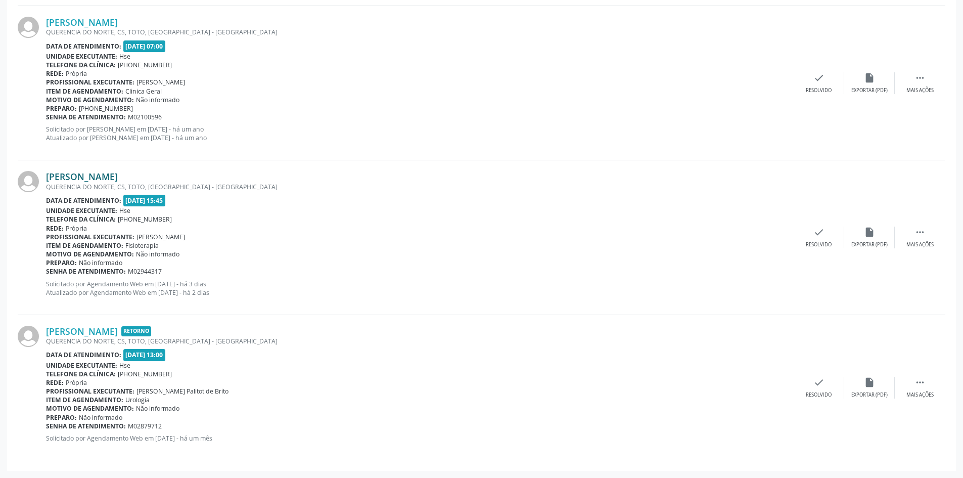
drag, startPoint x: 130, startPoint y: 177, endPoint x: 47, endPoint y: 177, distance: 83.9
click at [47, 177] on div "Andre Luiz de Brito" at bounding box center [420, 176] width 748 height 11
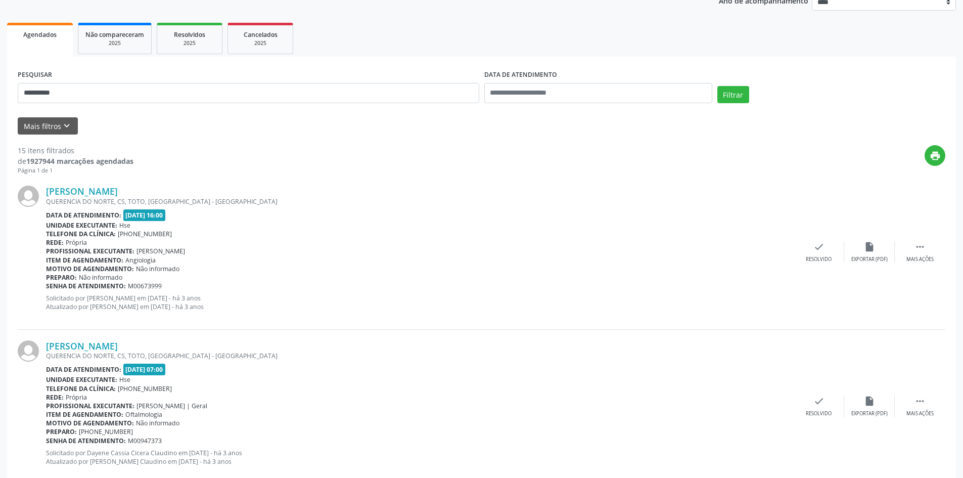
scroll to position [128, 0]
drag, startPoint x: 122, startPoint y: 88, endPoint x: 0, endPoint y: 77, distance: 122.8
type input "**********"
click at [717, 86] on button "Filtrar" at bounding box center [733, 94] width 32 height 17
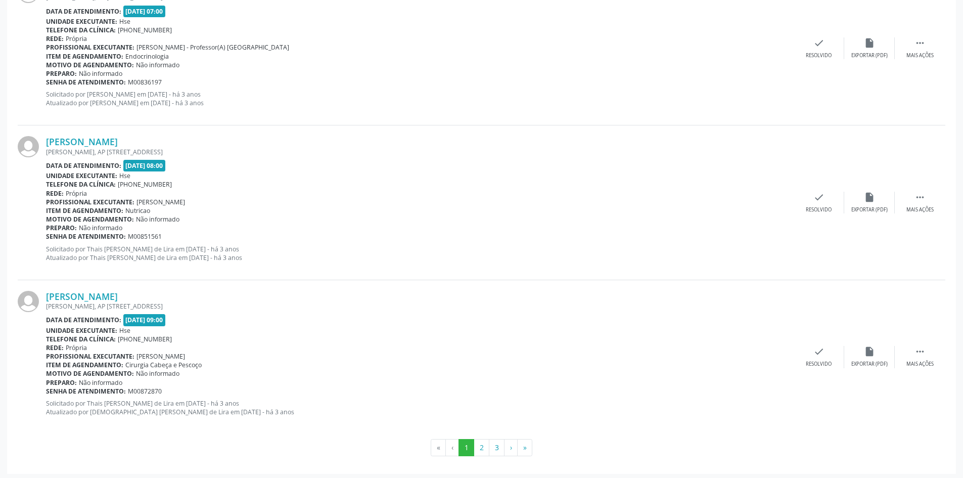
scroll to position [2188, 0]
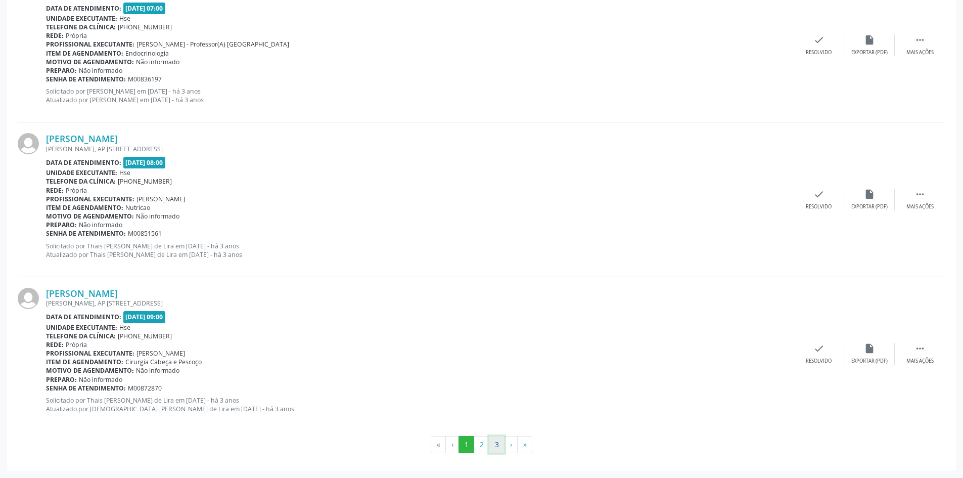
click at [498, 442] on button "3" at bounding box center [497, 444] width 16 height 17
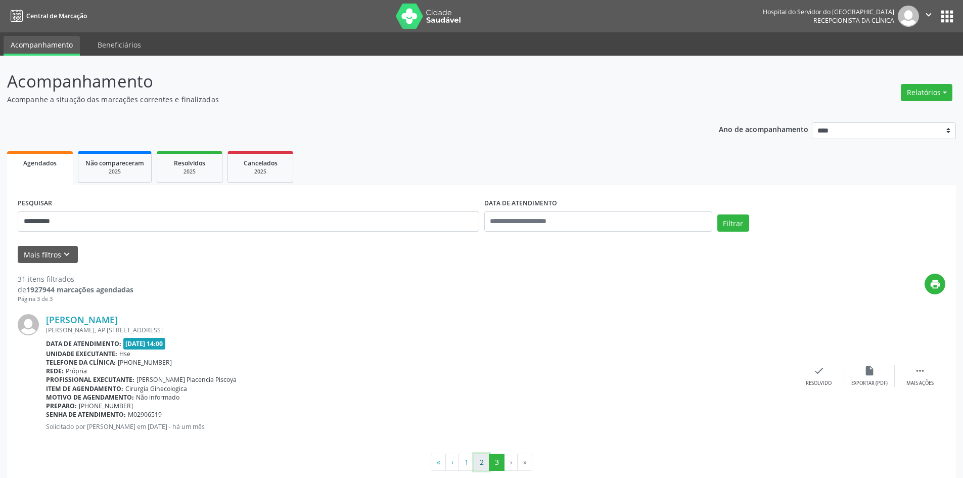
click at [483, 462] on button "2" at bounding box center [482, 461] width 16 height 17
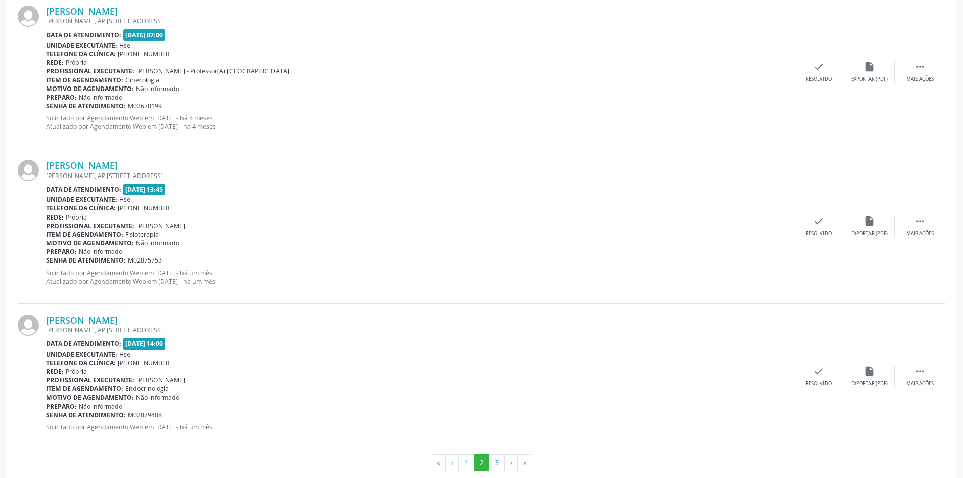
scroll to position [2179, 0]
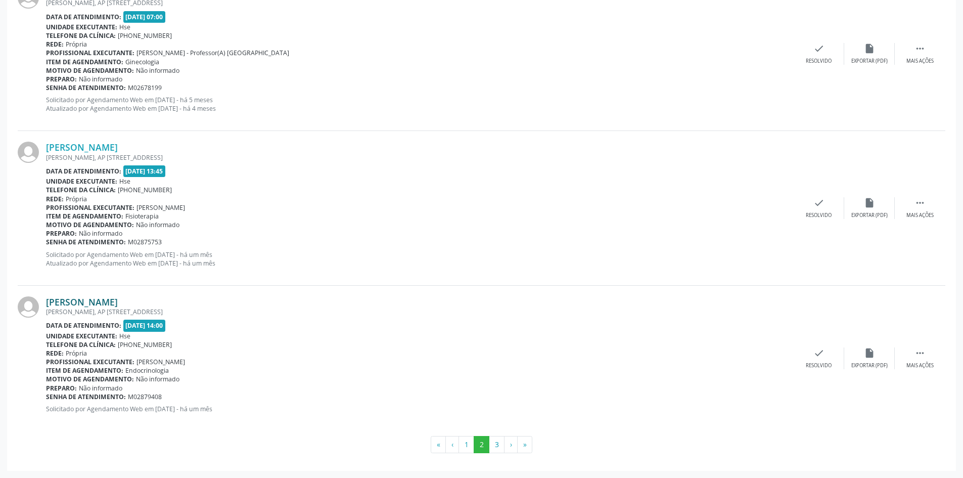
drag, startPoint x: 187, startPoint y: 303, endPoint x: 49, endPoint y: 304, distance: 138.5
click at [49, 304] on div "Maria Augusta Sales de Araujo" at bounding box center [420, 301] width 748 height 11
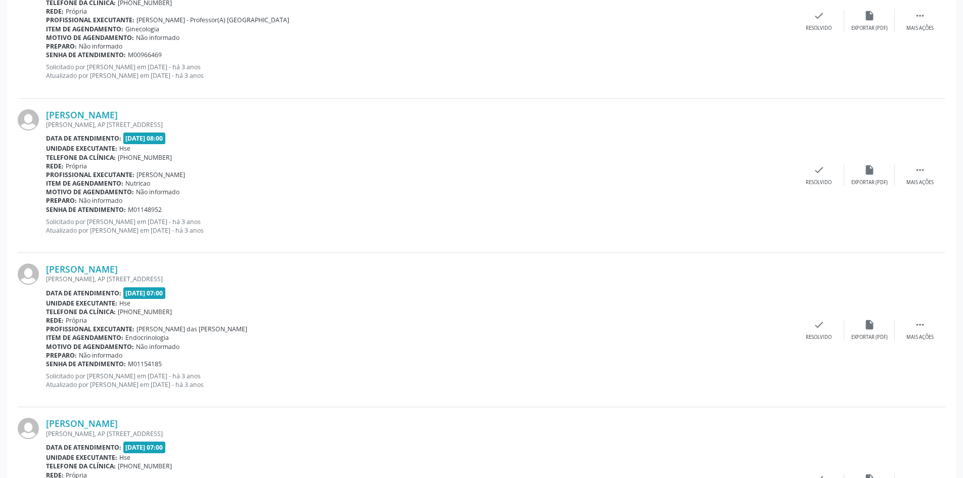
scroll to position [208, 0]
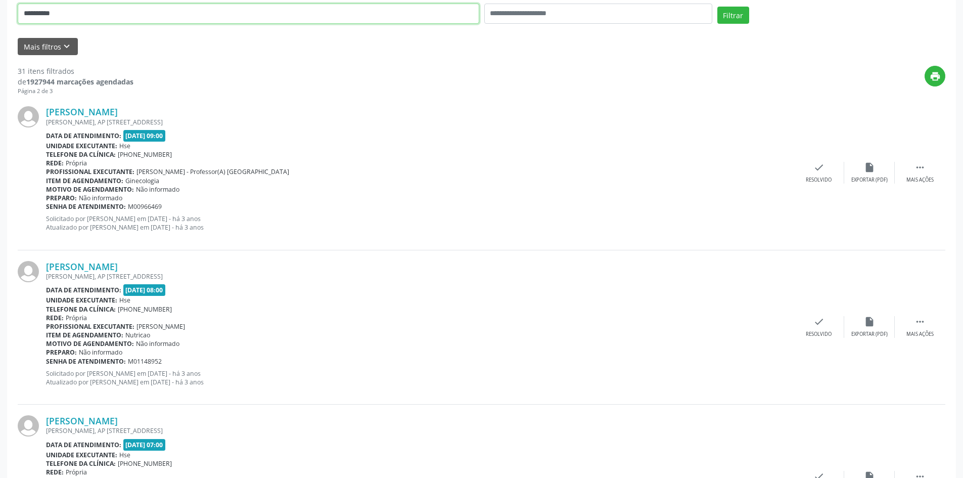
drag, startPoint x: 74, startPoint y: 8, endPoint x: 0, endPoint y: 1, distance: 74.1
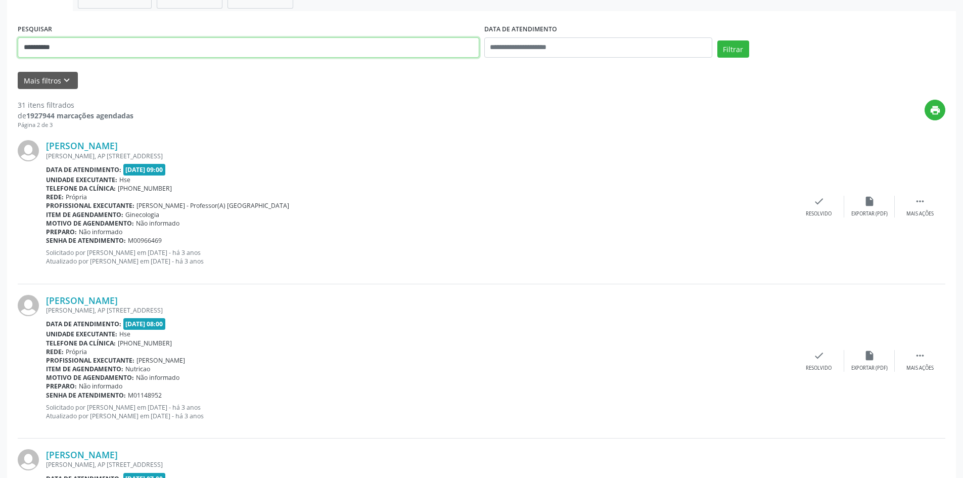
click at [717, 40] on button "Filtrar" at bounding box center [733, 48] width 32 height 17
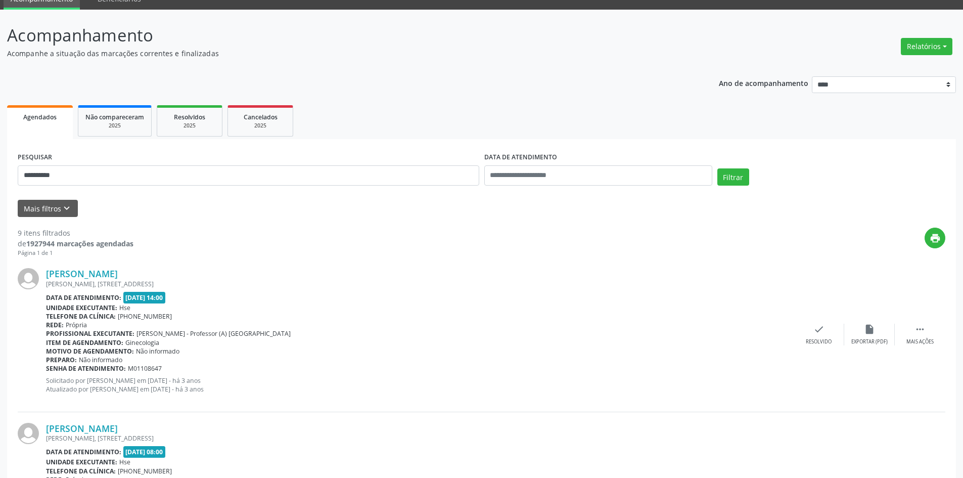
scroll to position [0, 0]
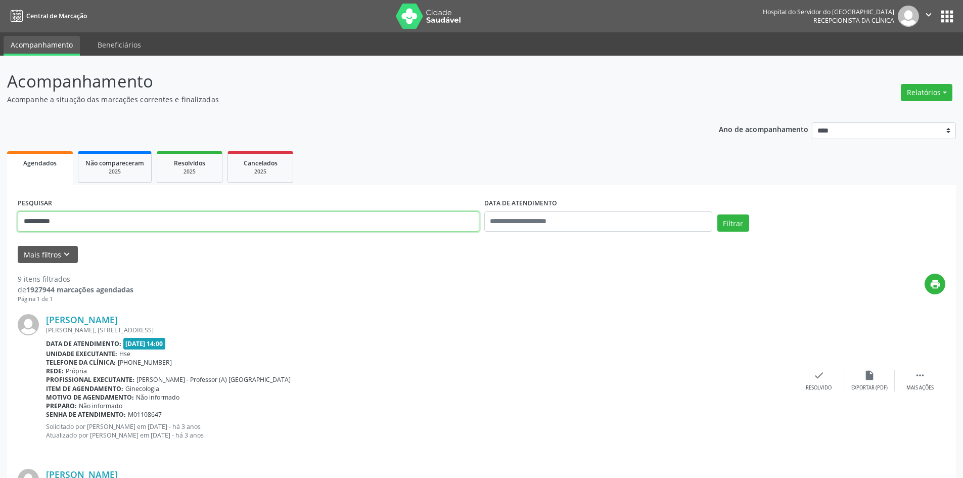
drag, startPoint x: 94, startPoint y: 220, endPoint x: 0, endPoint y: 220, distance: 94.0
type input "**********"
click at [717, 214] on button "Filtrar" at bounding box center [733, 222] width 32 height 17
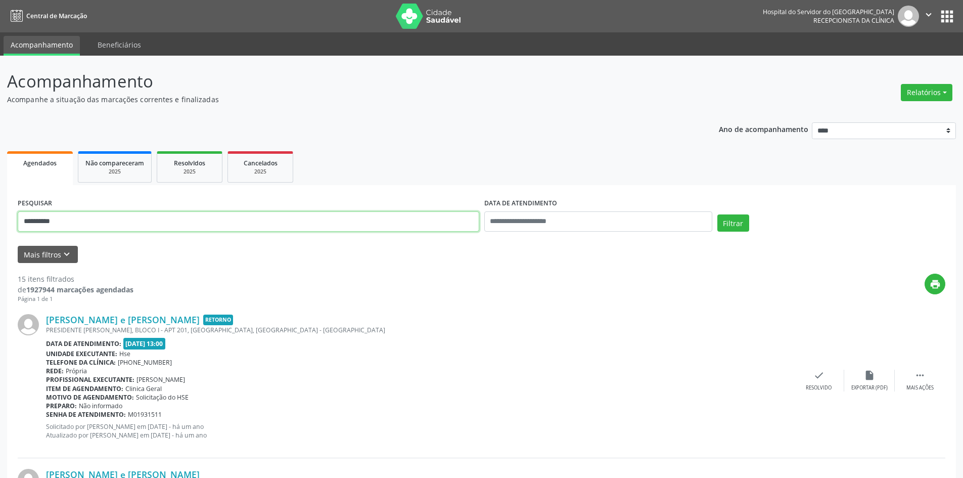
click at [717, 214] on button "Filtrar" at bounding box center [733, 222] width 32 height 17
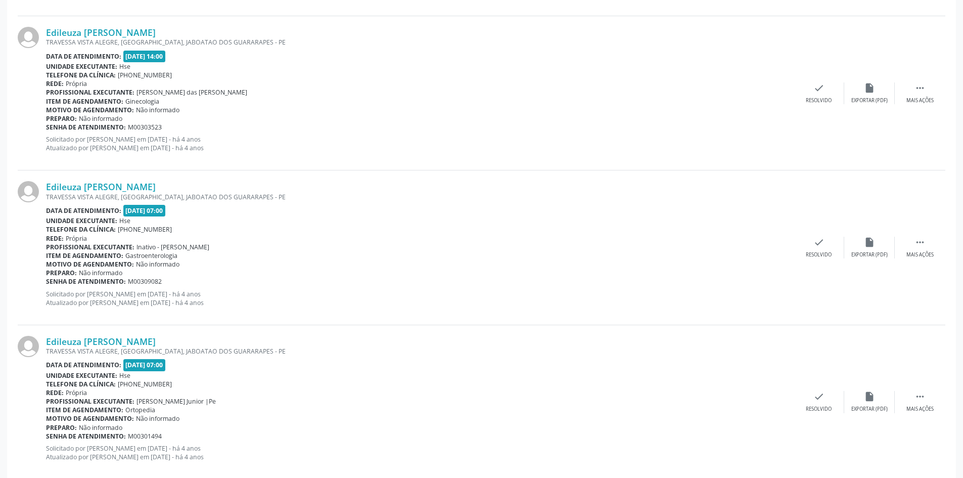
scroll to position [2188, 0]
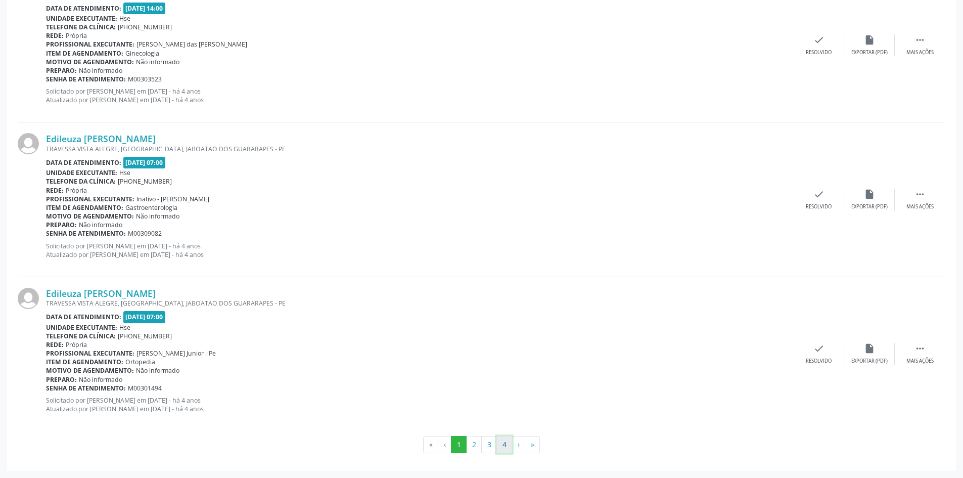
click at [505, 448] on button "4" at bounding box center [504, 444] width 16 height 17
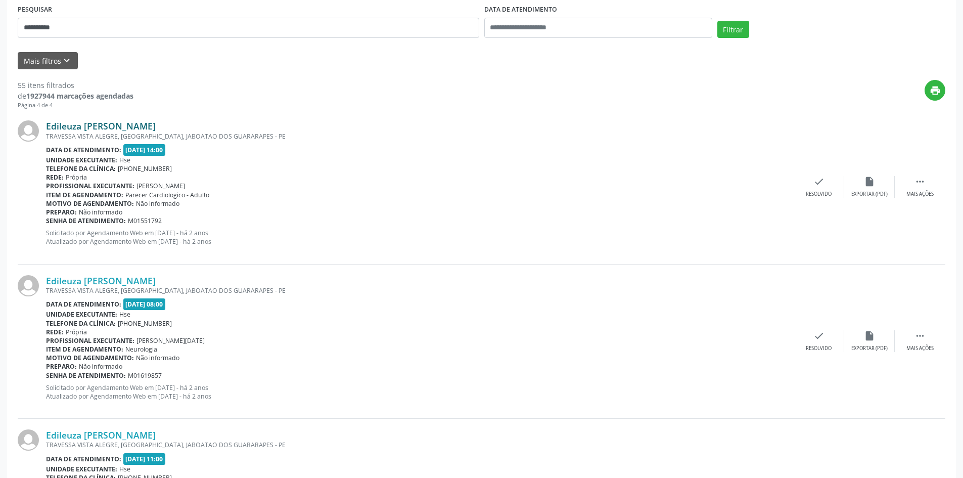
scroll to position [42, 0]
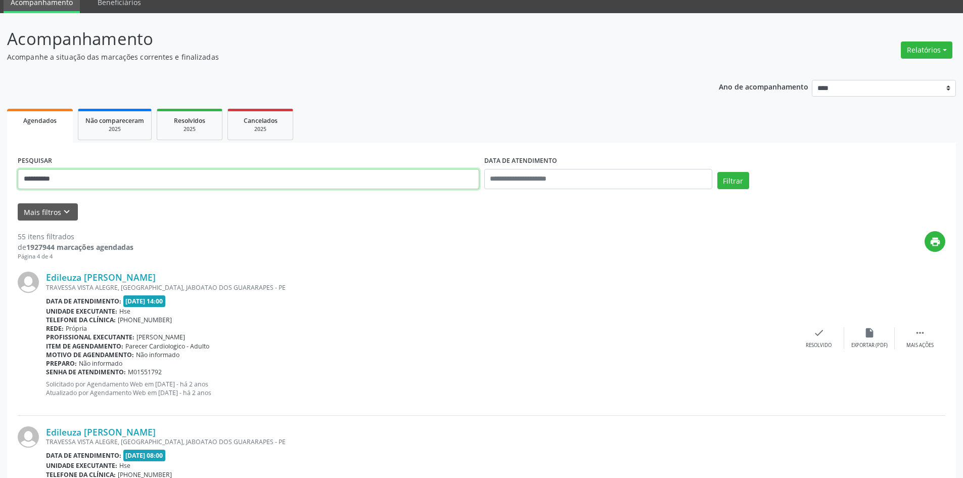
drag, startPoint x: 123, startPoint y: 177, endPoint x: 0, endPoint y: 169, distance: 123.1
type input "**********"
click at [717, 172] on button "Filtrar" at bounding box center [733, 180] width 32 height 17
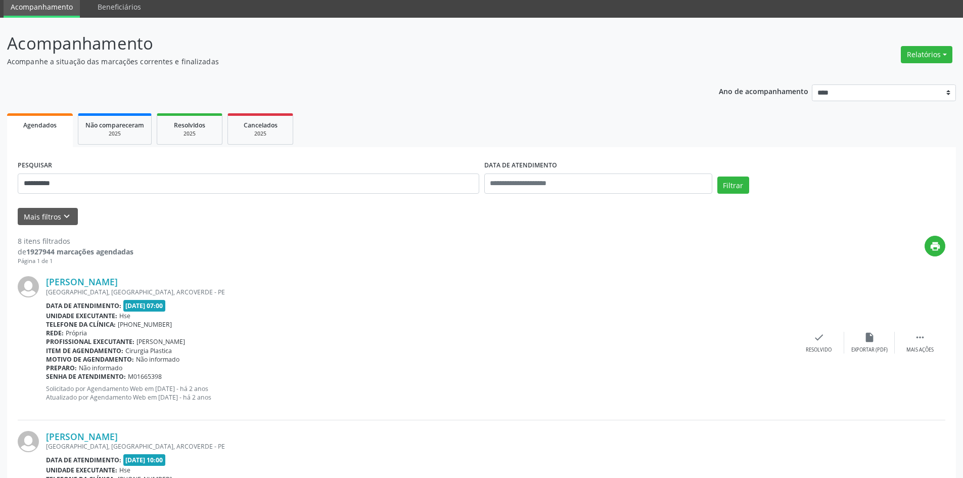
scroll to position [0, 0]
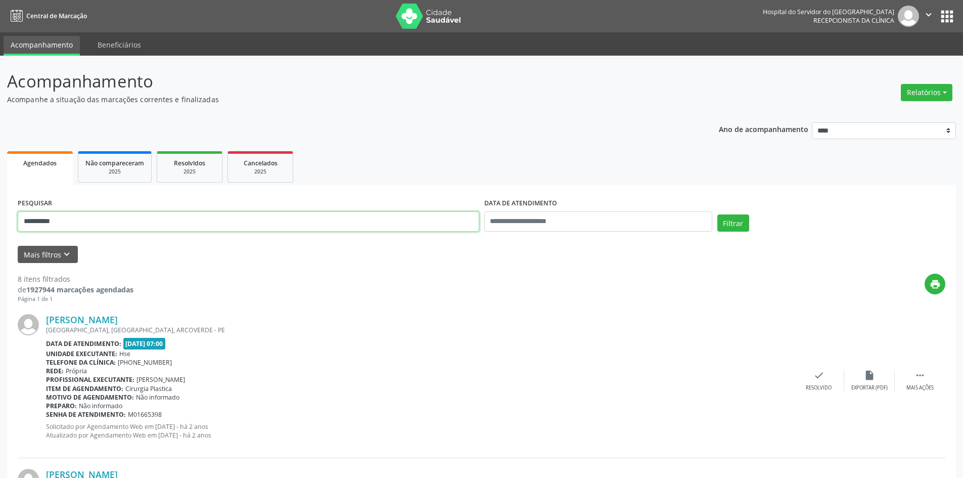
click at [717, 214] on button "Filtrar" at bounding box center [733, 222] width 32 height 17
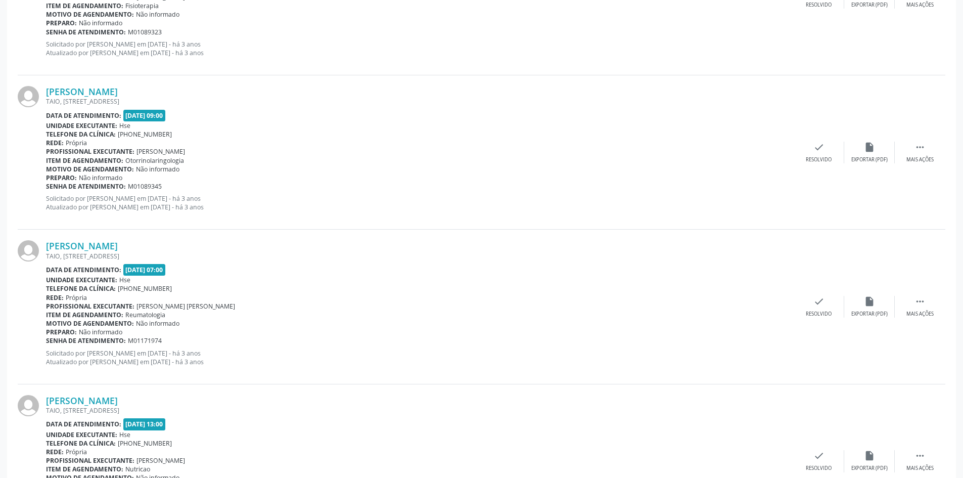
scroll to position [2174, 0]
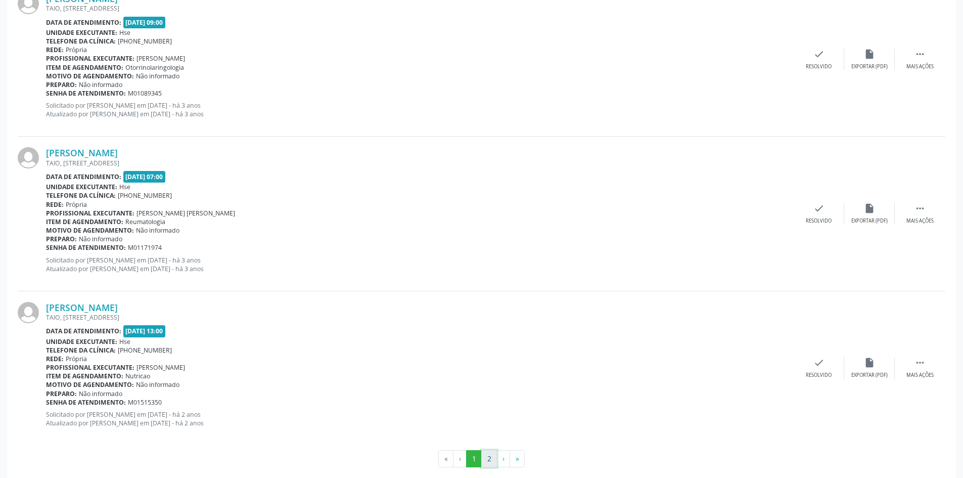
click at [491, 460] on button "2" at bounding box center [489, 458] width 16 height 17
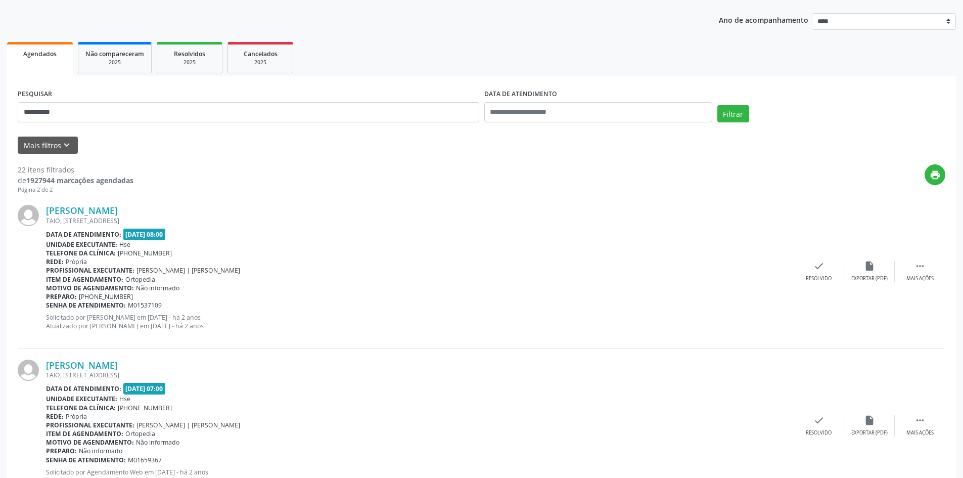
scroll to position [0, 0]
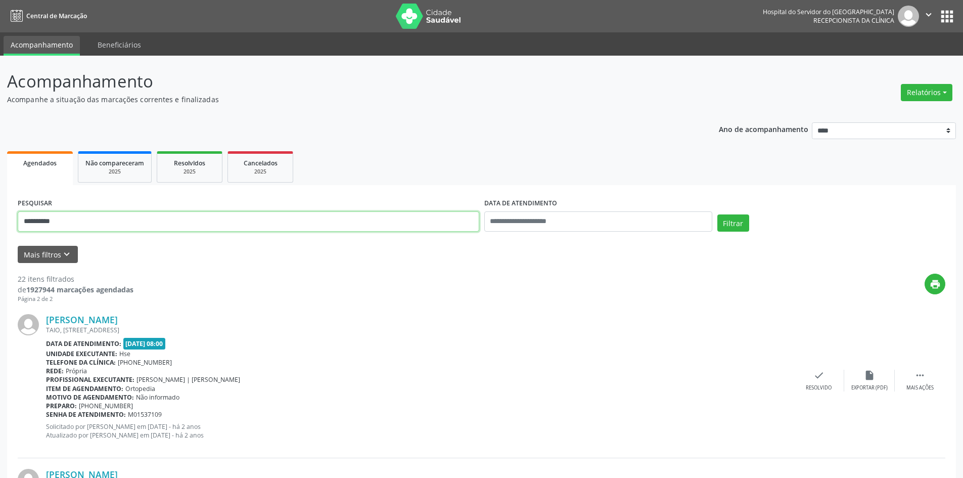
drag, startPoint x: 119, startPoint y: 222, endPoint x: 0, endPoint y: 190, distance: 123.5
type input "**********"
click at [717, 214] on button "Filtrar" at bounding box center [733, 222] width 32 height 17
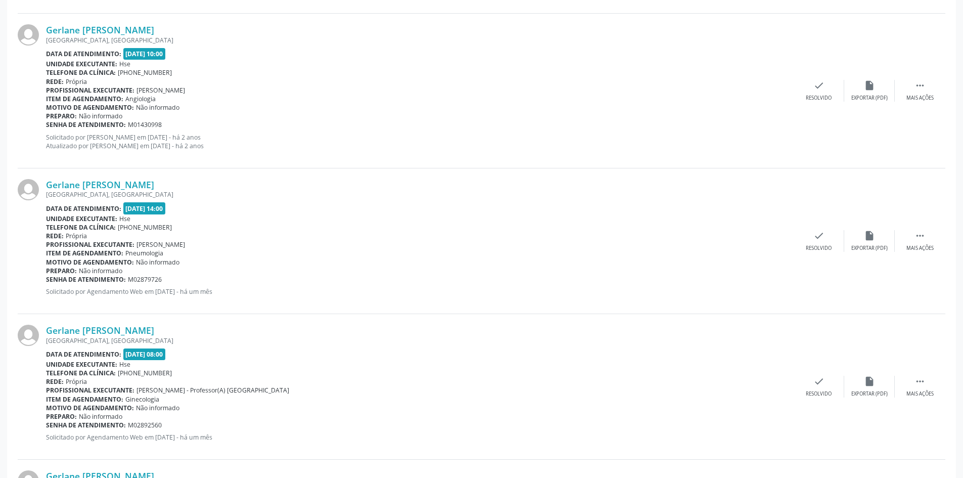
scroll to position [1921, 0]
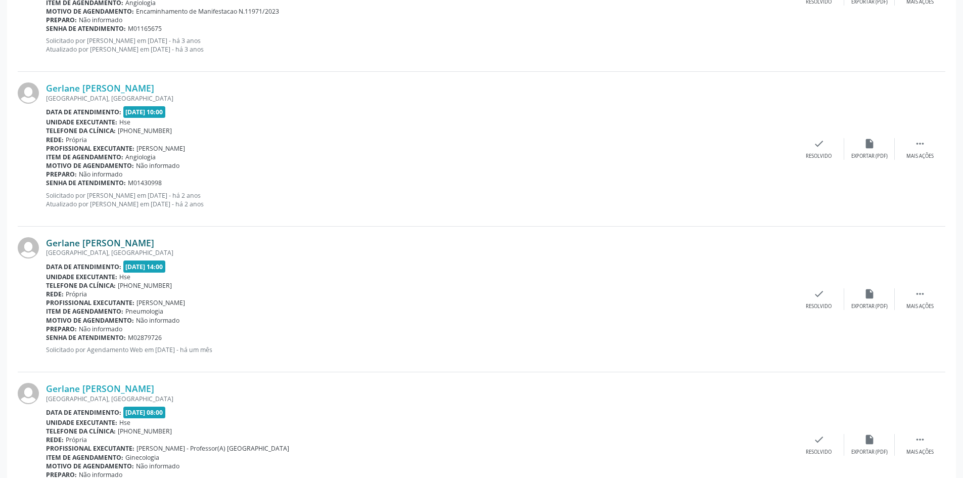
drag, startPoint x: 167, startPoint y: 240, endPoint x: 46, endPoint y: 247, distance: 121.0
click at [46, 247] on div "Gerlane Adriana de Souza" at bounding box center [420, 242] width 748 height 11
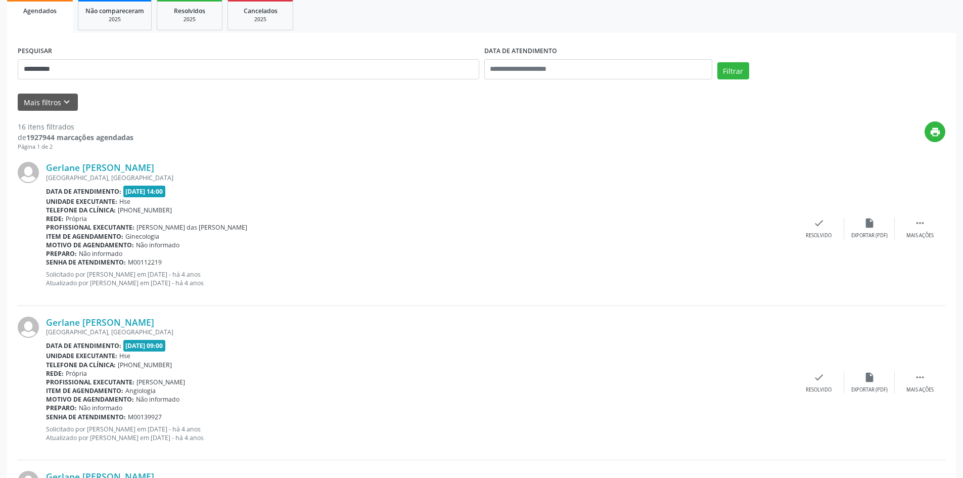
scroll to position [152, 0]
drag, startPoint x: 75, startPoint y: 72, endPoint x: 0, endPoint y: 70, distance: 75.4
type input "**********"
click at [717, 63] on button "Filtrar" at bounding box center [733, 71] width 32 height 17
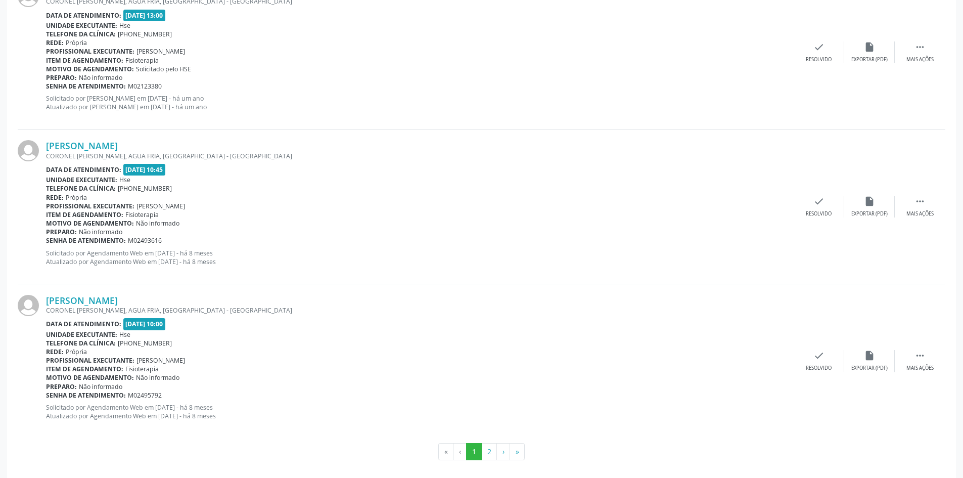
scroll to position [2188, 0]
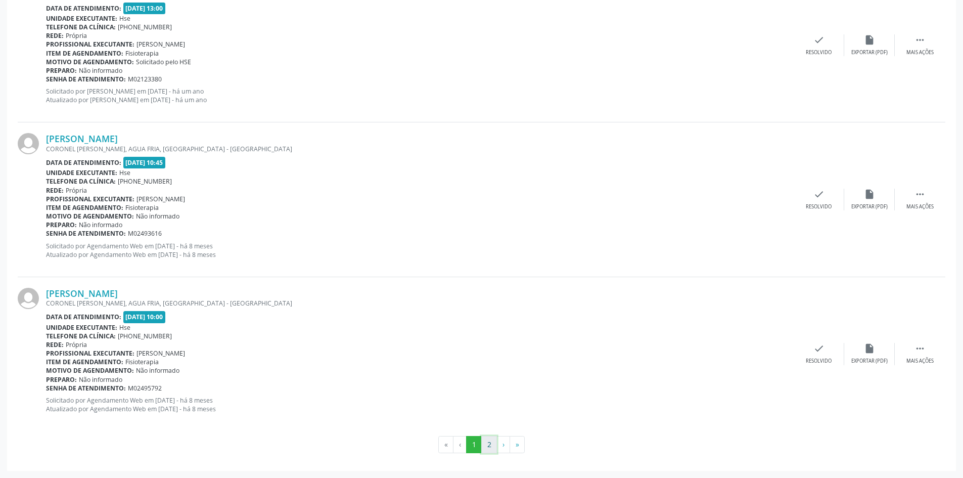
click at [488, 451] on button "2" at bounding box center [489, 444] width 16 height 17
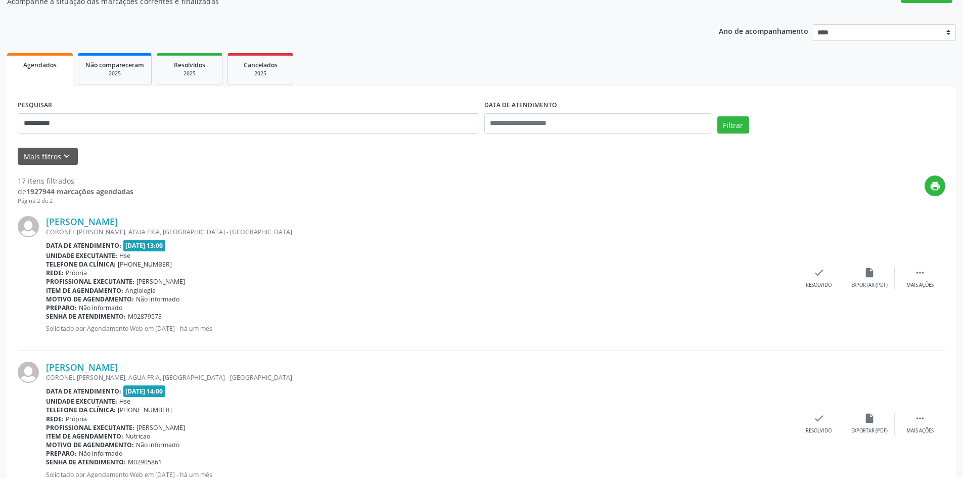
scroll to position [0, 0]
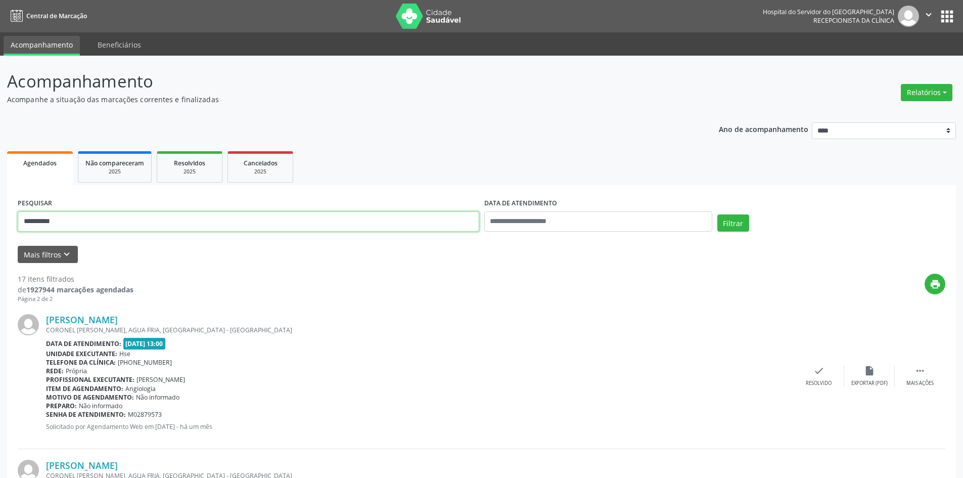
drag, startPoint x: 116, startPoint y: 224, endPoint x: 0, endPoint y: 183, distance: 122.8
click at [0, 185] on div "**********" at bounding box center [481, 348] width 963 height 585
click at [717, 214] on button "Filtrar" at bounding box center [733, 222] width 32 height 17
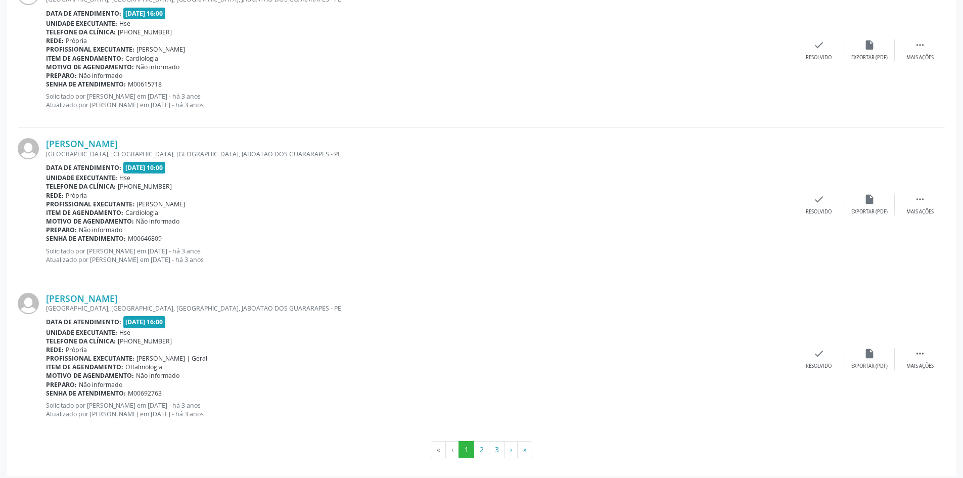
scroll to position [2188, 0]
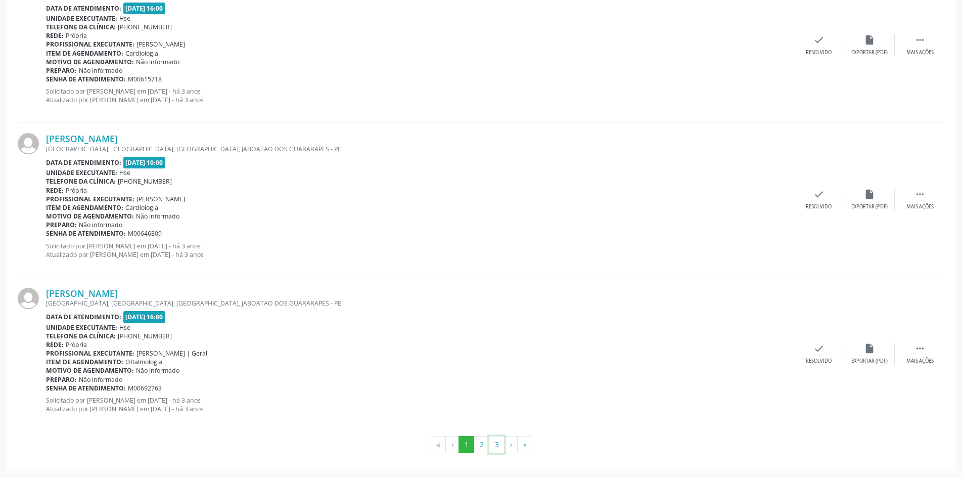
click at [494, 444] on button "3" at bounding box center [497, 444] width 16 height 17
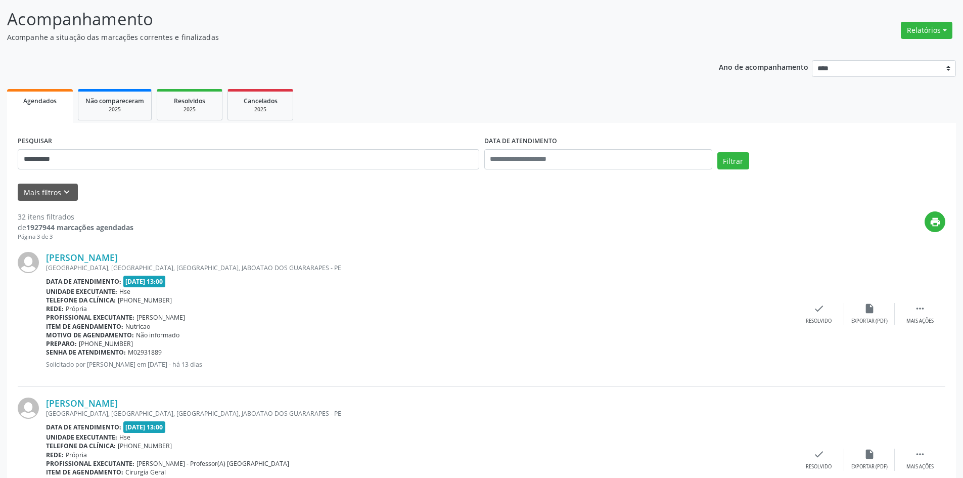
scroll to position [163, 0]
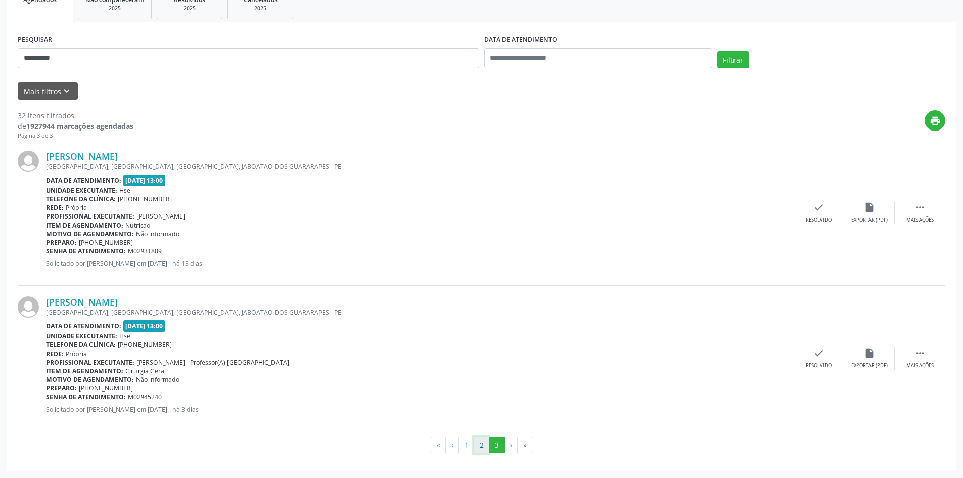
click at [484, 445] on button "2" at bounding box center [482, 444] width 16 height 17
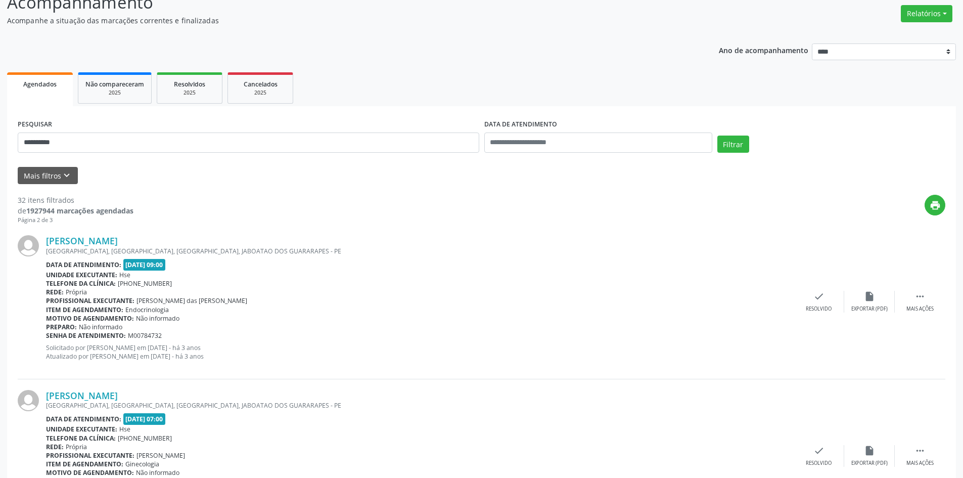
scroll to position [65, 0]
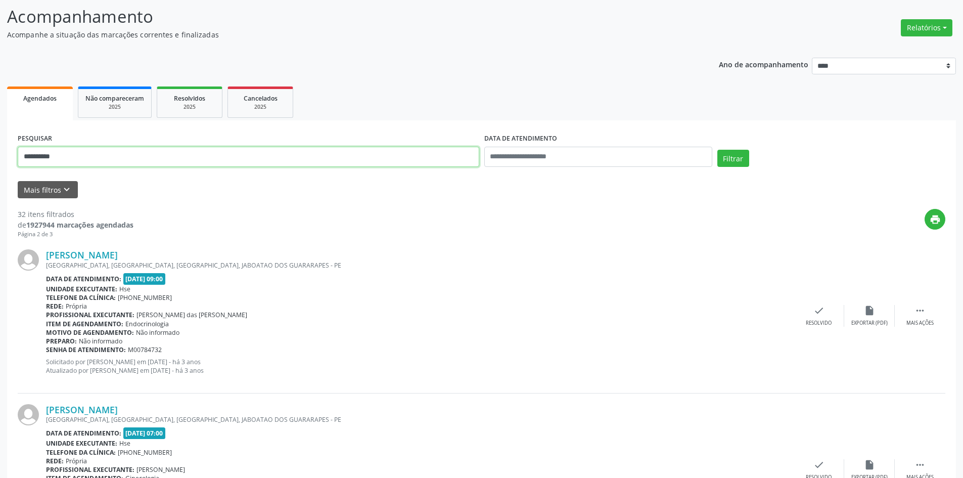
drag, startPoint x: 74, startPoint y: 155, endPoint x: 0, endPoint y: 155, distance: 74.3
type input "**********"
click at [717, 150] on button "Filtrar" at bounding box center [733, 158] width 32 height 17
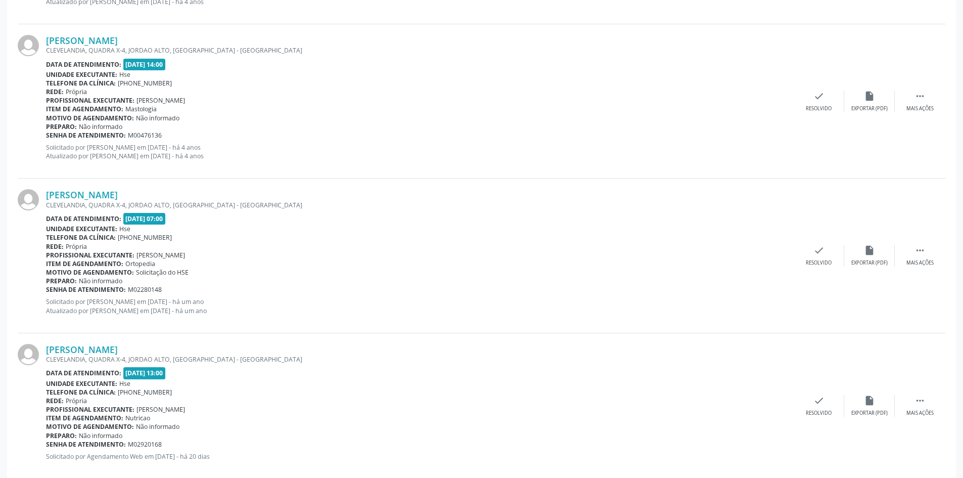
scroll to position [606, 0]
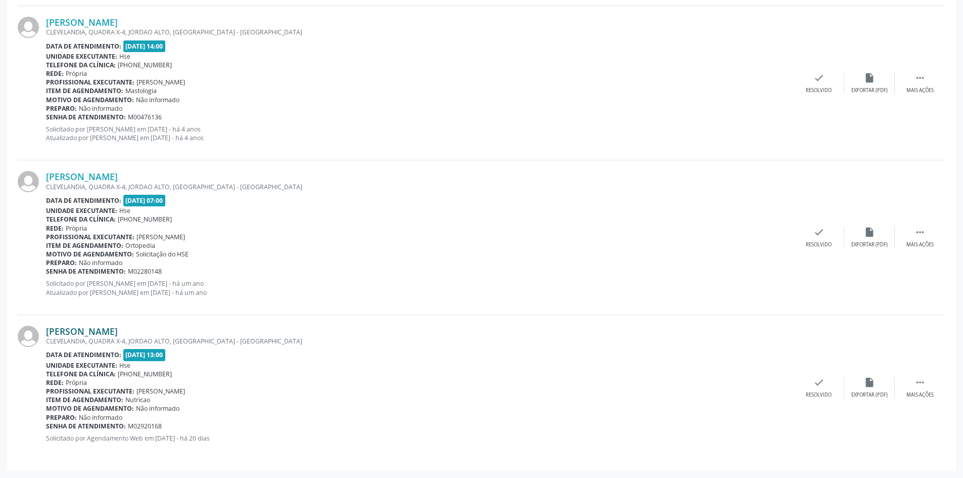
drag, startPoint x: 165, startPoint y: 330, endPoint x: 49, endPoint y: 335, distance: 116.9
click at [49, 335] on div "Diana Cavalcante da Silva" at bounding box center [420, 331] width 748 height 11
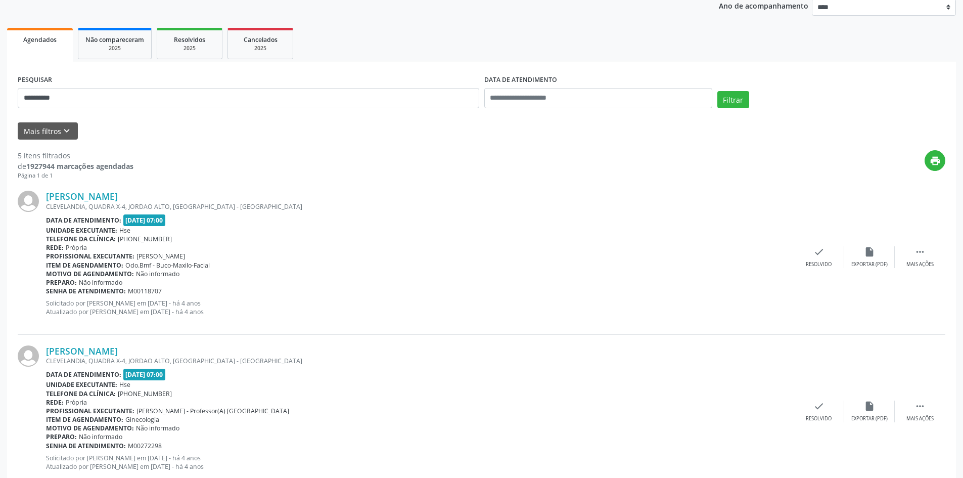
scroll to position [0, 0]
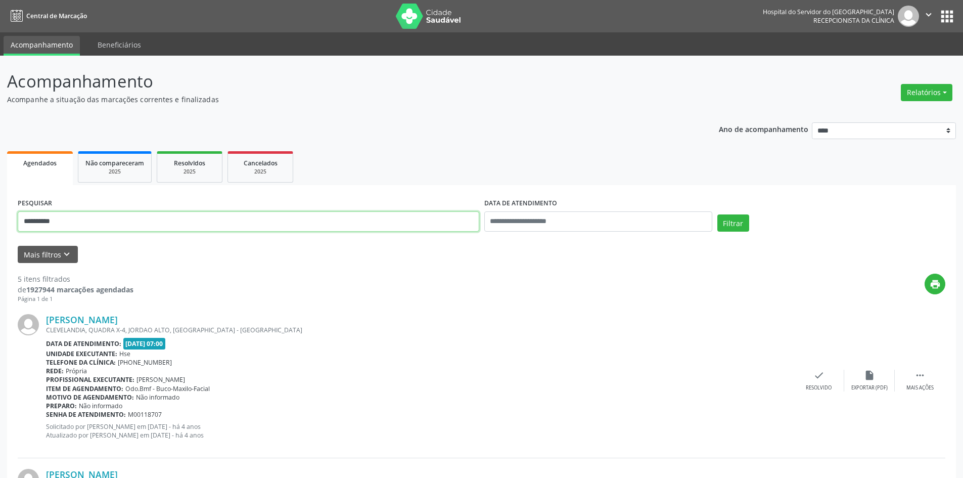
drag, startPoint x: 99, startPoint y: 223, endPoint x: 0, endPoint y: 211, distance: 99.8
type input "**********"
click at [717, 214] on button "Filtrar" at bounding box center [733, 222] width 32 height 17
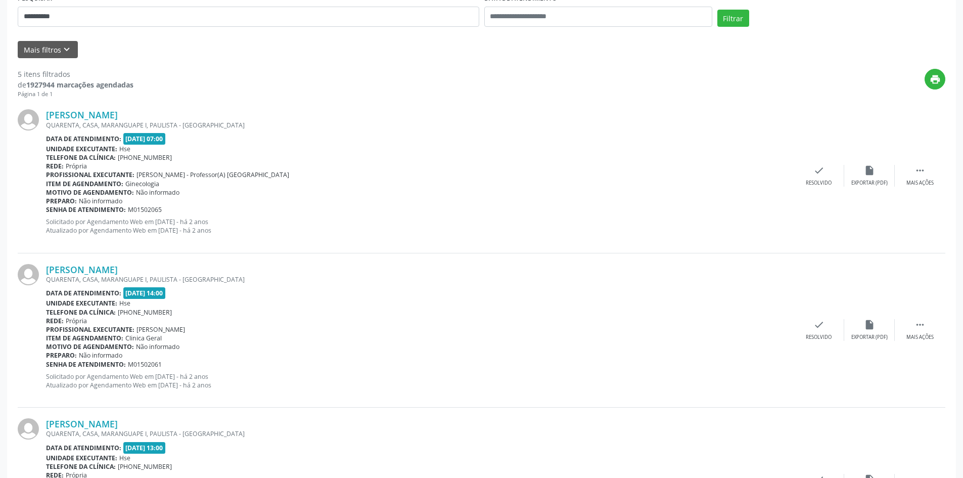
scroll to position [41, 0]
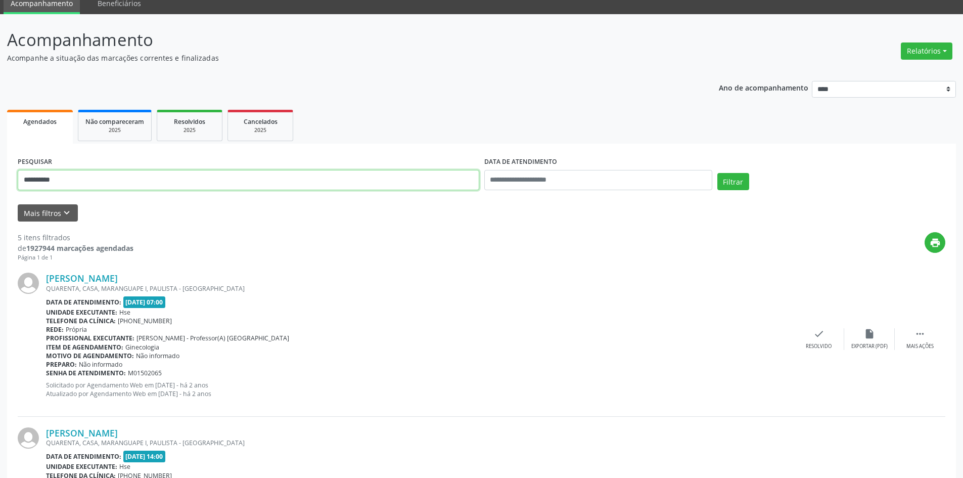
drag, startPoint x: 110, startPoint y: 178, endPoint x: 0, endPoint y: 141, distance: 116.4
type input "**********"
click at [717, 173] on button "Filtrar" at bounding box center [733, 181] width 32 height 17
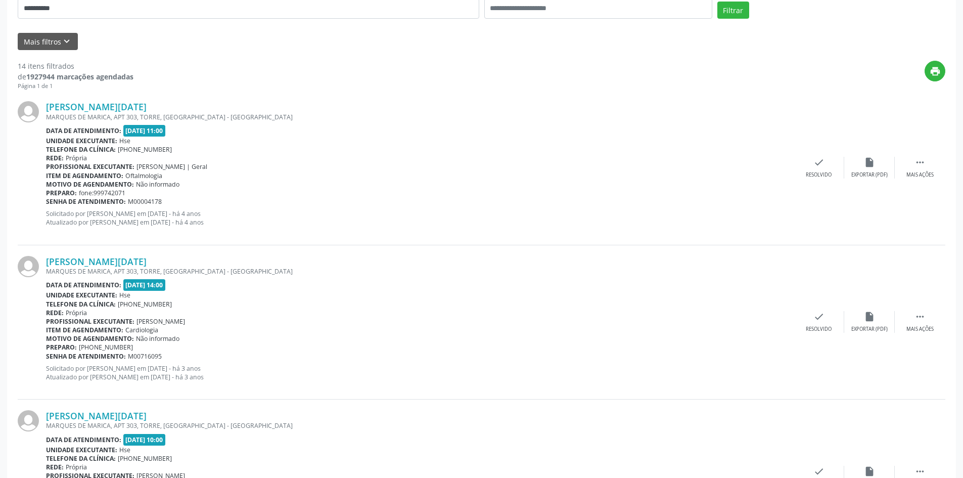
scroll to position [167, 0]
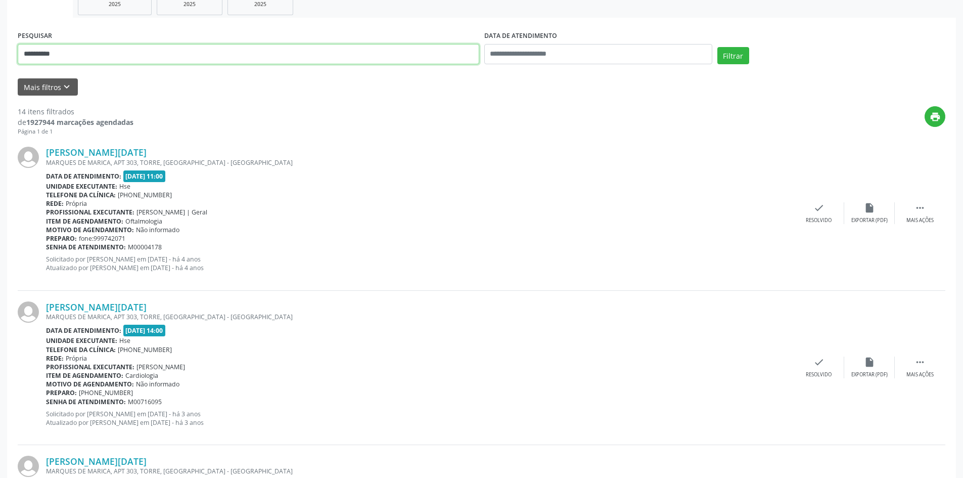
drag, startPoint x: 62, startPoint y: 53, endPoint x: 0, endPoint y: 41, distance: 63.3
click at [717, 47] on button "Filtrar" at bounding box center [733, 55] width 32 height 17
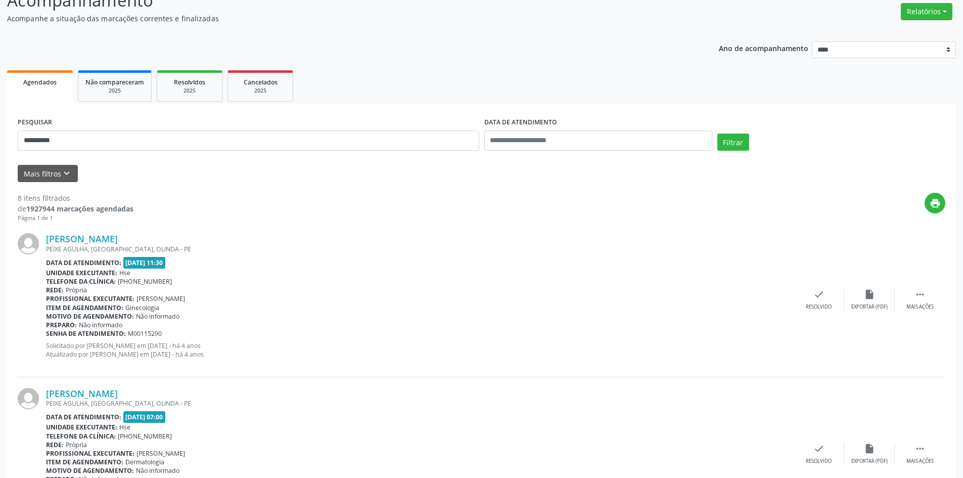
scroll to position [0, 0]
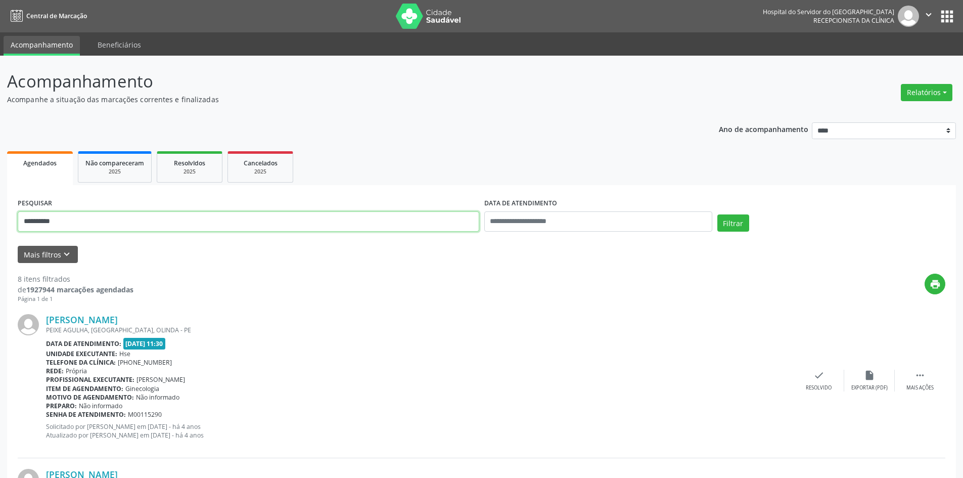
drag, startPoint x: 82, startPoint y: 217, endPoint x: 0, endPoint y: 217, distance: 81.9
click at [717, 214] on button "Filtrar" at bounding box center [733, 222] width 32 height 17
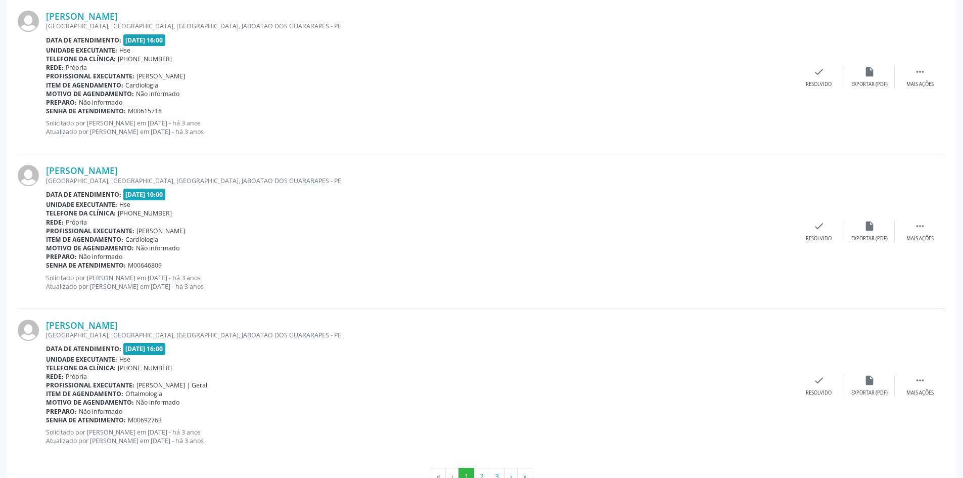
scroll to position [2188, 0]
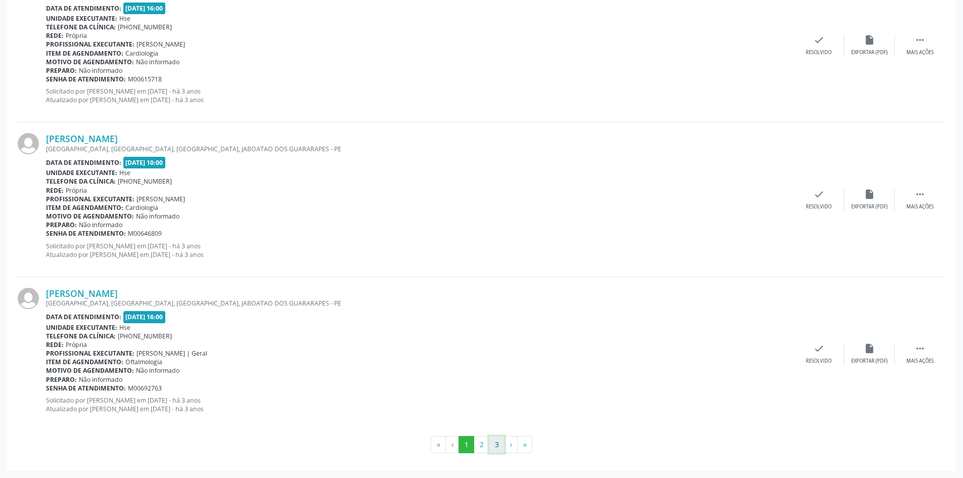
click at [491, 444] on button "3" at bounding box center [497, 444] width 16 height 17
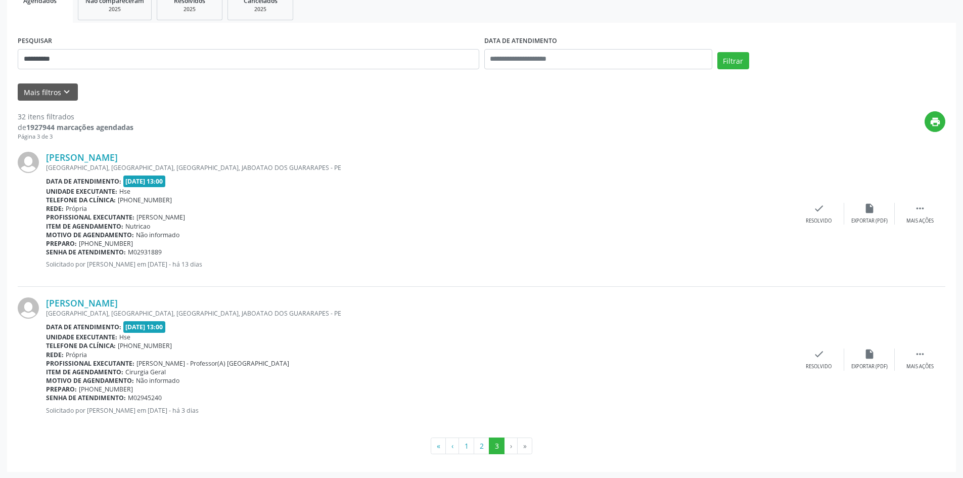
scroll to position [163, 0]
click at [482, 444] on button "2" at bounding box center [482, 444] width 16 height 17
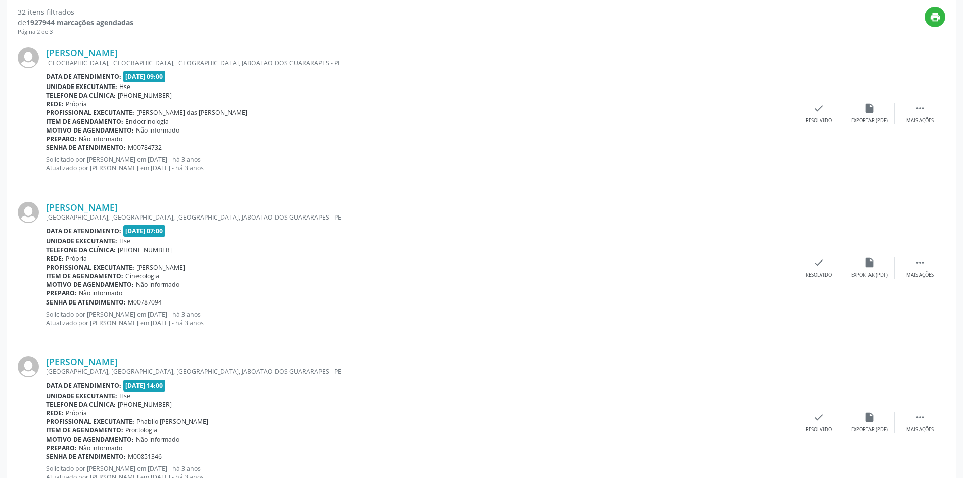
scroll to position [115, 0]
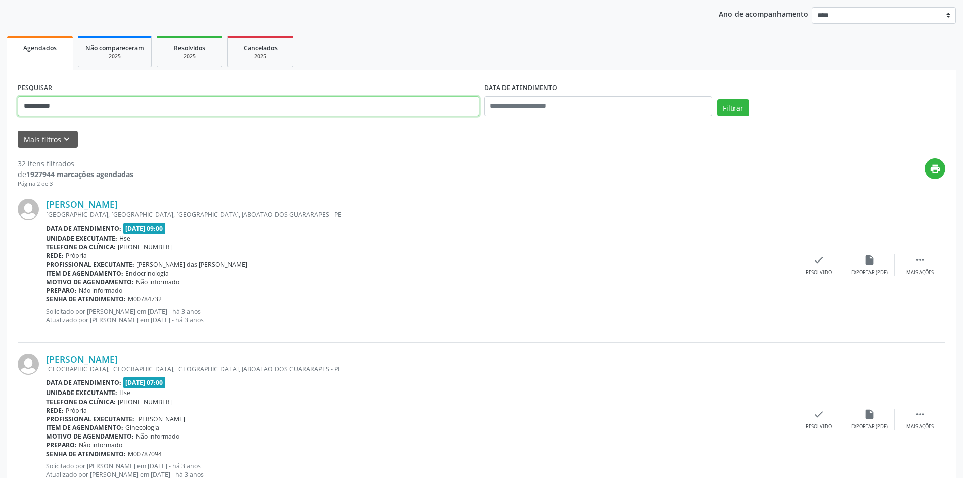
drag, startPoint x: 76, startPoint y: 108, endPoint x: 0, endPoint y: 105, distance: 76.4
paste input "**********"
click at [733, 114] on button "Filtrar" at bounding box center [733, 107] width 32 height 17
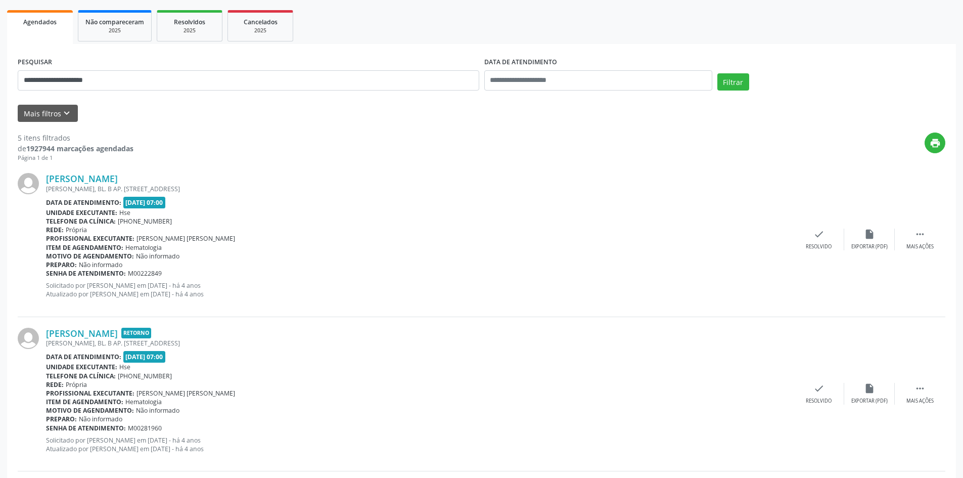
scroll to position [0, 0]
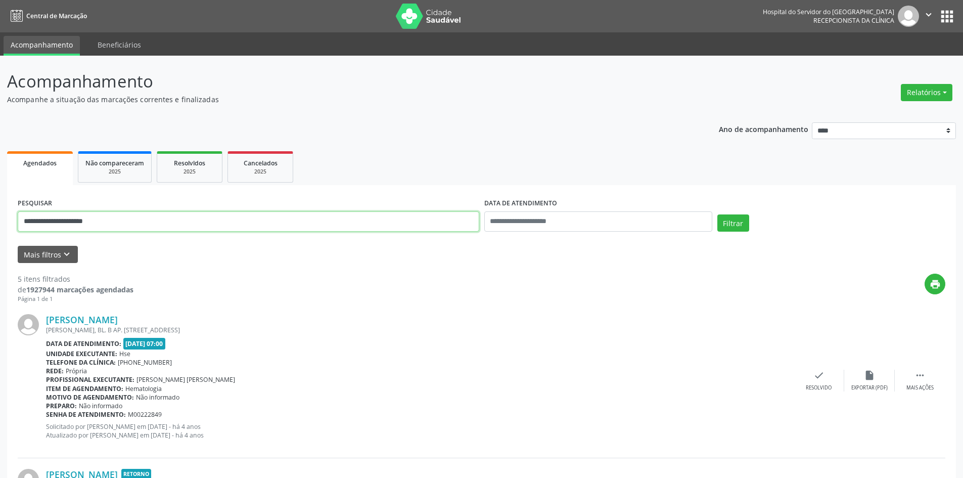
click at [130, 212] on input "**********" at bounding box center [249, 221] width 462 height 20
paste input "*********"
click at [724, 226] on button "Filtrar" at bounding box center [733, 222] width 32 height 17
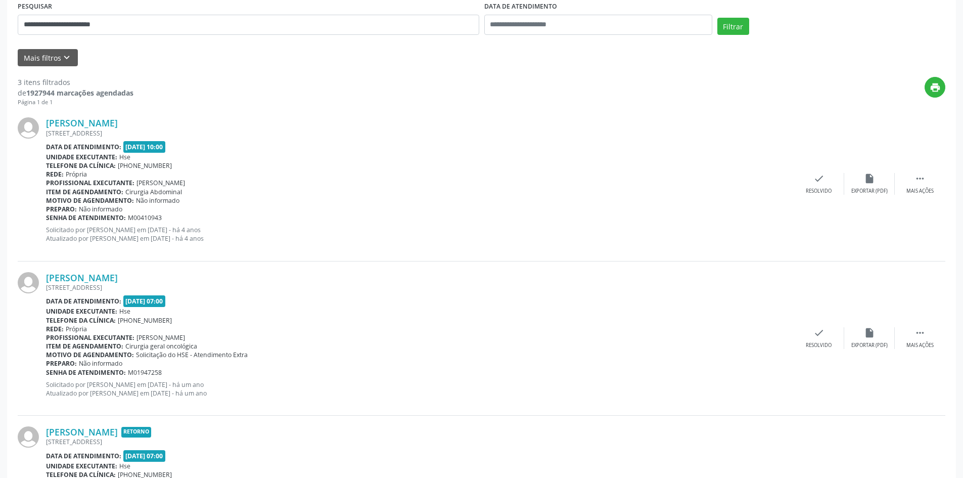
scroll to position [104, 0]
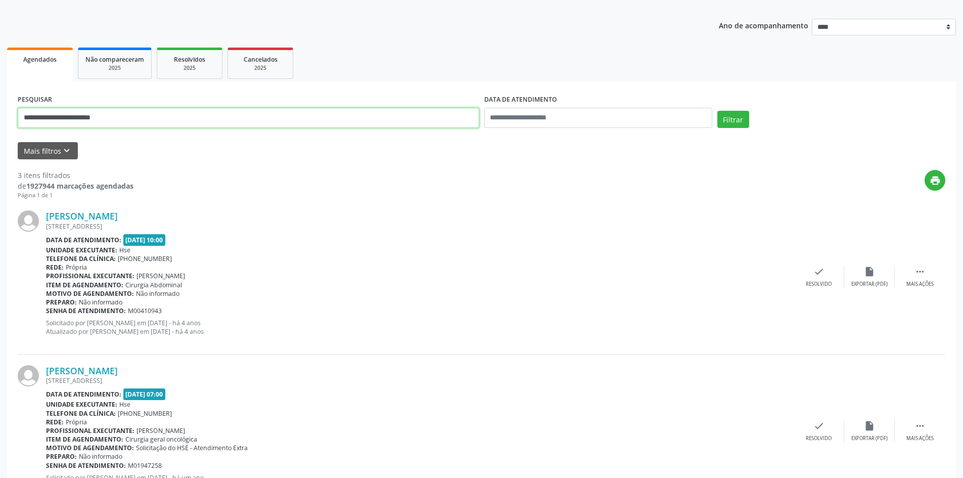
click at [0, 128] on div "**********" at bounding box center [481, 316] width 963 height 728
paste input "text"
click at [740, 122] on button "Filtrar" at bounding box center [733, 119] width 32 height 17
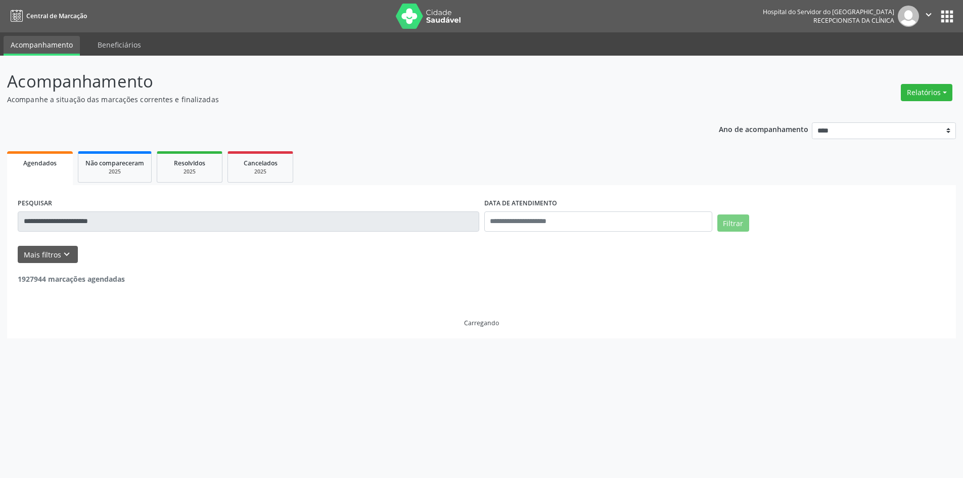
scroll to position [0, 0]
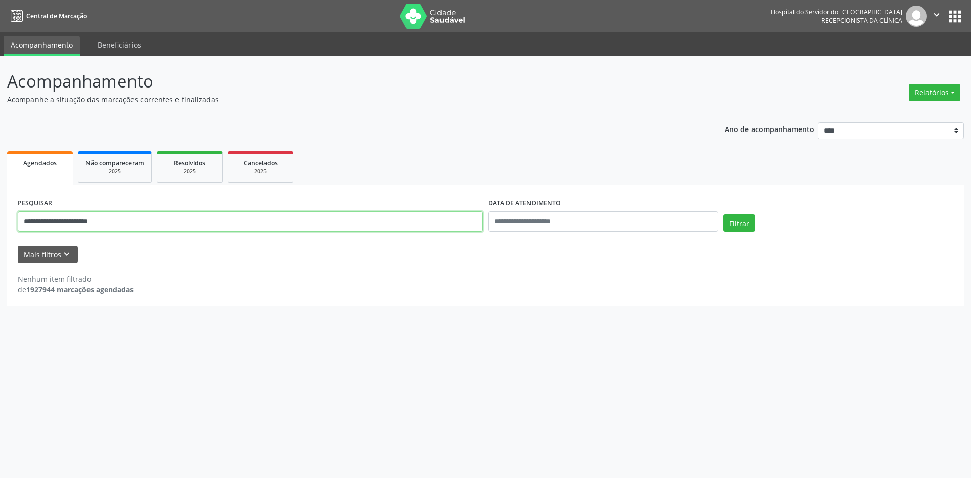
drag, startPoint x: 130, startPoint y: 226, endPoint x: 0, endPoint y: 226, distance: 129.9
click at [0, 226] on div "**********" at bounding box center [485, 267] width 971 height 422
paste input "*"
click at [731, 222] on button "Filtrar" at bounding box center [739, 222] width 32 height 17
drag, startPoint x: 147, startPoint y: 228, endPoint x: 0, endPoint y: 224, distance: 147.2
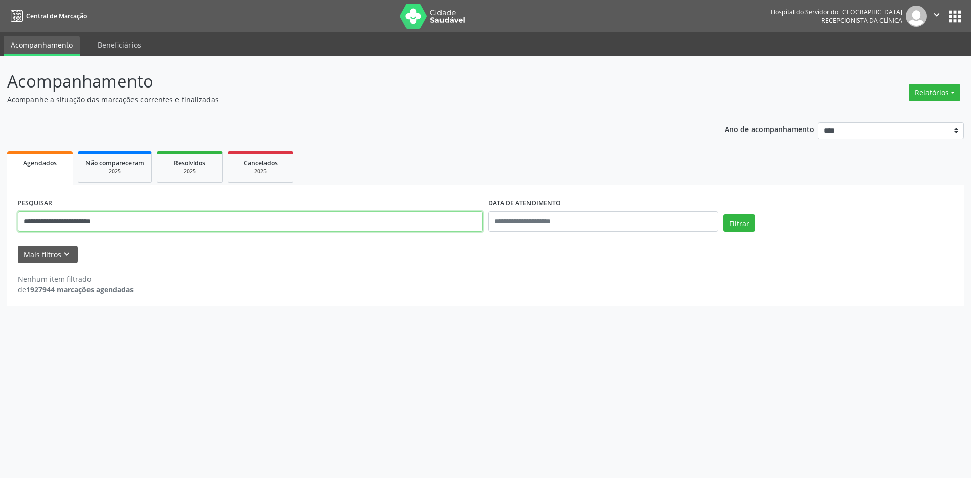
click at [0, 224] on div "**********" at bounding box center [485, 267] width 971 height 422
paste input "text"
click at [728, 224] on button "Filtrar" at bounding box center [739, 222] width 32 height 17
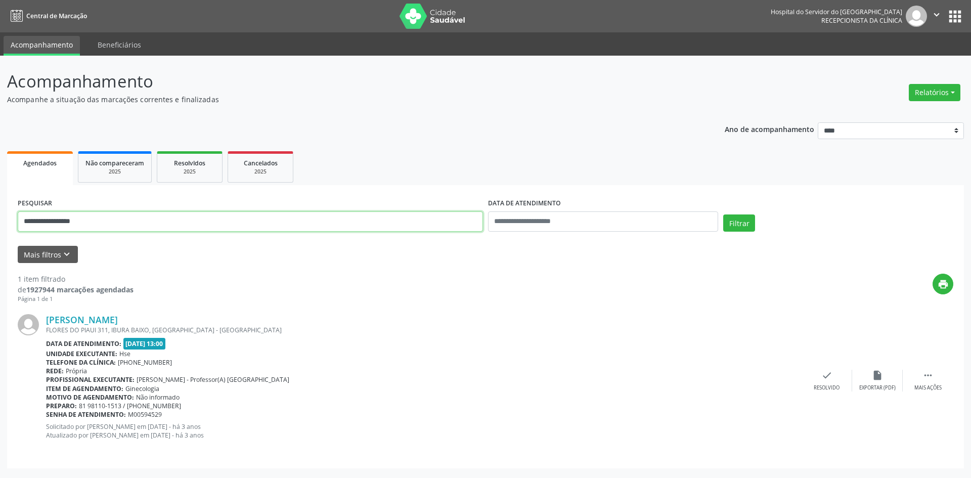
drag, startPoint x: 101, startPoint y: 220, endPoint x: 0, endPoint y: 224, distance: 101.2
click at [0, 224] on div "**********" at bounding box center [485, 267] width 971 height 422
paste input "*******"
click at [748, 222] on button "Filtrar" at bounding box center [739, 222] width 32 height 17
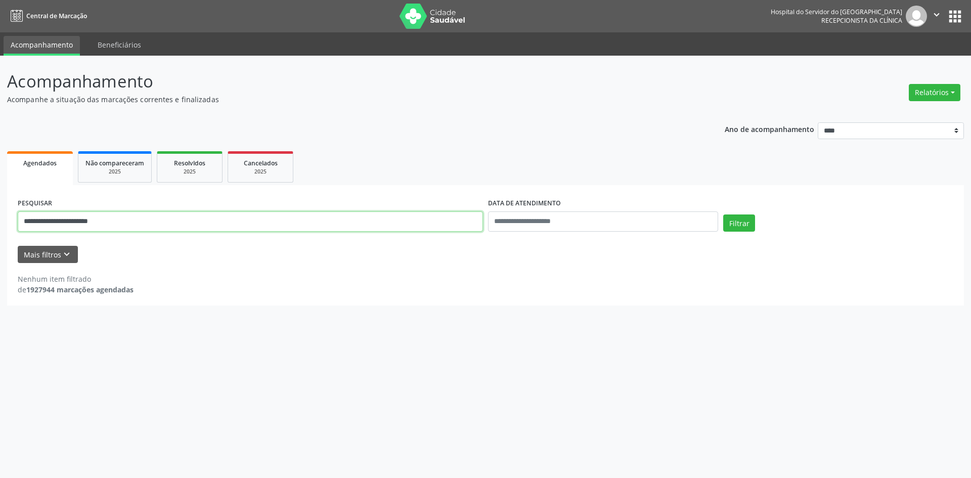
drag, startPoint x: 132, startPoint y: 221, endPoint x: 0, endPoint y: 220, distance: 132.5
click at [0, 220] on div "**********" at bounding box center [485, 267] width 971 height 422
paste input "text"
click at [723, 214] on button "Filtrar" at bounding box center [739, 222] width 32 height 17
click at [94, 216] on input "**********" at bounding box center [250, 221] width 465 height 20
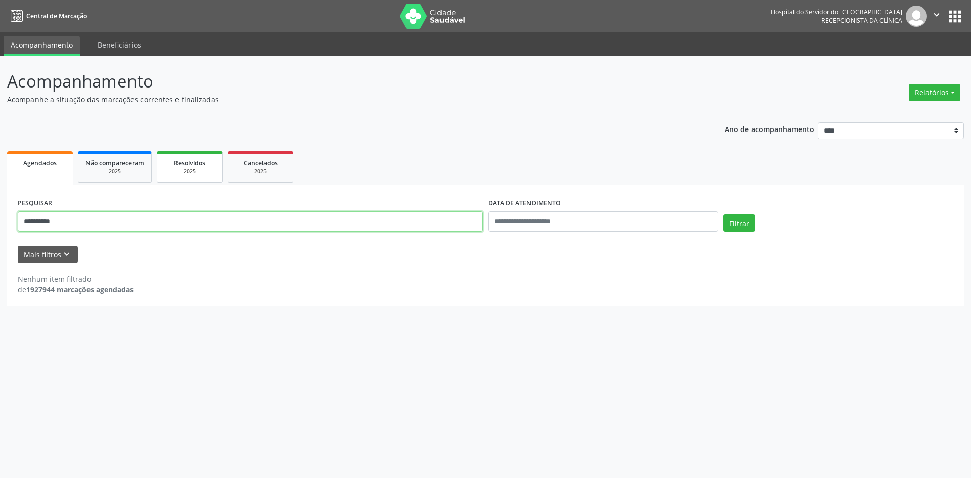
click at [723, 214] on button "Filtrar" at bounding box center [739, 222] width 32 height 17
click at [157, 219] on input "**********" at bounding box center [250, 221] width 465 height 20
paste input "****"
type input "**********"
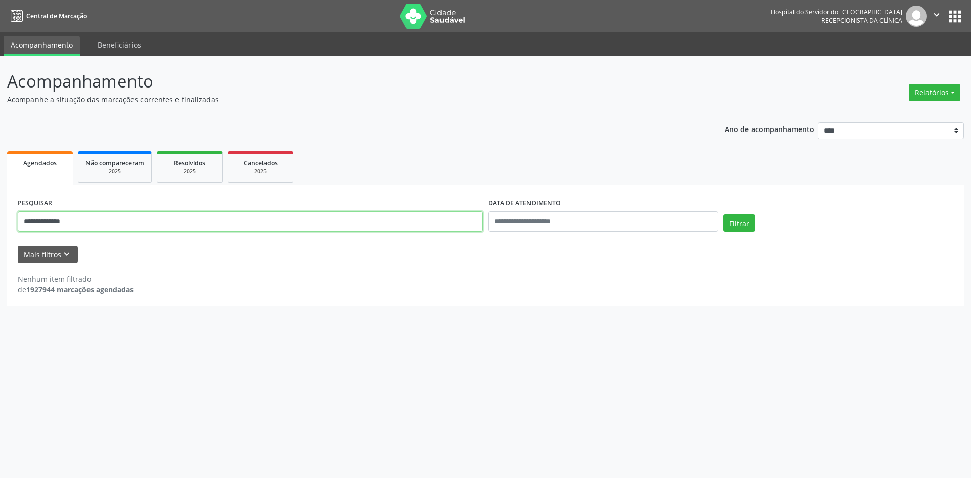
click at [723, 214] on button "Filtrar" at bounding box center [739, 222] width 32 height 17
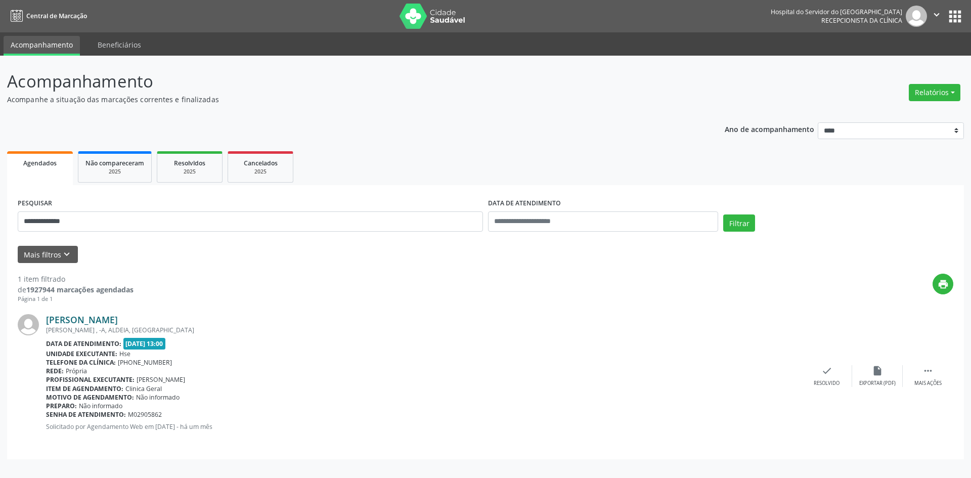
click at [118, 318] on link "Margarida Francisca de Santana" at bounding box center [82, 319] width 72 height 11
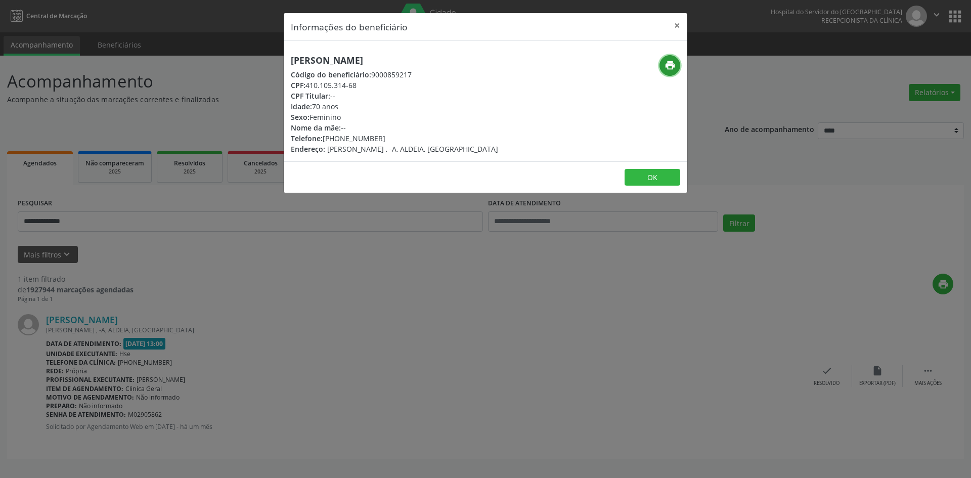
click at [669, 61] on icon "print" at bounding box center [669, 65] width 11 height 11
drag, startPoint x: 677, startPoint y: 24, endPoint x: 565, endPoint y: 168, distance: 183.3
click at [677, 24] on button "×" at bounding box center [677, 25] width 20 height 25
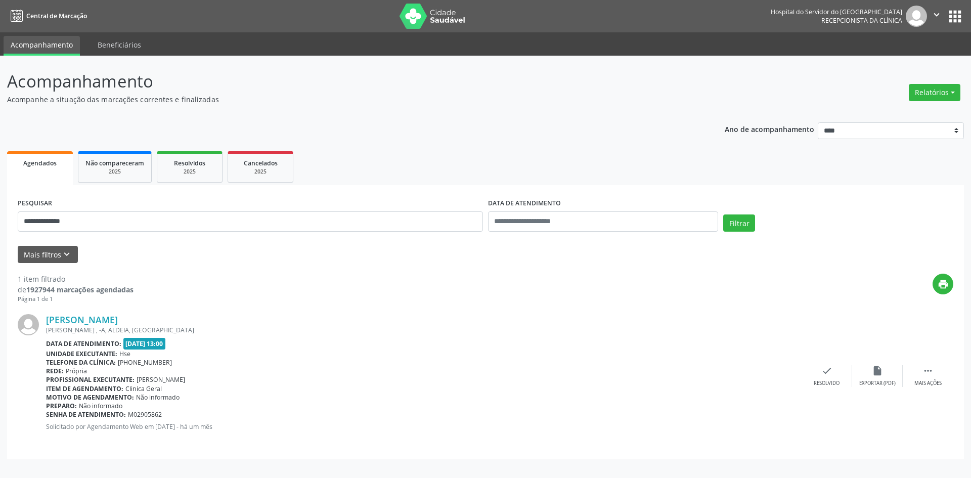
click at [204, 235] on div "**********" at bounding box center [250, 217] width 470 height 43
click at [201, 222] on input "**********" at bounding box center [250, 221] width 465 height 20
click at [201, 224] on input "**********" at bounding box center [250, 221] width 465 height 20
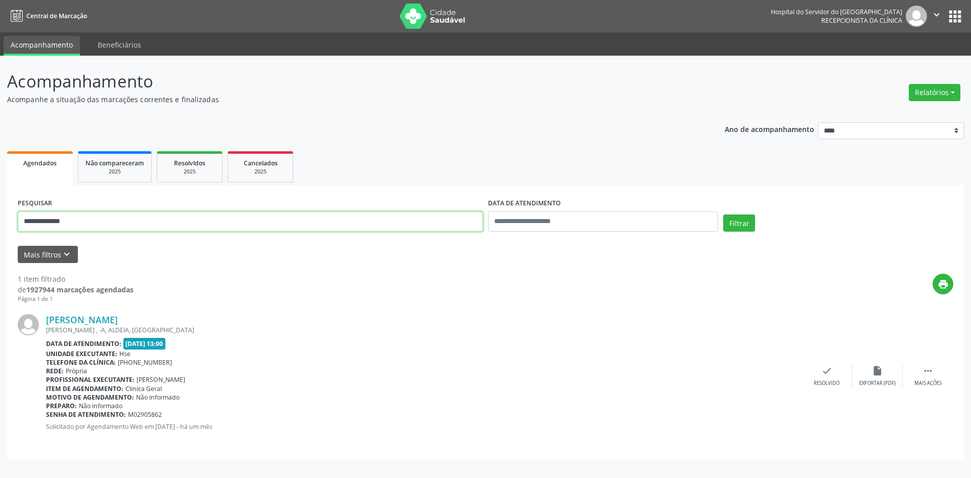
click at [202, 225] on input "**********" at bounding box center [250, 221] width 465 height 20
type input "*****"
click at [745, 227] on button "Filtrar" at bounding box center [739, 222] width 32 height 17
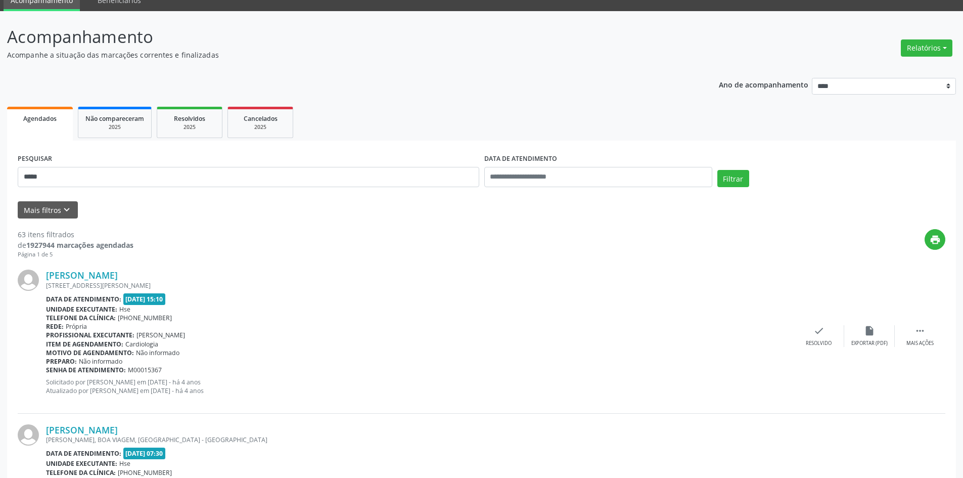
scroll to position [51, 0]
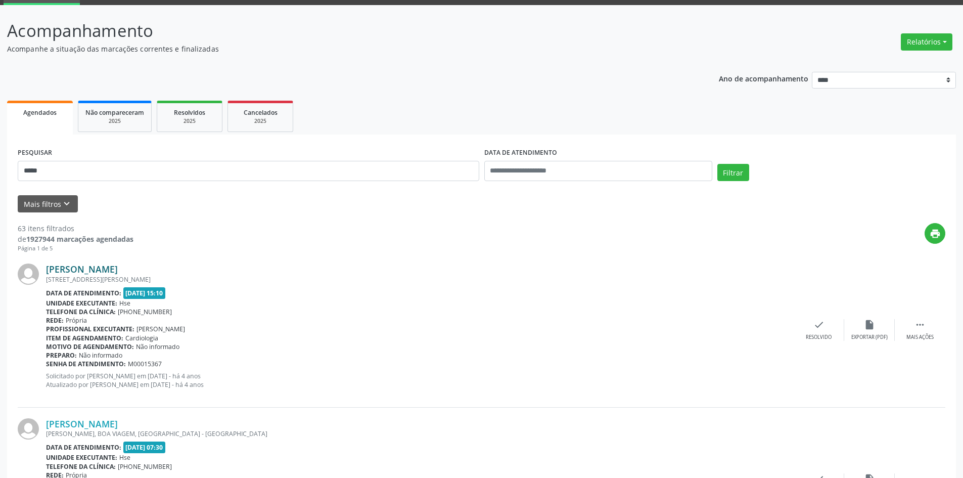
click at [67, 270] on link "Joseph Sousa da Silva" at bounding box center [82, 268] width 72 height 11
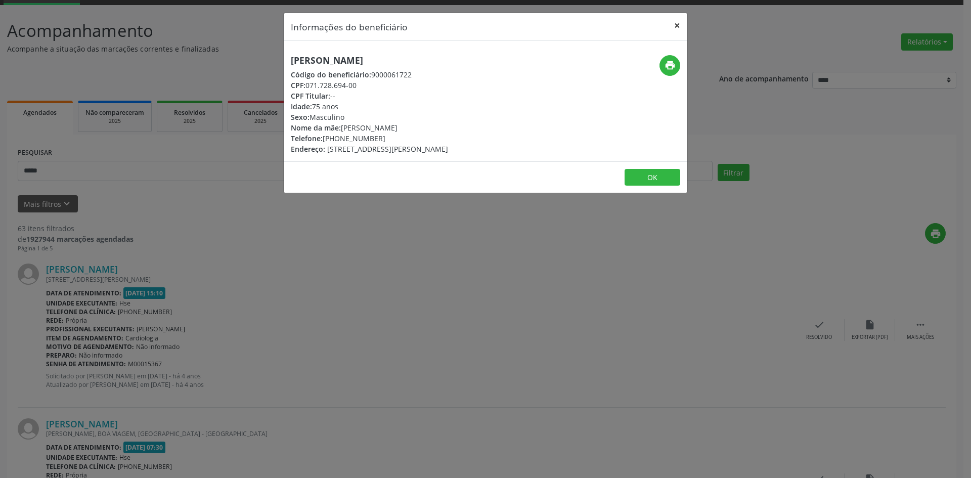
click at [678, 26] on button "×" at bounding box center [677, 25] width 20 height 25
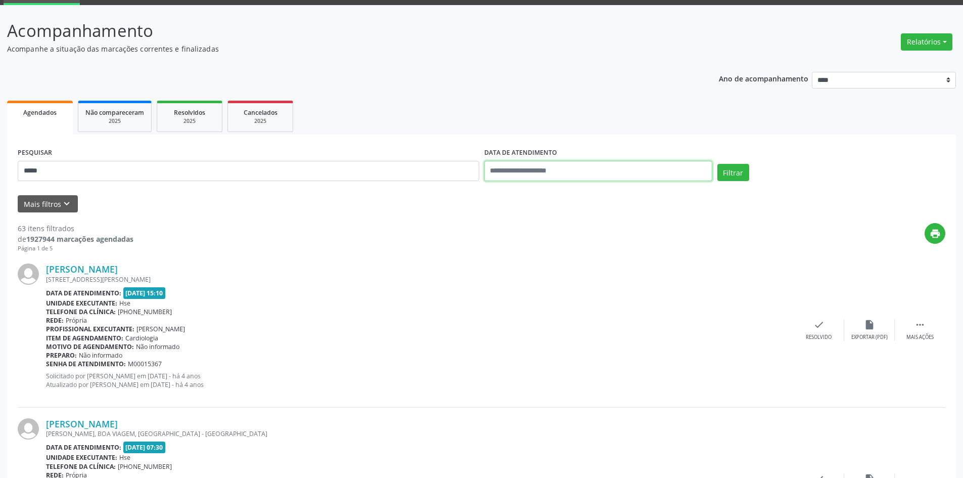
click at [625, 168] on input "text" at bounding box center [598, 171] width 228 height 20
click at [584, 288] on span "25" at bounding box center [584, 285] width 20 height 20
type input "**********"
click at [584, 288] on span "25" at bounding box center [584, 285] width 20 height 20
click at [733, 172] on button "Filtrar" at bounding box center [733, 172] width 32 height 17
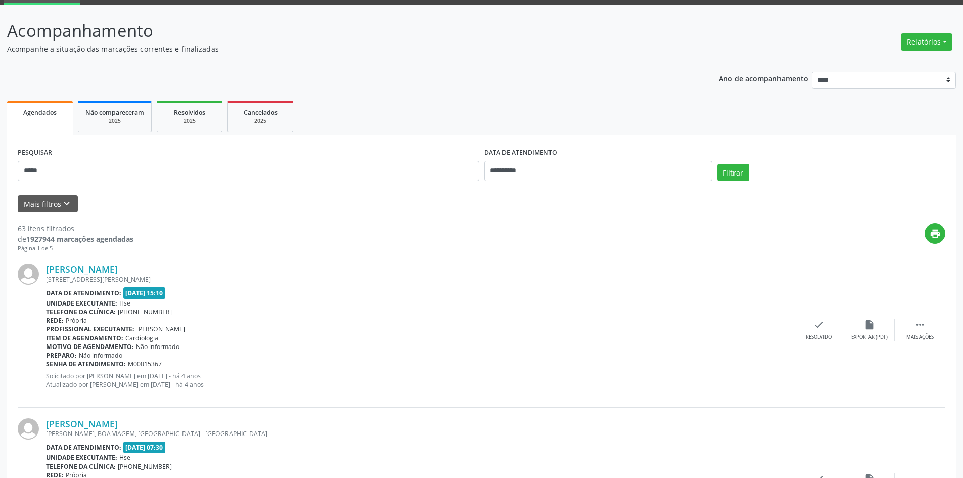
scroll to position [0, 0]
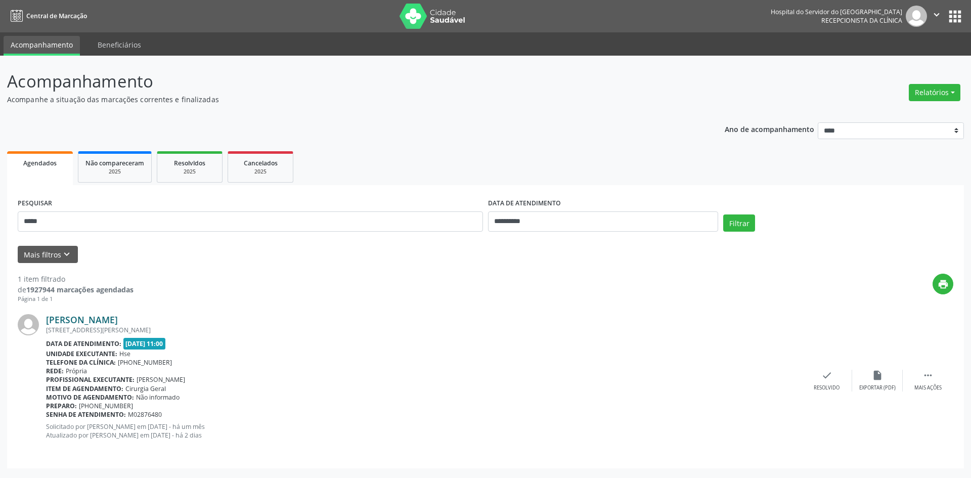
click at [96, 321] on link "Joseph Sousa da Silva" at bounding box center [82, 319] width 72 height 11
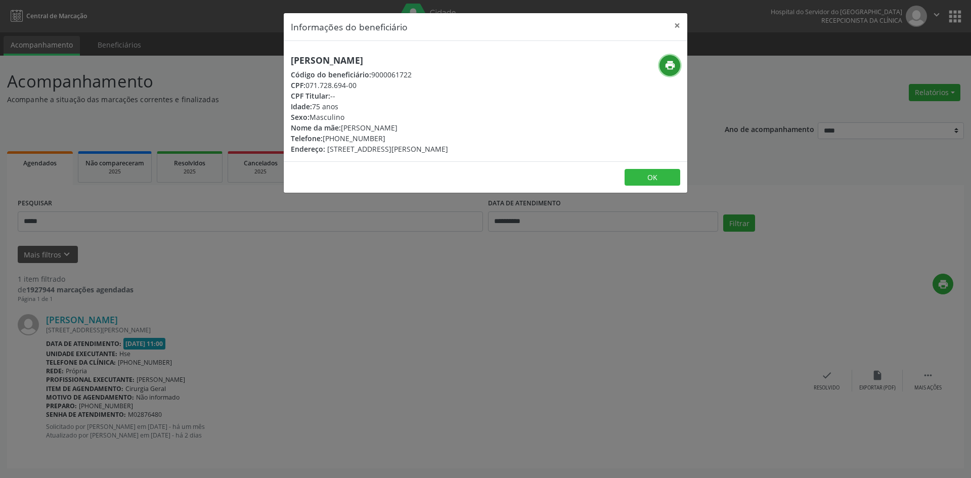
click at [664, 61] on icon "print" at bounding box center [669, 65] width 11 height 11
click at [673, 25] on button "×" at bounding box center [677, 25] width 20 height 25
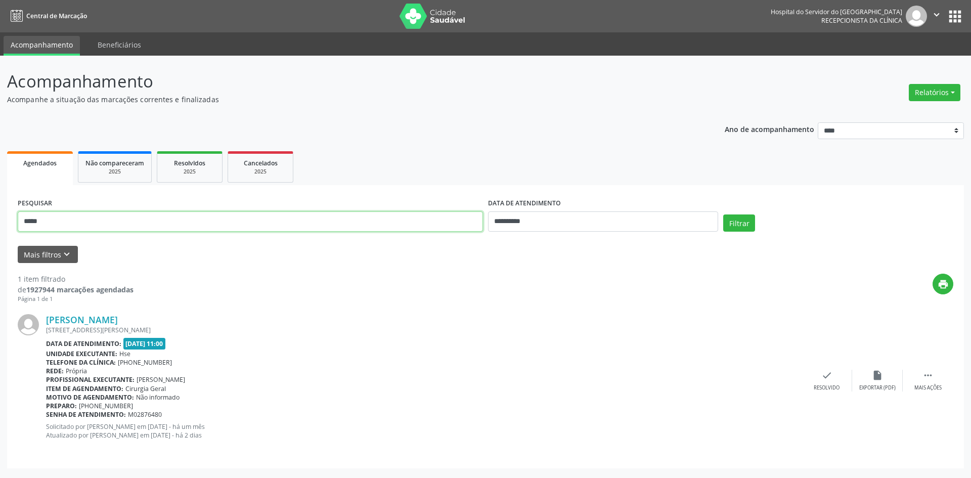
drag, startPoint x: 126, startPoint y: 224, endPoint x: 0, endPoint y: 184, distance: 132.9
click at [0, 184] on div "**********" at bounding box center [485, 267] width 971 height 422
type input "**********"
click at [723, 214] on button "Filtrar" at bounding box center [739, 222] width 32 height 17
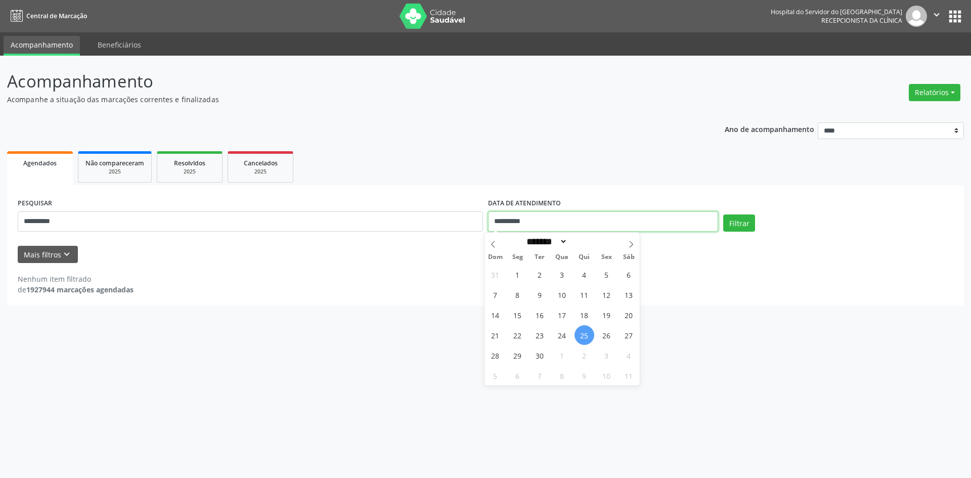
click at [527, 222] on input "**********" at bounding box center [603, 221] width 230 height 20
click at [521, 198] on label "DATA DE ATENDIMENTO" at bounding box center [524, 204] width 73 height 16
click at [748, 233] on div "Filtrar" at bounding box center [837, 226] width 235 height 24
click at [740, 223] on button "Filtrar" at bounding box center [739, 222] width 32 height 17
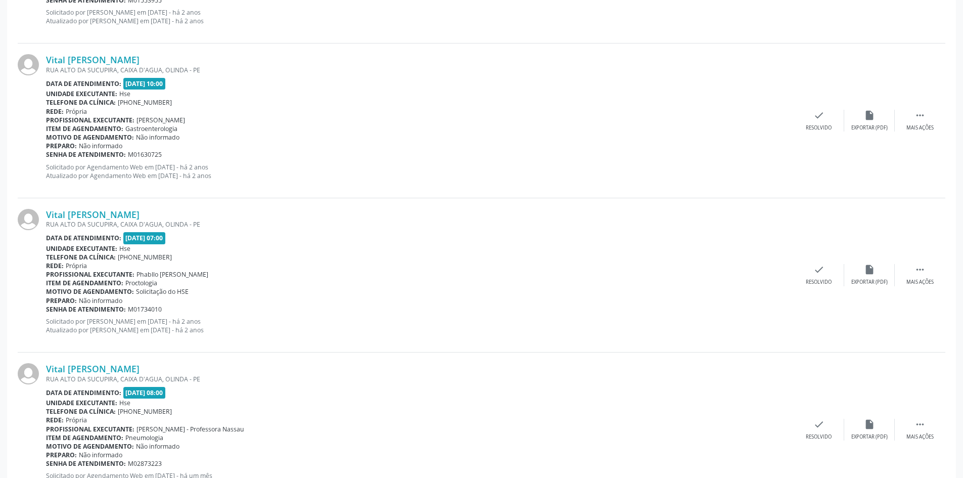
scroll to position [1541, 0]
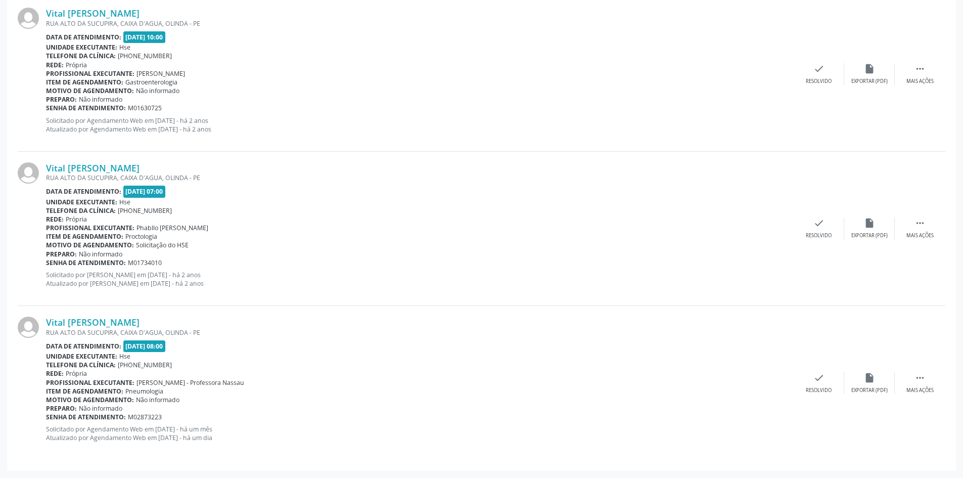
drag, startPoint x: 180, startPoint y: 313, endPoint x: 44, endPoint y: 324, distance: 136.4
click at [44, 324] on div "Vital Benvenuto dos Santos RUA ALTO DA SUCUPIRA, CAIXA D'AGUA, OLINDA - PE Data…" at bounding box center [482, 383] width 928 height 154
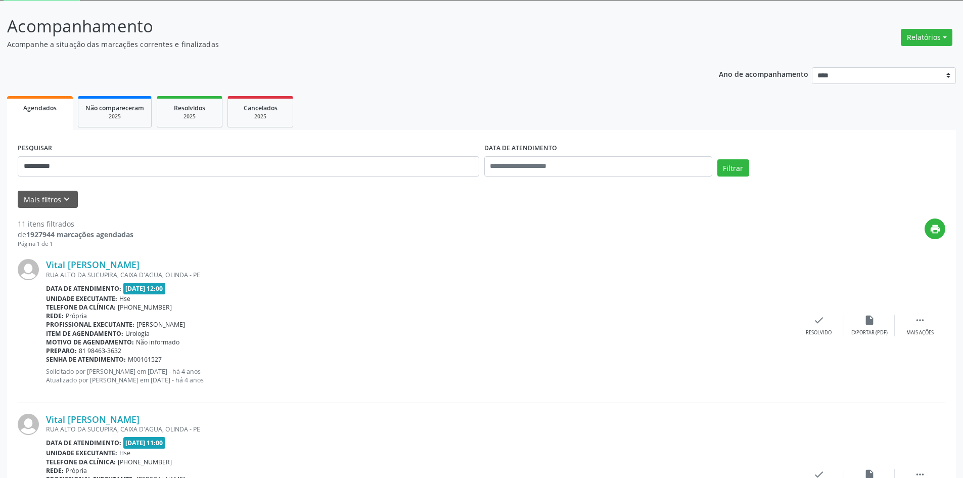
scroll to position [0, 0]
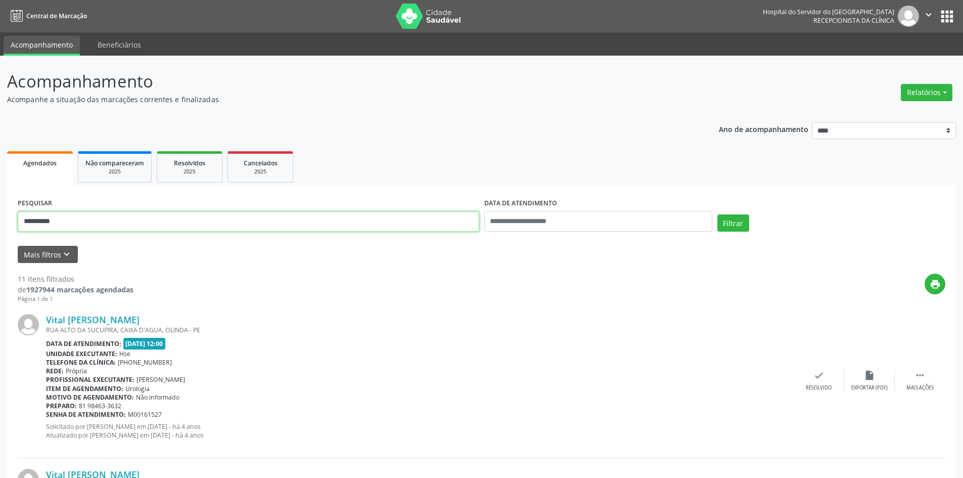
drag, startPoint x: 0, startPoint y: 188, endPoint x: 0, endPoint y: 177, distance: 10.6
click at [717, 214] on button "Filtrar" at bounding box center [733, 222] width 32 height 17
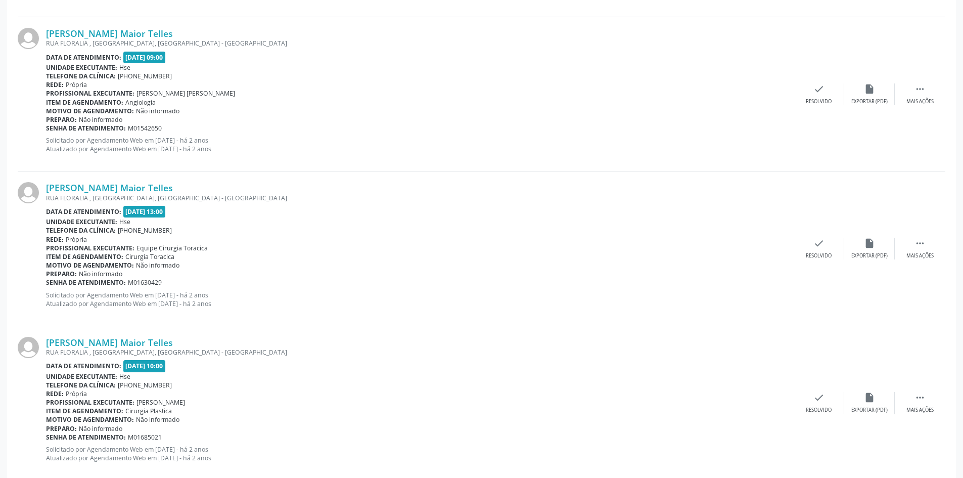
scroll to position [2188, 0]
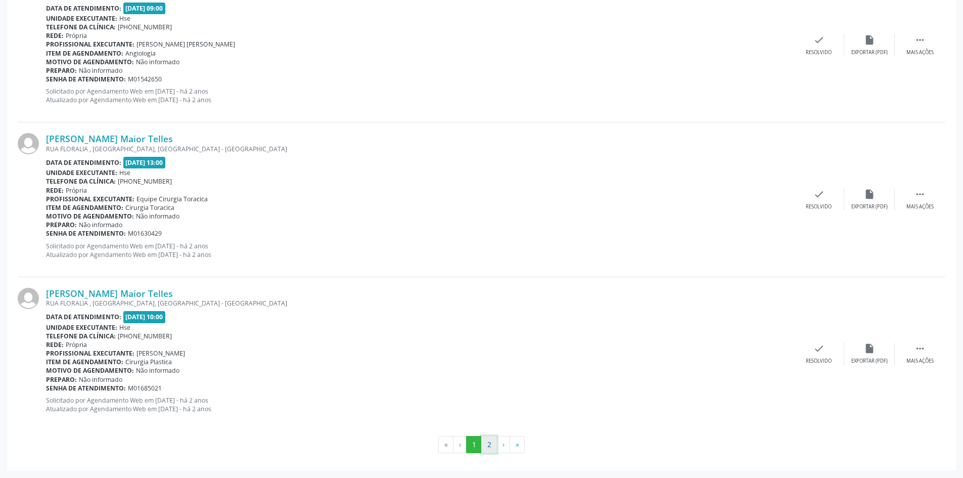
click at [491, 442] on button "2" at bounding box center [489, 444] width 16 height 17
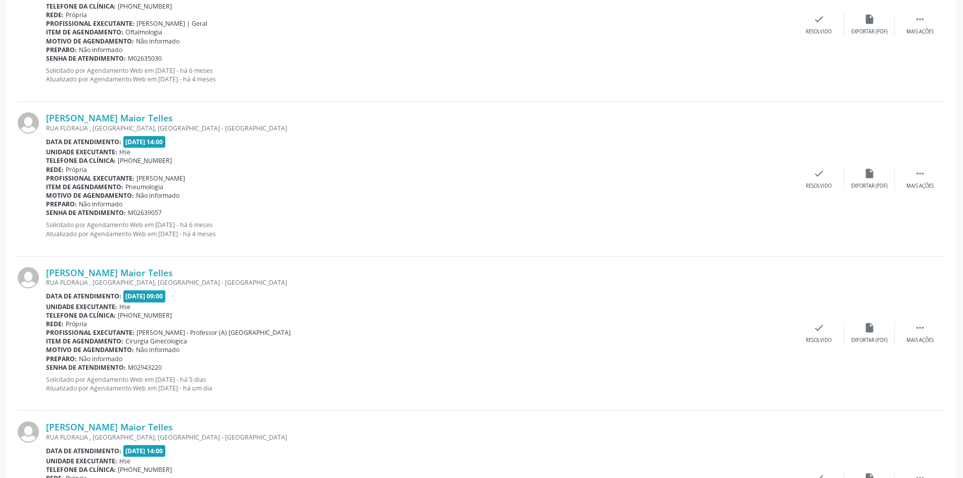
scroll to position [682, 0]
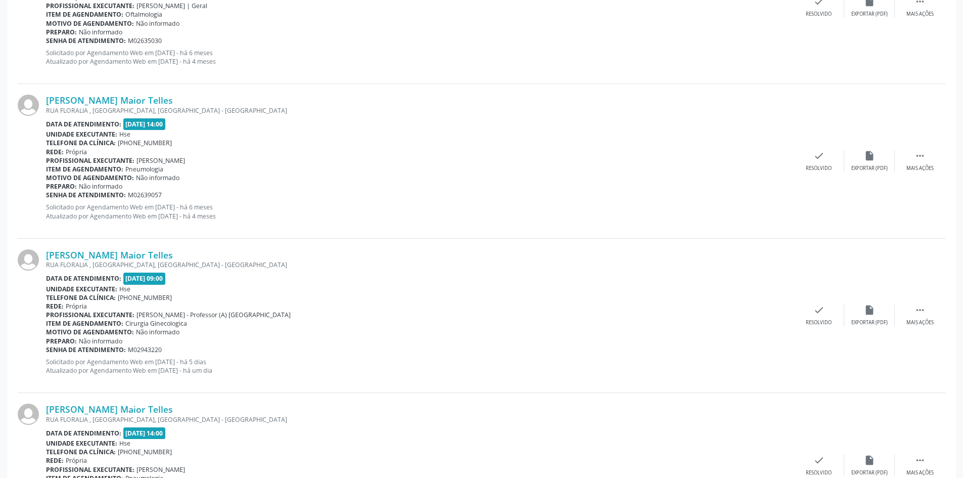
drag, startPoint x: 172, startPoint y: 252, endPoint x: 31, endPoint y: 255, distance: 141.6
click at [31, 255] on div "Eliana Souto Maior Telles RUA FLORALIA , CASA FORTE, RECIFE - PE Data de atendi…" at bounding box center [482, 316] width 928 height 154
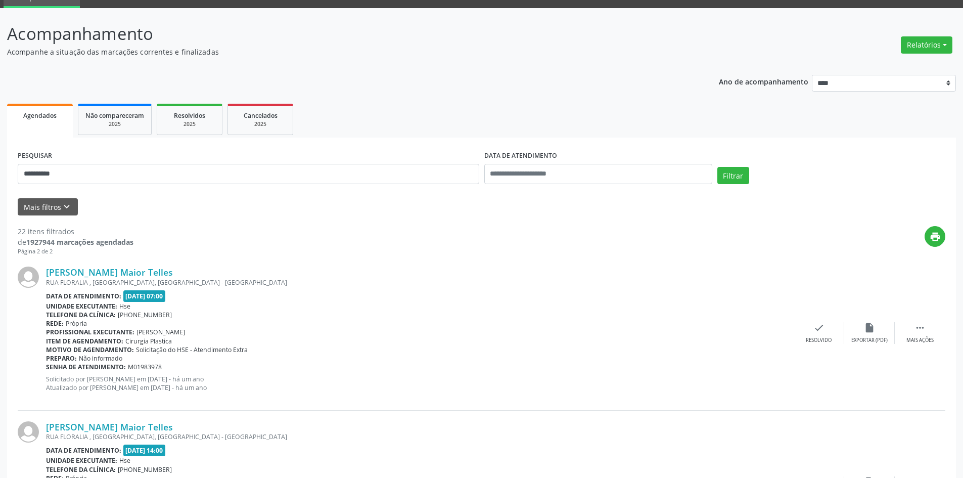
scroll to position [0, 0]
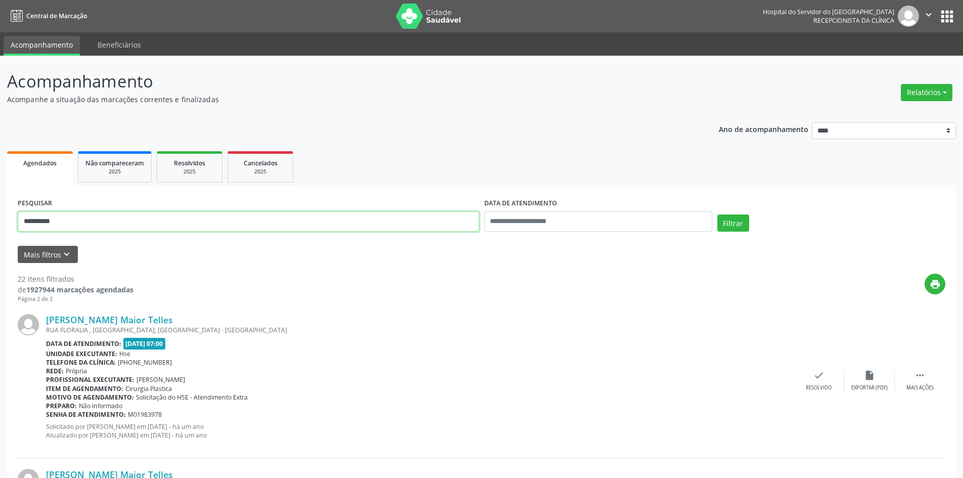
drag, startPoint x: 116, startPoint y: 224, endPoint x: 0, endPoint y: 157, distance: 134.1
type input "**********"
click at [717, 214] on button "Filtrar" at bounding box center [733, 222] width 32 height 17
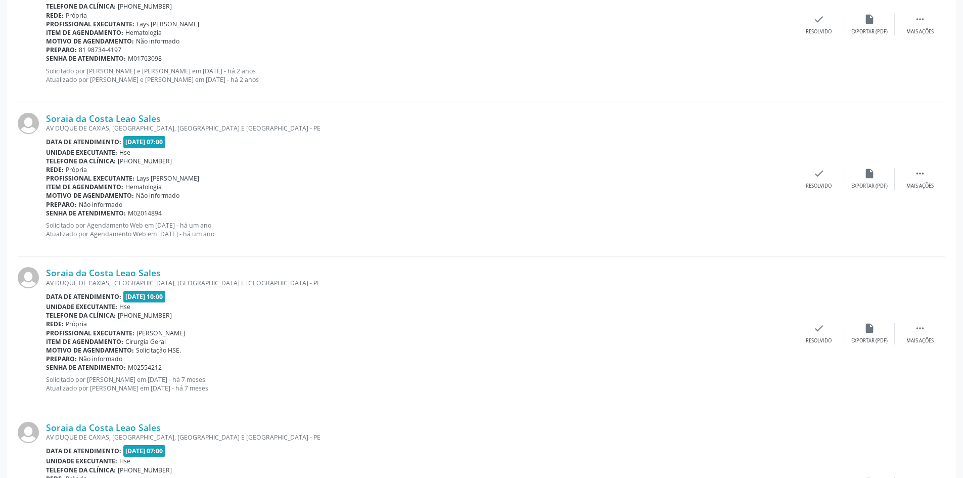
scroll to position [1696, 0]
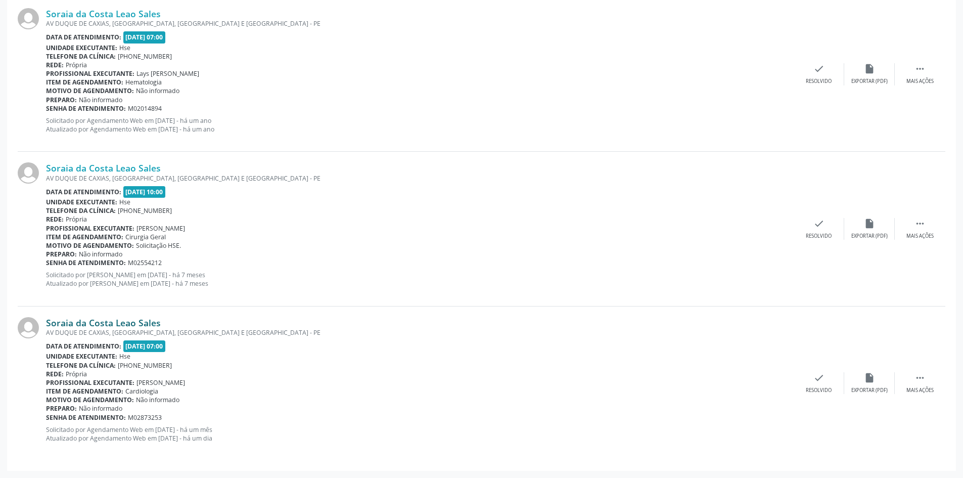
drag, startPoint x: 175, startPoint y: 317, endPoint x: 46, endPoint y: 324, distance: 129.1
click at [46, 324] on div "Soraia da Costa Leao Sales" at bounding box center [420, 322] width 748 height 11
drag, startPoint x: 45, startPoint y: 324, endPoint x: 381, endPoint y: 251, distance: 343.5
click at [385, 250] on div "Preparo: Não informado" at bounding box center [420, 254] width 748 height 9
drag, startPoint x: 162, startPoint y: 321, endPoint x: 47, endPoint y: 311, distance: 116.1
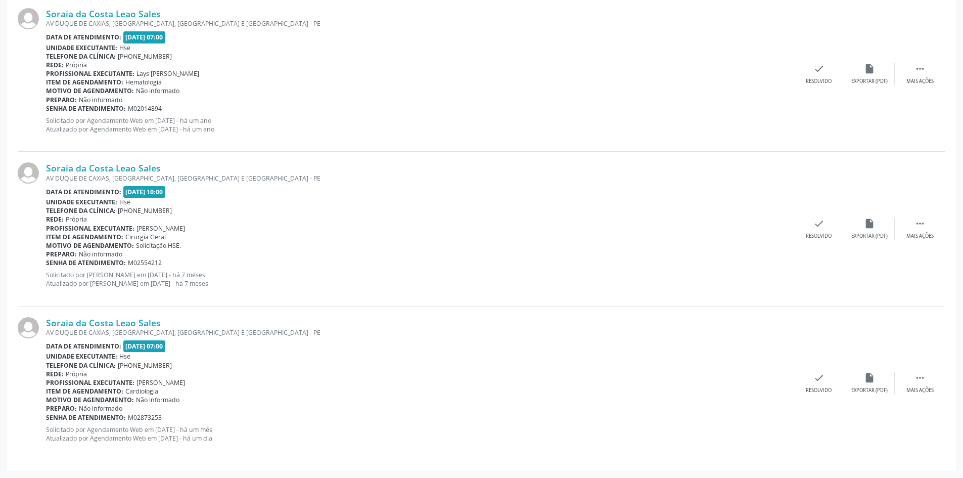
click at [31, 317] on div "Soraia da Costa Leao Sales AV DUQUE DE CAXIAS, CENTRO, ABREU E LIMA - PE Data d…" at bounding box center [482, 383] width 928 height 154
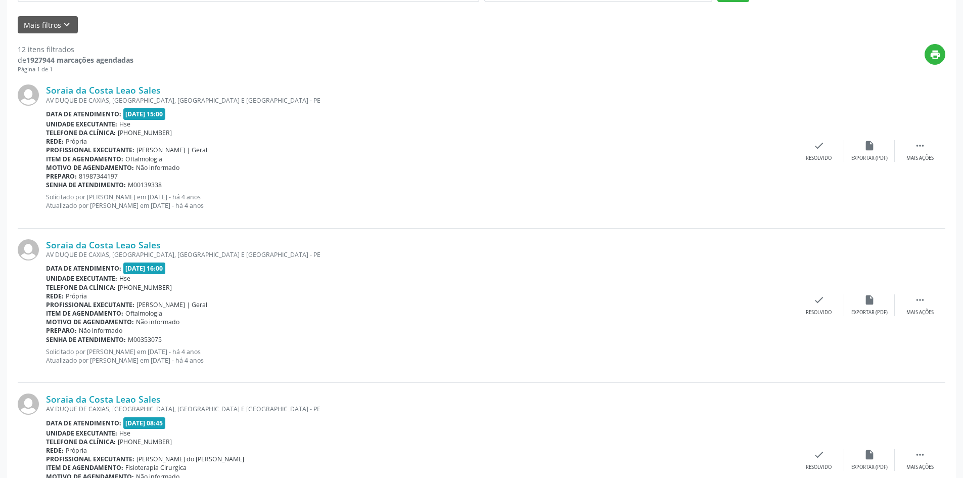
scroll to position [0, 0]
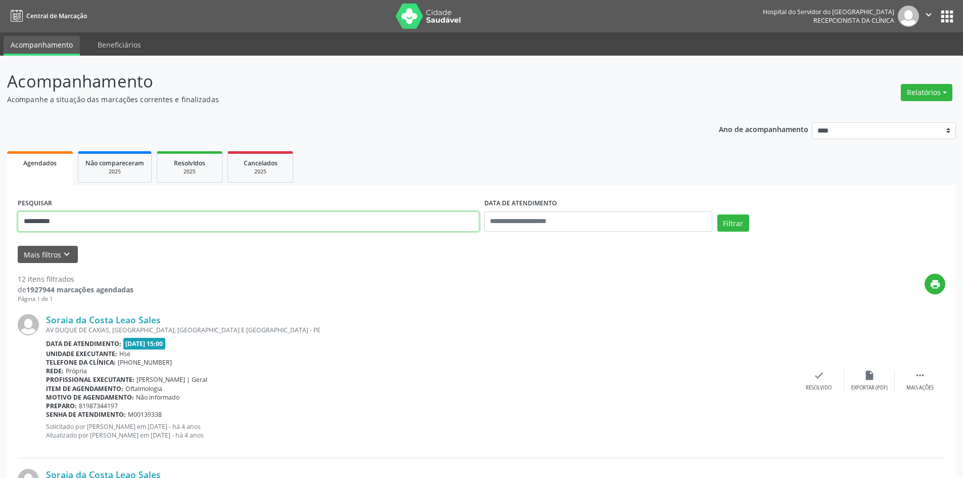
drag, startPoint x: 131, startPoint y: 216, endPoint x: 0, endPoint y: 152, distance: 145.6
paste input "**********"
click at [717, 214] on button "Filtrar" at bounding box center [733, 222] width 32 height 17
drag, startPoint x: 210, startPoint y: 226, endPoint x: 0, endPoint y: 157, distance: 221.3
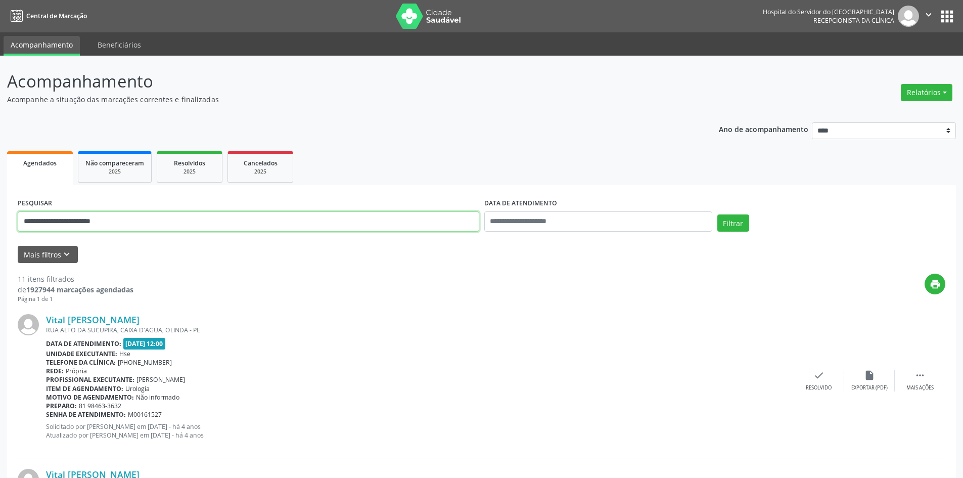
paste input "text"
click at [717, 214] on button "Filtrar" at bounding box center [733, 222] width 32 height 17
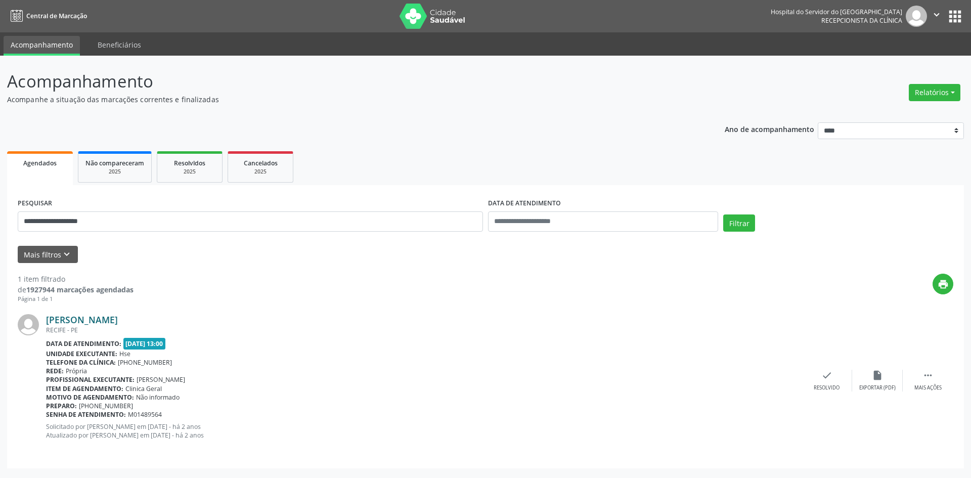
click at [118, 321] on link "Clarice Pereira Nunes" at bounding box center [82, 319] width 72 height 11
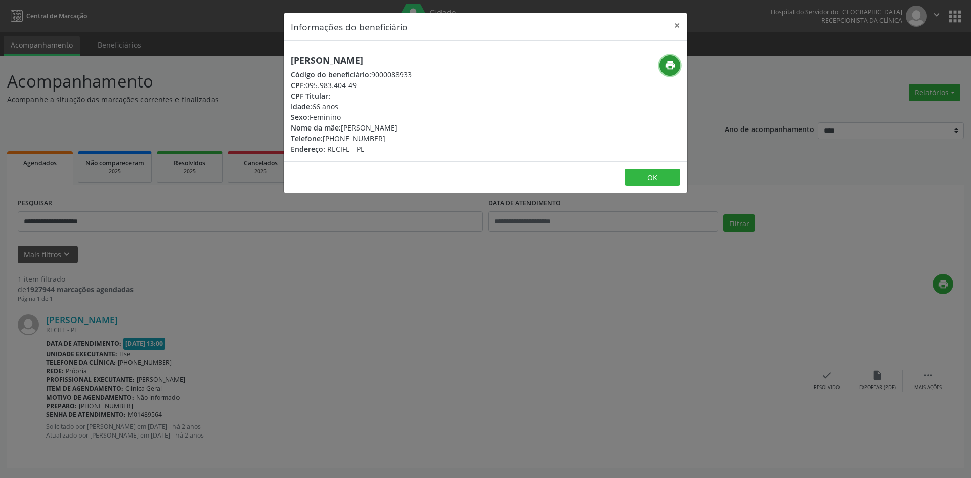
click at [676, 73] on button "print" at bounding box center [669, 65] width 21 height 21
click at [679, 28] on button "×" at bounding box center [677, 25] width 20 height 25
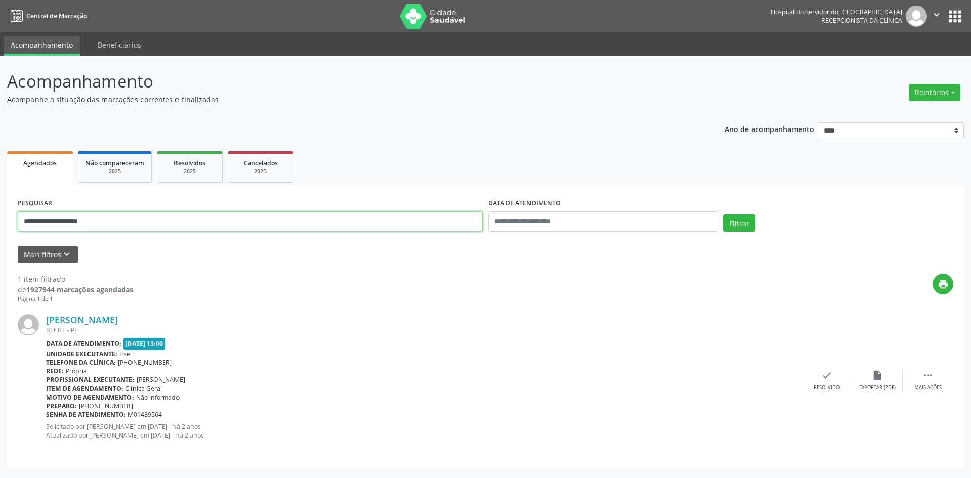
drag, startPoint x: 0, startPoint y: 167, endPoint x: 0, endPoint y: 140, distance: 27.3
click at [0, 140] on div "**********" at bounding box center [485, 267] width 971 height 422
type input "**********"
click at [723, 214] on button "Filtrar" at bounding box center [739, 222] width 32 height 17
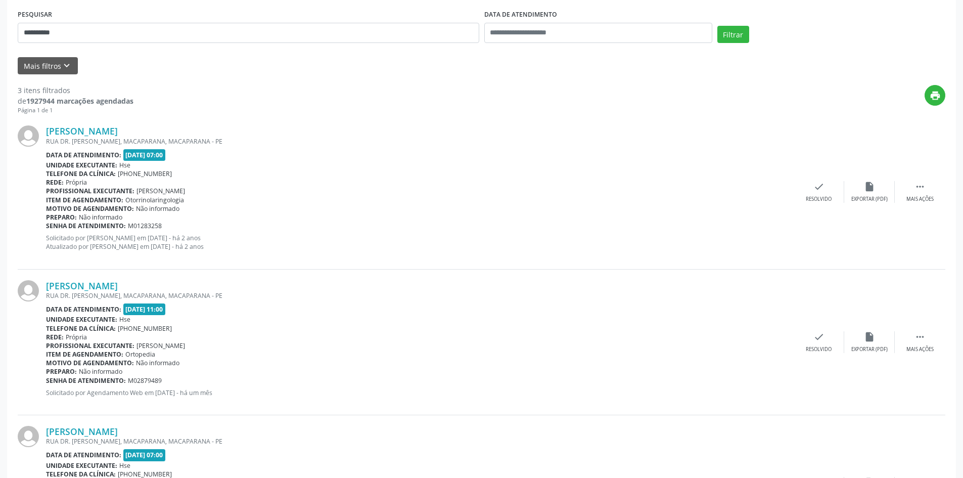
scroll to position [188, 0]
drag, startPoint x: 250, startPoint y: 281, endPoint x: 38, endPoint y: 297, distance: 212.5
click at [38, 297] on div "Jose Nemezio Duarte de Figueiredo Filho RUA DR. MILTON QUEIROZ, MACAPARANA, MAC…" at bounding box center [482, 343] width 928 height 146
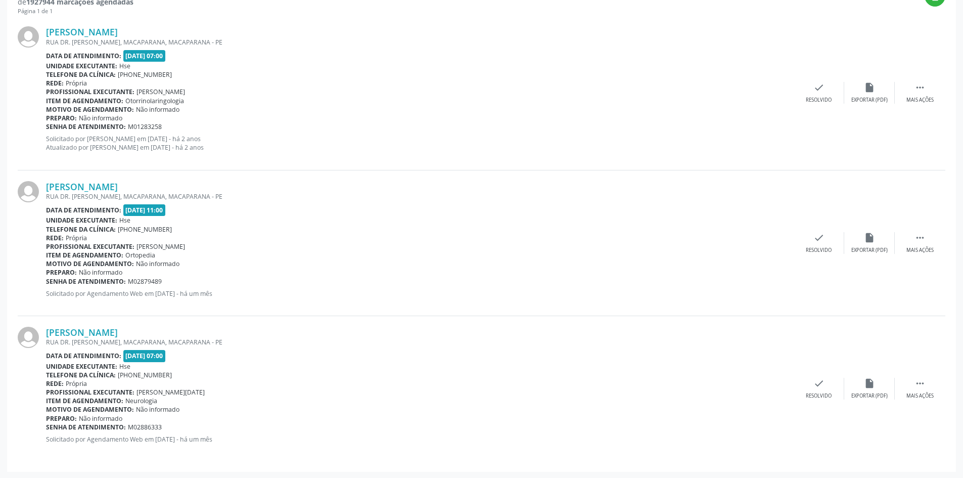
scroll to position [289, 0]
click at [118, 180] on link "Jose Nemezio Duarte de Figueiredo Filho" at bounding box center [82, 185] width 72 height 11
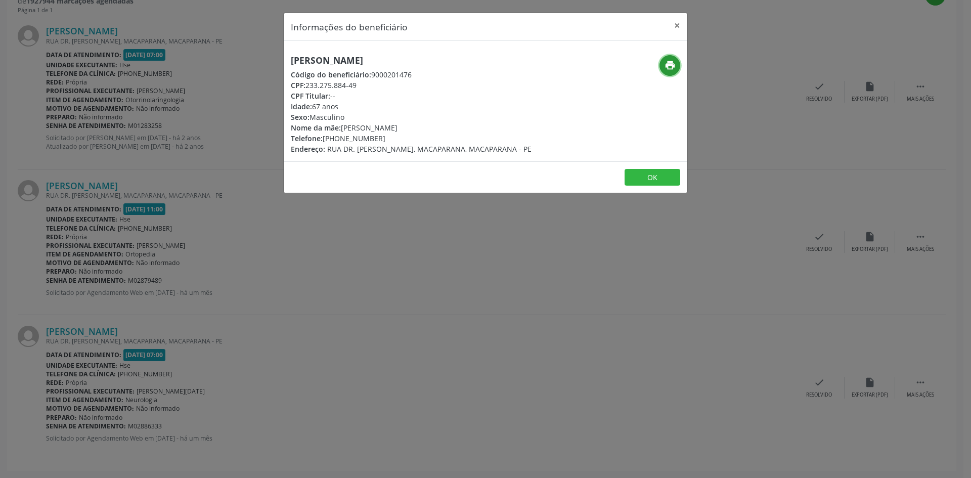
click at [660, 63] on button "print" at bounding box center [669, 65] width 21 height 21
click at [673, 24] on button "×" at bounding box center [677, 25] width 20 height 25
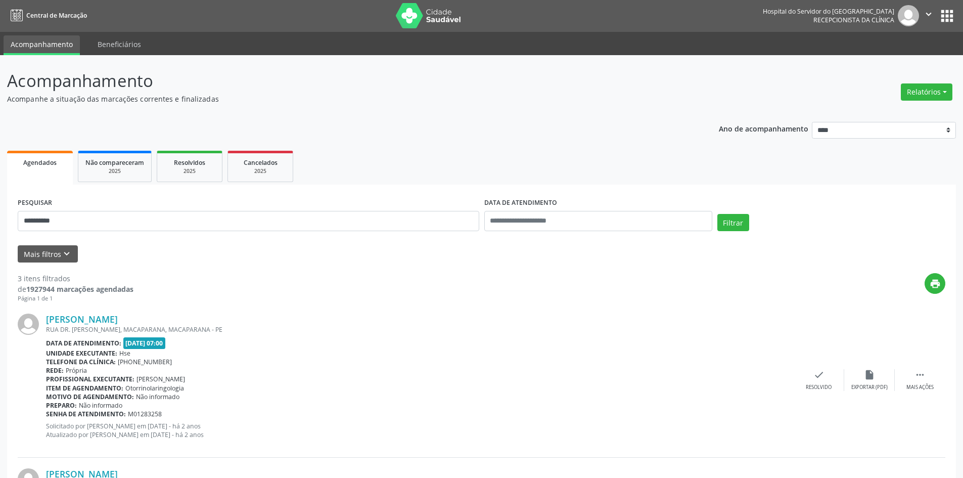
scroll to position [0, 0]
drag, startPoint x: 0, startPoint y: 192, endPoint x: 0, endPoint y: 180, distance: 11.6
click at [0, 180] on div "**********" at bounding box center [481, 411] width 963 height 711
click at [717, 214] on button "Filtrar" at bounding box center [733, 222] width 32 height 17
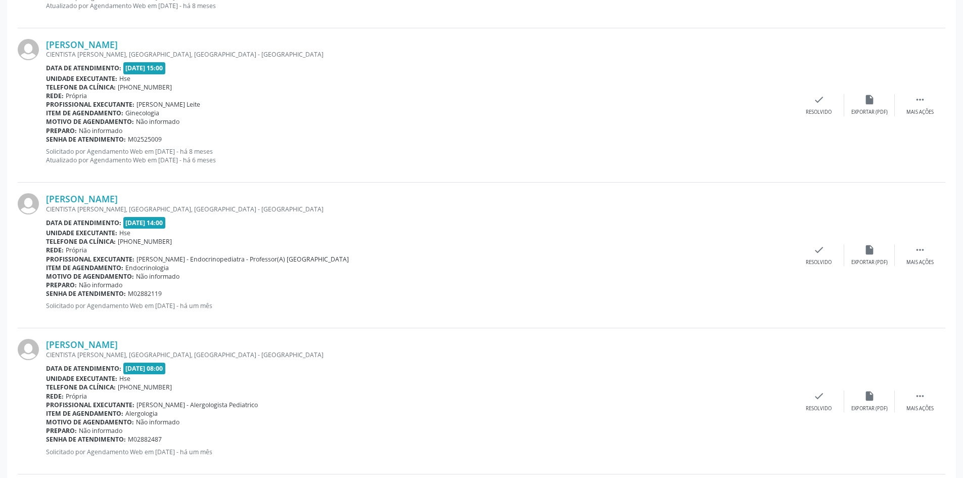
scroll to position [1660, 0]
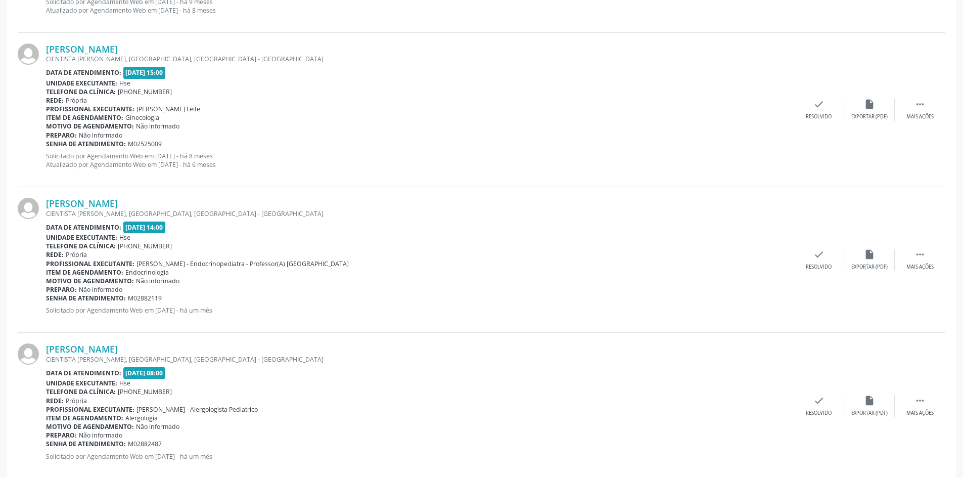
drag, startPoint x: 219, startPoint y: 202, endPoint x: 37, endPoint y: 200, distance: 182.5
click at [37, 200] on div "Beatriz Marques da Silva Araujo CIENTISTA NELSON CHAVES, COHAB, RECIFE - PE Dat…" at bounding box center [482, 260] width 928 height 146
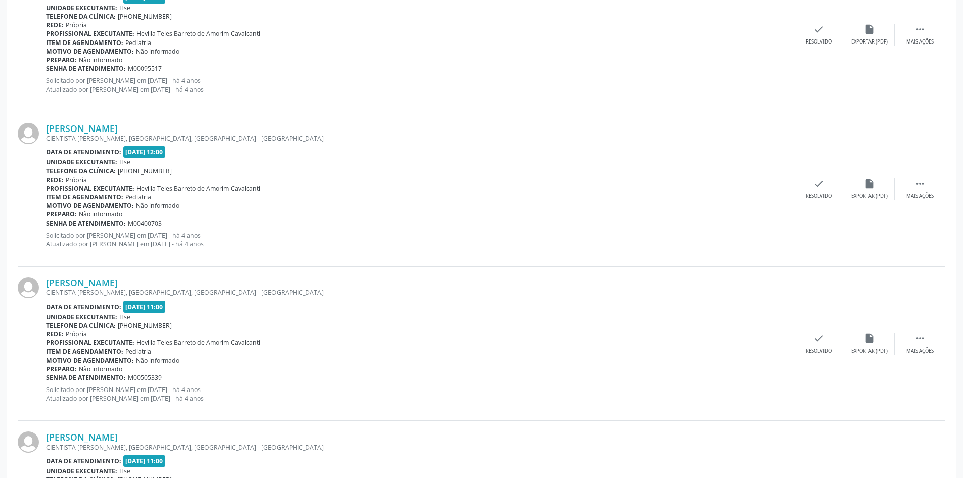
scroll to position [0, 0]
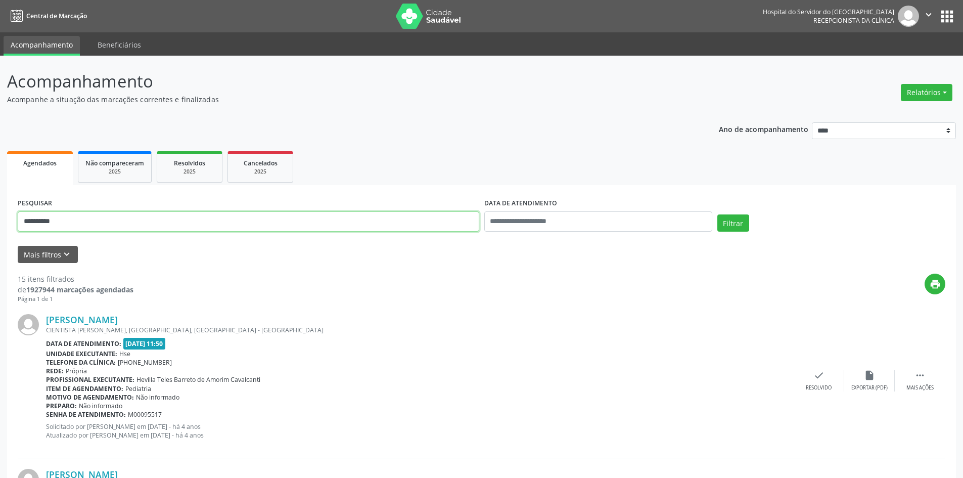
drag, startPoint x: 118, startPoint y: 224, endPoint x: 0, endPoint y: 179, distance: 126.7
click at [717, 214] on button "Filtrar" at bounding box center [733, 222] width 32 height 17
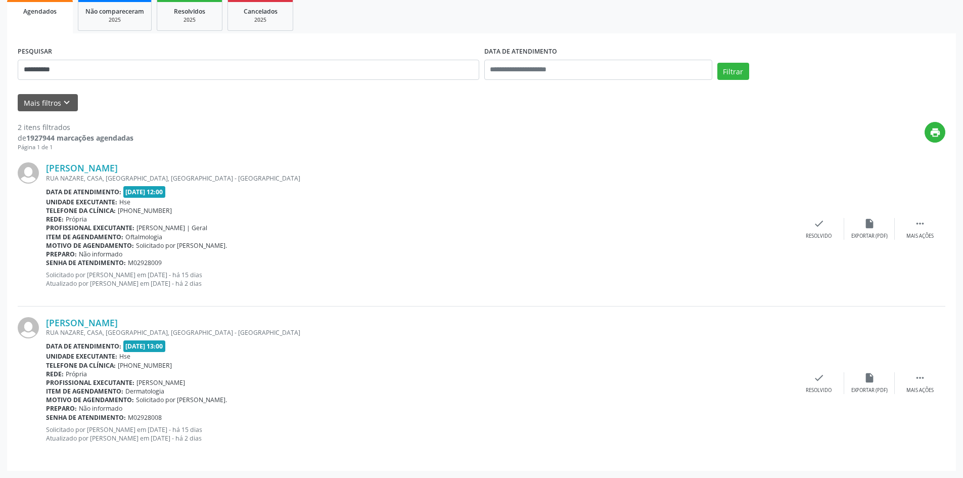
drag, startPoint x: 182, startPoint y: 168, endPoint x: 45, endPoint y: 173, distance: 137.1
click at [45, 173] on div "Gabriela Maria Diniz Rocha RUA NAZARE, CASA, AGUA FRIA, RECIFE - PE Data de ate…" at bounding box center [482, 229] width 928 height 154
click at [118, 172] on link "Gabriela Maria Diniz Rocha" at bounding box center [82, 167] width 72 height 11
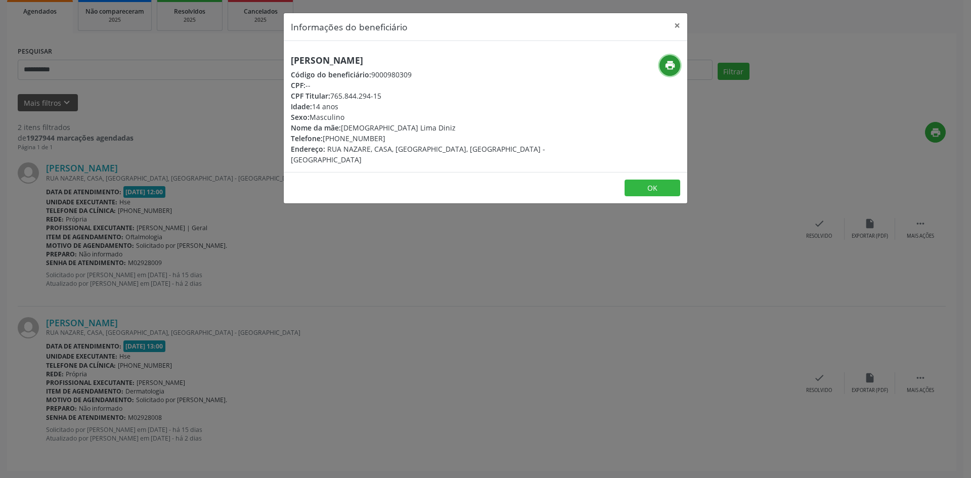
click at [666, 62] on icon "print" at bounding box center [669, 65] width 11 height 11
click at [669, 21] on button "×" at bounding box center [677, 25] width 20 height 25
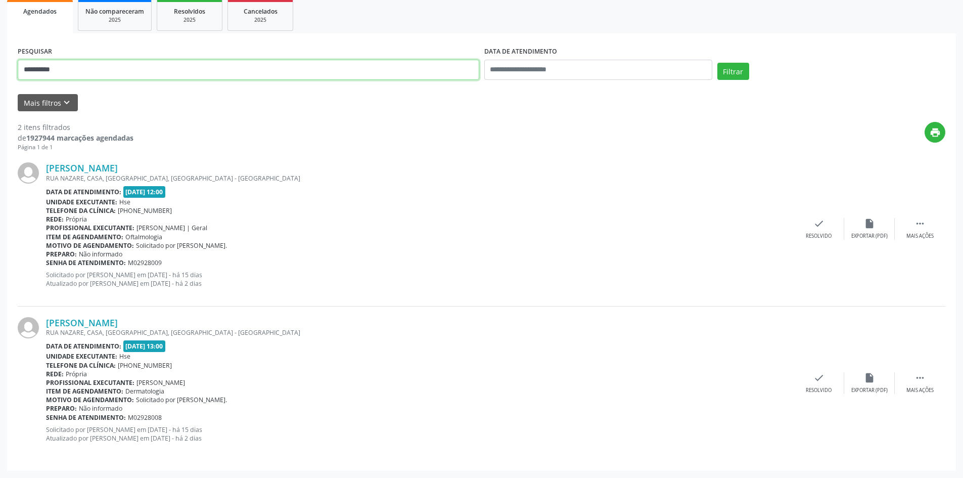
drag, startPoint x: 131, startPoint y: 71, endPoint x: 0, endPoint y: 51, distance: 132.6
click at [0, 51] on div "**********" at bounding box center [481, 191] width 963 height 574
type input "**********"
click at [717, 63] on button "Filtrar" at bounding box center [733, 71] width 32 height 17
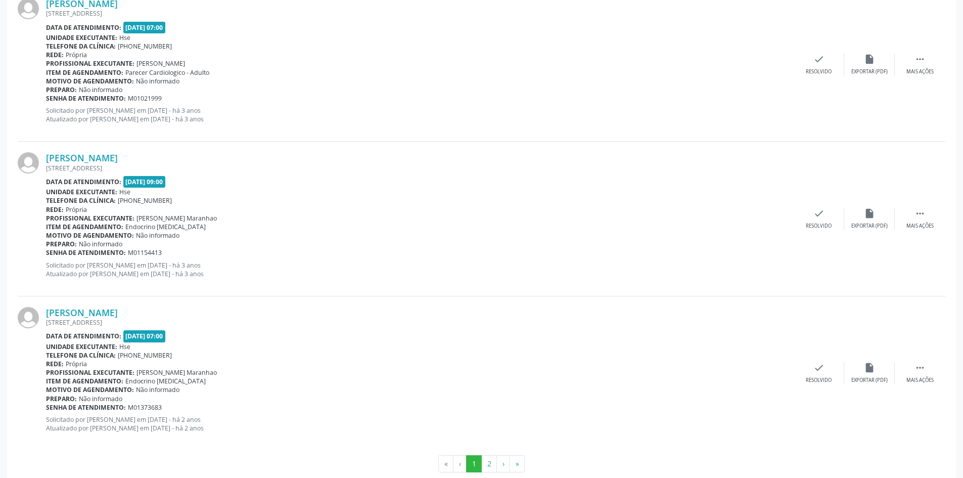
scroll to position [2188, 0]
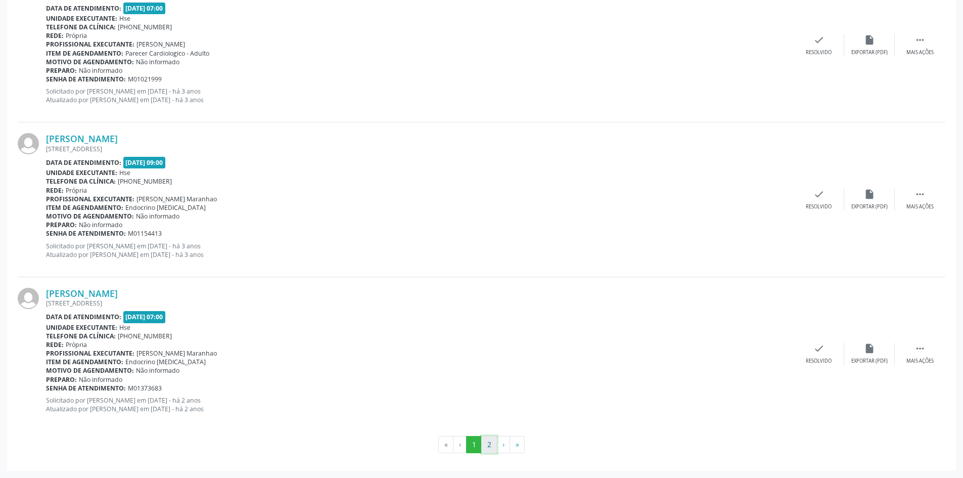
click at [489, 445] on button "2" at bounding box center [489, 444] width 16 height 17
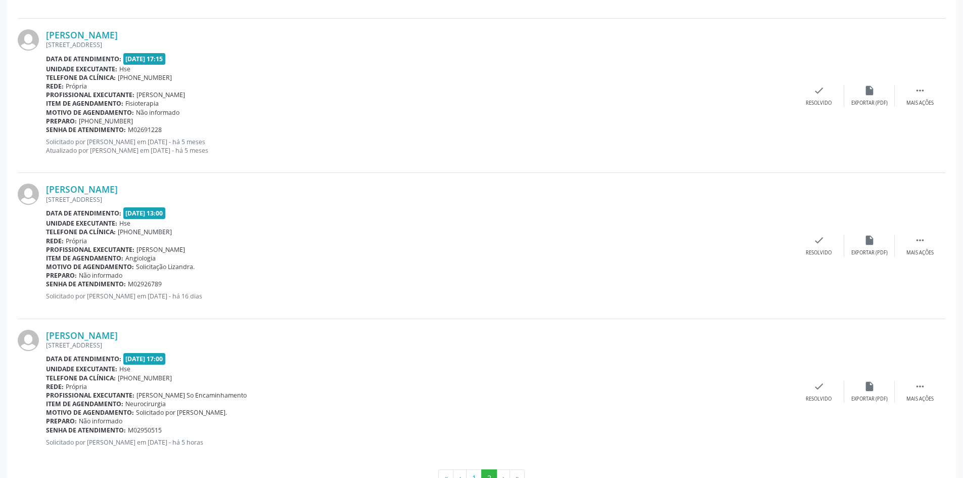
scroll to position [576, 0]
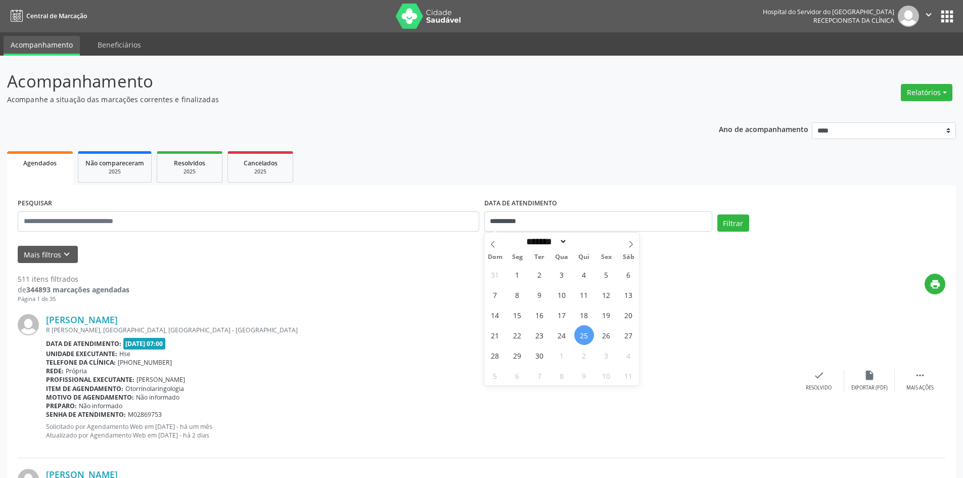
select select "*"
drag, startPoint x: 444, startPoint y: 116, endPoint x: 281, endPoint y: 125, distance: 164.0
click at [264, 168] on div "2025" at bounding box center [260, 172] width 51 height 8
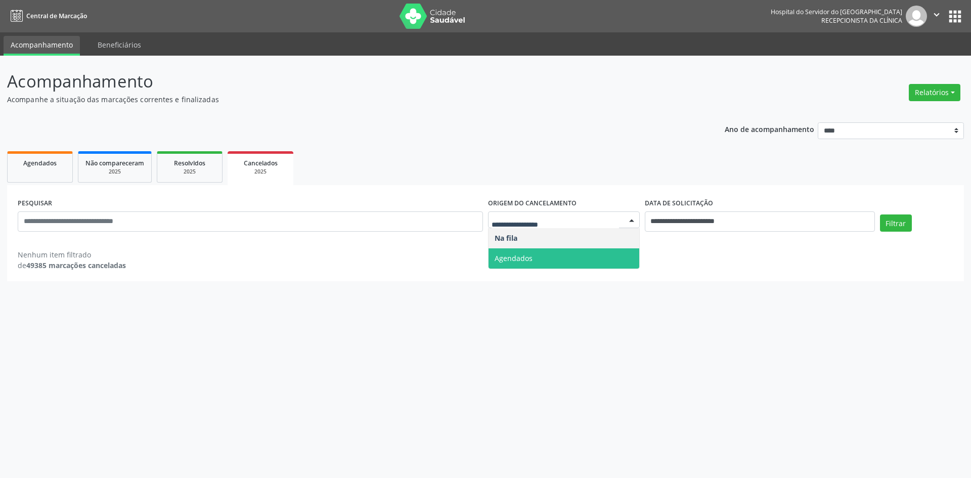
click at [578, 260] on span "Agendados" at bounding box center [563, 258] width 151 height 20
select select "*"
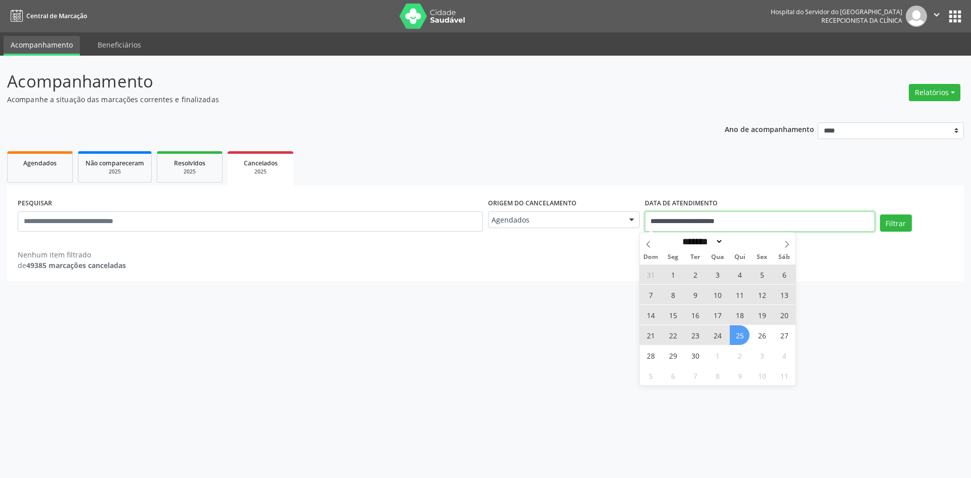
click at [649, 219] on input "**********" at bounding box center [760, 221] width 230 height 20
select select "*"
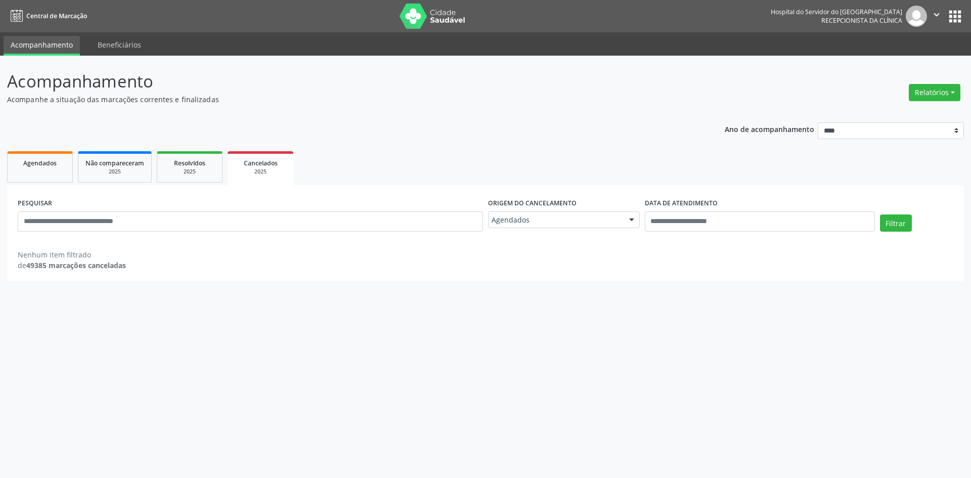
click at [628, 141] on div "Ano de acompanhamento **** **** **** **** **** Agendados Não compareceram 2025 …" at bounding box center [485, 198] width 956 height 166
click at [150, 236] on div "PESQUISAR" at bounding box center [250, 217] width 470 height 43
click at [152, 229] on input "text" at bounding box center [250, 221] width 465 height 20
paste input "**********"
click at [880, 214] on button "Filtrar" at bounding box center [896, 222] width 32 height 17
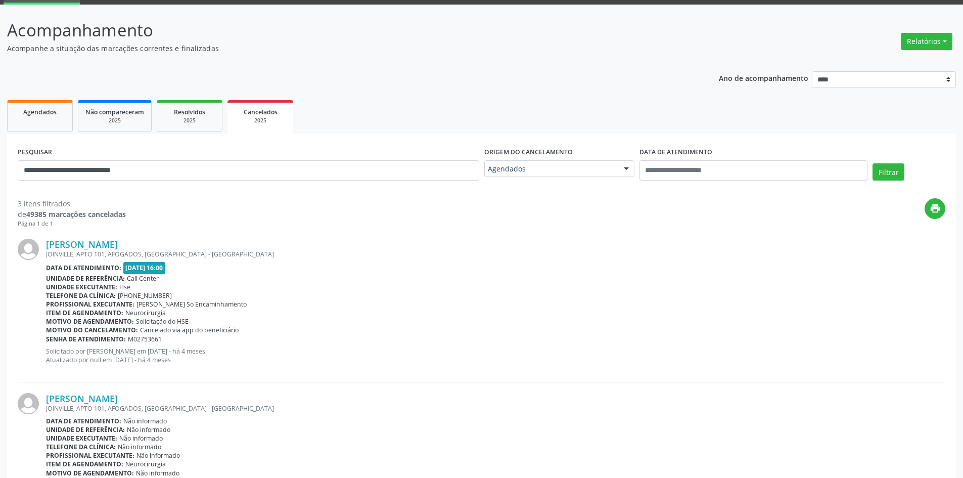
scroll to position [51, 0]
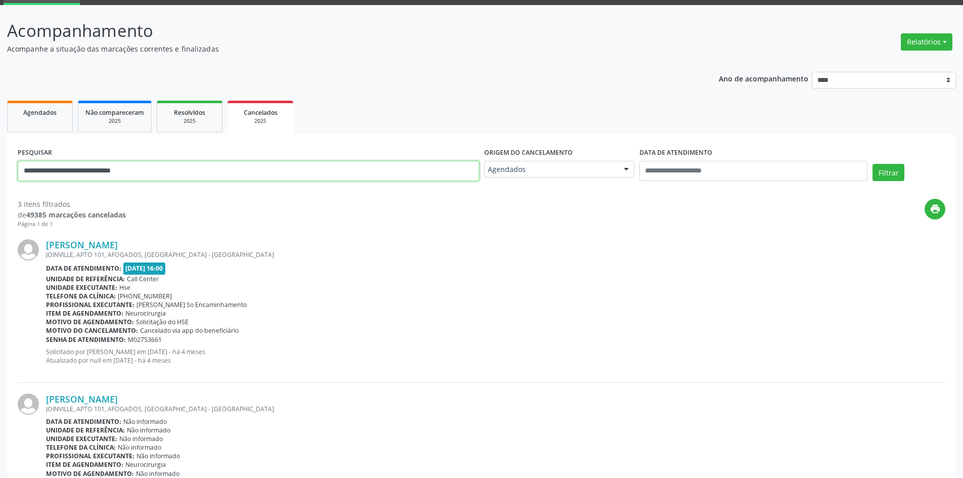
drag, startPoint x: 173, startPoint y: 171, endPoint x: 0, endPoint y: 176, distance: 173.5
click at [0, 176] on div "**********" at bounding box center [481, 354] width 963 height 698
paste input "text"
type input "**********"
click at [627, 169] on div at bounding box center [626, 169] width 15 height 17
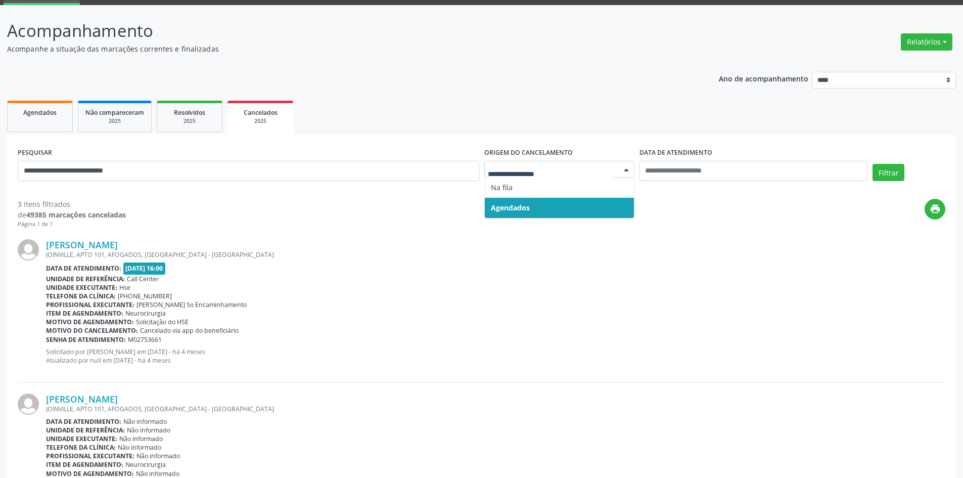
click at [608, 199] on span "Agendados" at bounding box center [559, 208] width 149 height 20
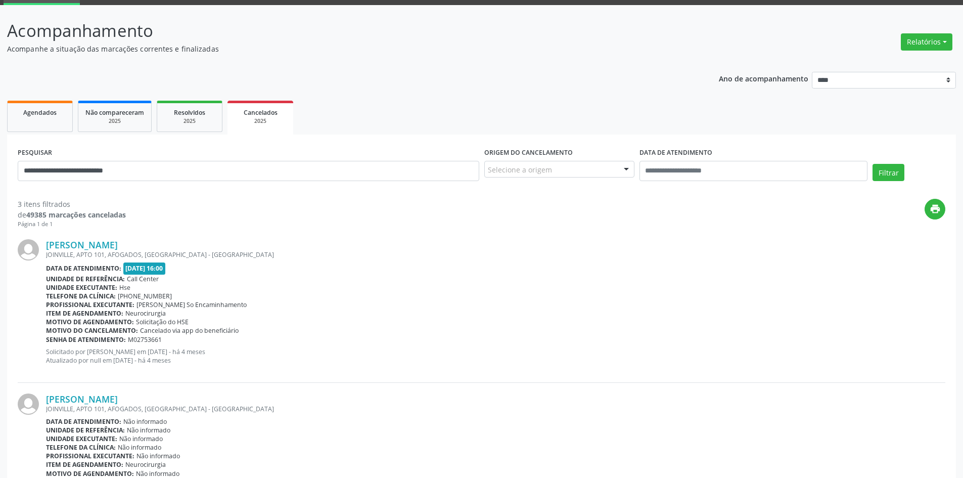
click at [626, 169] on div at bounding box center [626, 169] width 15 height 17
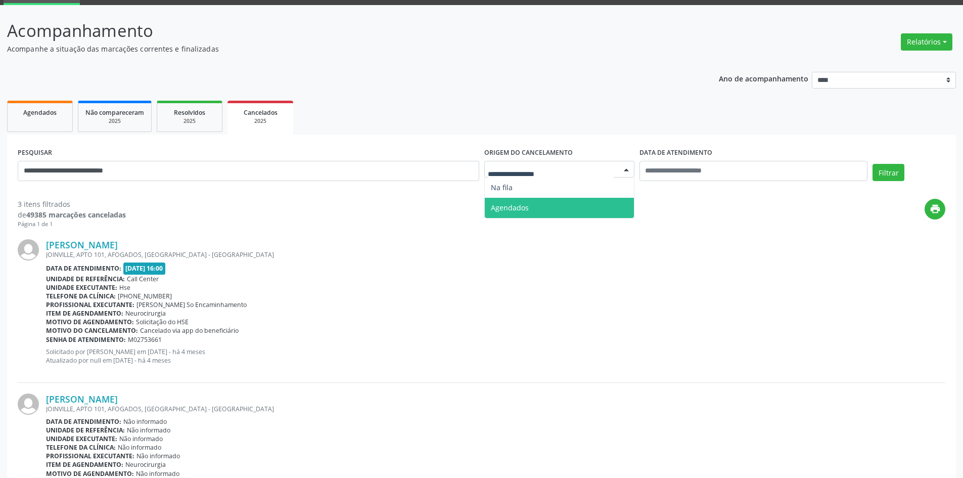
click at [601, 203] on span "Agendados" at bounding box center [559, 208] width 149 height 20
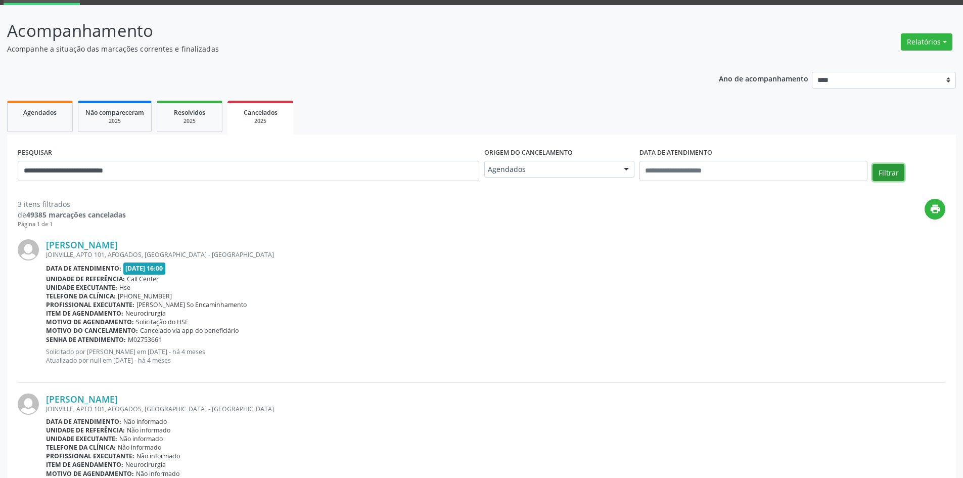
click at [882, 171] on button "Filtrar" at bounding box center [889, 172] width 32 height 17
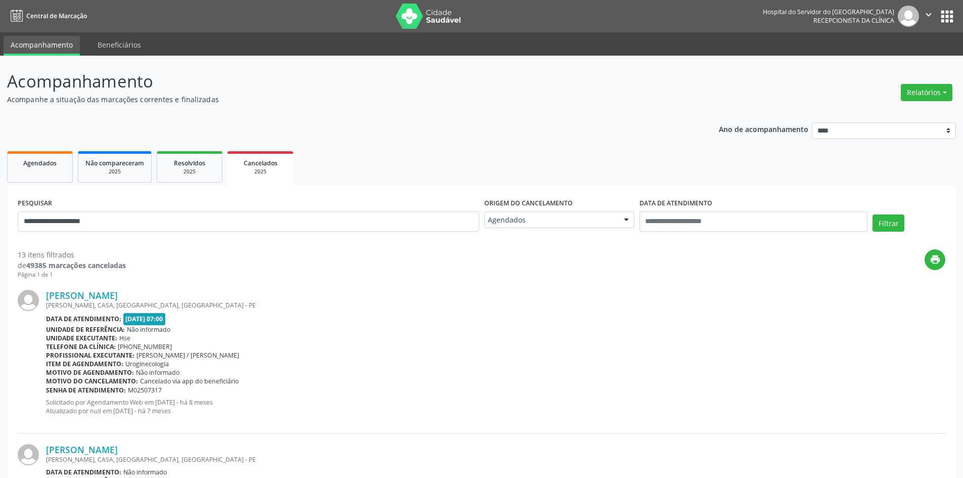
scroll to position [51, 0]
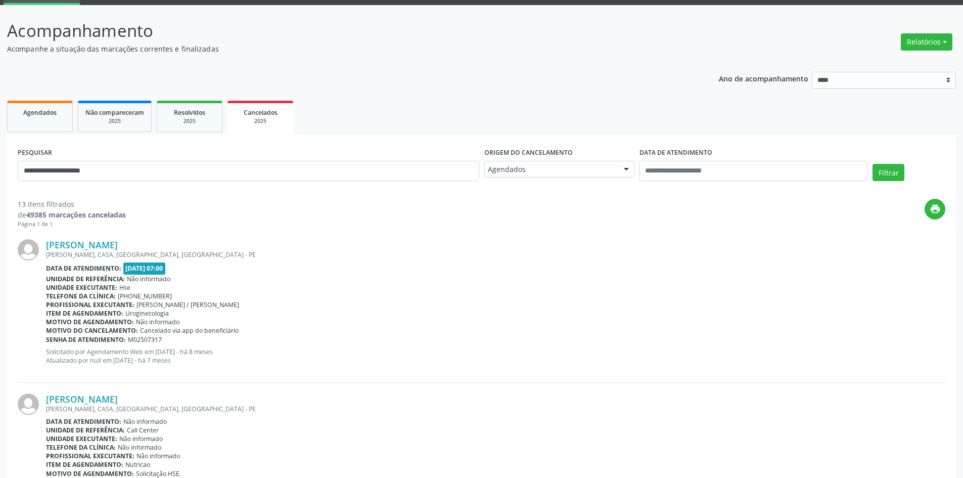
type input "**********"
click at [873, 164] on button "Filtrar" at bounding box center [889, 172] width 32 height 17
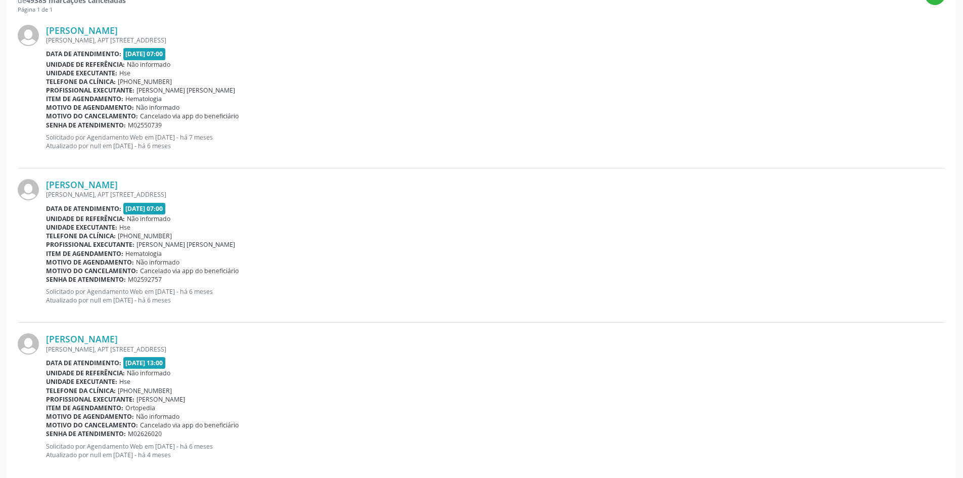
scroll to position [282, 0]
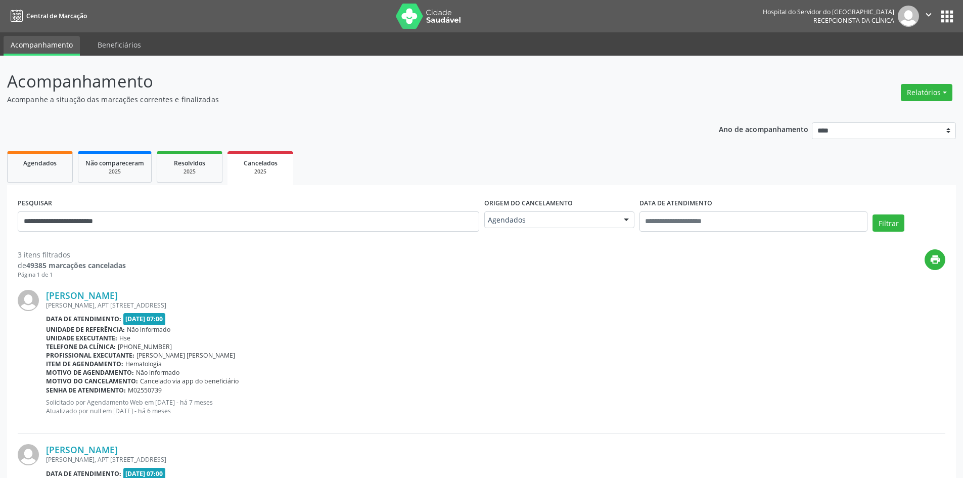
click at [873, 214] on button "Filtrar" at bounding box center [889, 222] width 32 height 17
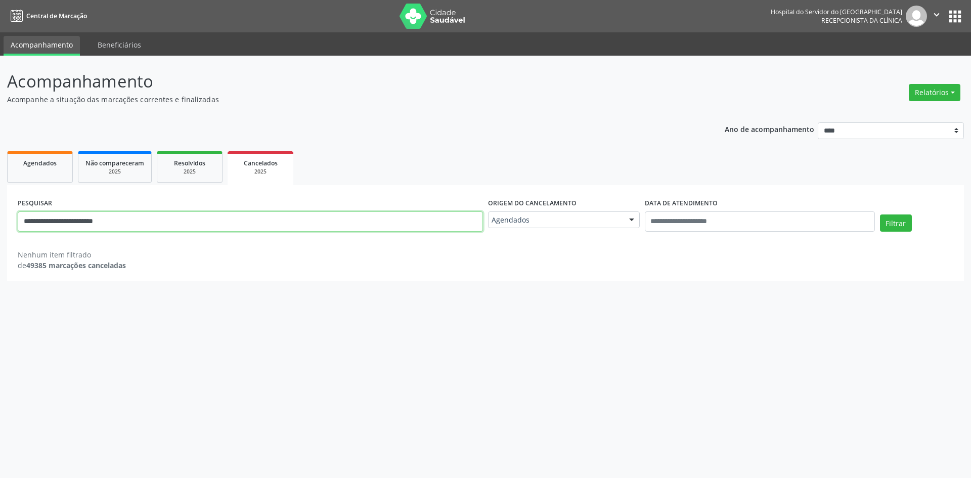
click at [25, 218] on input "**********" at bounding box center [250, 221] width 465 height 20
type input "**********"
click at [880, 214] on button "Filtrar" at bounding box center [896, 222] width 32 height 17
drag, startPoint x: 196, startPoint y: 217, endPoint x: 0, endPoint y: 161, distance: 204.0
click at [0, 161] on div "**********" at bounding box center [485, 267] width 971 height 422
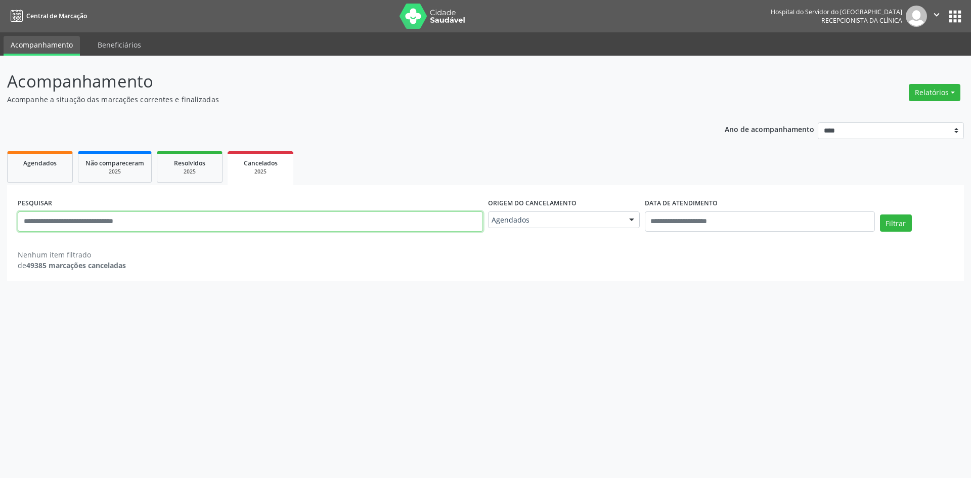
paste input "**********"
click at [880, 214] on button "Filtrar" at bounding box center [896, 222] width 32 height 17
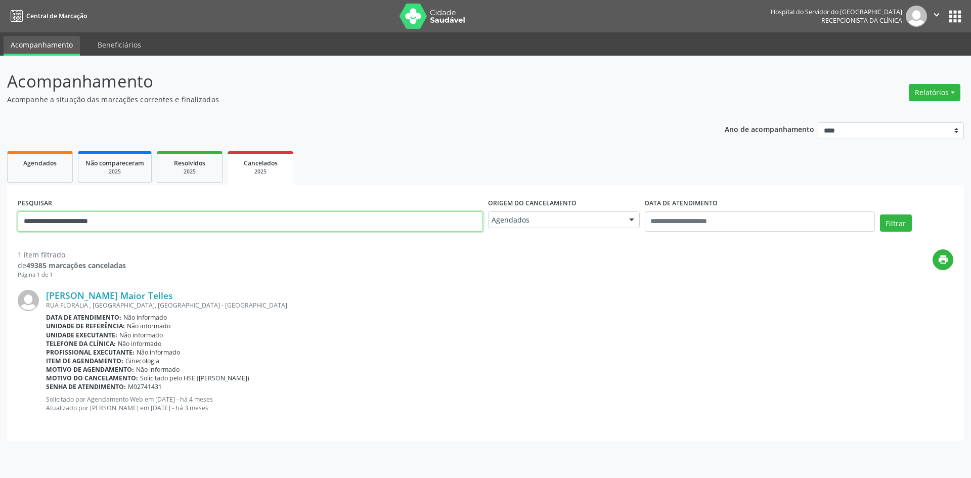
drag, startPoint x: 27, startPoint y: 215, endPoint x: 0, endPoint y: 188, distance: 38.3
click at [0, 191] on div "**********" at bounding box center [485, 267] width 971 height 422
paste input "*"
click at [26, 219] on input "**********" at bounding box center [250, 221] width 465 height 20
type input "**********"
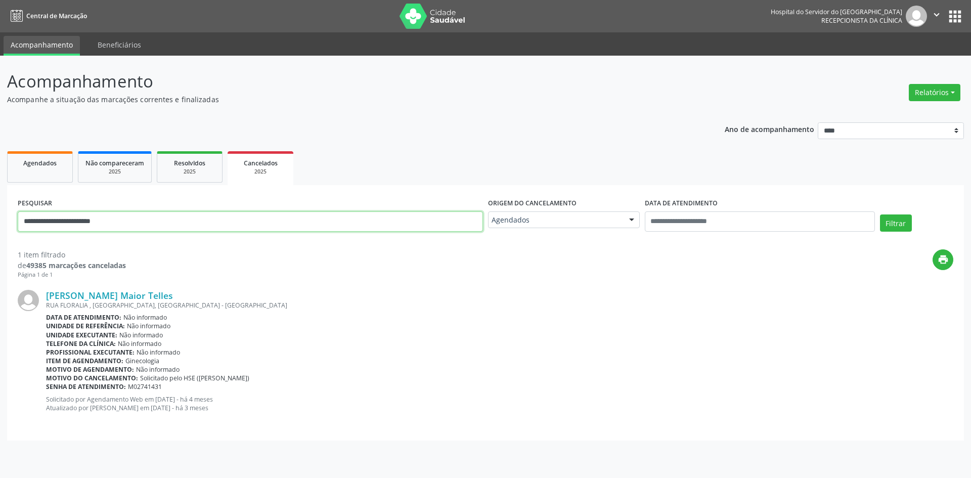
click at [880, 214] on button "Filtrar" at bounding box center [896, 222] width 32 height 17
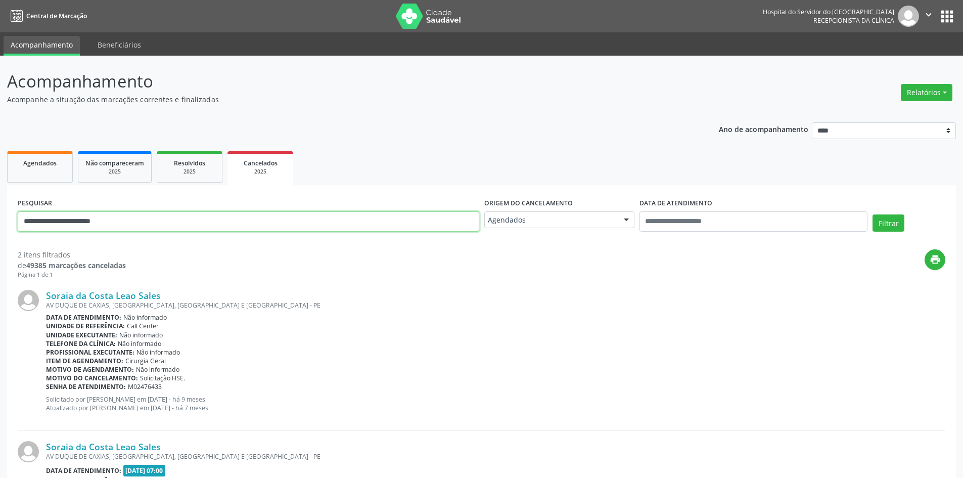
drag, startPoint x: 188, startPoint y: 195, endPoint x: 0, endPoint y: 152, distance: 192.4
click at [0, 153] on div "**********" at bounding box center [481, 329] width 963 height 546
paste input "**********"
type input "**********"
click at [873, 214] on button "Filtrar" at bounding box center [889, 222] width 32 height 17
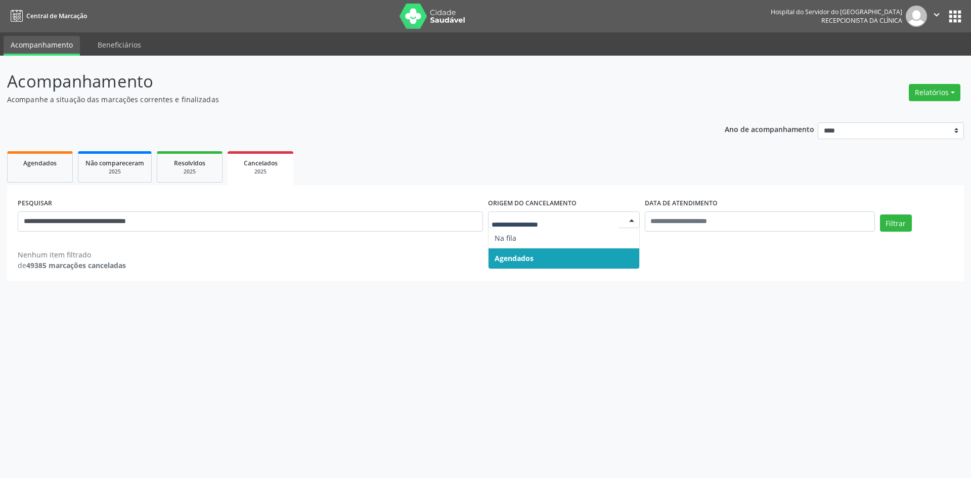
click at [584, 259] on span "Agendados" at bounding box center [563, 258] width 151 height 20
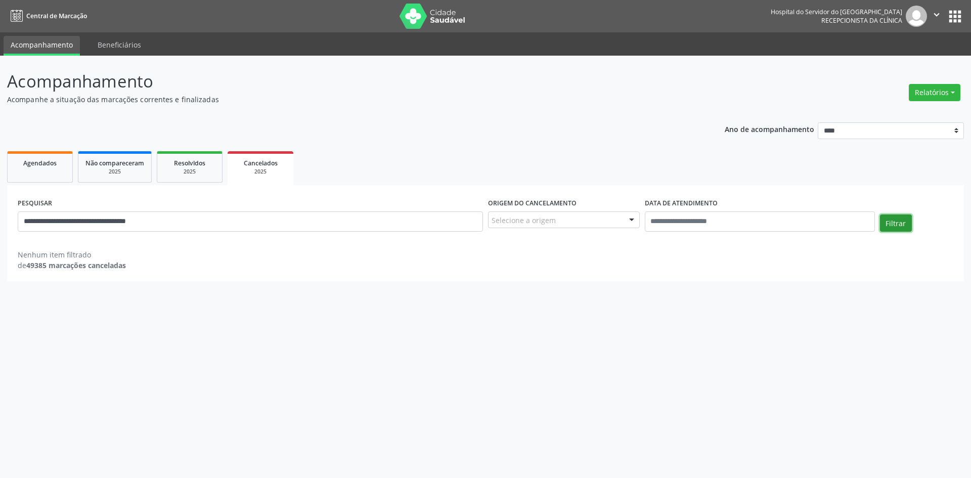
click at [901, 225] on button "Filtrar" at bounding box center [896, 222] width 32 height 17
click at [0, 165] on div "**********" at bounding box center [485, 267] width 971 height 422
paste input "text"
type input "**********"
click at [880, 214] on button "Filtrar" at bounding box center [896, 222] width 32 height 17
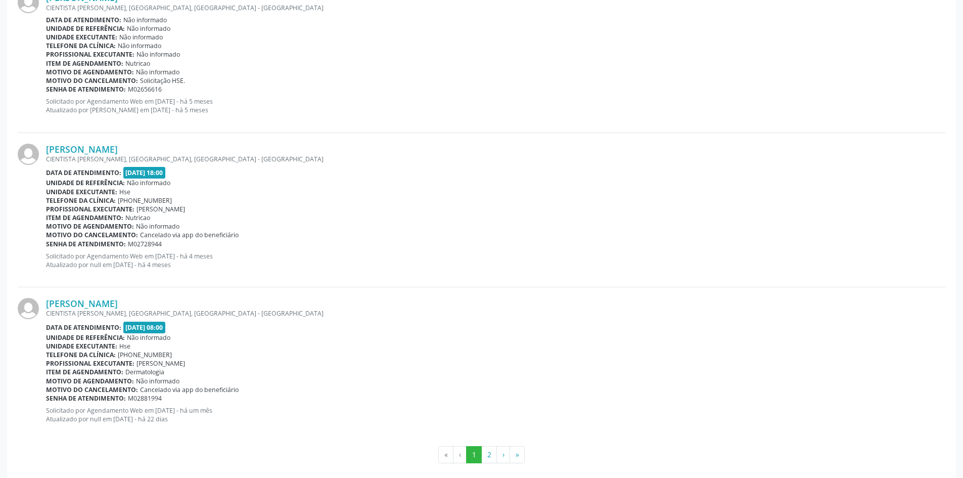
scroll to position [2154, 0]
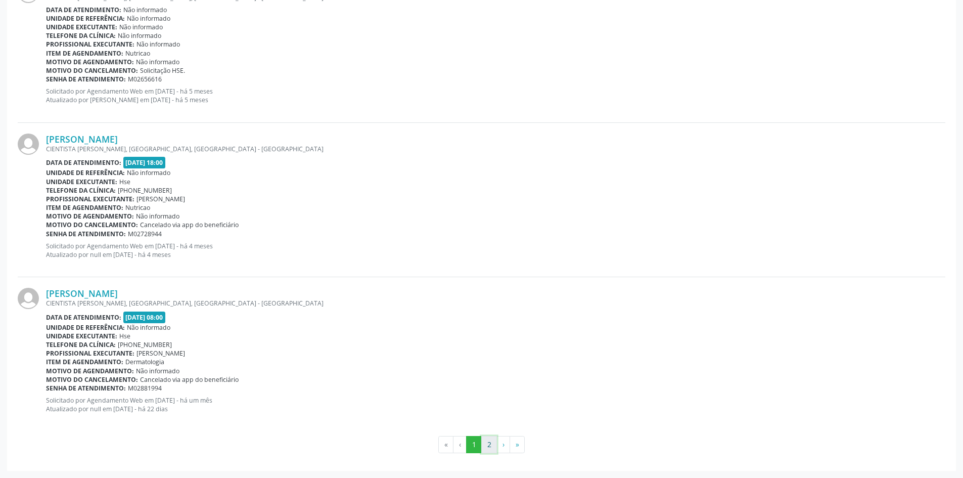
click at [493, 438] on button "2" at bounding box center [489, 444] width 16 height 17
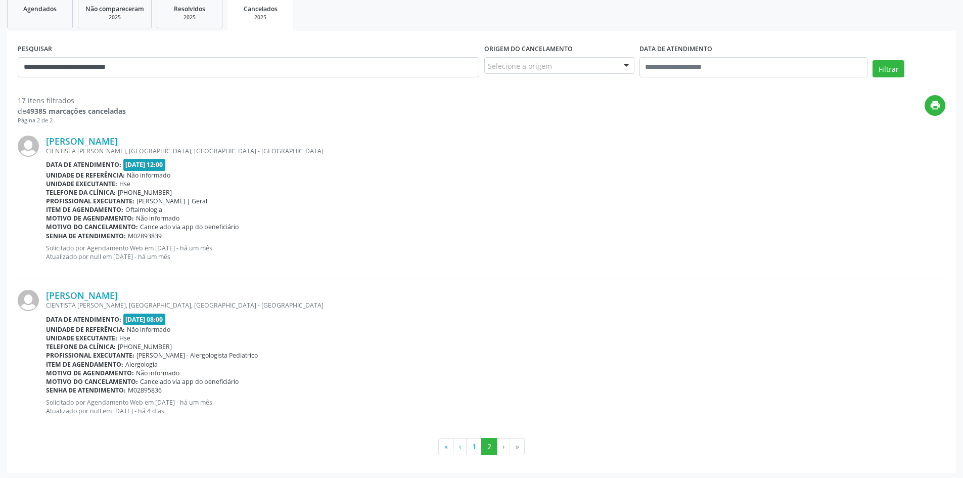
scroll to position [156, 0]
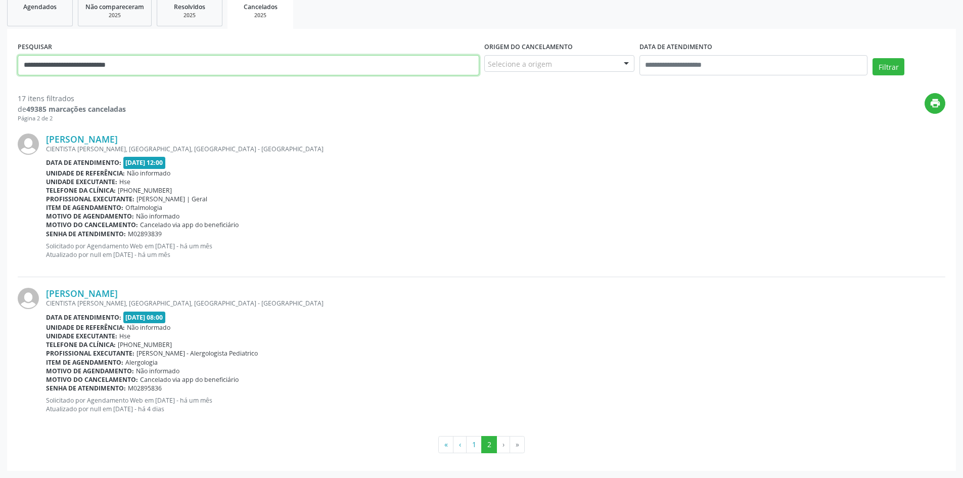
drag, startPoint x: 0, startPoint y: 55, endPoint x: 0, endPoint y: 34, distance: 21.2
click at [0, 34] on div "**********" at bounding box center [481, 188] width 963 height 578
paste input "**********"
click at [105, 139] on link "[PERSON_NAME]" at bounding box center [82, 138] width 72 height 11
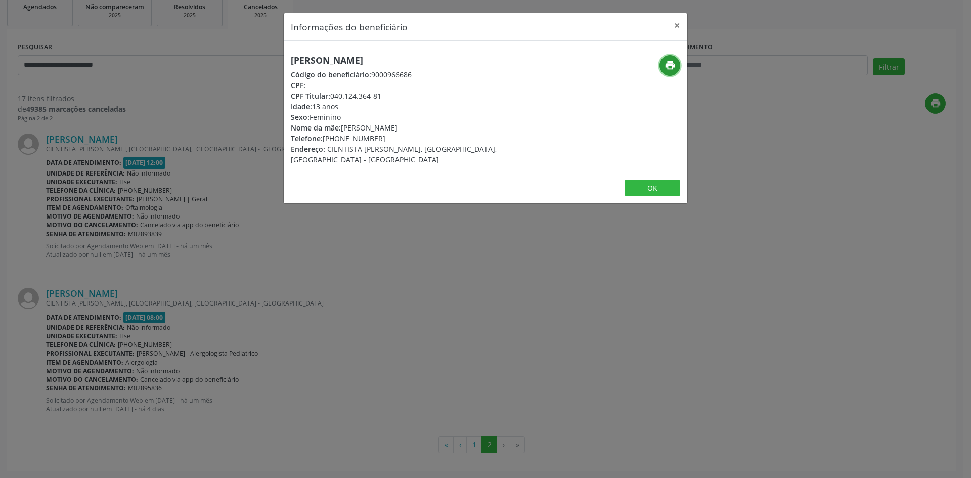
click at [668, 63] on icon "print" at bounding box center [669, 65] width 11 height 11
click at [676, 20] on button "×" at bounding box center [677, 25] width 20 height 25
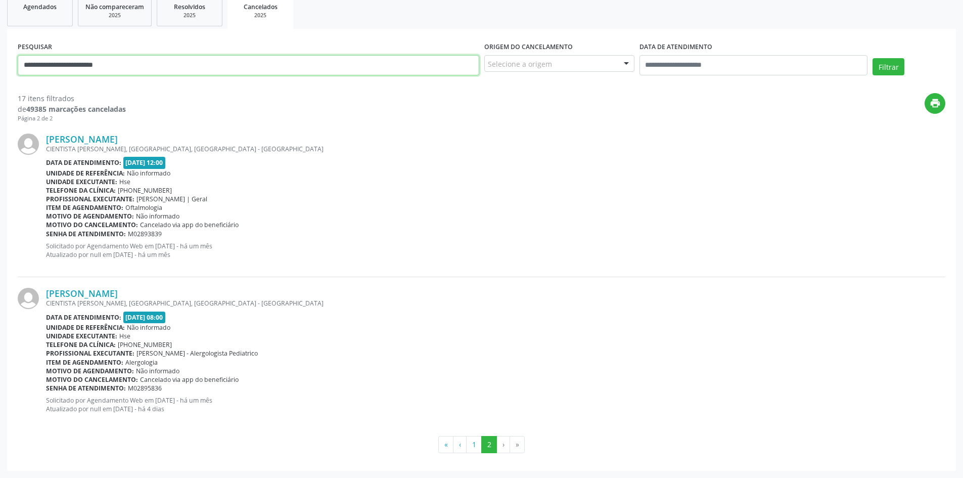
drag, startPoint x: 173, startPoint y: 74, endPoint x: 0, endPoint y: 45, distance: 175.4
click at [0, 45] on div "**********" at bounding box center [481, 188] width 963 height 578
type input "**********"
click at [873, 58] on button "Filtrar" at bounding box center [889, 66] width 32 height 17
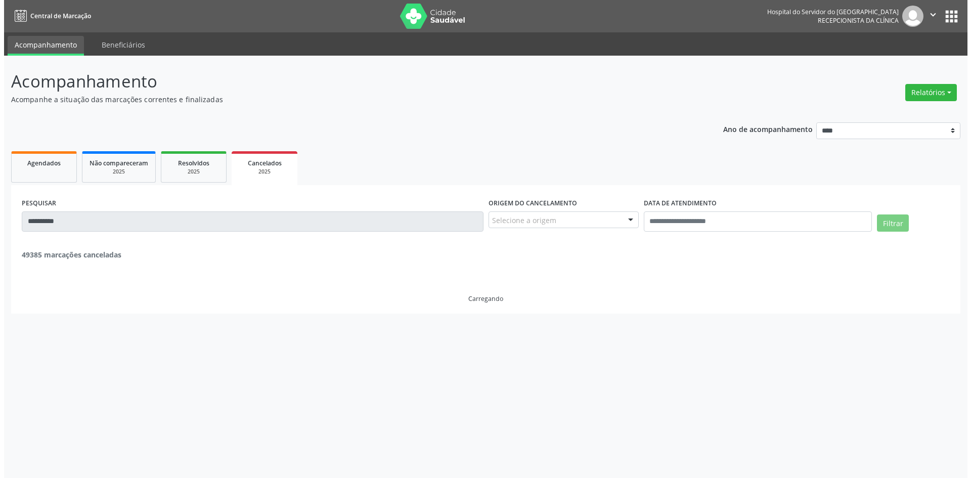
scroll to position [0, 0]
